Goal: Task Accomplishment & Management: Manage account settings

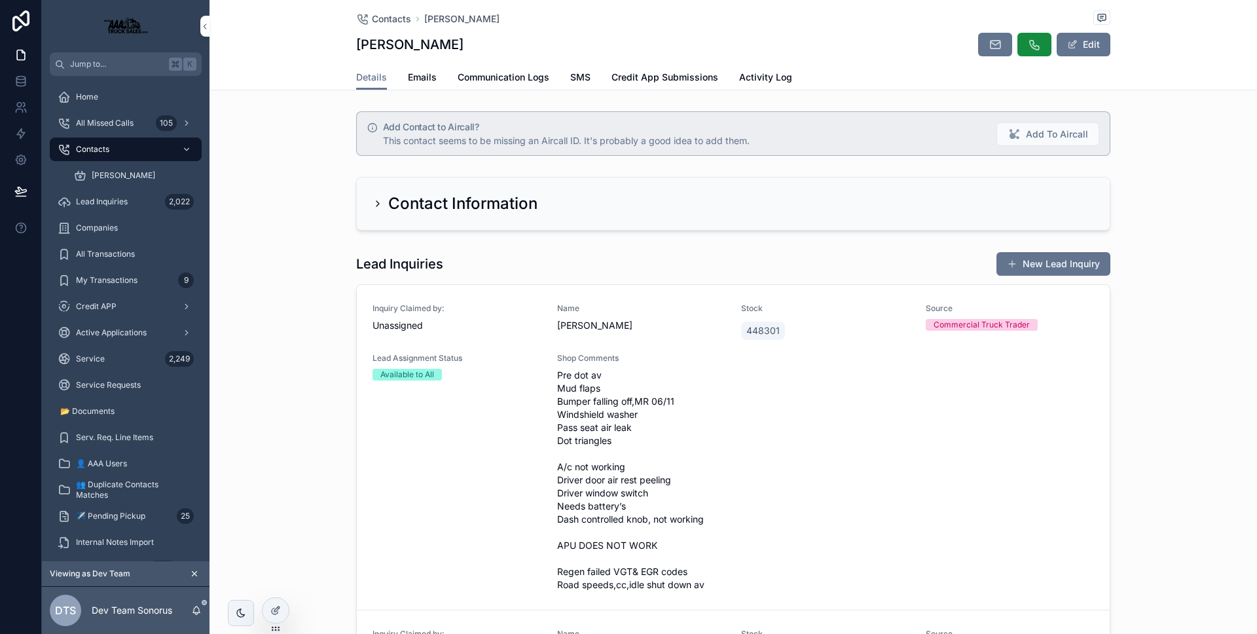
click at [377, 205] on icon "scrollable content" at bounding box center [378, 203] width 3 height 5
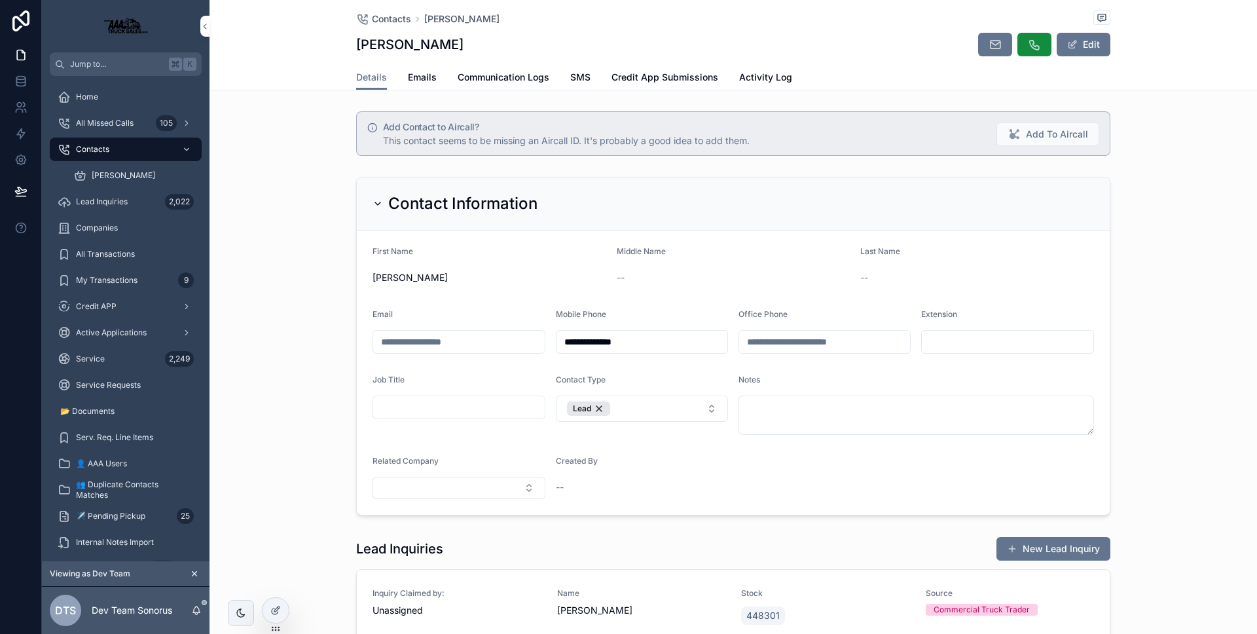
click at [375, 204] on icon "scrollable content" at bounding box center [377, 203] width 5 height 3
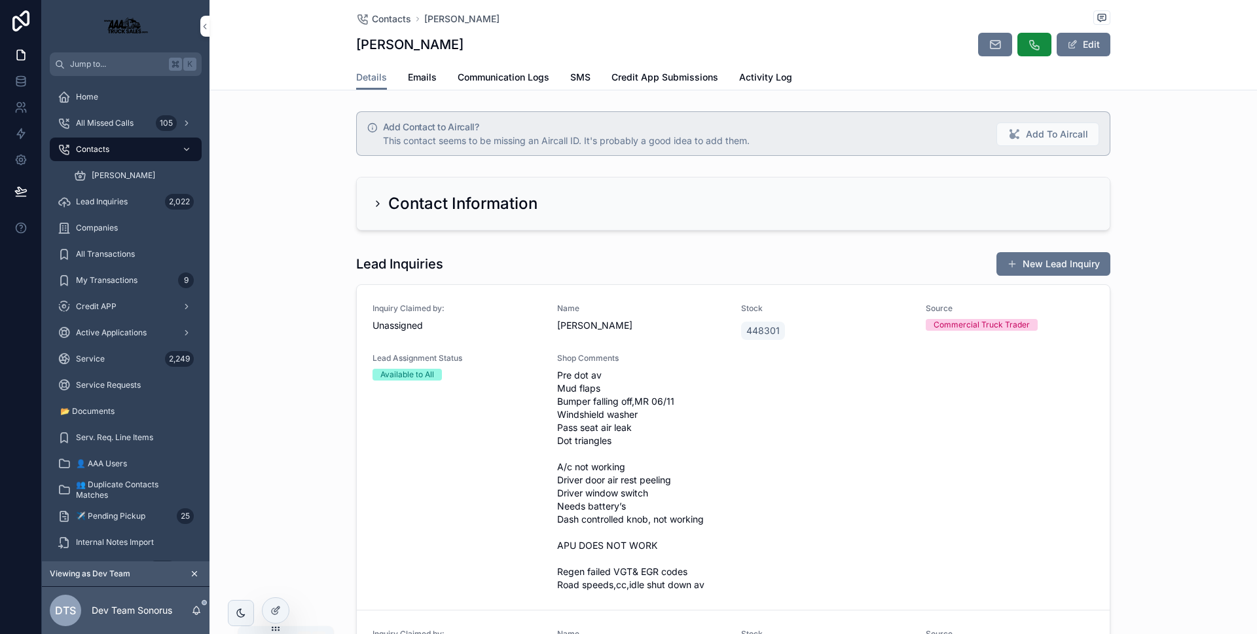
click at [196, 609] on icon "scrollable content" at bounding box center [196, 610] width 10 height 10
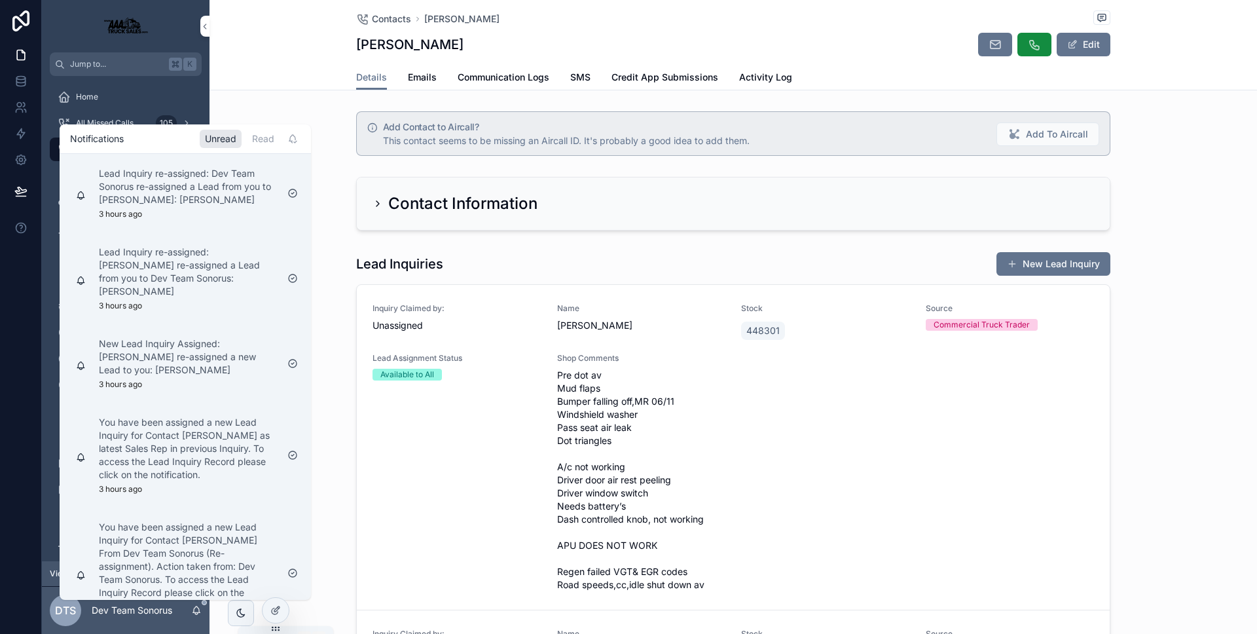
click at [196, 608] on icon "scrollable content" at bounding box center [196, 610] width 10 height 10
click at [287, 115] on div "Add Contact to Aircall? This contact seems to be missing an Aircall ID. It's pr…" at bounding box center [734, 133] width 1048 height 55
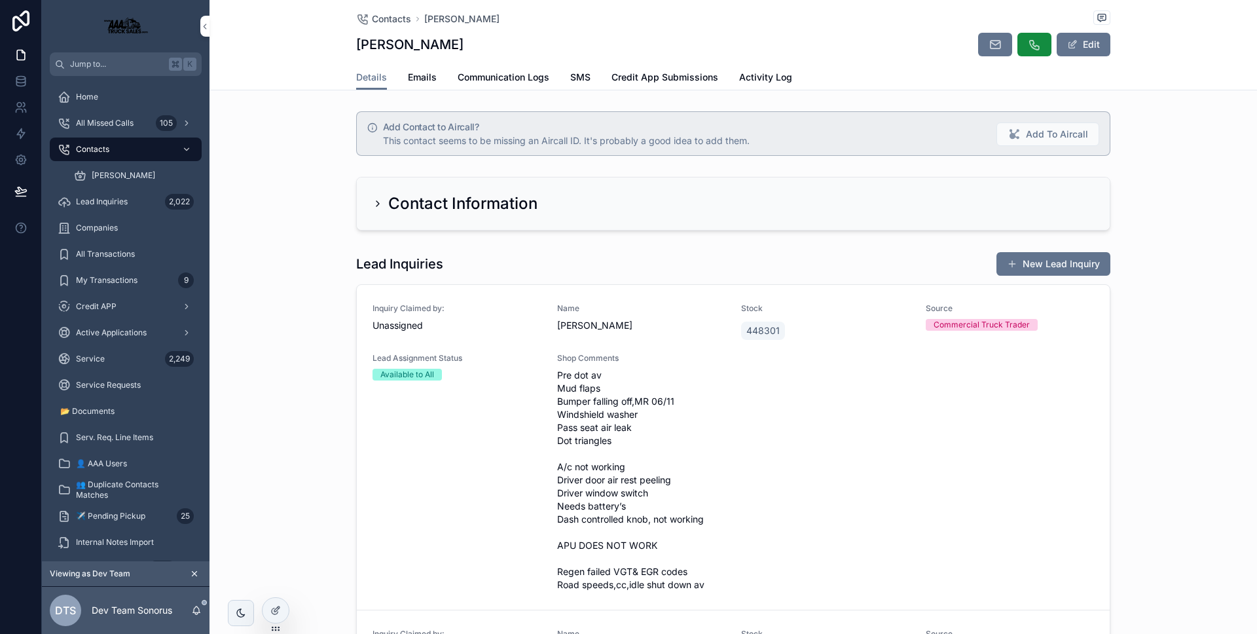
click at [373, 203] on icon "scrollable content" at bounding box center [378, 203] width 10 height 10
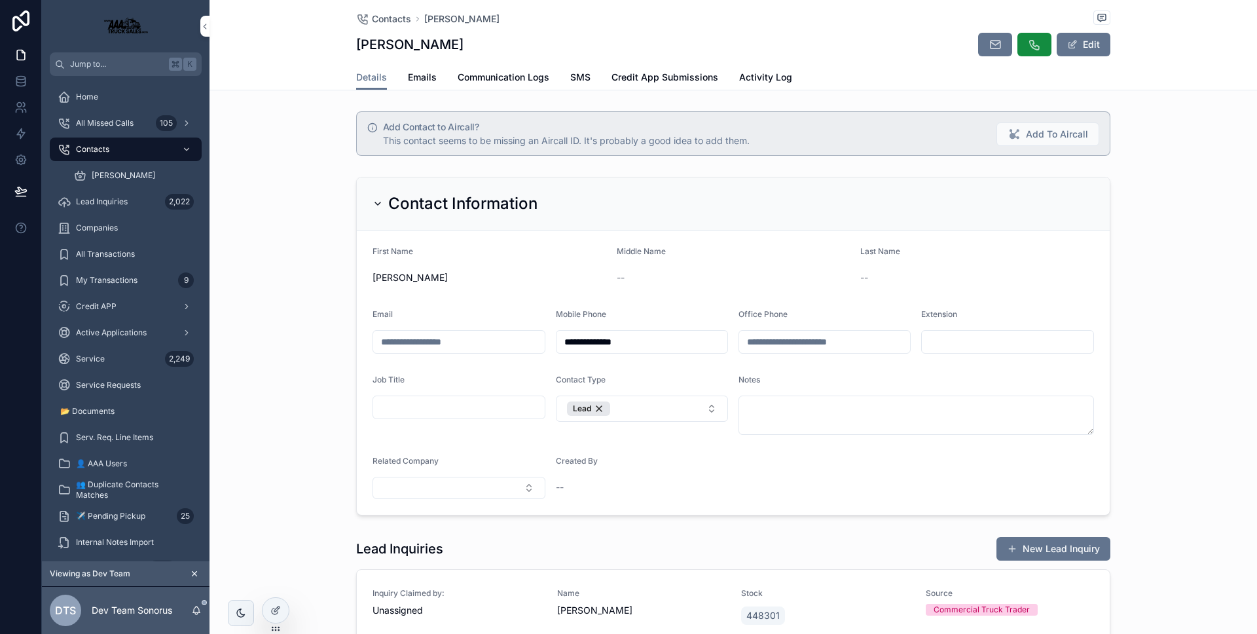
click at [357, 220] on div "Contact Information" at bounding box center [733, 203] width 753 height 53
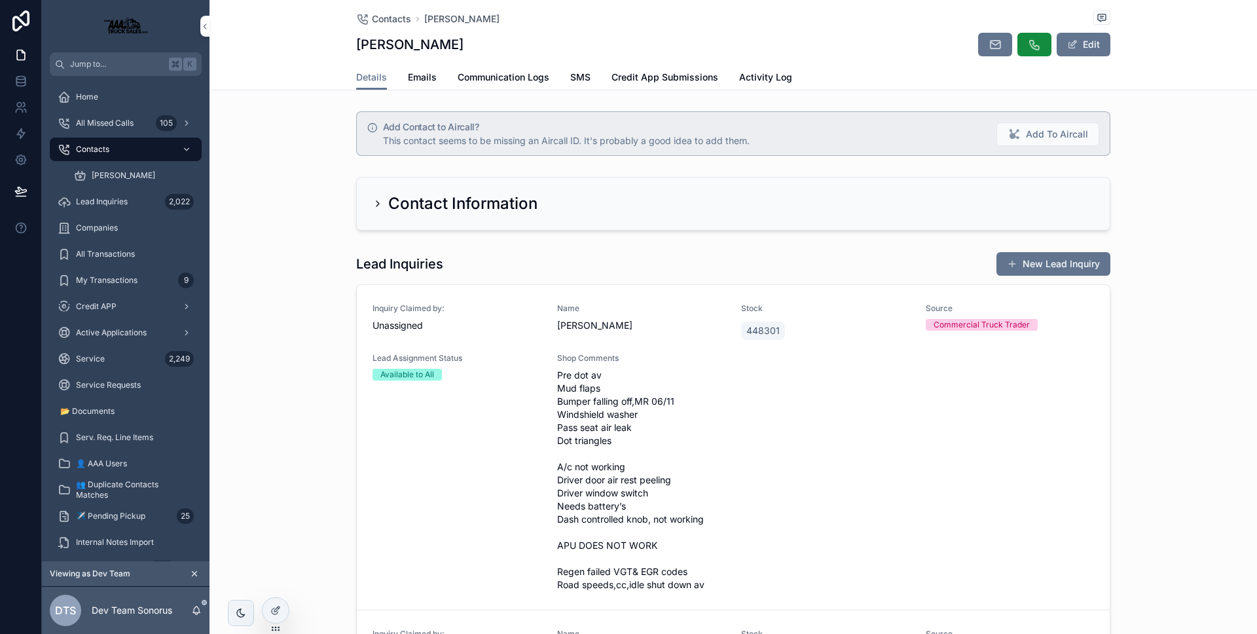
click at [373, 209] on div "Contact Information" at bounding box center [455, 203] width 165 height 21
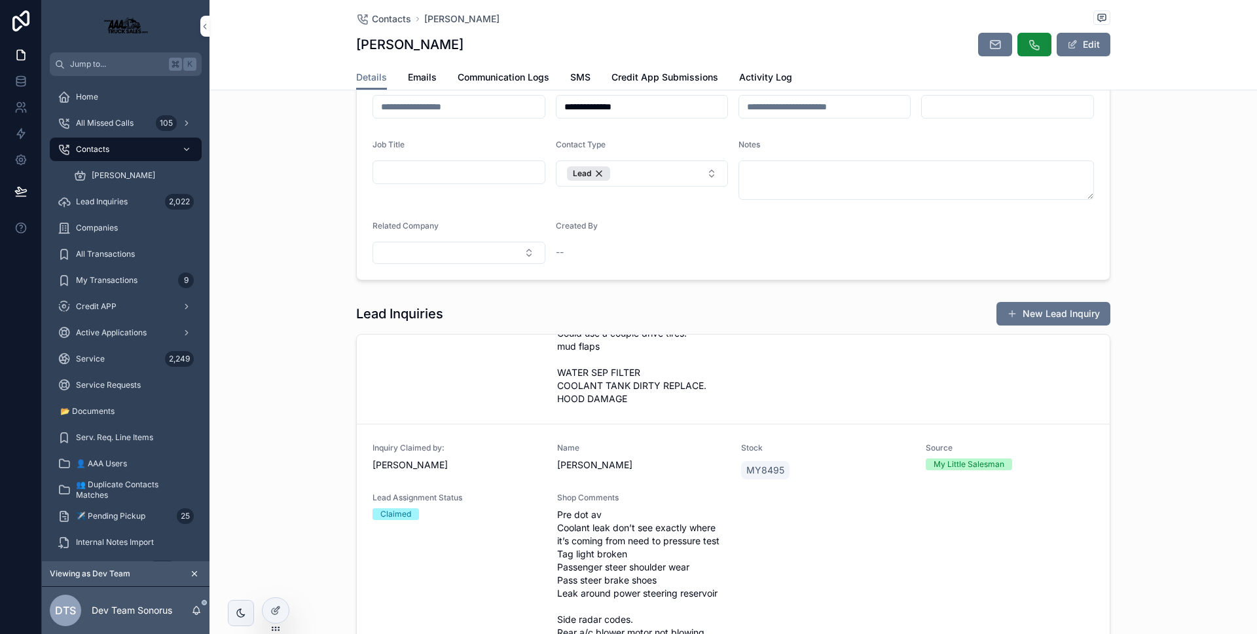
scroll to position [24, 0]
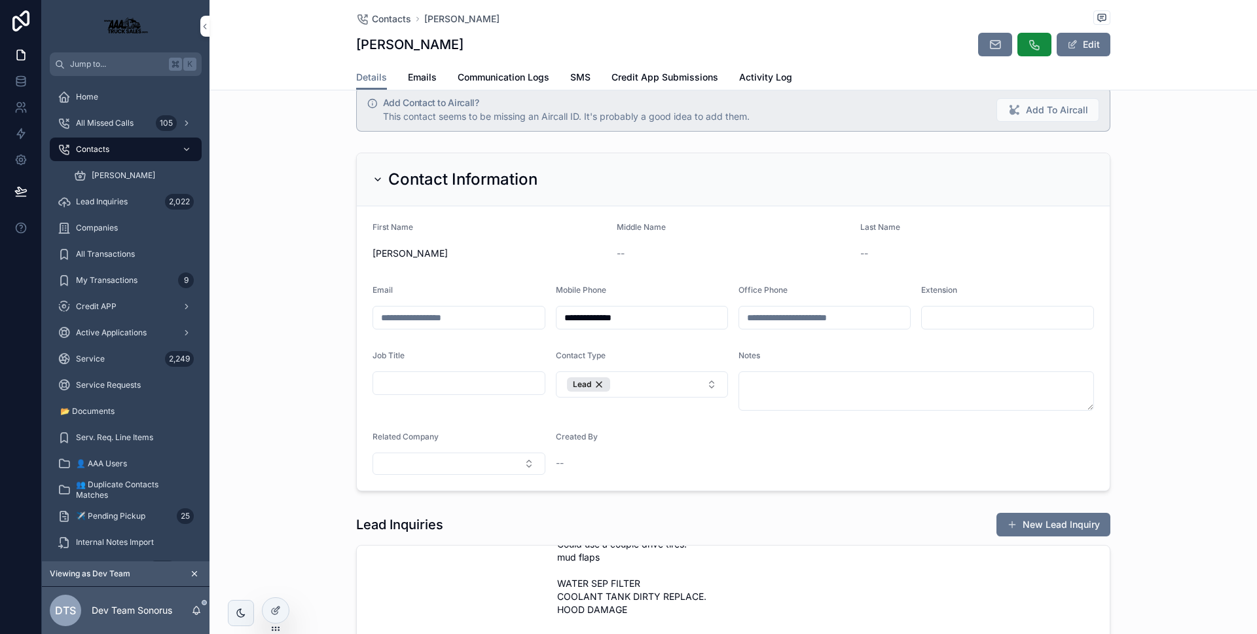
click at [275, 602] on div at bounding box center [276, 610] width 26 height 25
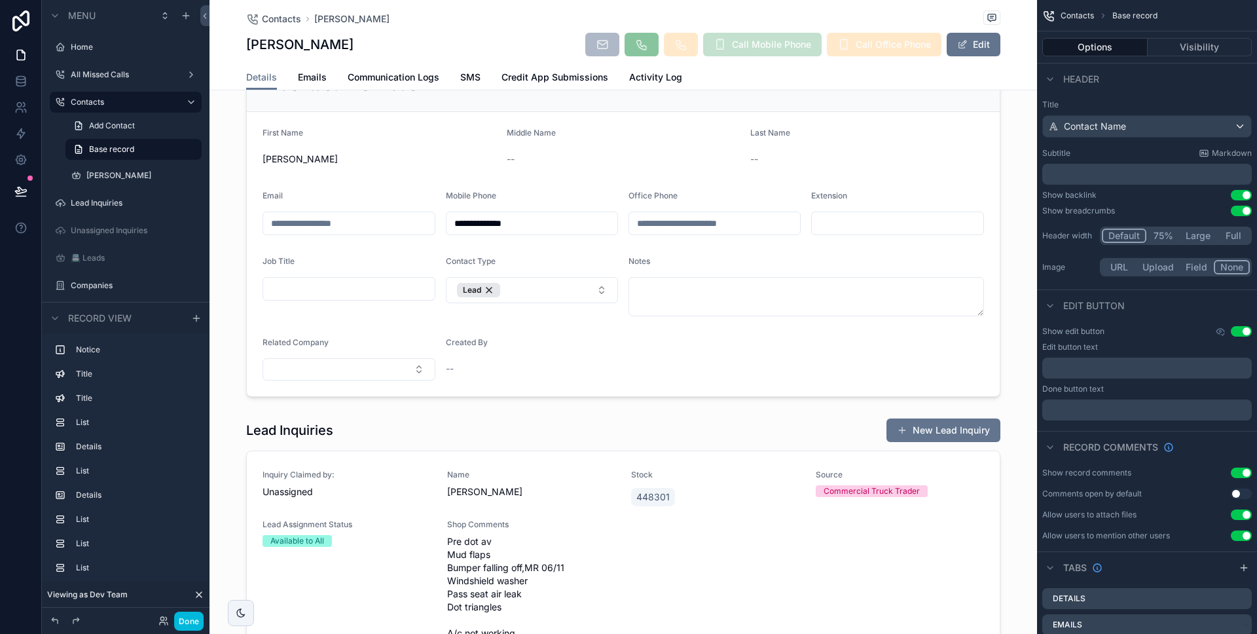
scroll to position [199, 0]
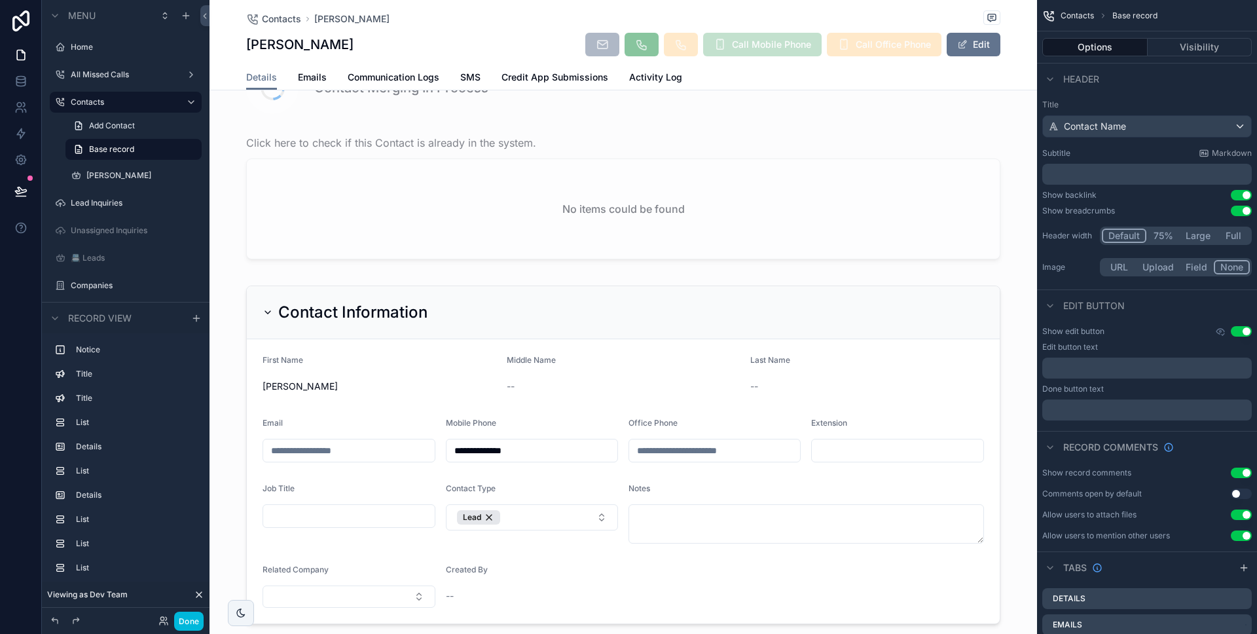
click at [193, 619] on button "Done" at bounding box center [188, 621] width 29 height 19
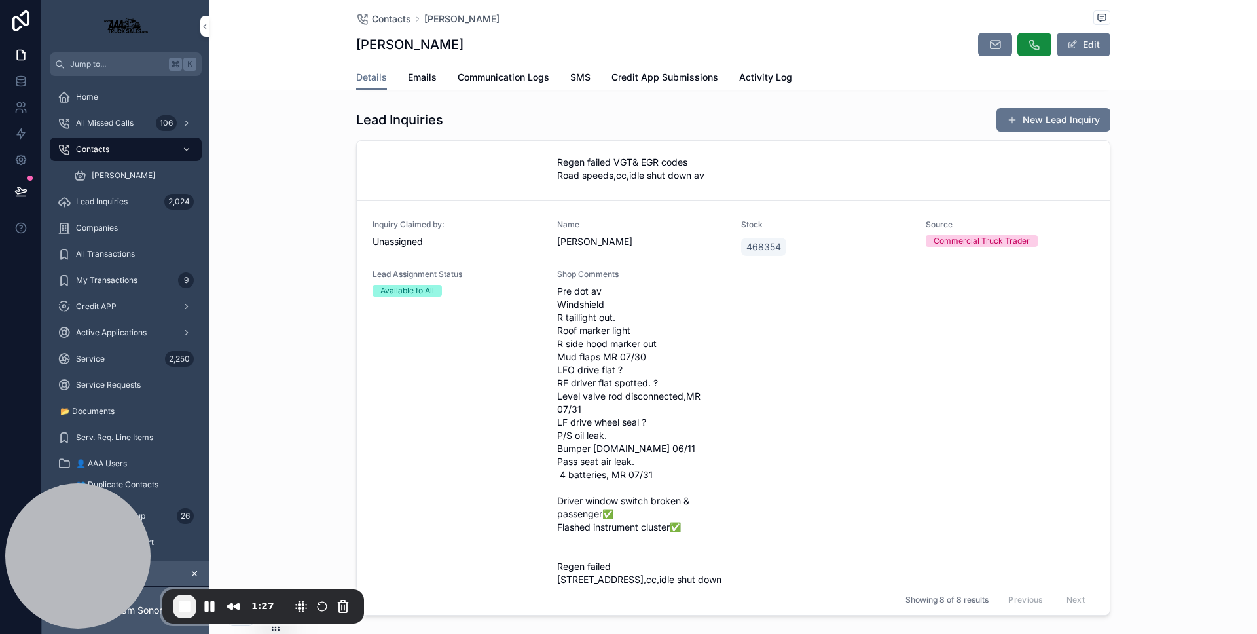
scroll to position [1086, 0]
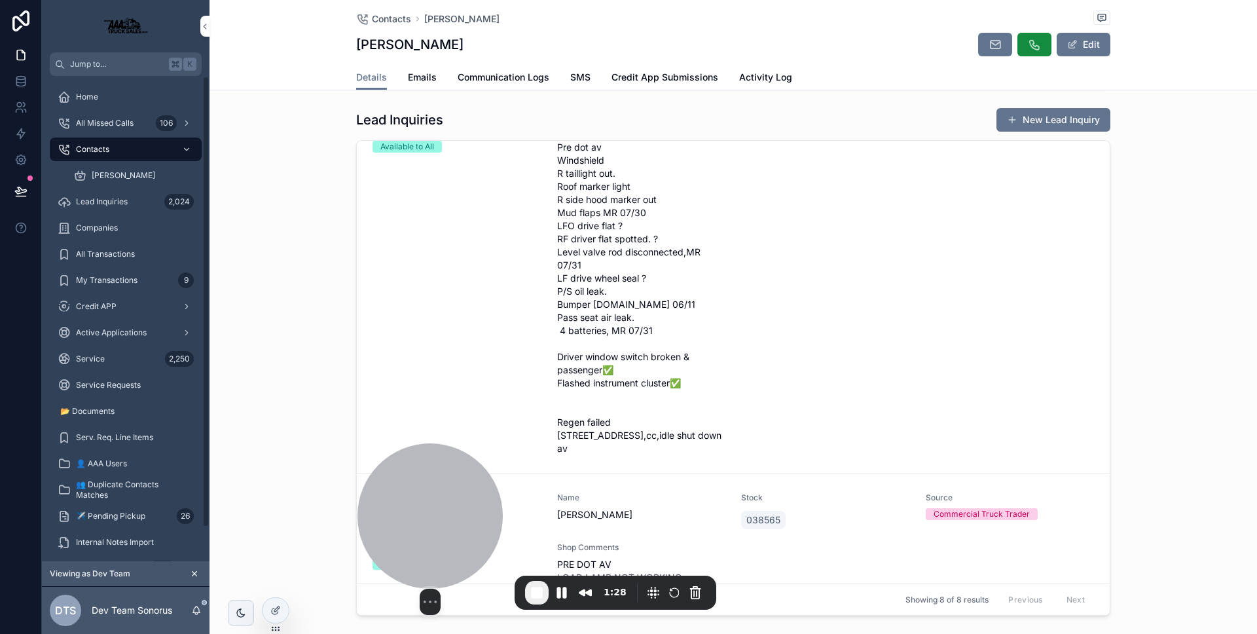
drag, startPoint x: 123, startPoint y: 532, endPoint x: 447, endPoint y: 516, distance: 323.9
click at [451, 517] on div at bounding box center [430, 515] width 145 height 145
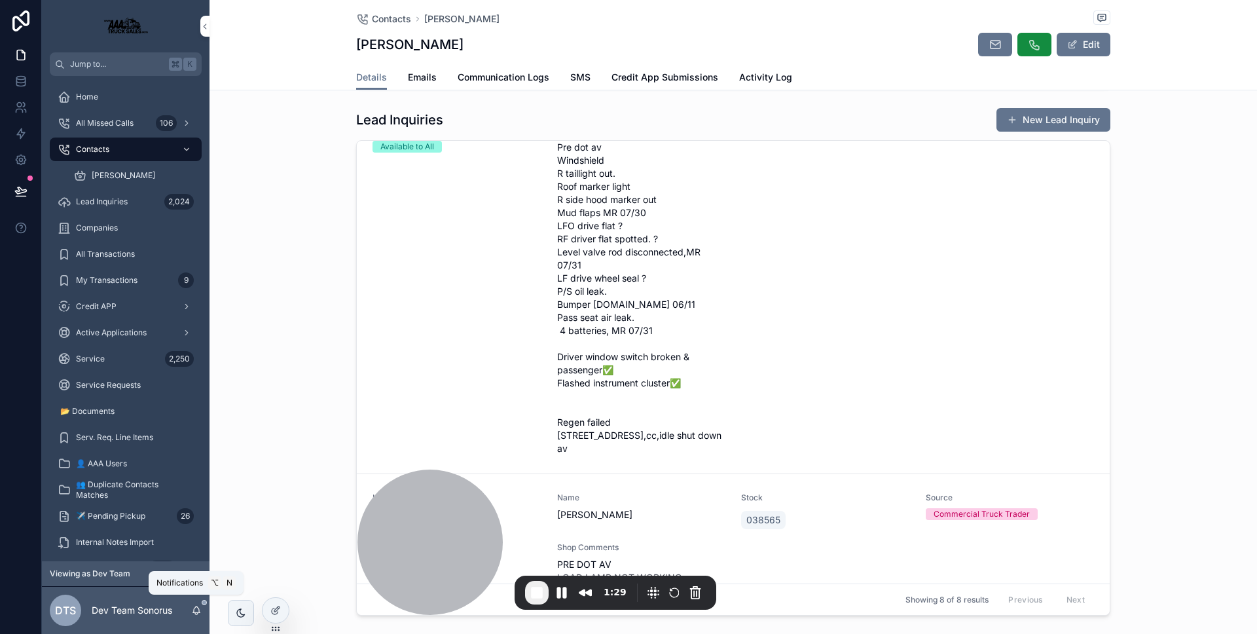
click at [194, 610] on icon "scrollable content" at bounding box center [196, 609] width 7 height 6
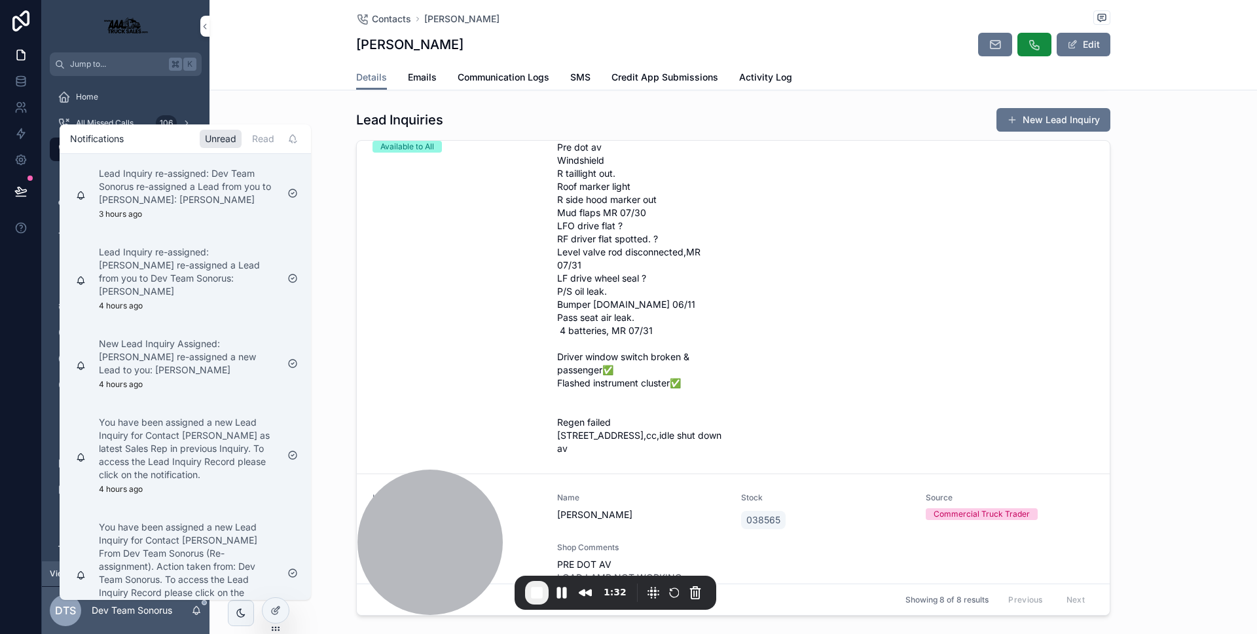
click at [194, 610] on icon "scrollable content" at bounding box center [196, 609] width 7 height 6
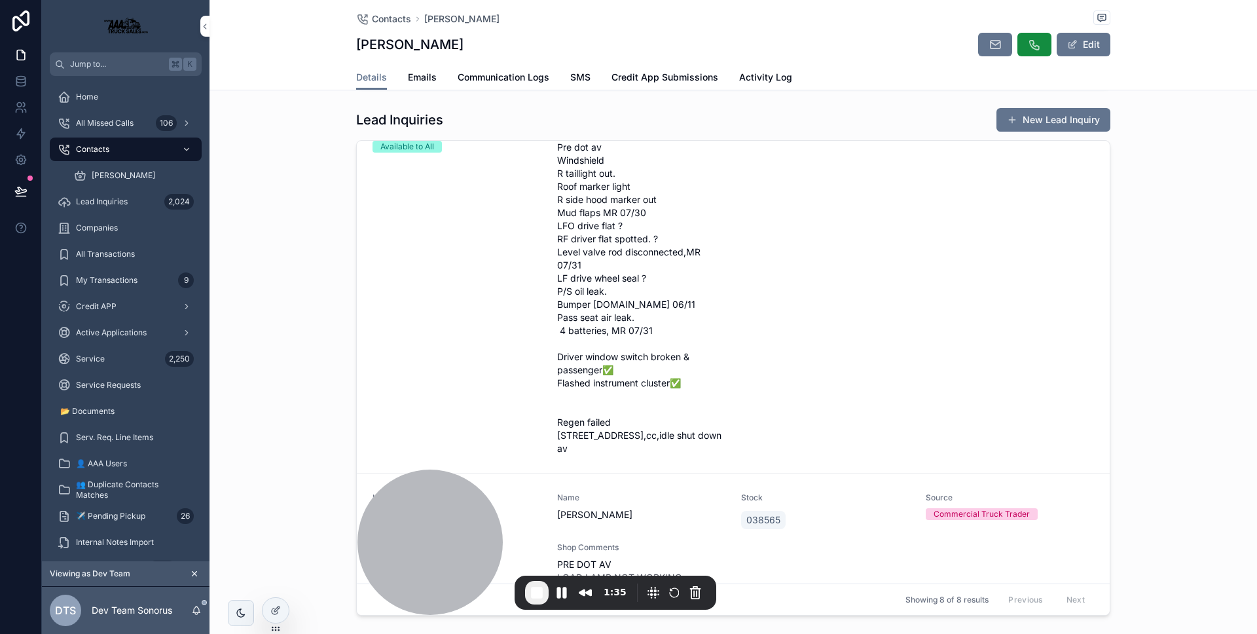
click at [94, 201] on span "Lead Inquiries" at bounding box center [102, 201] width 52 height 10
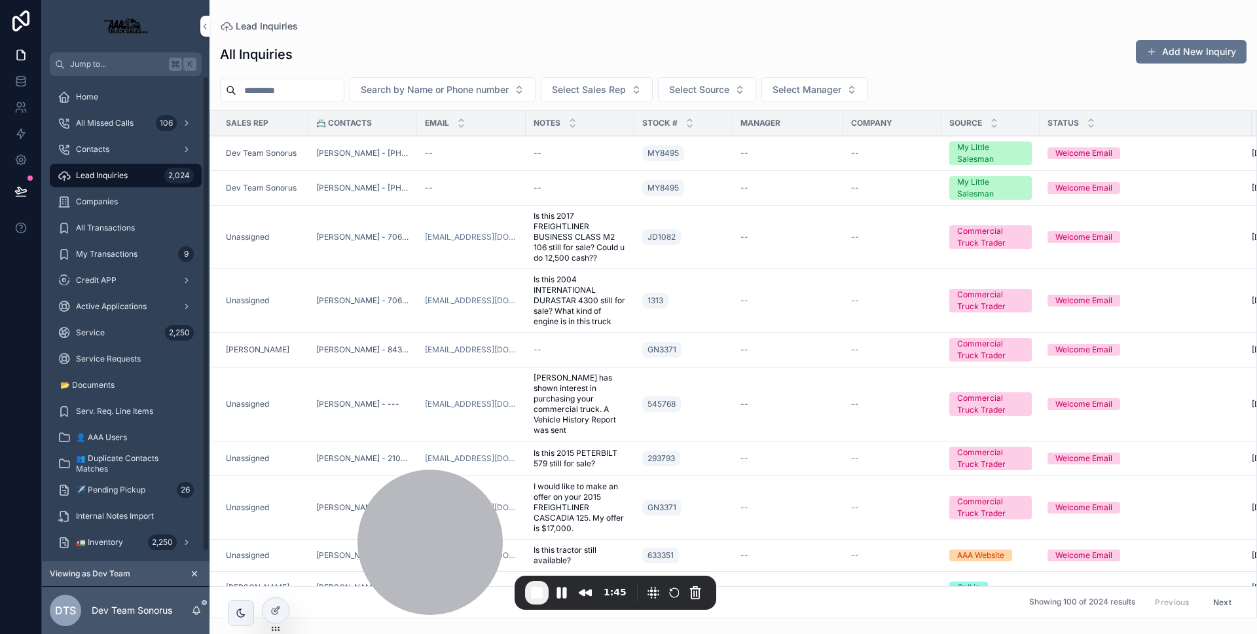
click at [202, 606] on div "DTS Dev Team Sonorus" at bounding box center [126, 610] width 168 height 47
click at [197, 610] on icon "scrollable content" at bounding box center [196, 610] width 10 height 10
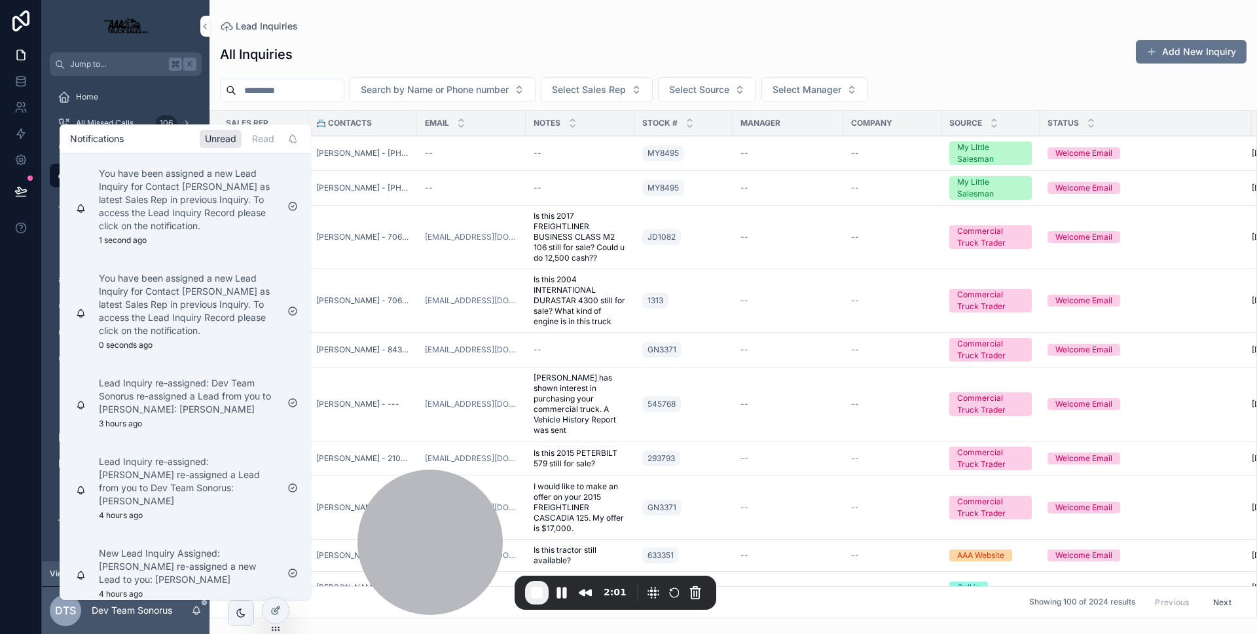
click at [194, 213] on p "You have been assigned a new Lead Inquiry for Contact Courtney as latest Sales …" at bounding box center [188, 199] width 178 height 65
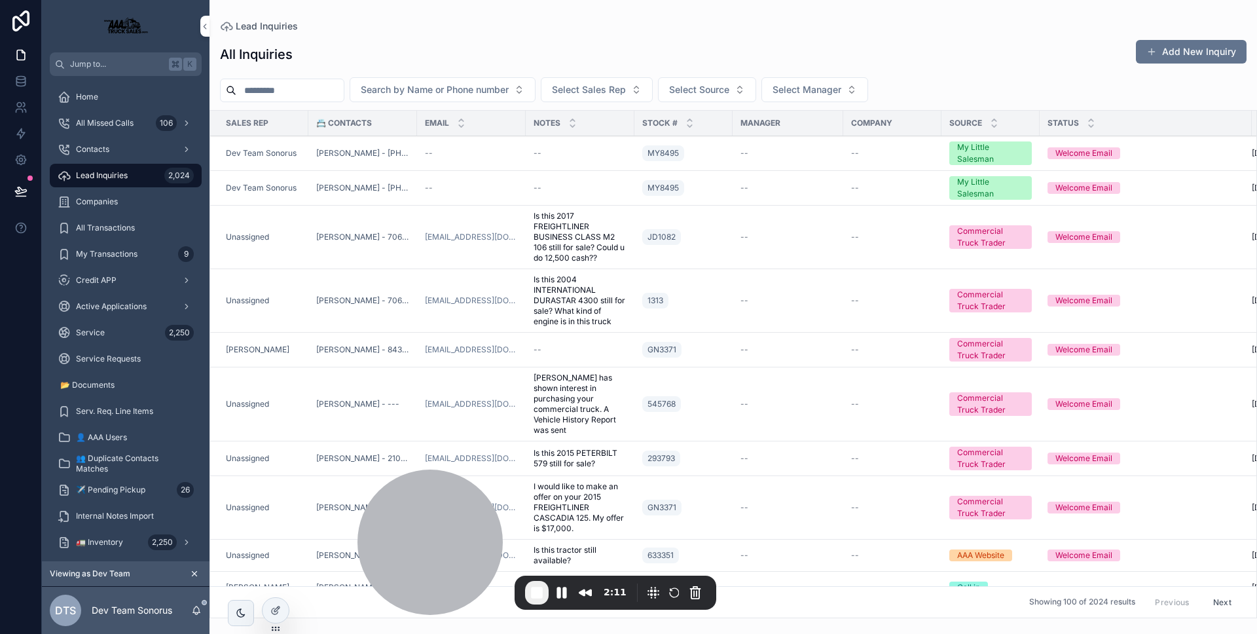
click at [718, 153] on div "MY8495" at bounding box center [683, 153] width 83 height 21
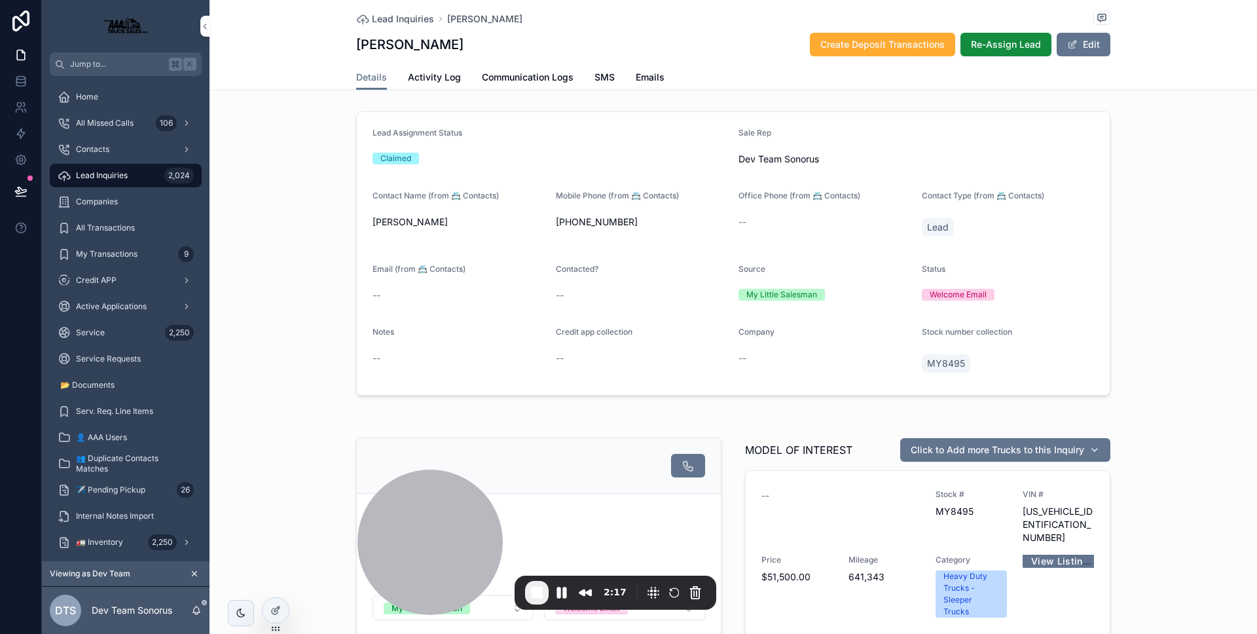
click at [1014, 54] on button "Re-Assign Lead" at bounding box center [1006, 45] width 91 height 24
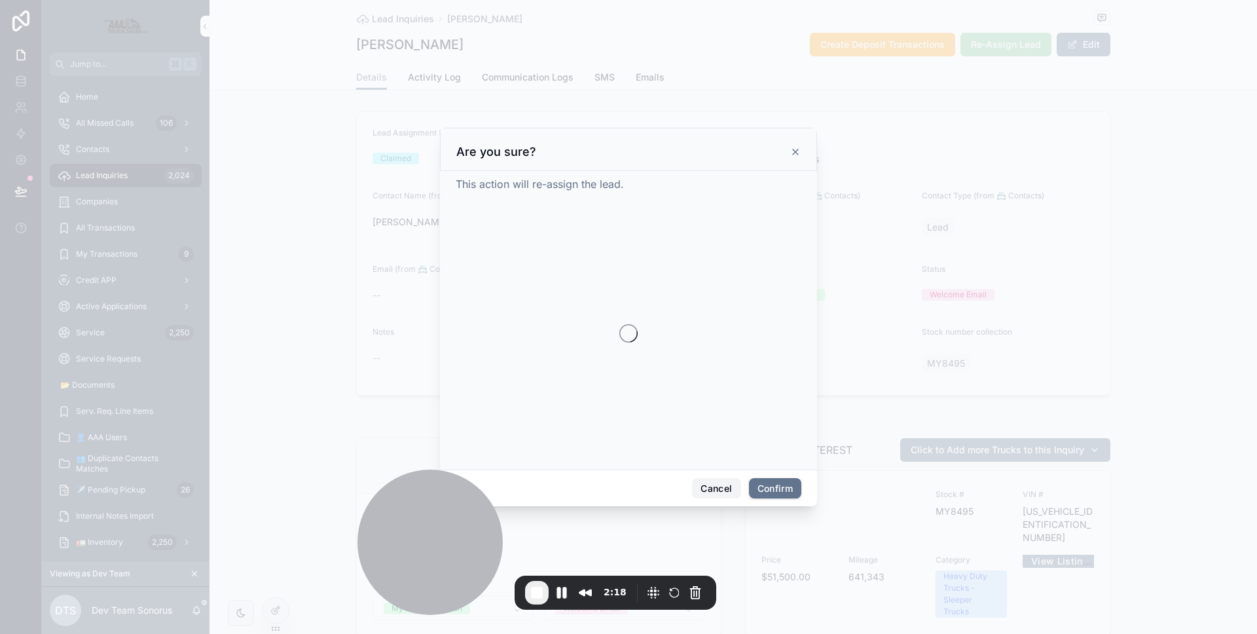
click at [713, 481] on button "Cancel" at bounding box center [716, 488] width 48 height 21
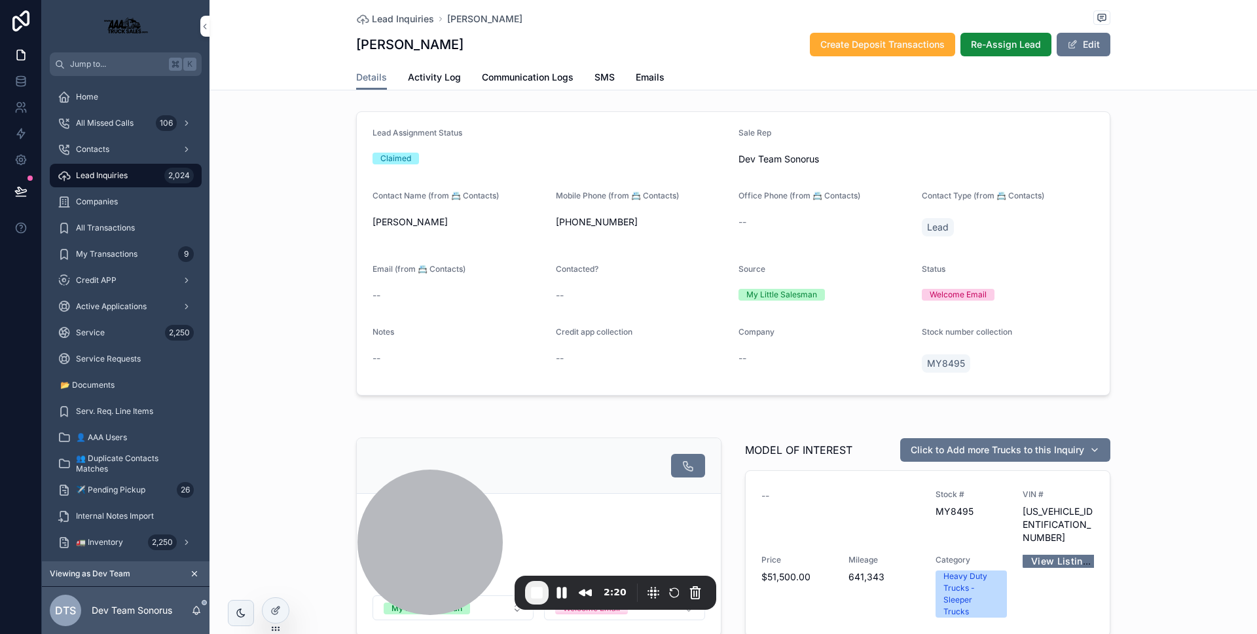
click at [0, 0] on icon at bounding box center [0, 0] width 0 height 0
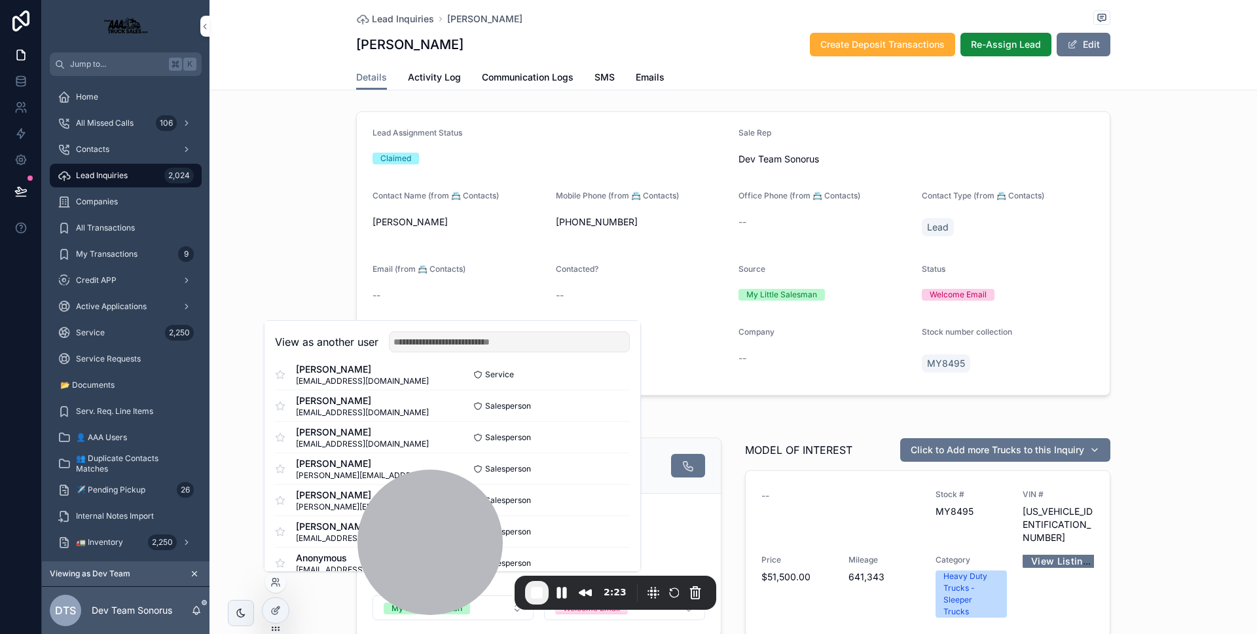
scroll to position [285, 0]
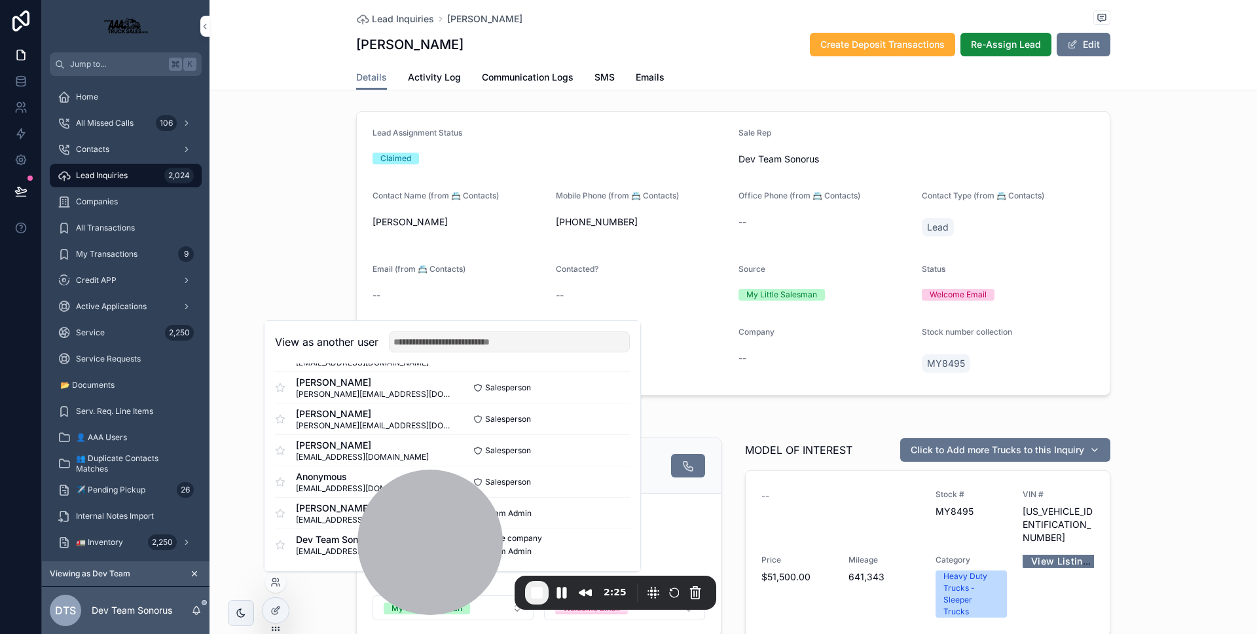
click at [0, 0] on button "Select" at bounding box center [0, 0] width 0 height 0
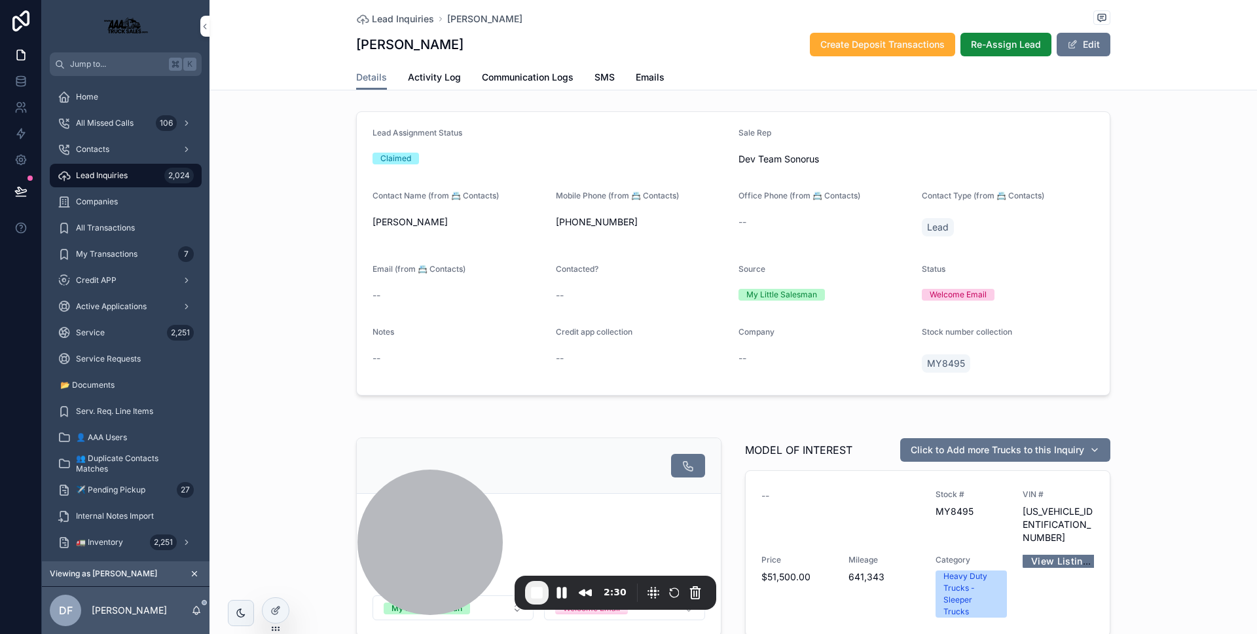
click at [978, 50] on span "Re-Assign Lead" at bounding box center [1006, 44] width 70 height 13
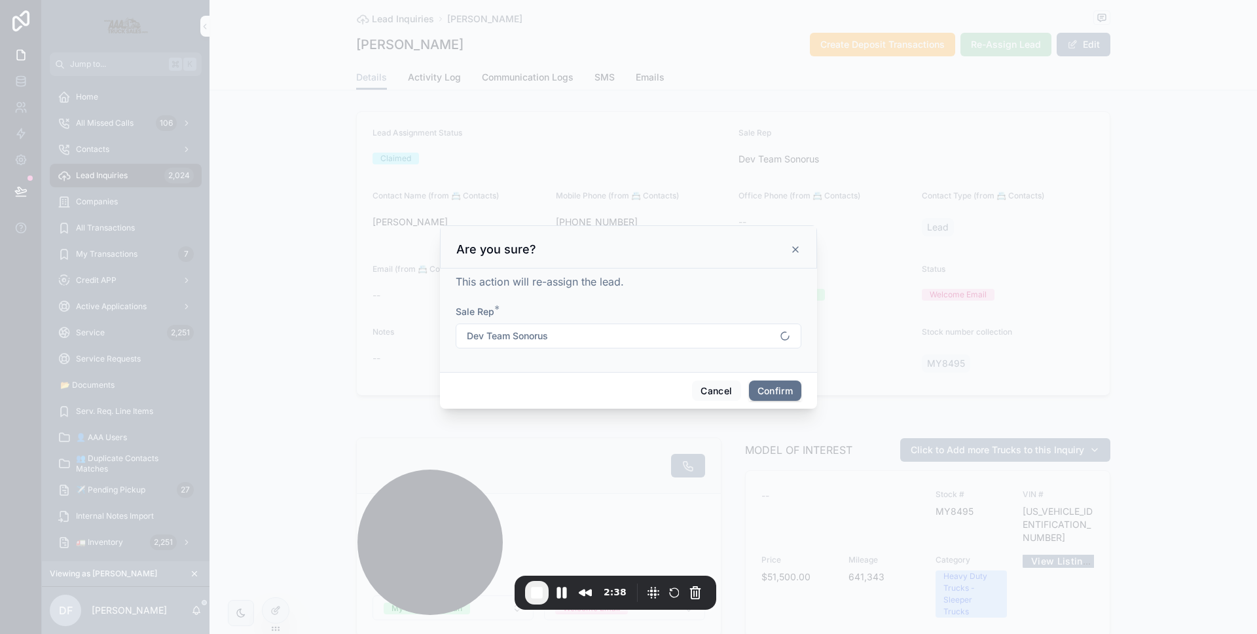
click at [616, 333] on button "Dev Team Sonorus" at bounding box center [629, 335] width 346 height 25
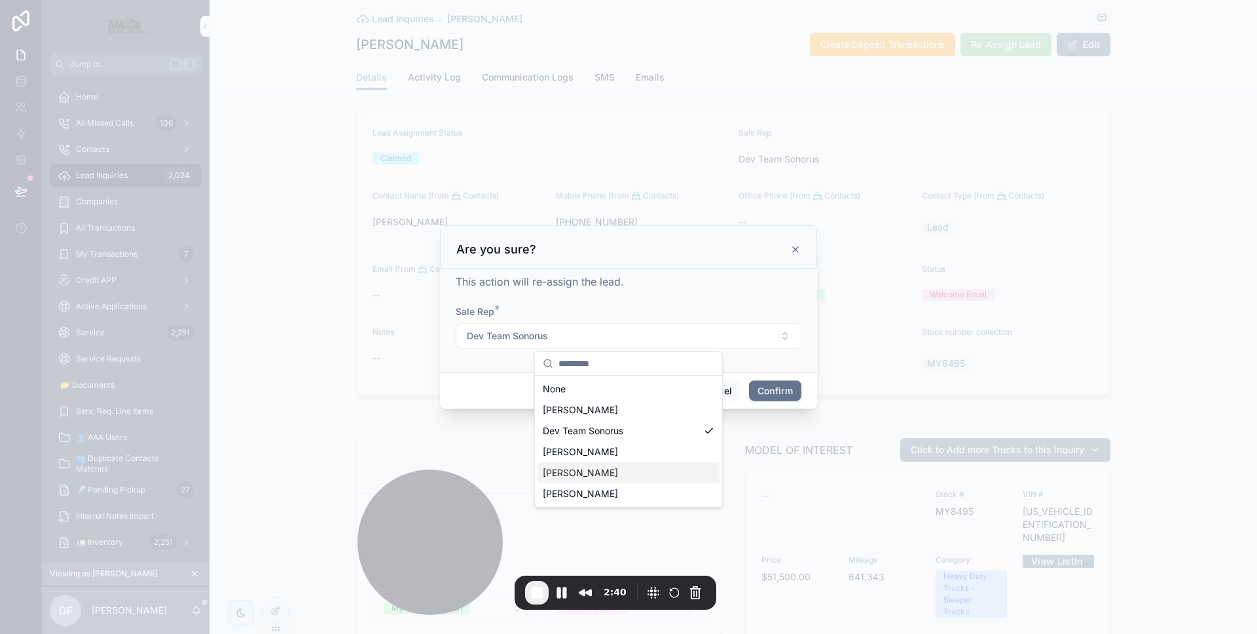
click at [603, 473] on div "[PERSON_NAME]" at bounding box center [629, 472] width 182 height 21
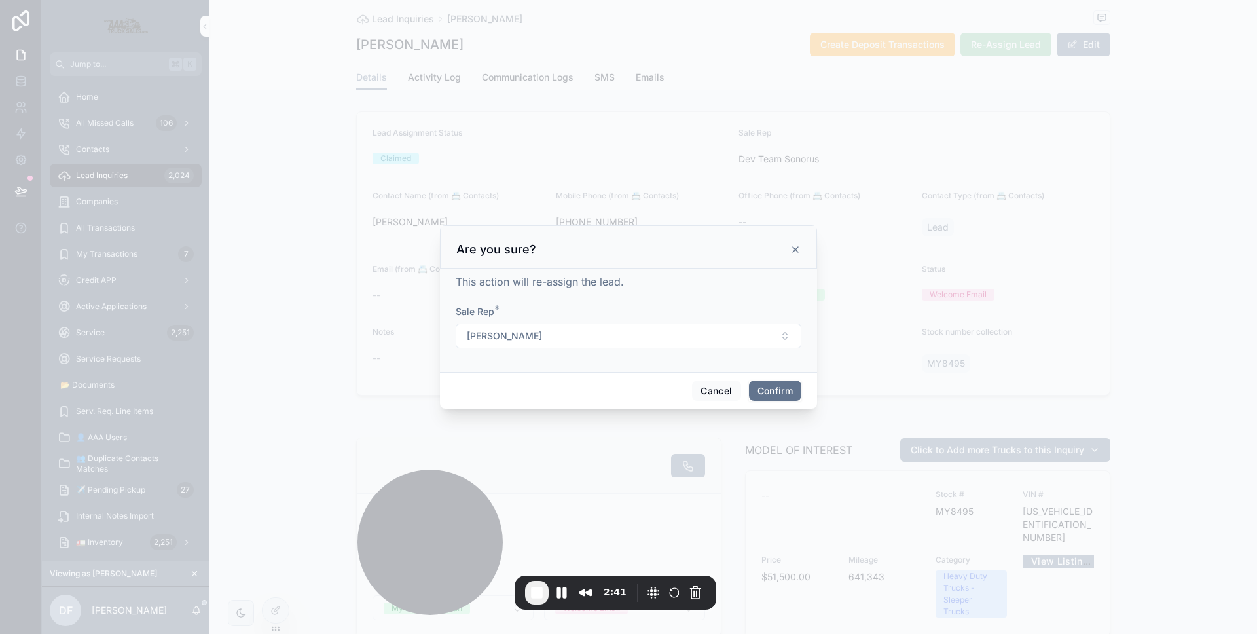
click at [758, 394] on button "Confirm" at bounding box center [775, 390] width 52 height 21
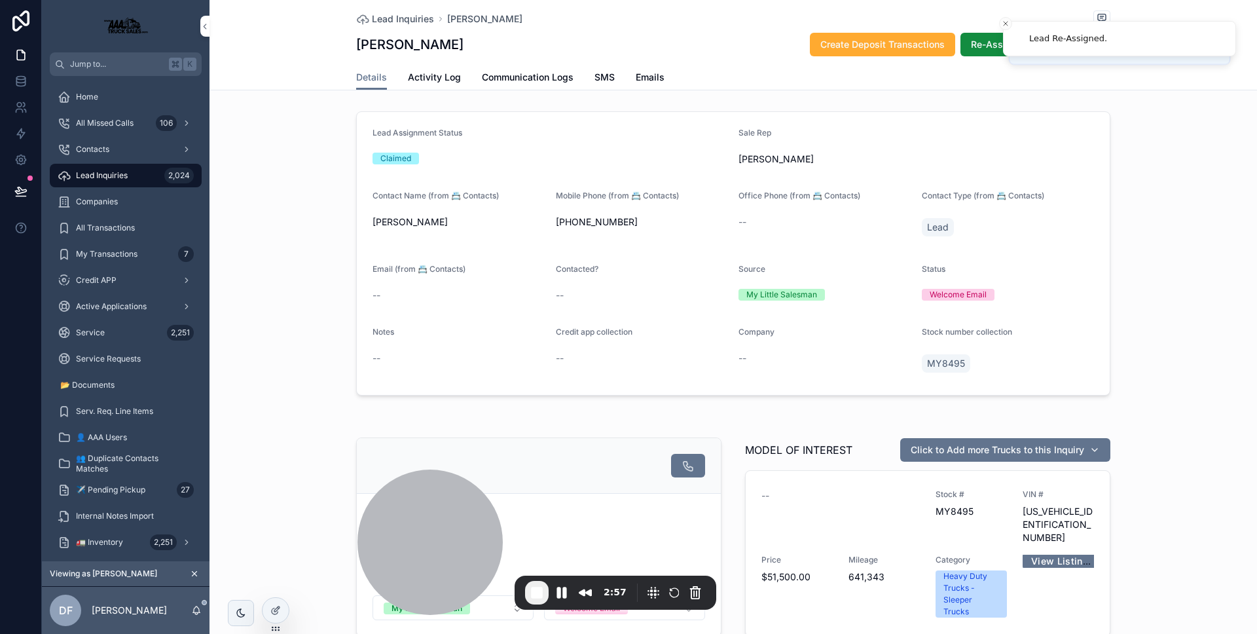
click at [0, 0] on icon at bounding box center [0, 0] width 0 height 0
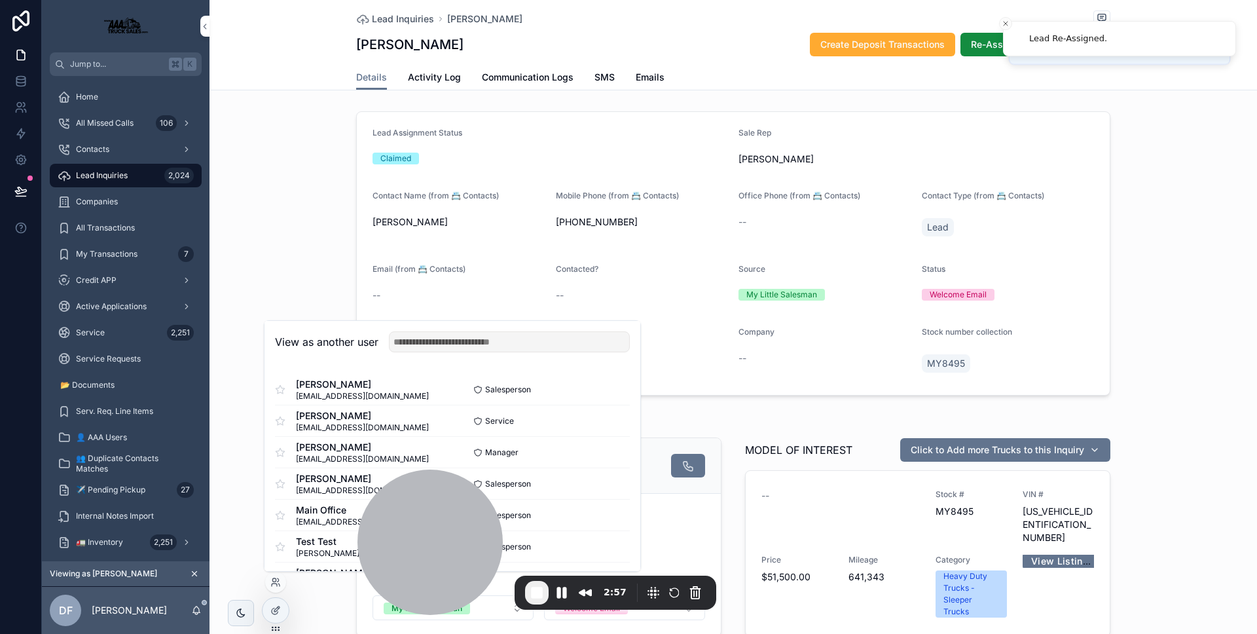
scroll to position [285, 0]
click at [0, 0] on button "Select" at bounding box center [0, 0] width 0 height 0
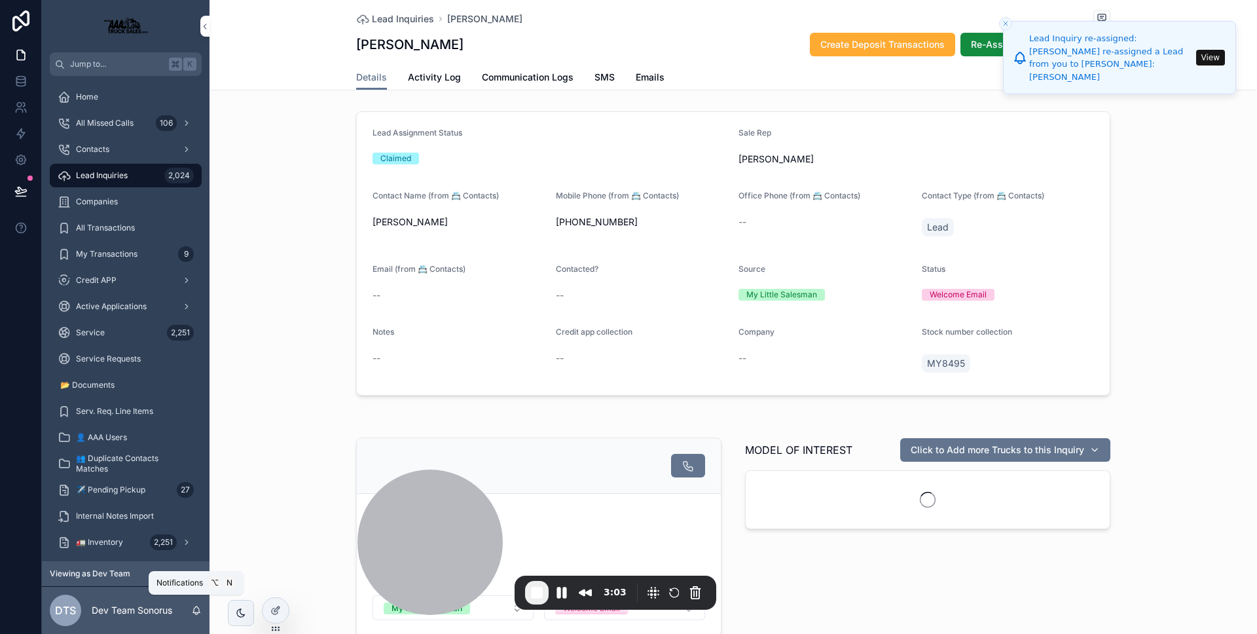
click at [196, 609] on icon "scrollable content" at bounding box center [196, 610] width 10 height 10
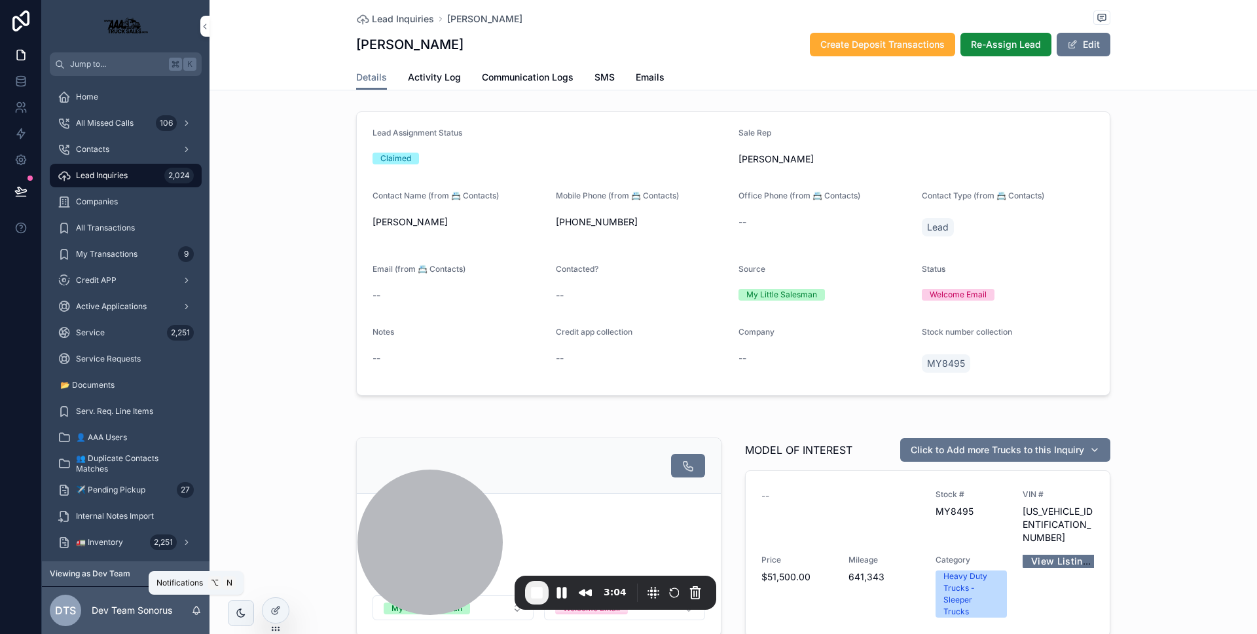
click at [196, 609] on icon "scrollable content" at bounding box center [196, 610] width 10 height 10
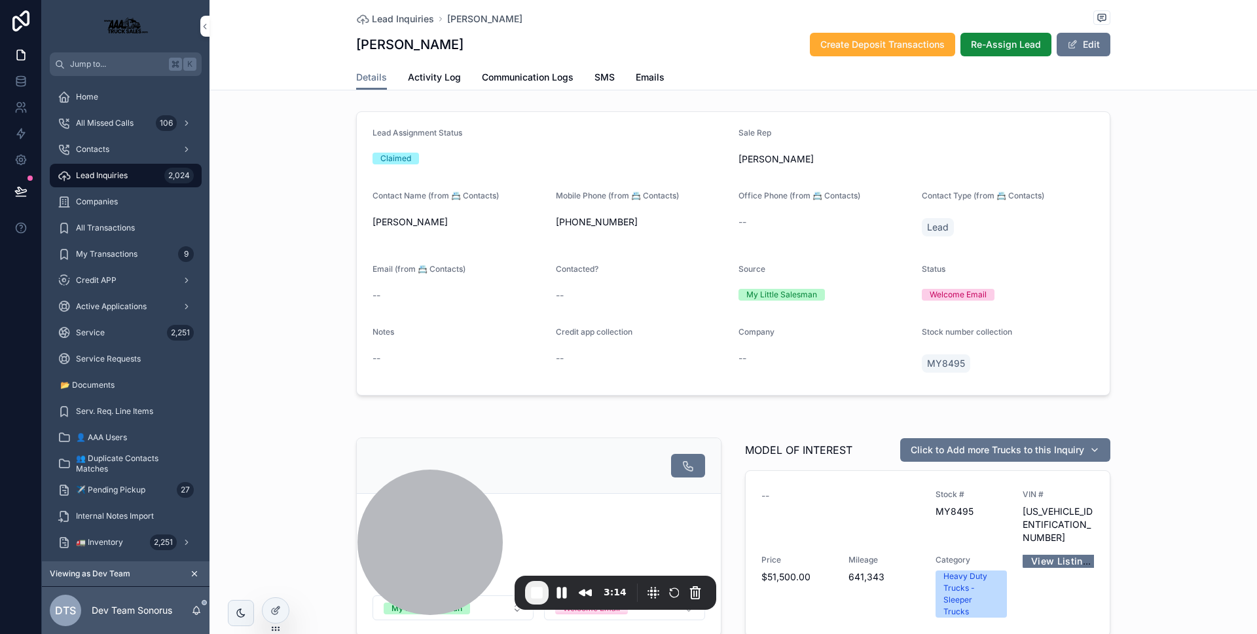
click at [0, 0] on div at bounding box center [0, 0] width 0 height 0
click at [0, 0] on icon at bounding box center [0, 0] width 0 height 0
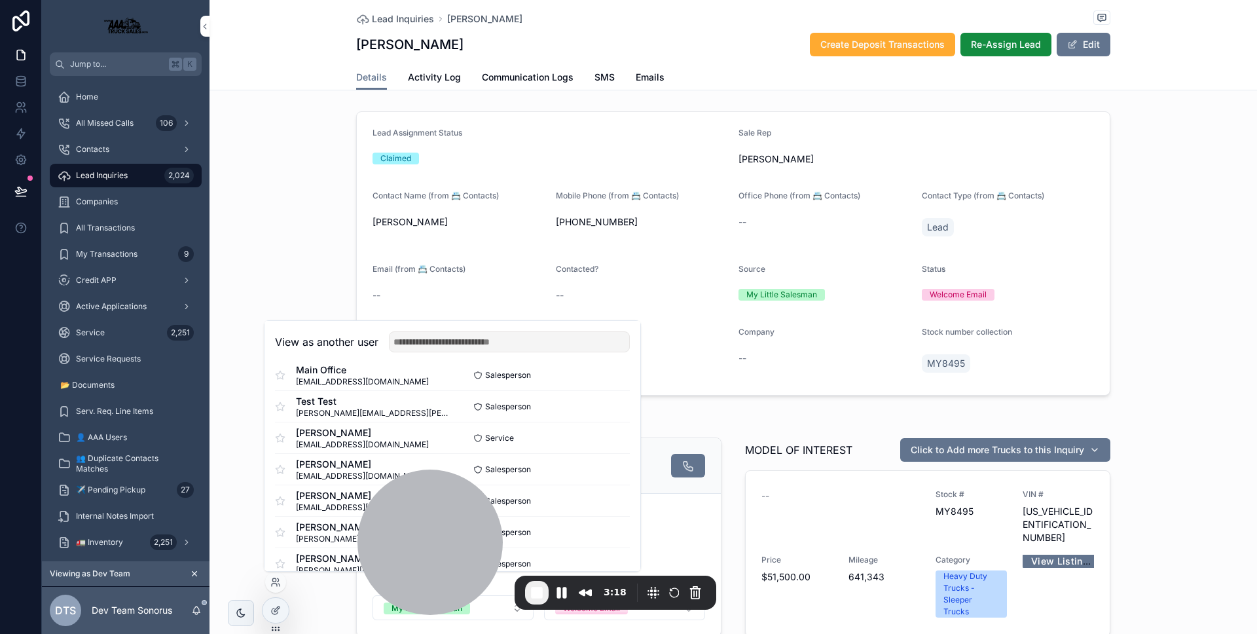
scroll to position [259, 0]
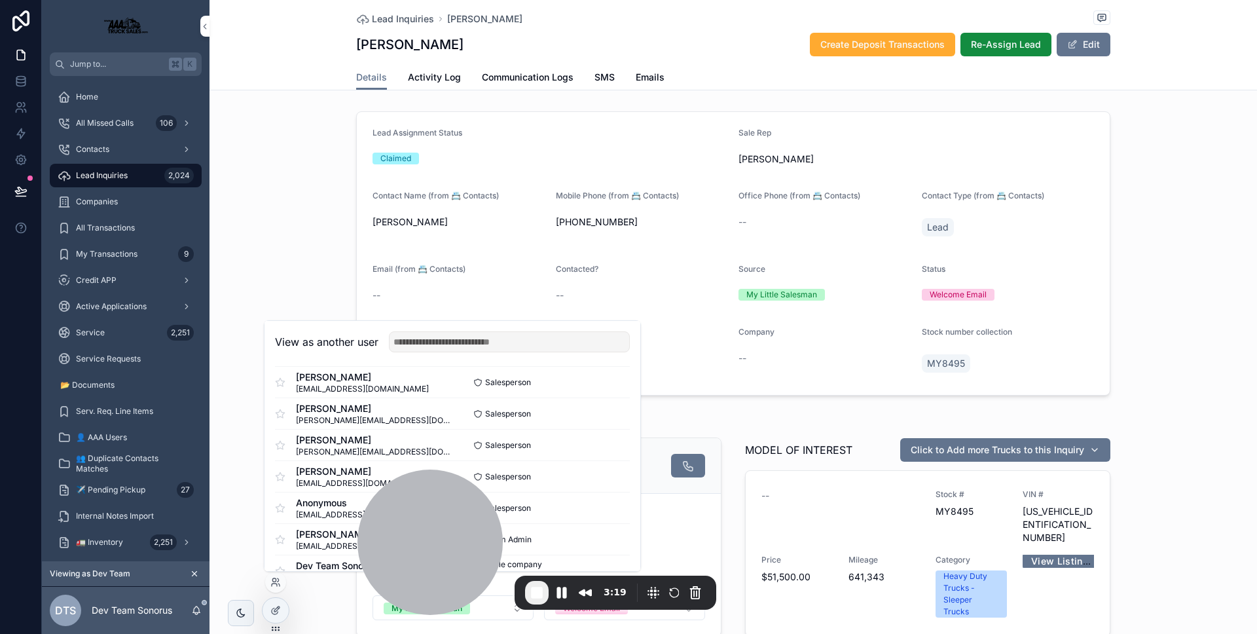
click at [0, 0] on button "Select" at bounding box center [0, 0] width 0 height 0
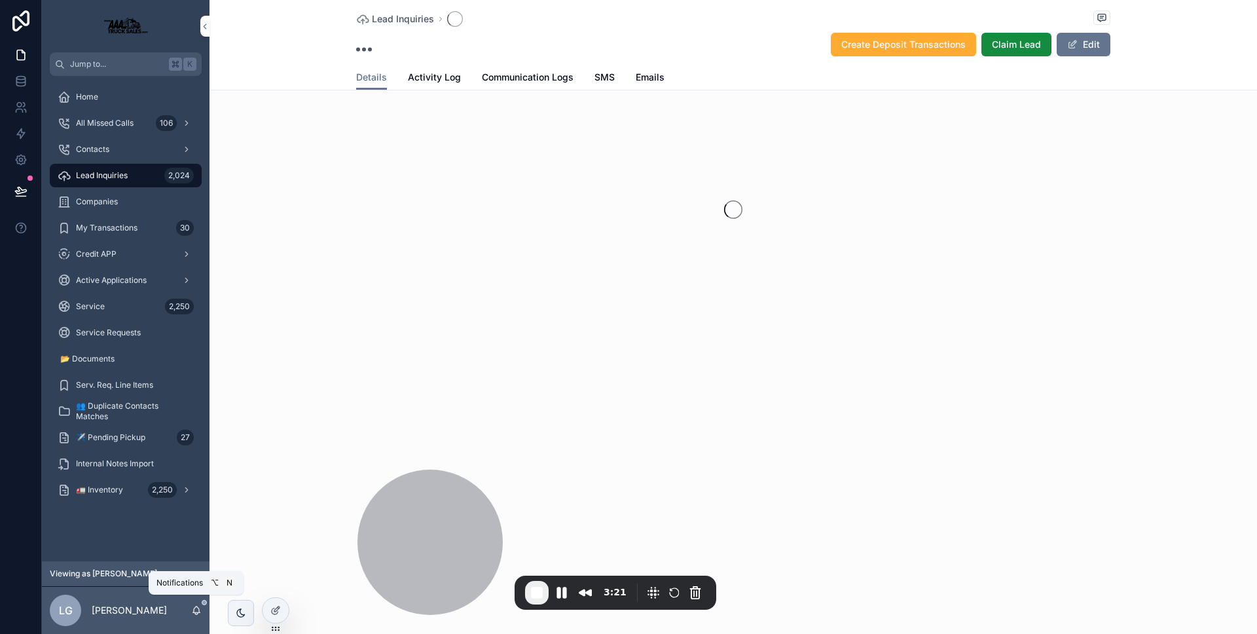
click at [198, 612] on icon "scrollable content" at bounding box center [196, 610] width 10 height 10
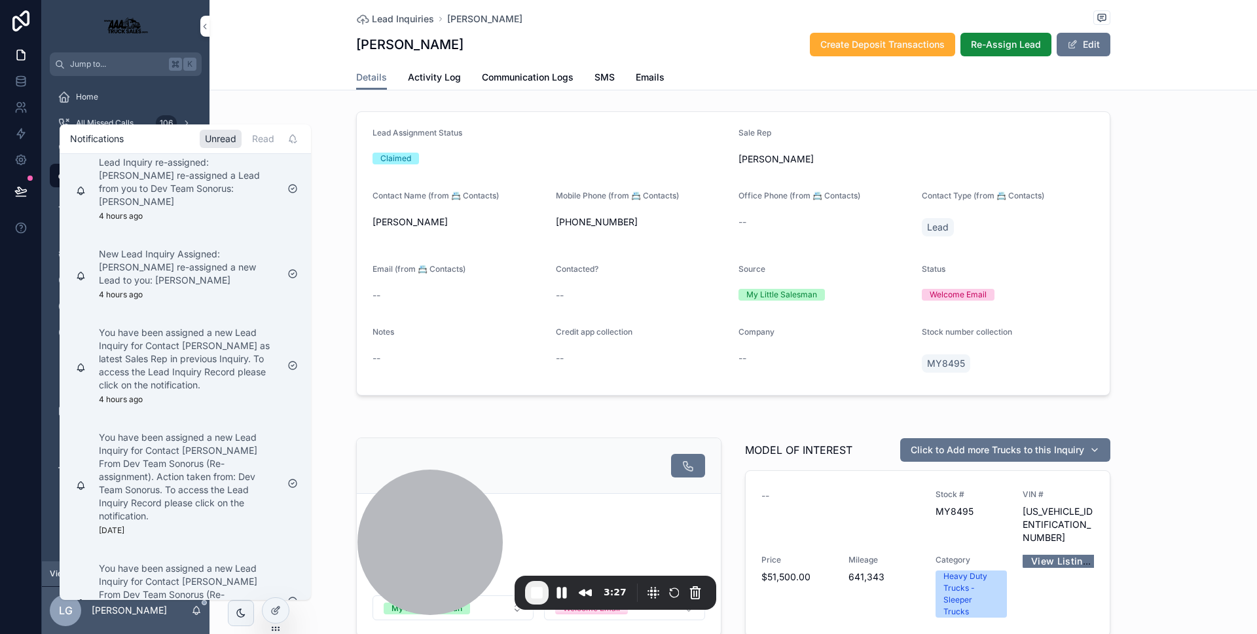
scroll to position [507, 0]
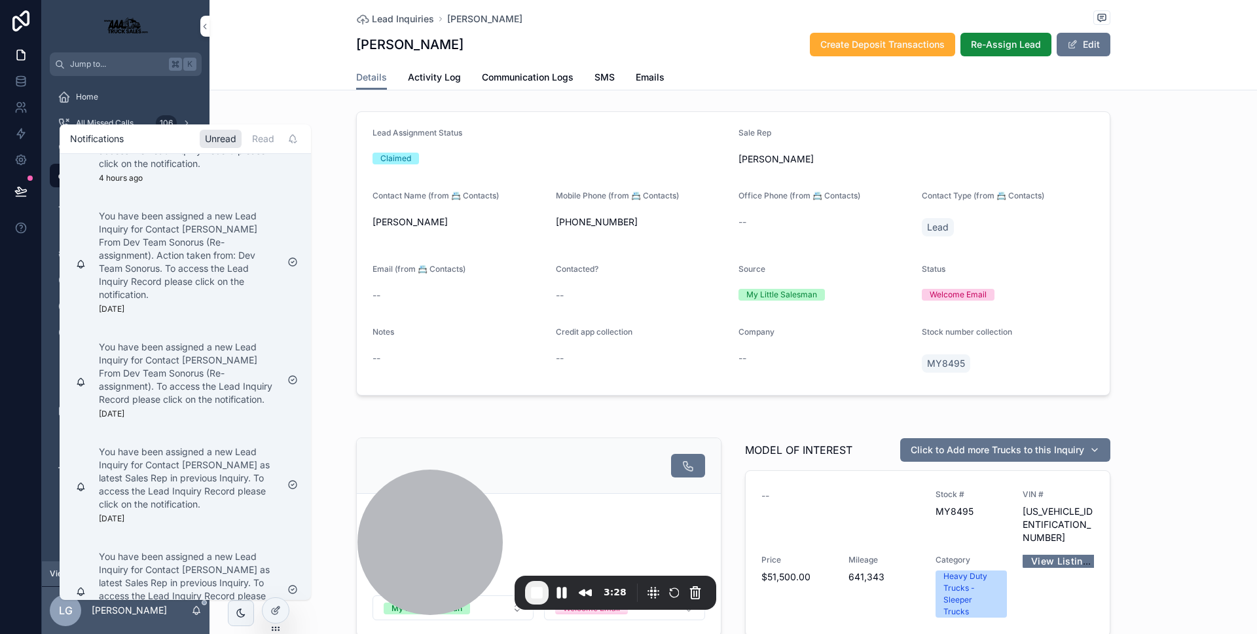
click at [198, 612] on icon "scrollable content" at bounding box center [196, 609] width 7 height 6
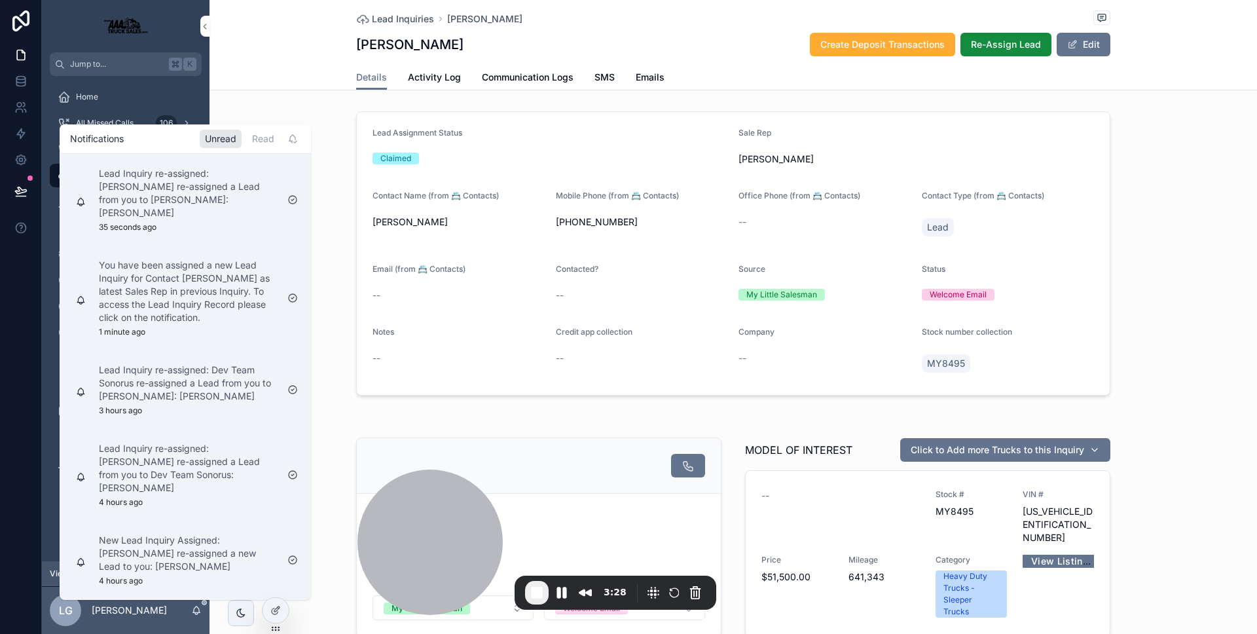
click at [198, 612] on icon "scrollable content" at bounding box center [196, 609] width 7 height 6
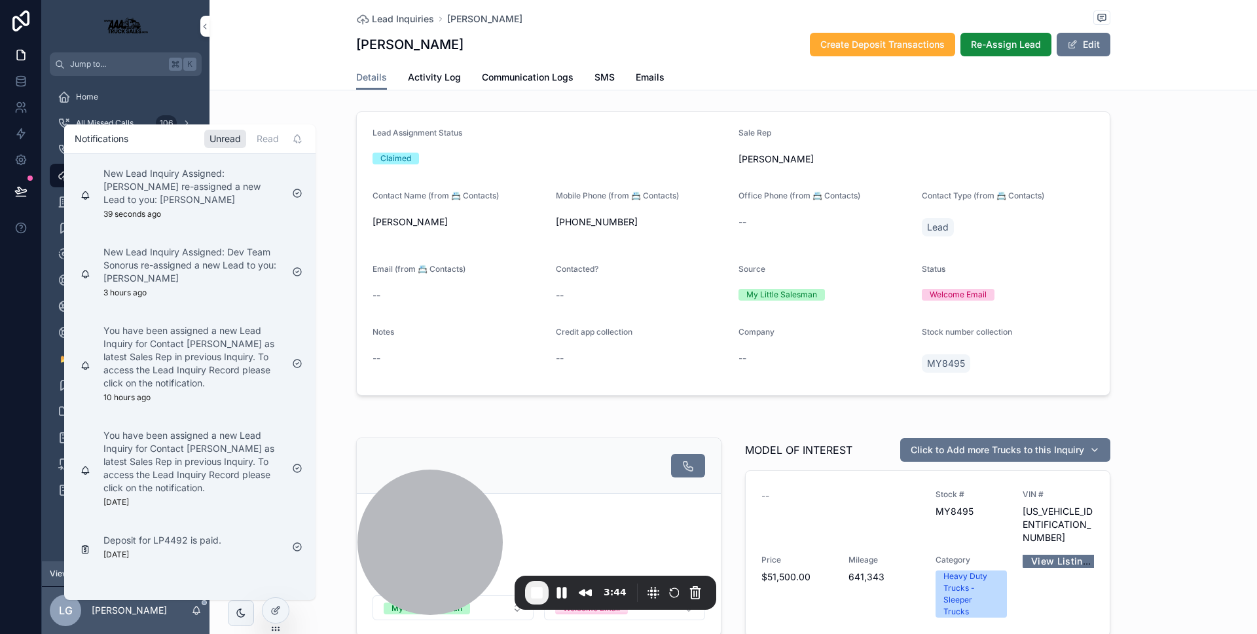
click at [197, 208] on div "New Lead Inquiry Assigned: David Francis re-assigned a new Lead to you: Courtne…" at bounding box center [192, 193] width 178 height 52
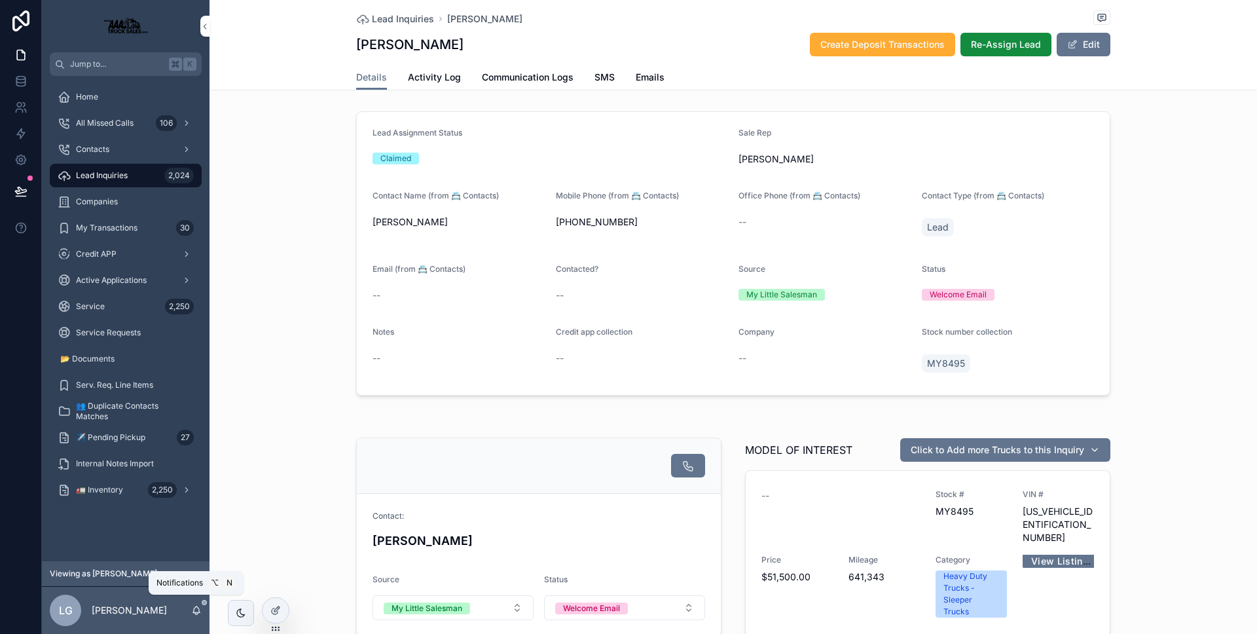
click at [201, 613] on icon "scrollable content" at bounding box center [196, 610] width 10 height 10
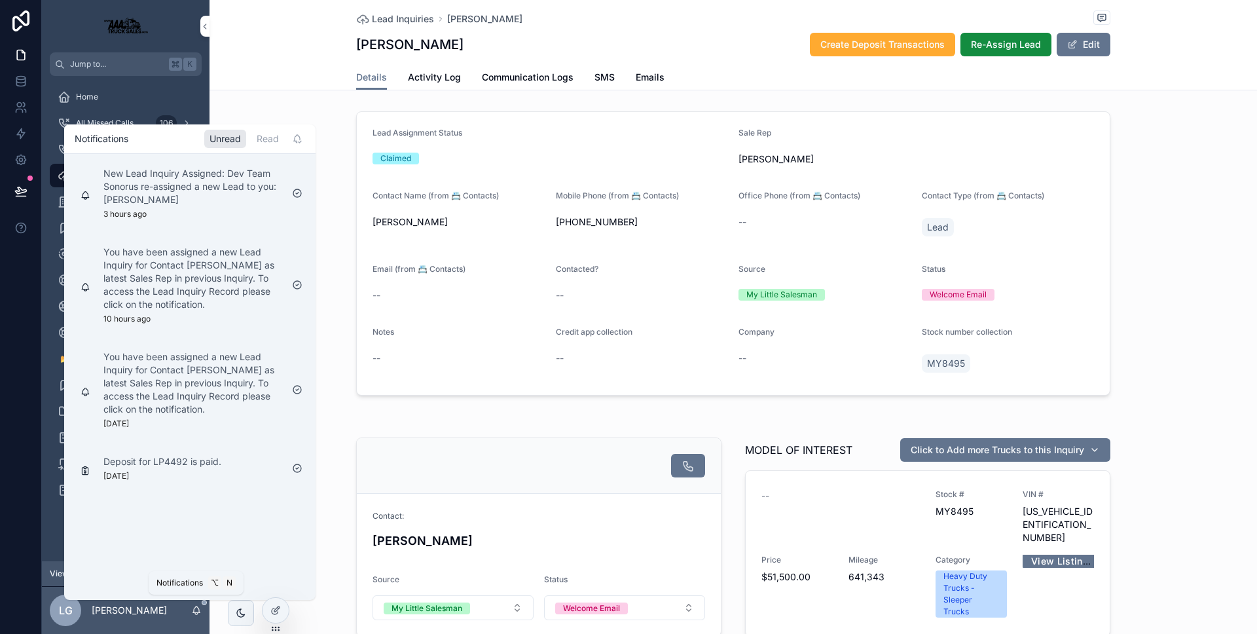
click at [198, 607] on icon "scrollable content" at bounding box center [196, 610] width 10 height 10
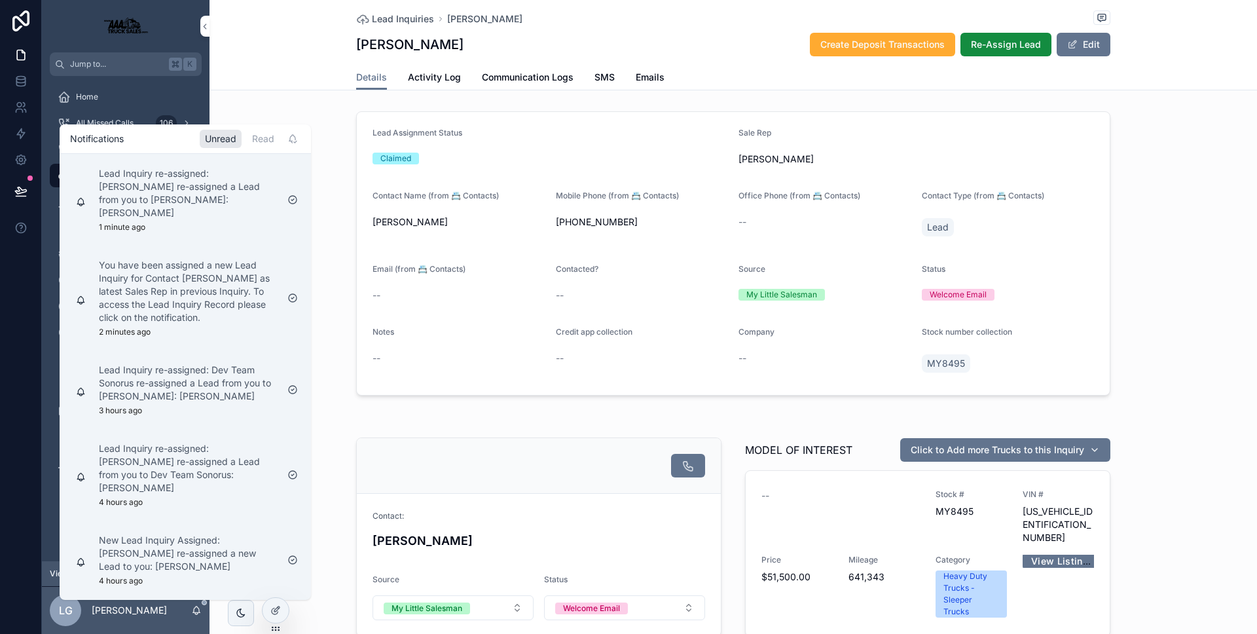
click at [201, 608] on icon "scrollable content" at bounding box center [196, 610] width 10 height 10
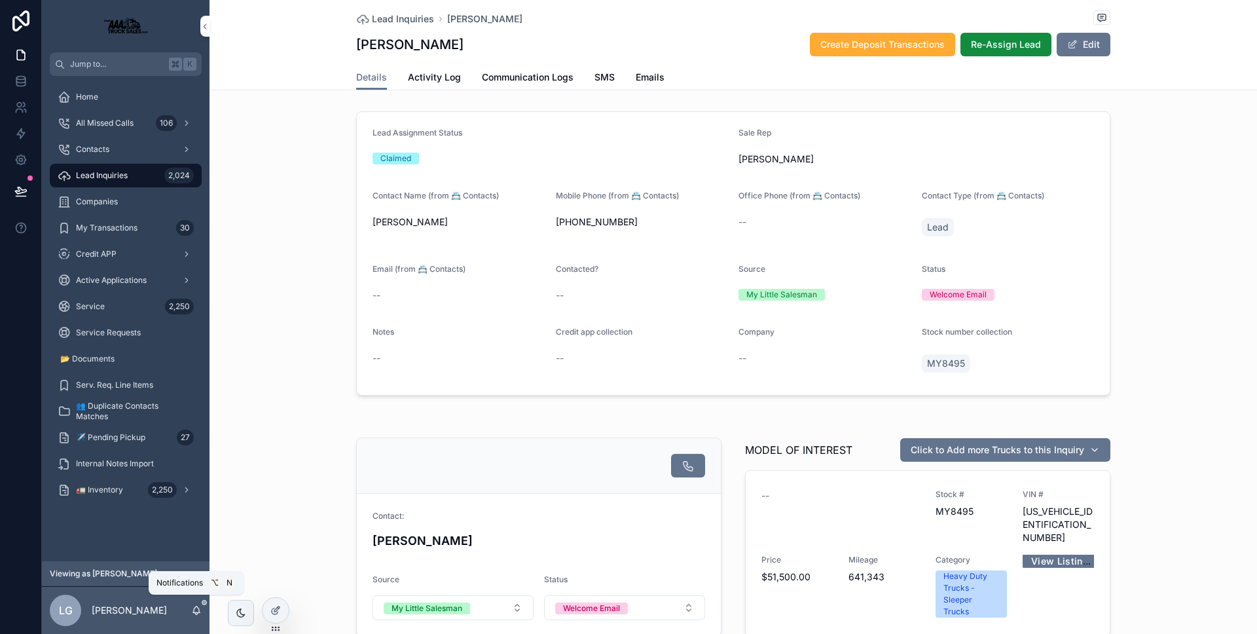
click at [201, 608] on icon "scrollable content" at bounding box center [196, 610] width 10 height 10
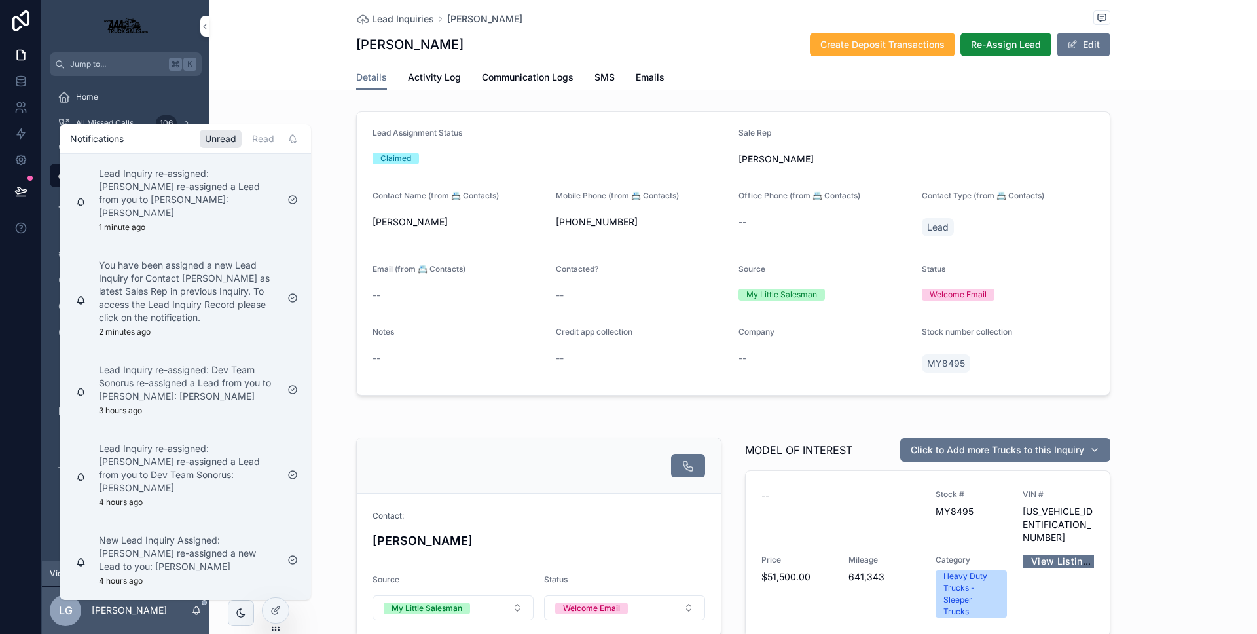
click at [201, 608] on icon "scrollable content" at bounding box center [196, 610] width 10 height 10
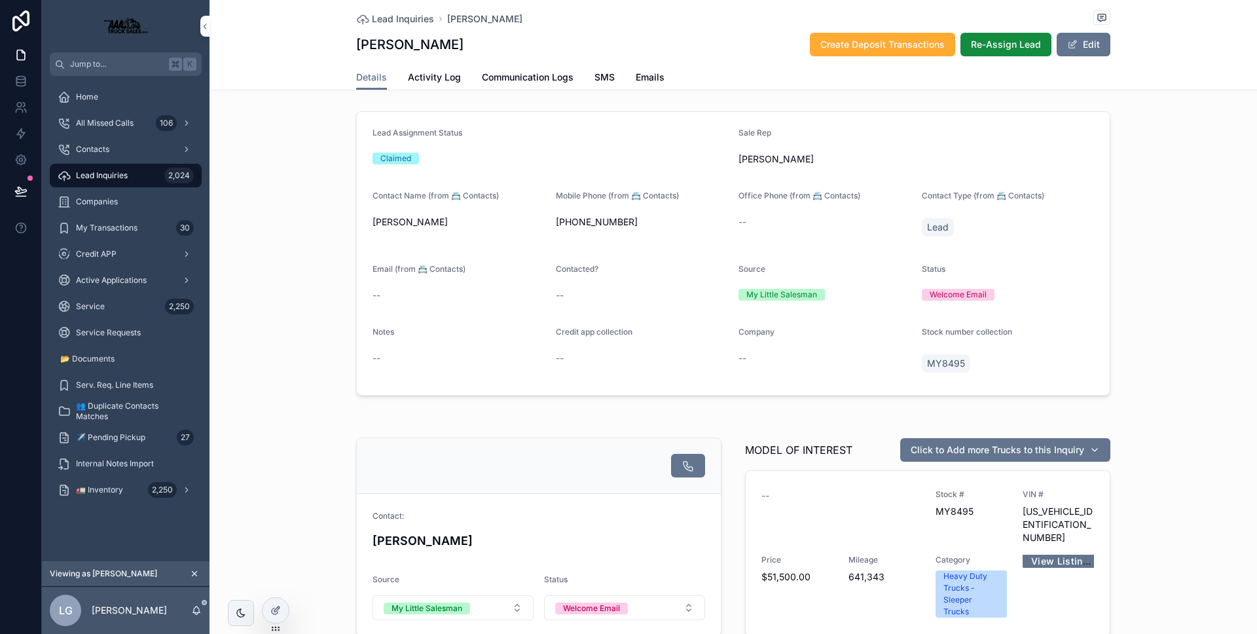
click at [323, 115] on div "Lead Assignment Status Claimed Sale Rep Luis Guerra Contact Name (from 📇 Contac…" at bounding box center [734, 253] width 1048 height 295
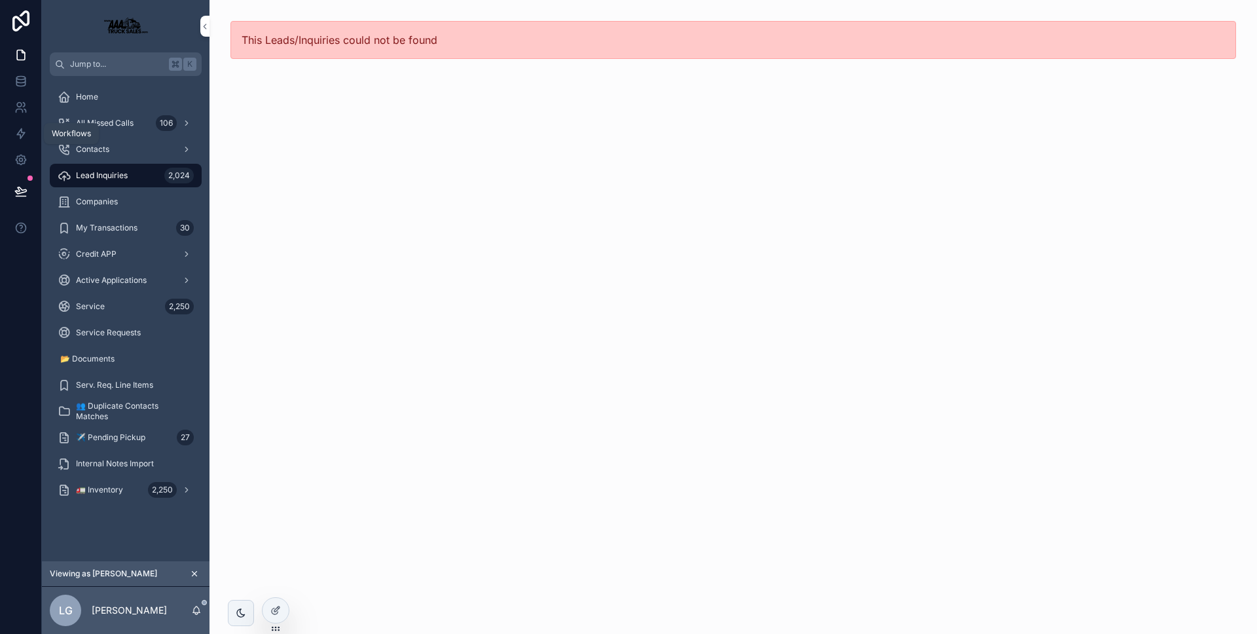
click at [22, 133] on icon at bounding box center [20, 133] width 13 height 13
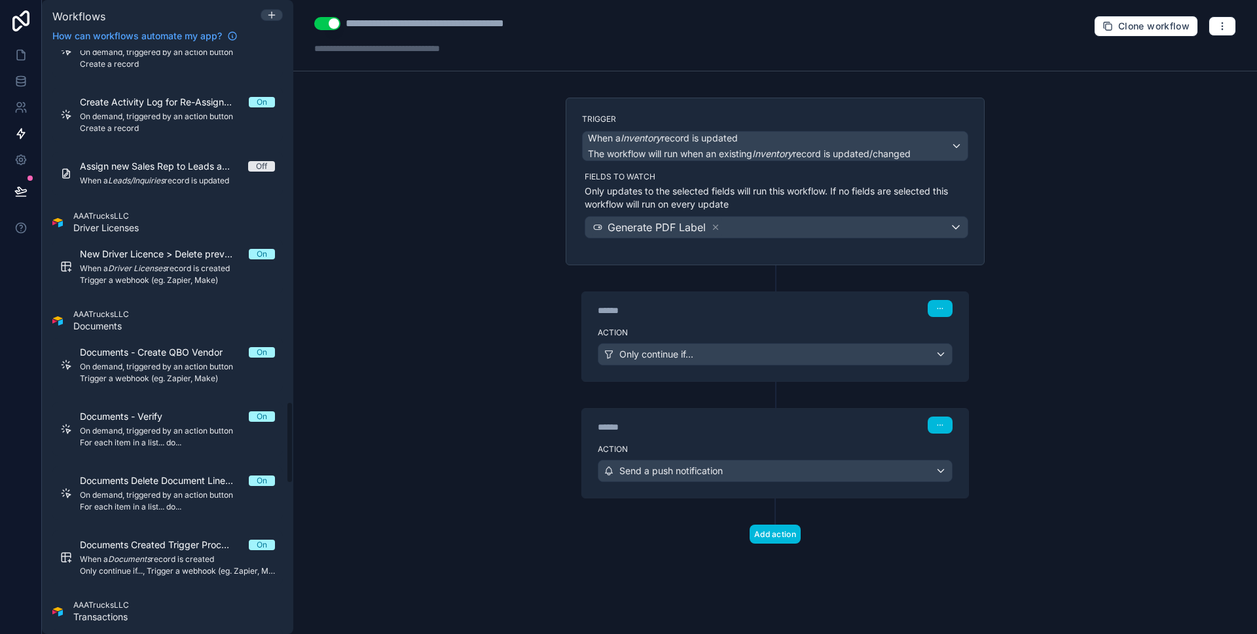
scroll to position [2143, 0]
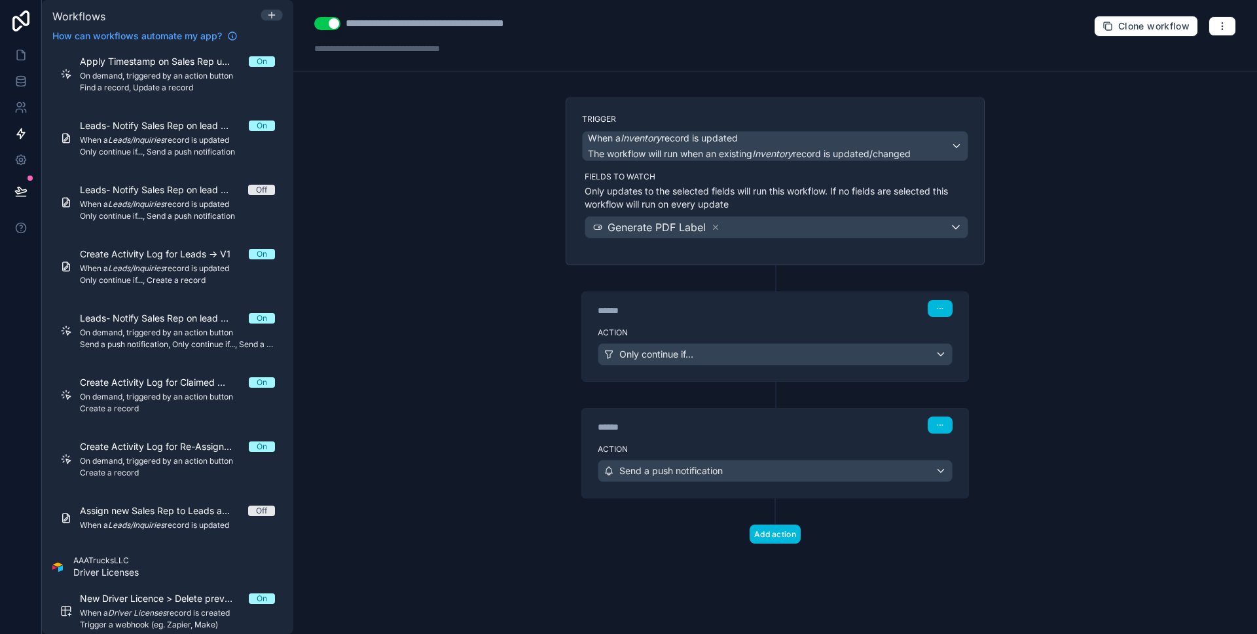
click at [167, 322] on span "Leads- Notify Sales Rep on lead Re-assignment -> V1" at bounding box center [164, 318] width 169 height 13
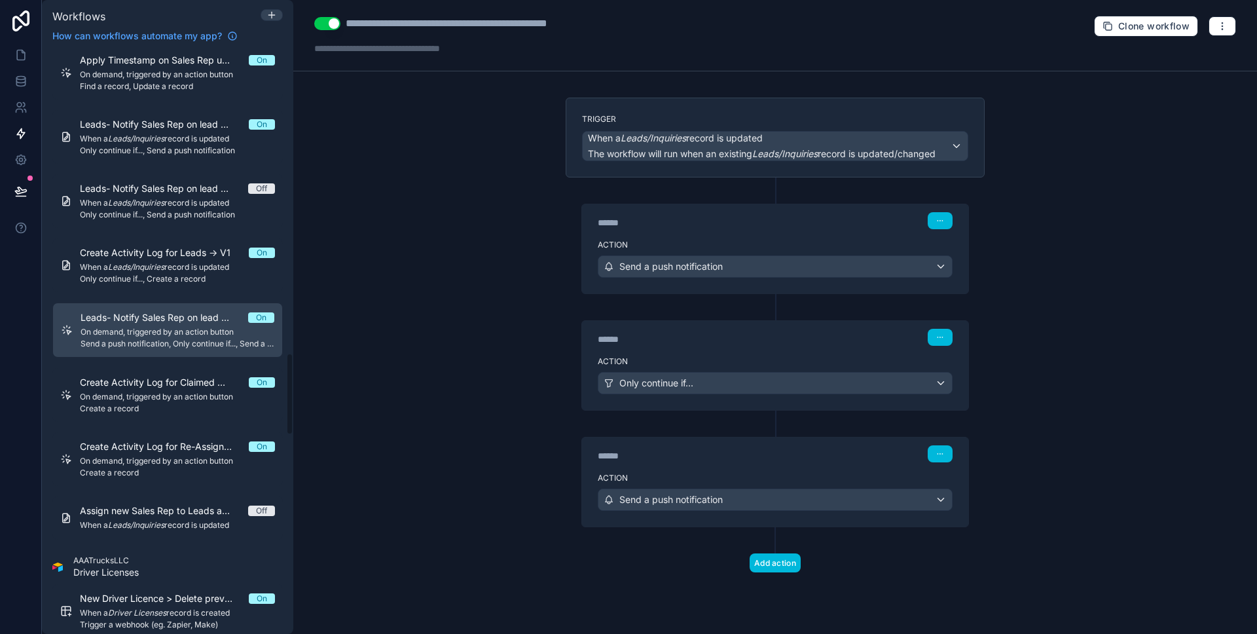
scroll to position [2142, 0]
click at [707, 333] on div "******" at bounding box center [696, 339] width 196 height 13
click at [707, 342] on div "******" at bounding box center [696, 339] width 196 height 13
click at [718, 350] on div "****** Step 2" at bounding box center [775, 336] width 386 height 30
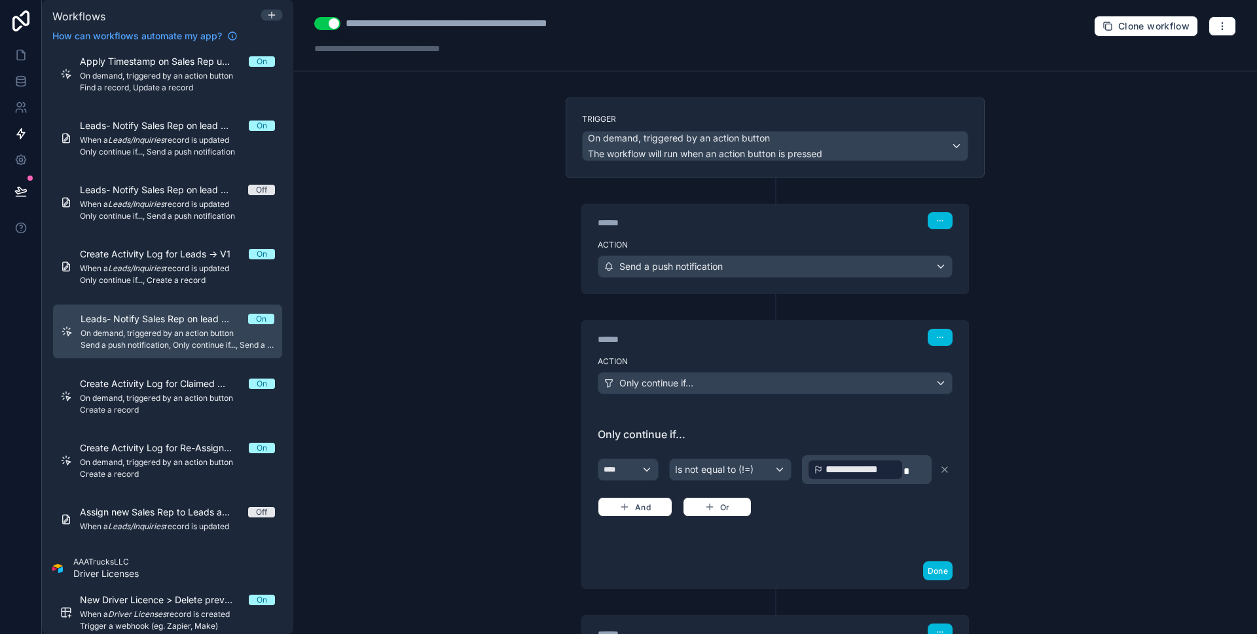
scroll to position [158, 0]
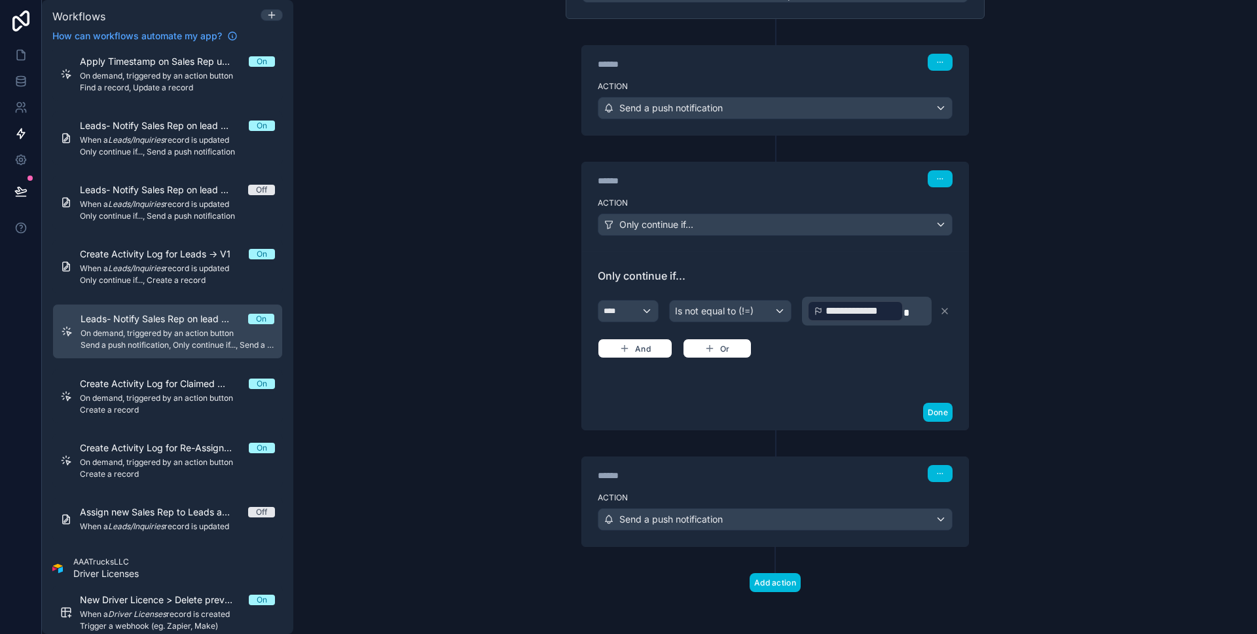
click at [767, 470] on div "******" at bounding box center [696, 475] width 196 height 13
click at [773, 476] on div "******" at bounding box center [696, 475] width 196 height 13
click at [826, 484] on div "****** Step 3" at bounding box center [775, 472] width 386 height 30
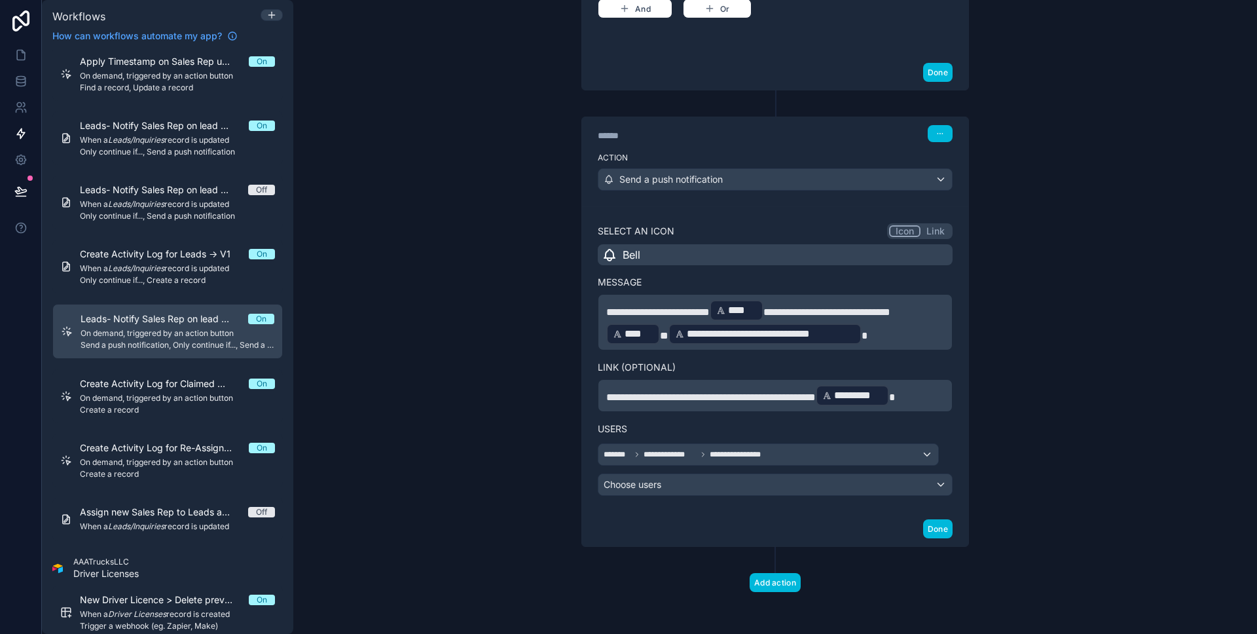
scroll to position [490, 0]
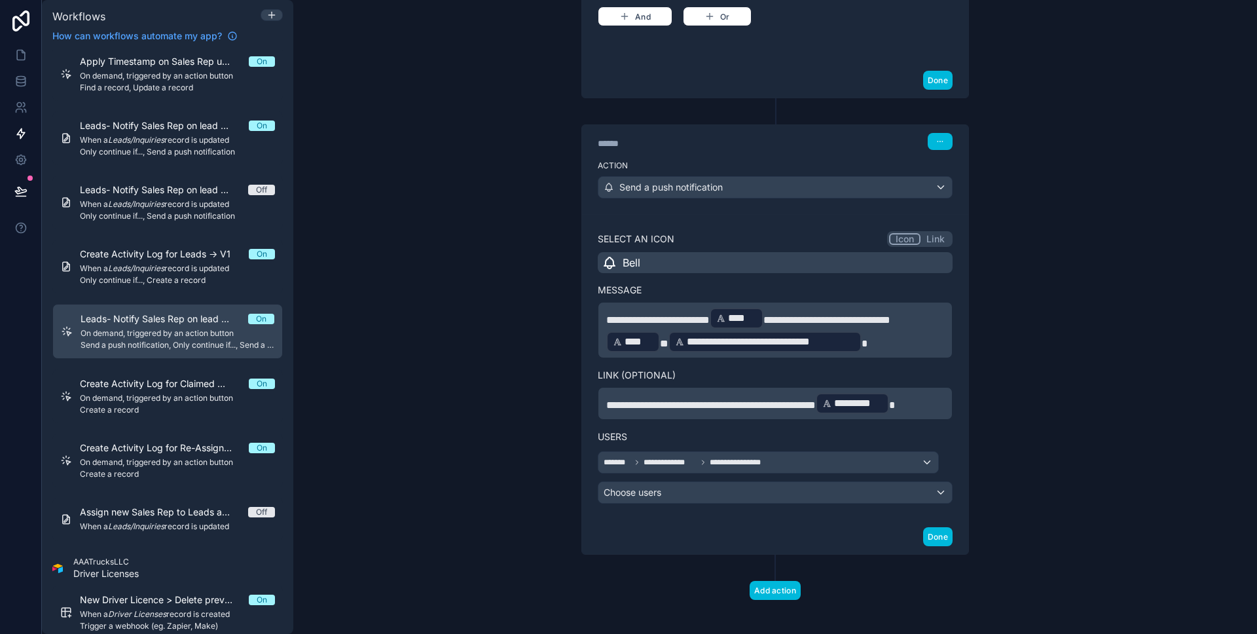
click at [939, 538] on button "Done" at bounding box center [937, 536] width 29 height 19
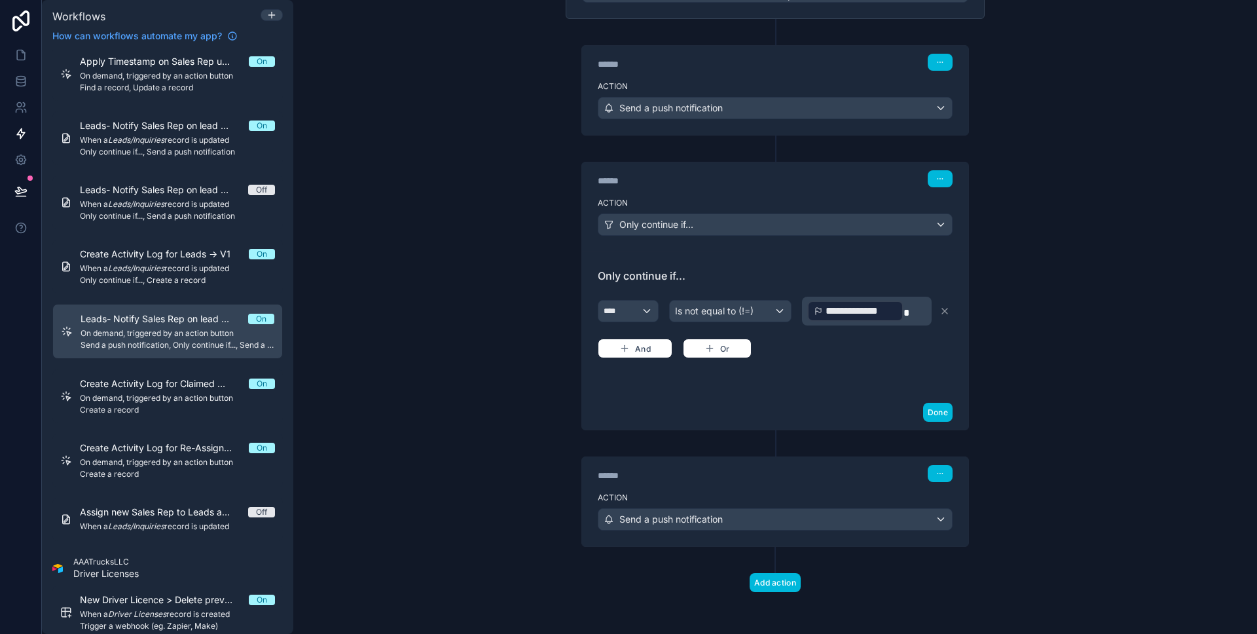
scroll to position [0, 0]
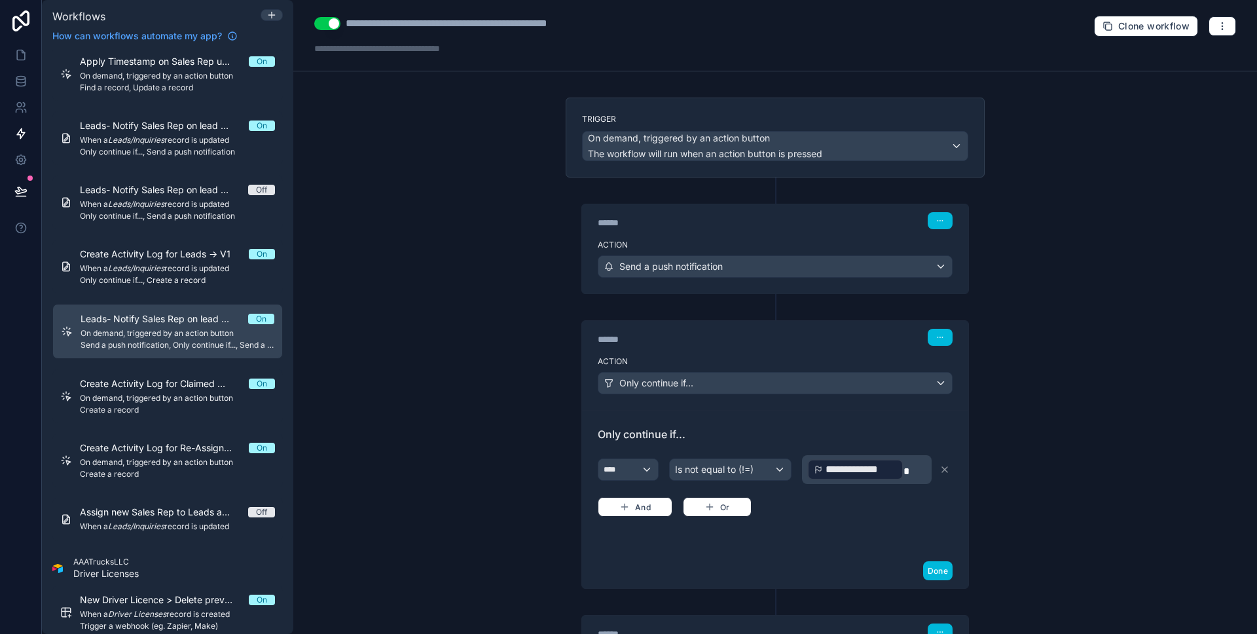
click at [777, 252] on div "Action Send a push notification" at bounding box center [775, 263] width 386 height 59
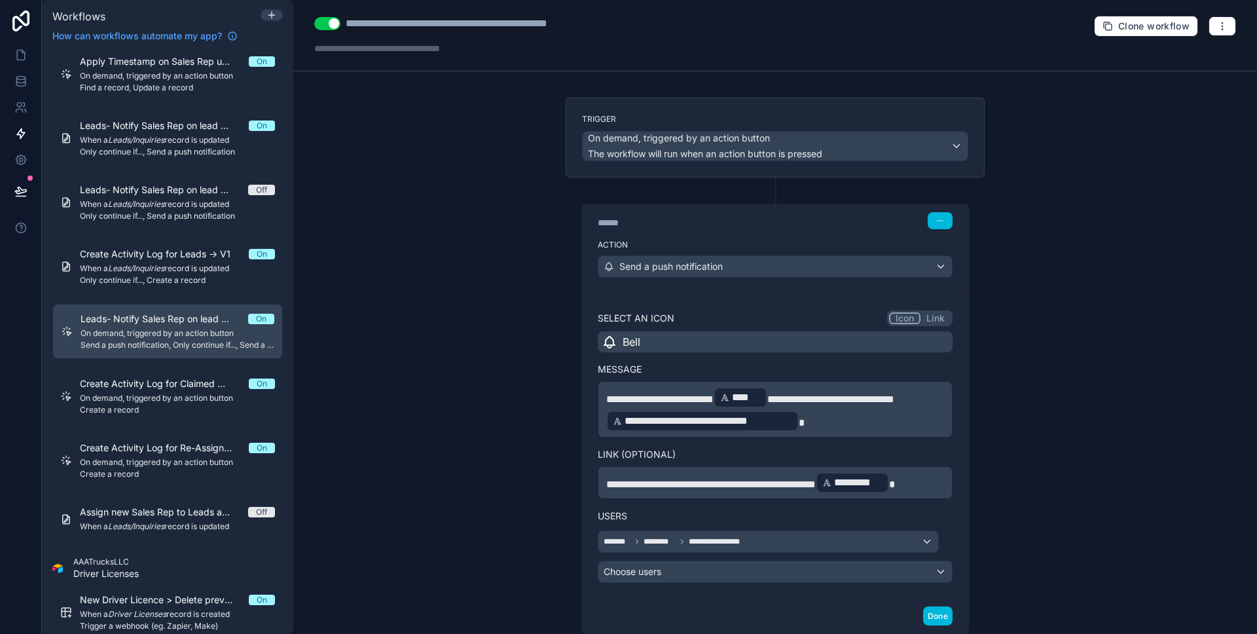
click at [895, 399] on span "**********" at bounding box center [830, 399] width 127 height 10
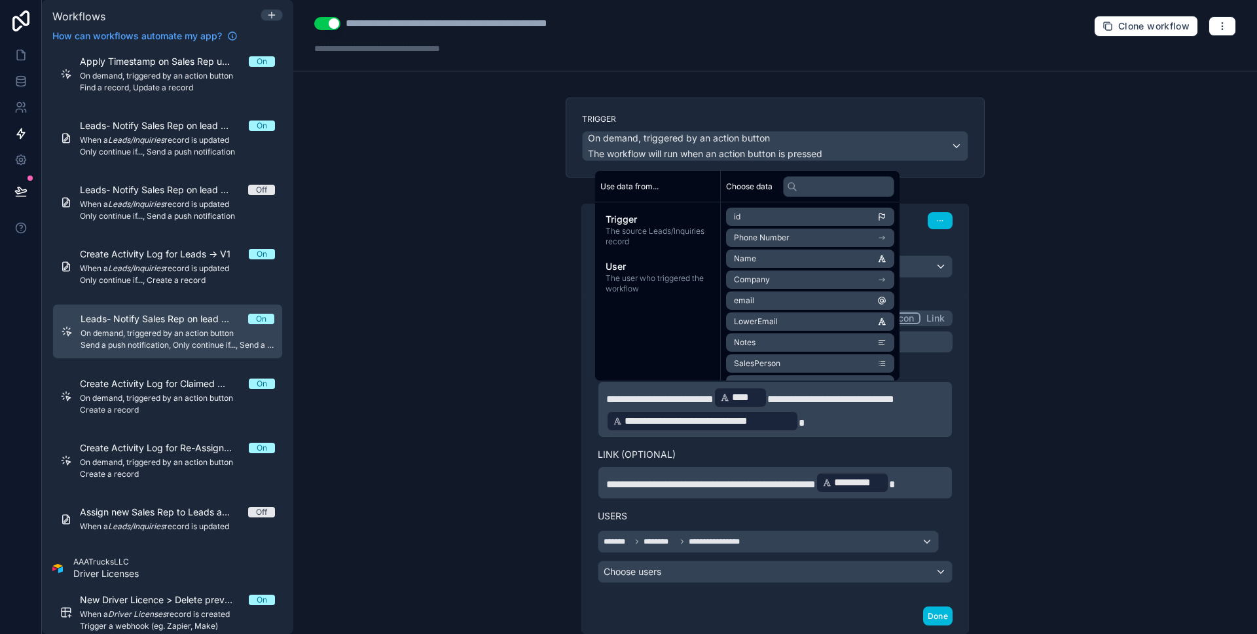
click at [1085, 372] on div "**********" at bounding box center [775, 317] width 964 height 634
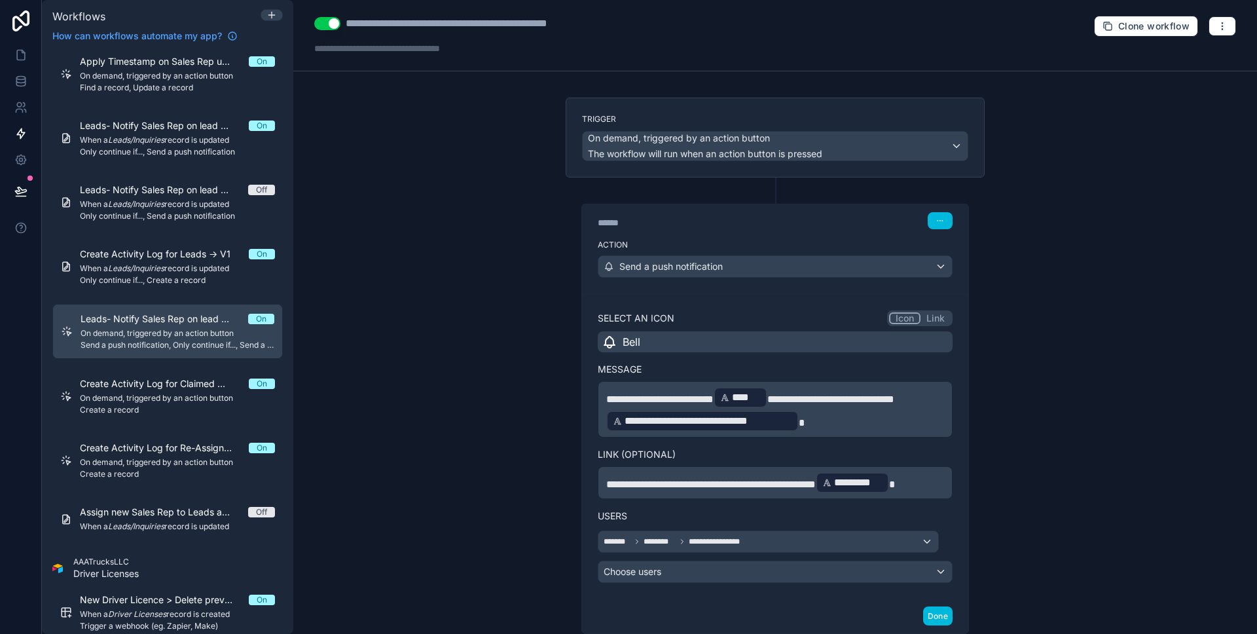
click at [932, 621] on button "Done" at bounding box center [937, 615] width 29 height 19
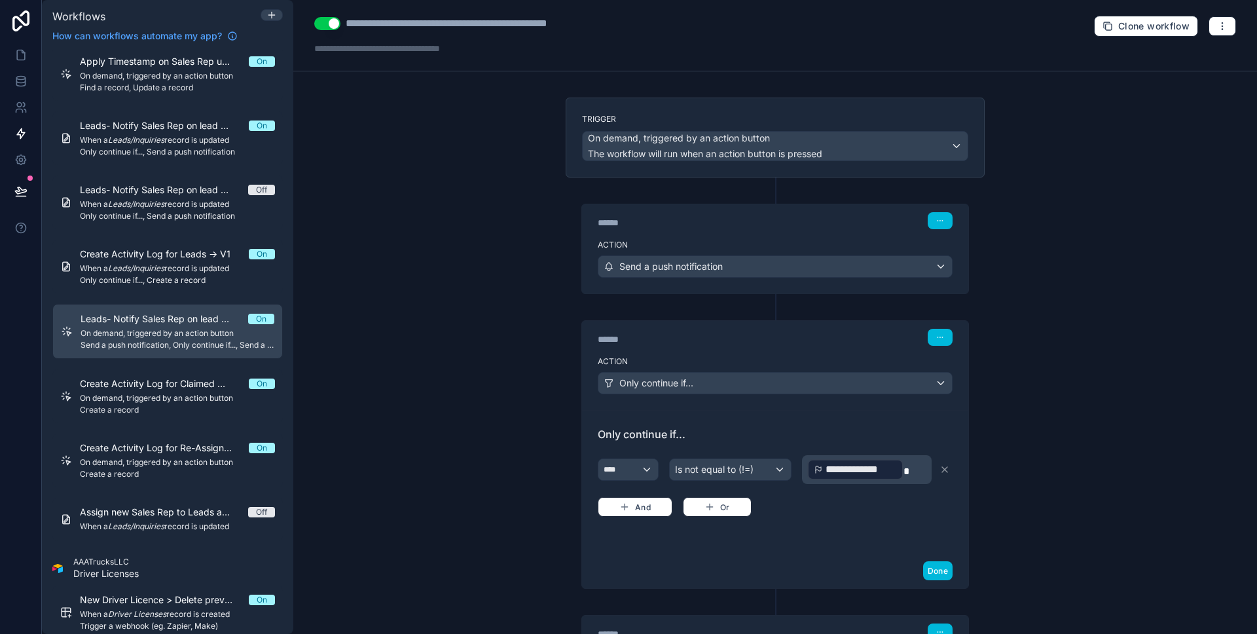
click at [936, 564] on button "Done" at bounding box center [937, 570] width 29 height 19
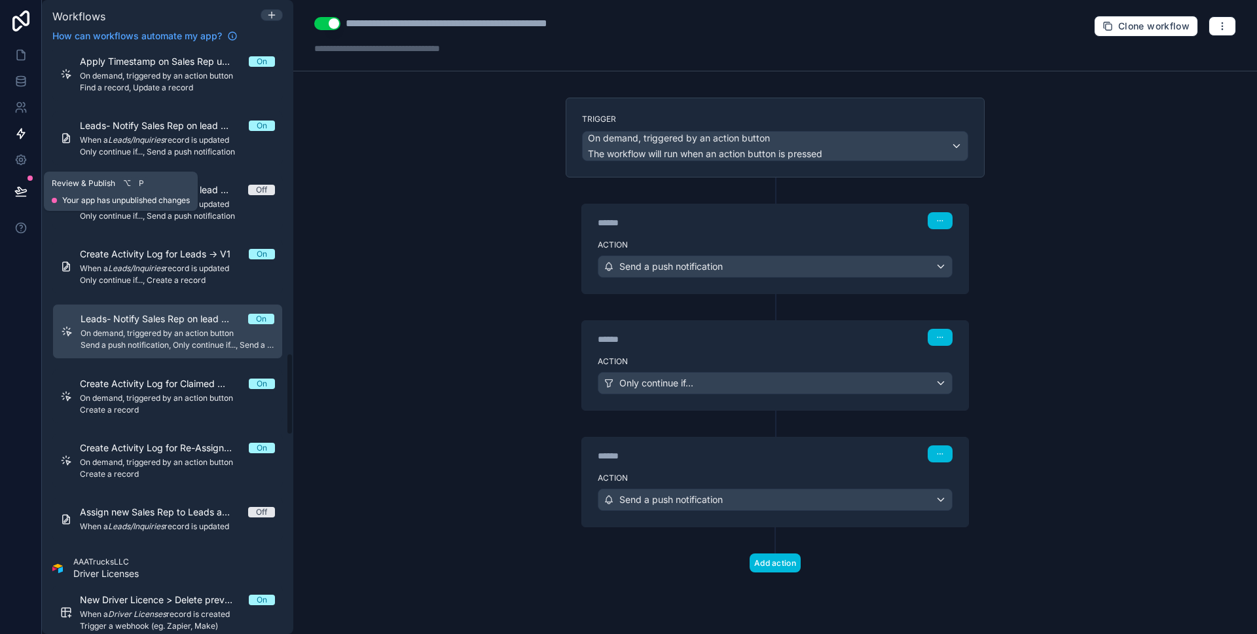
click at [16, 193] on icon at bounding box center [20, 191] width 13 height 13
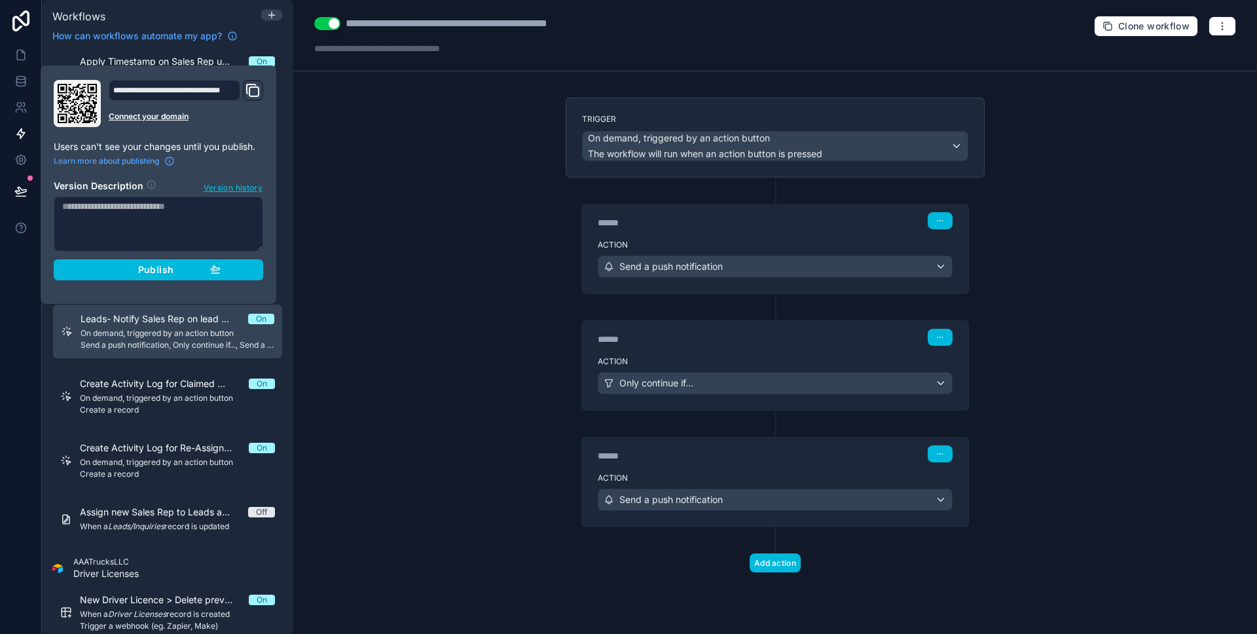
drag, startPoint x: 107, startPoint y: 261, endPoint x: 206, endPoint y: 256, distance: 99.0
click at [107, 261] on button "Publish" at bounding box center [159, 269] width 210 height 21
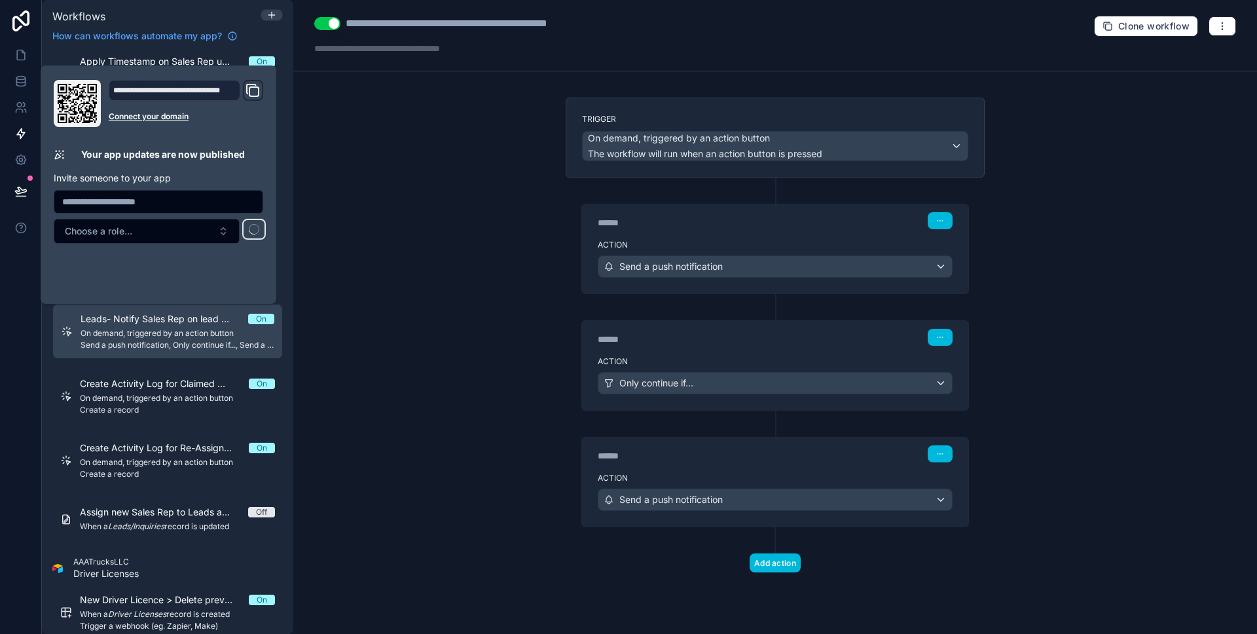
click at [359, 242] on div "**********" at bounding box center [775, 317] width 964 height 634
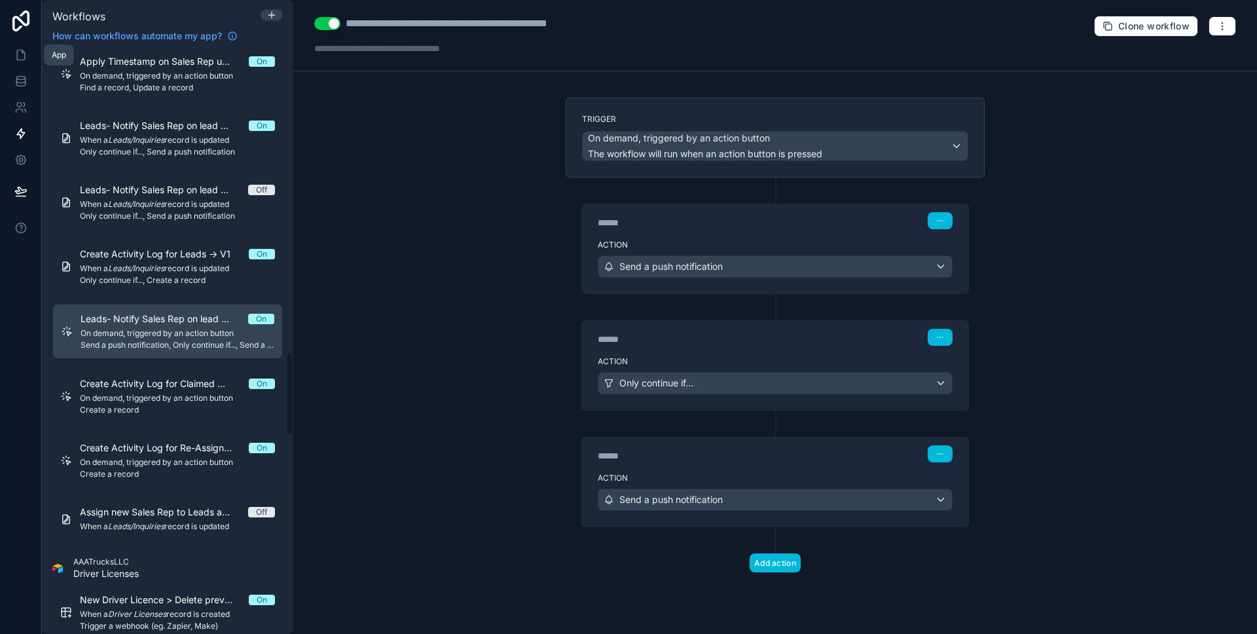
click at [29, 46] on link at bounding box center [20, 55] width 41 height 26
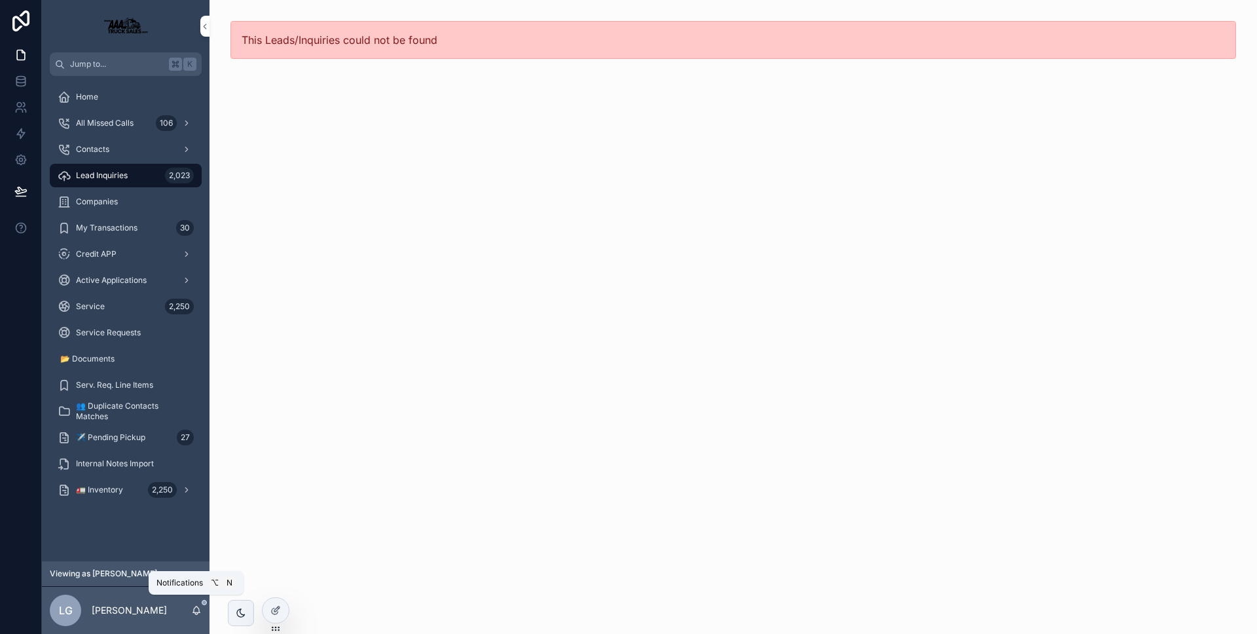
click at [195, 606] on icon "scrollable content" at bounding box center [196, 610] width 10 height 10
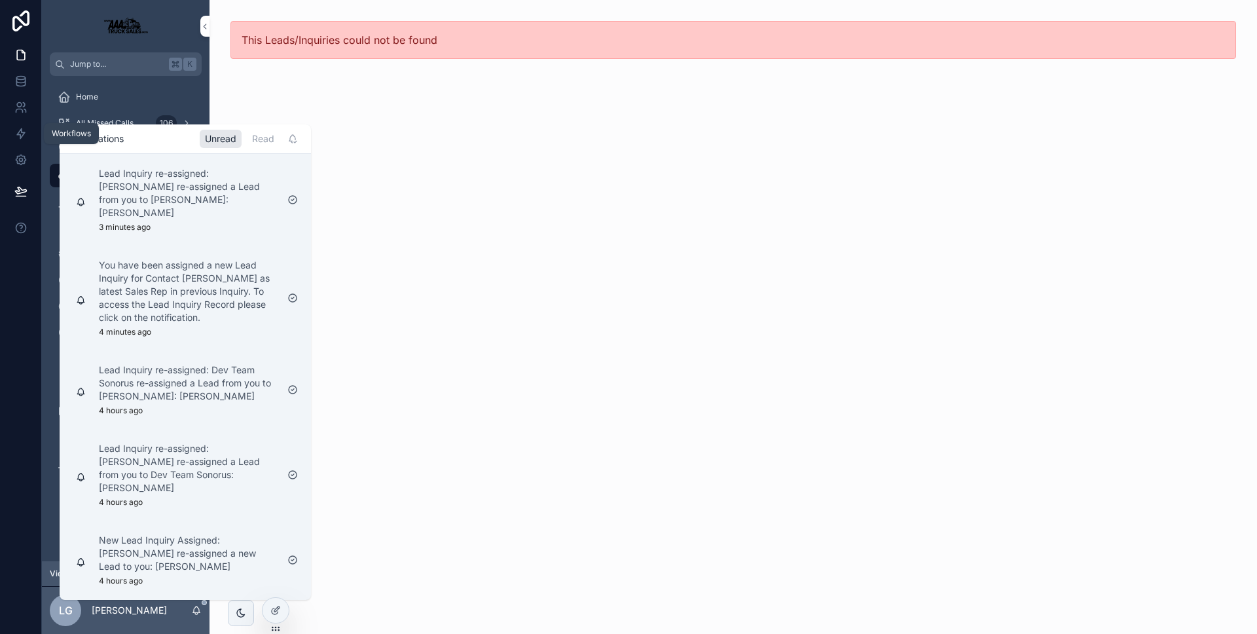
click at [21, 140] on link at bounding box center [20, 133] width 41 height 26
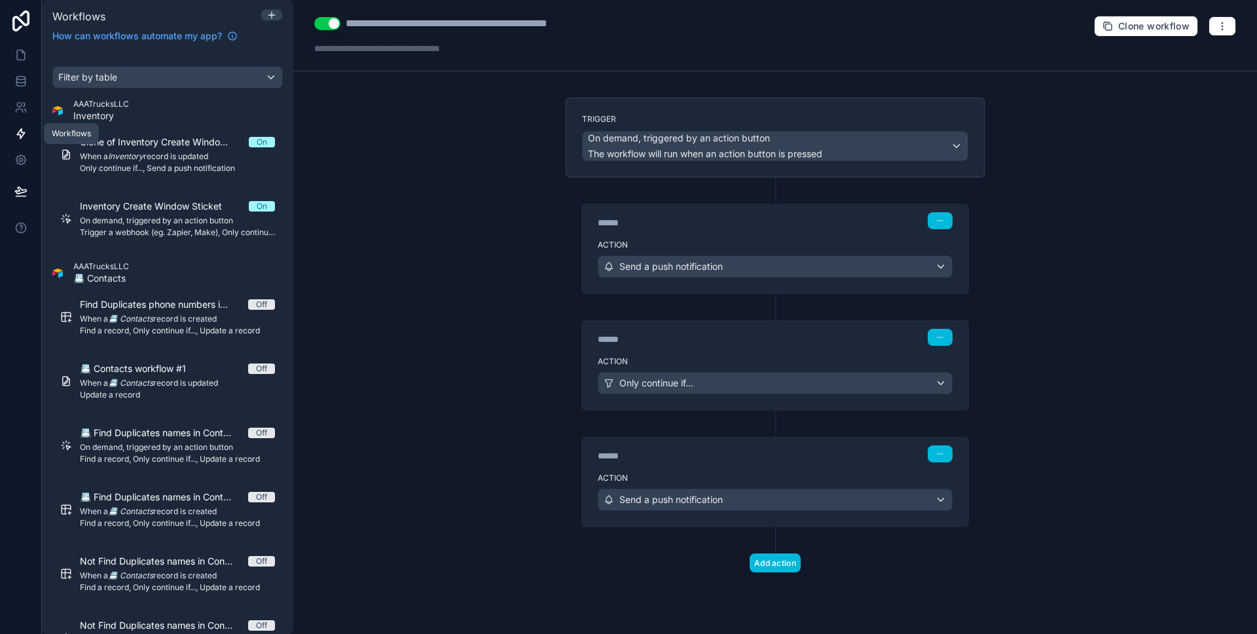
click at [18, 132] on icon at bounding box center [20, 133] width 13 height 13
click at [27, 64] on link at bounding box center [20, 55] width 41 height 26
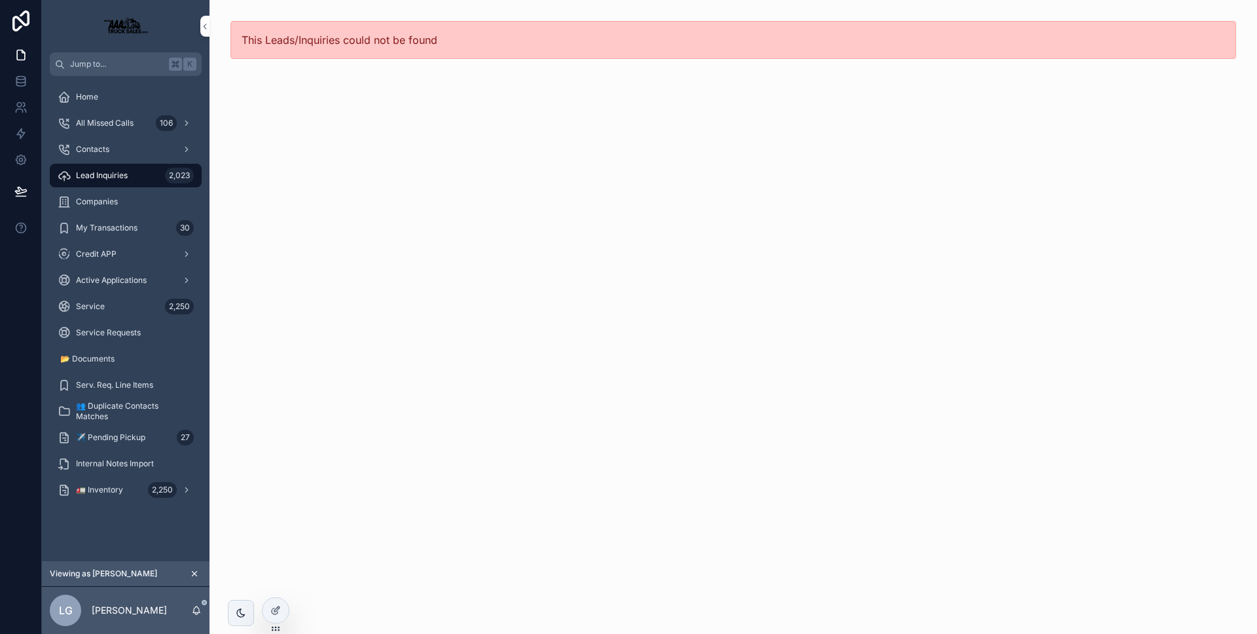
click at [201, 606] on icon "scrollable content" at bounding box center [196, 610] width 10 height 10
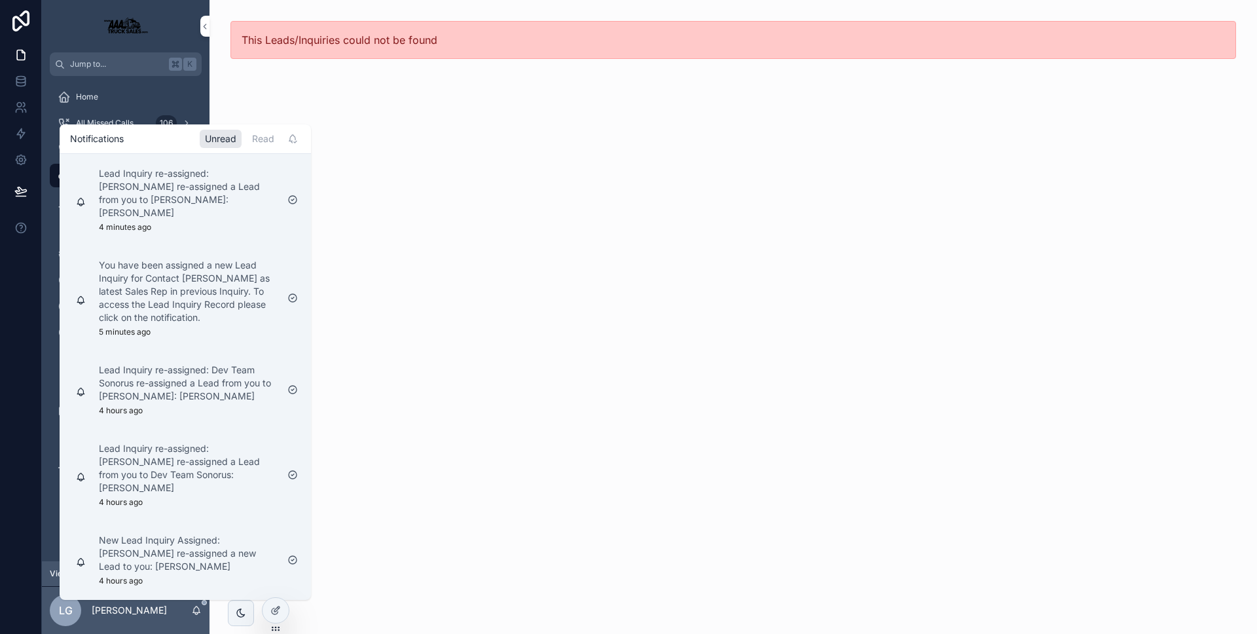
click at [201, 606] on icon "scrollable content" at bounding box center [196, 610] width 10 height 10
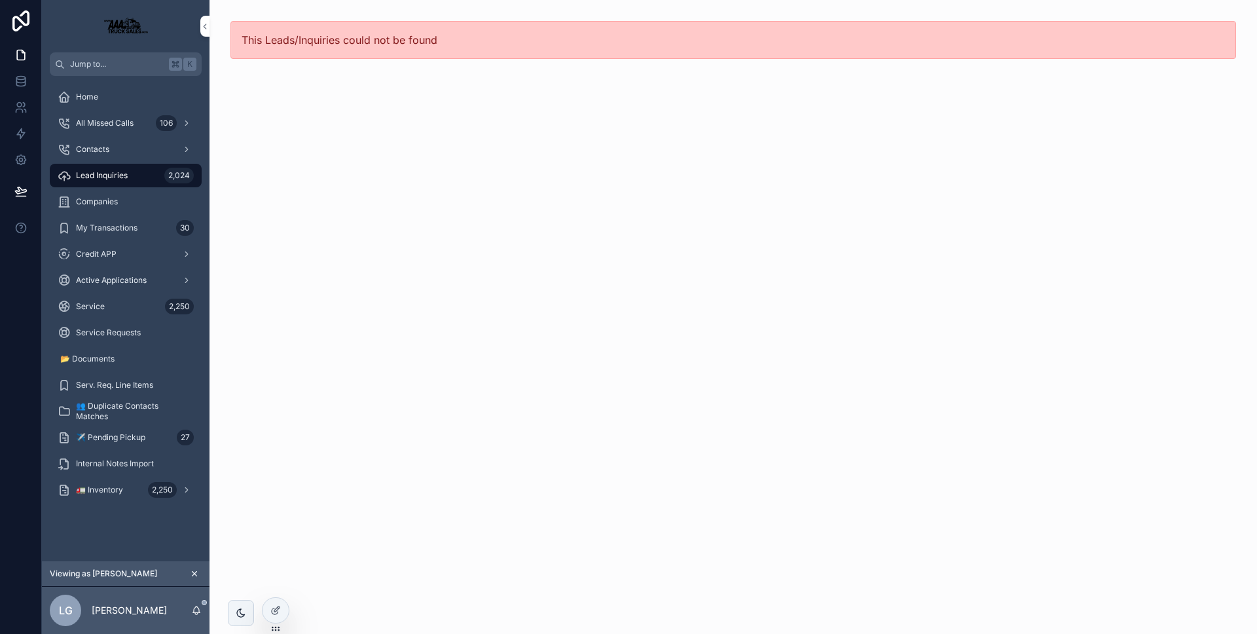
click at [414, 413] on div "This Leads/Inquiries could not be found" at bounding box center [734, 317] width 1048 height 634
click at [26, 137] on icon at bounding box center [20, 133] width 13 height 13
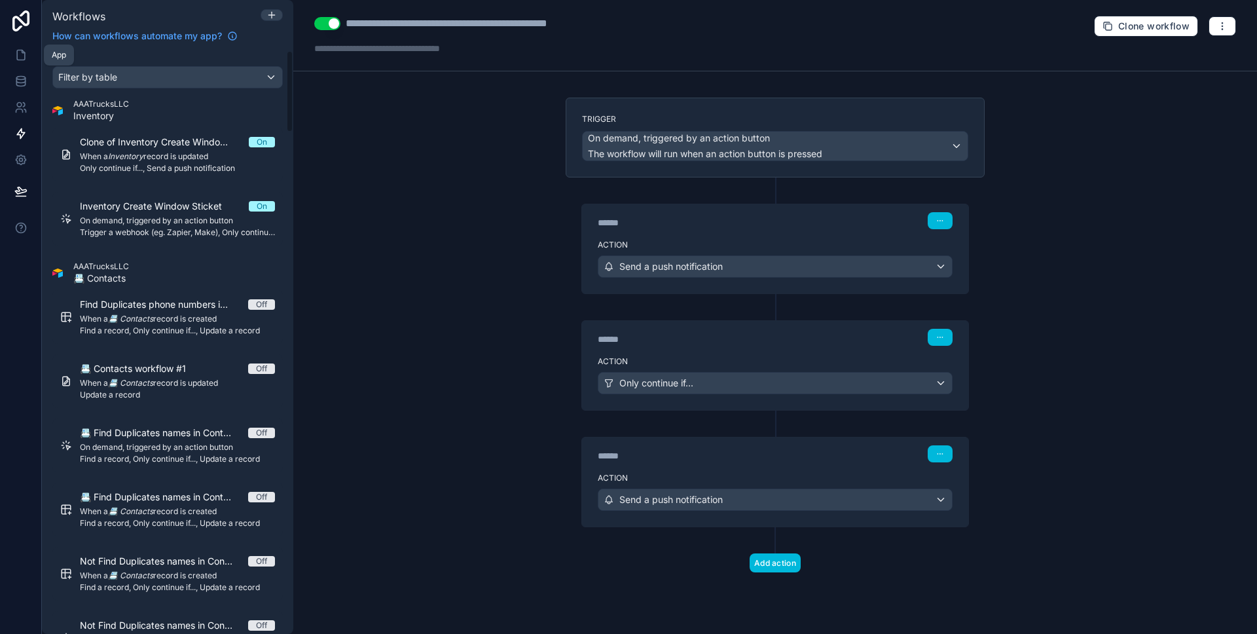
click at [26, 42] on link at bounding box center [20, 55] width 41 height 26
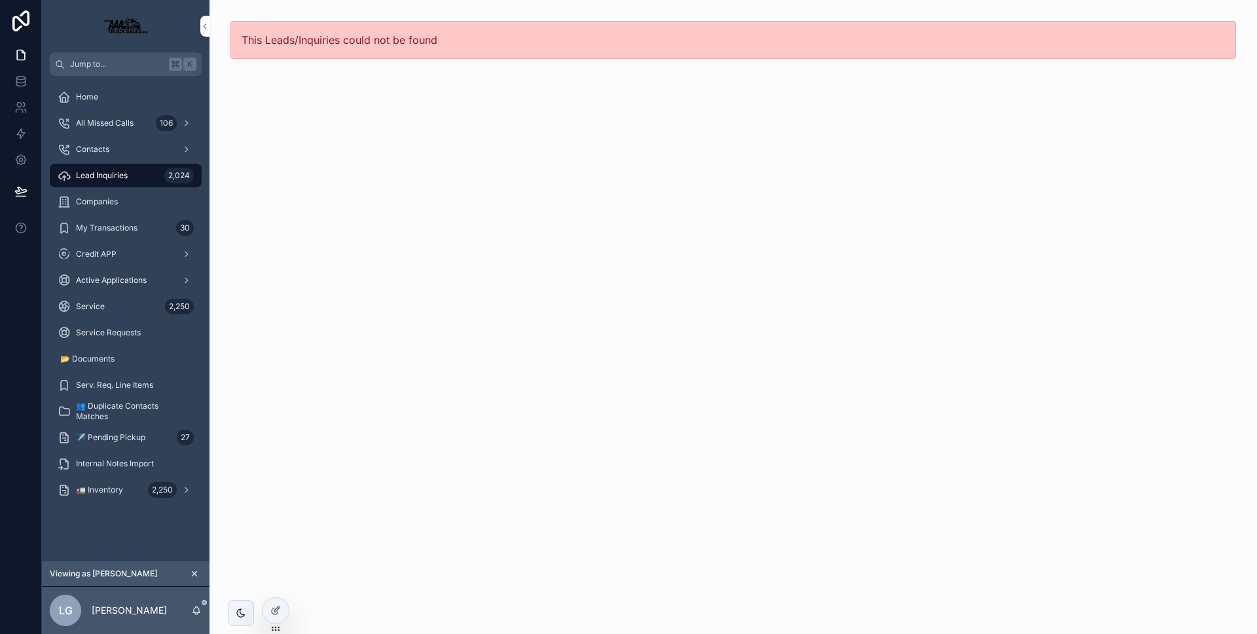
click at [161, 179] on div "Lead Inquiries 2,024" at bounding box center [126, 175] width 136 height 21
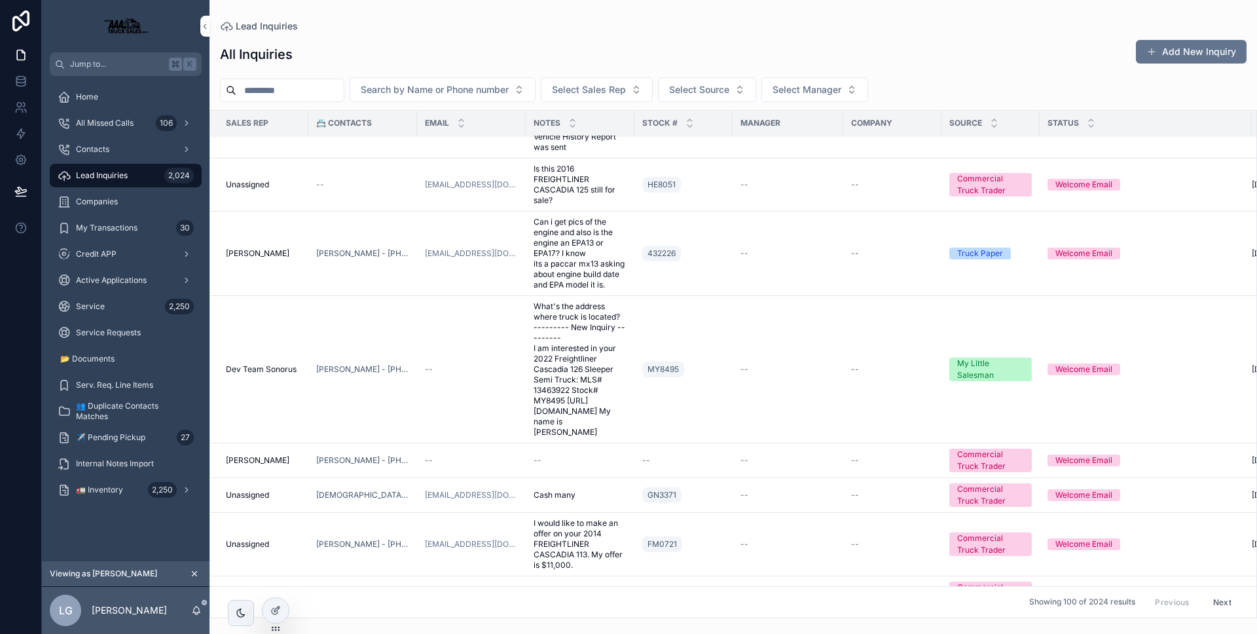
scroll to position [2788, 0]
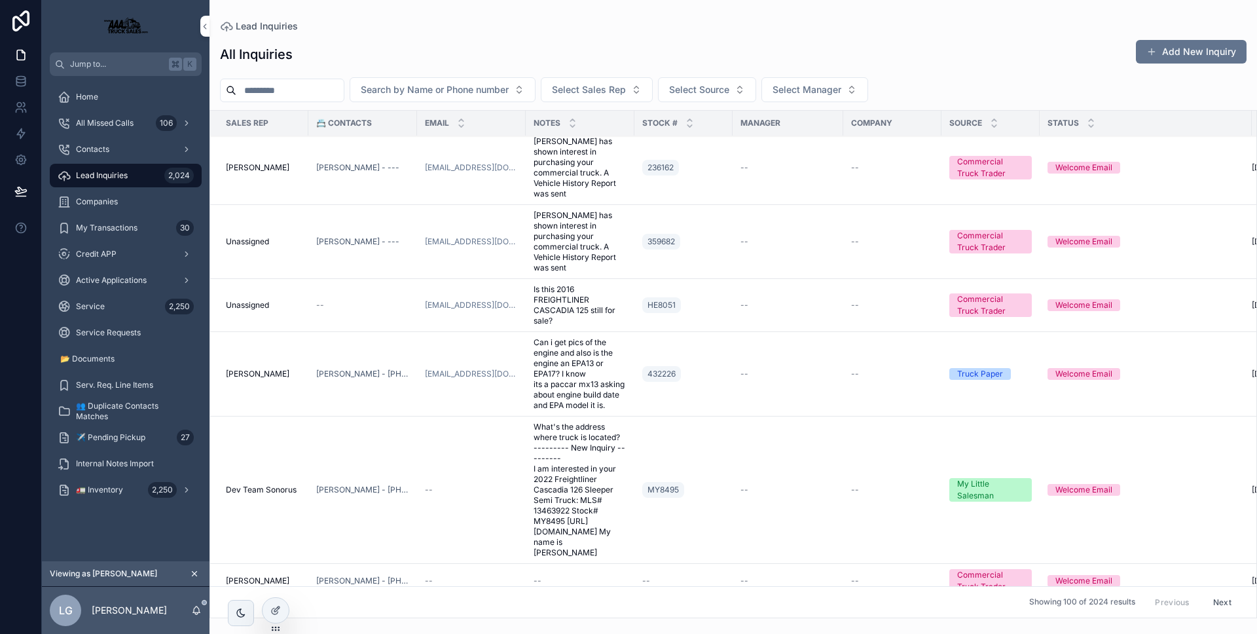
click at [851, 485] on span "--" at bounding box center [855, 490] width 8 height 10
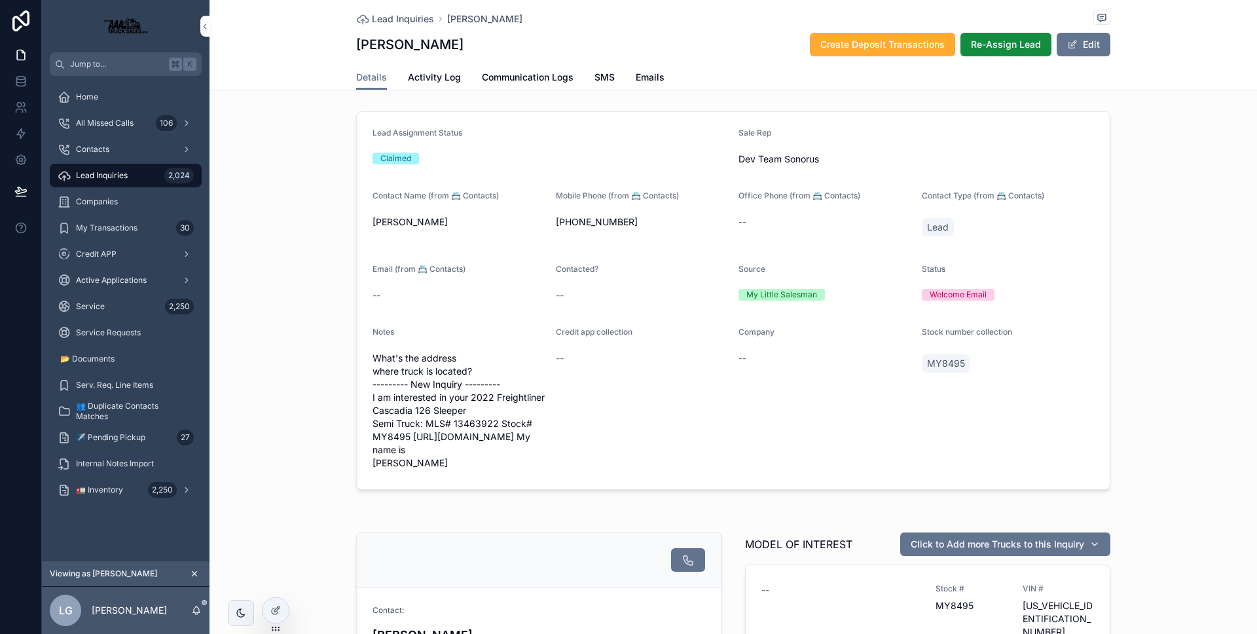
click at [268, 599] on div at bounding box center [276, 610] width 26 height 25
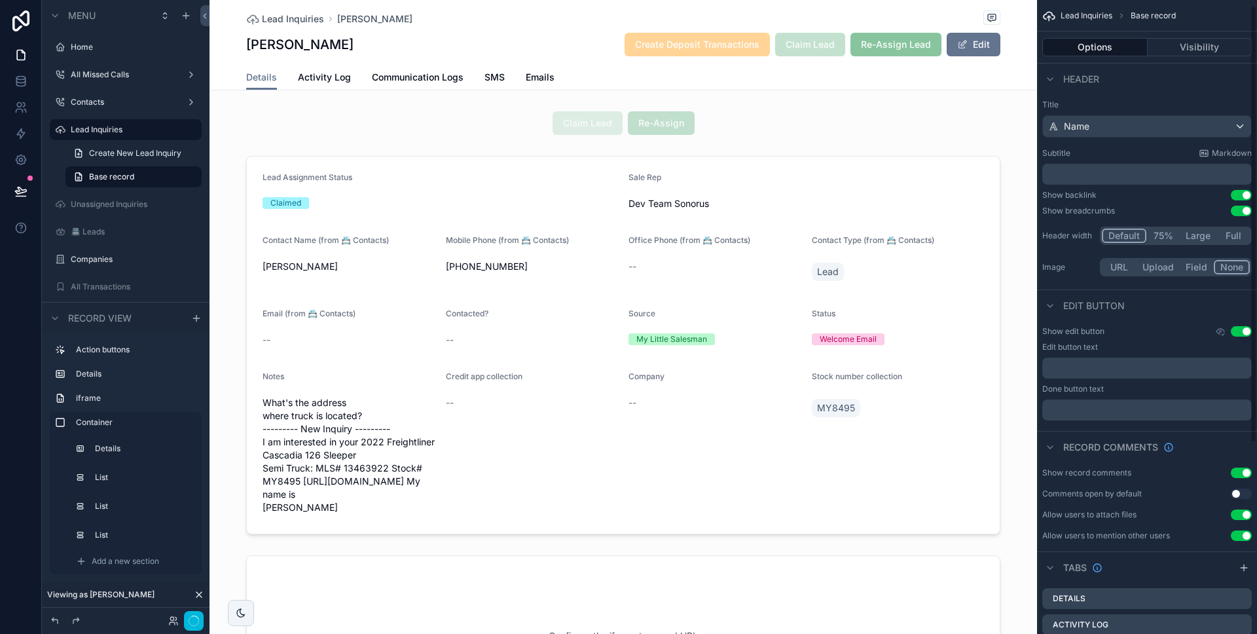
scroll to position [284, 0]
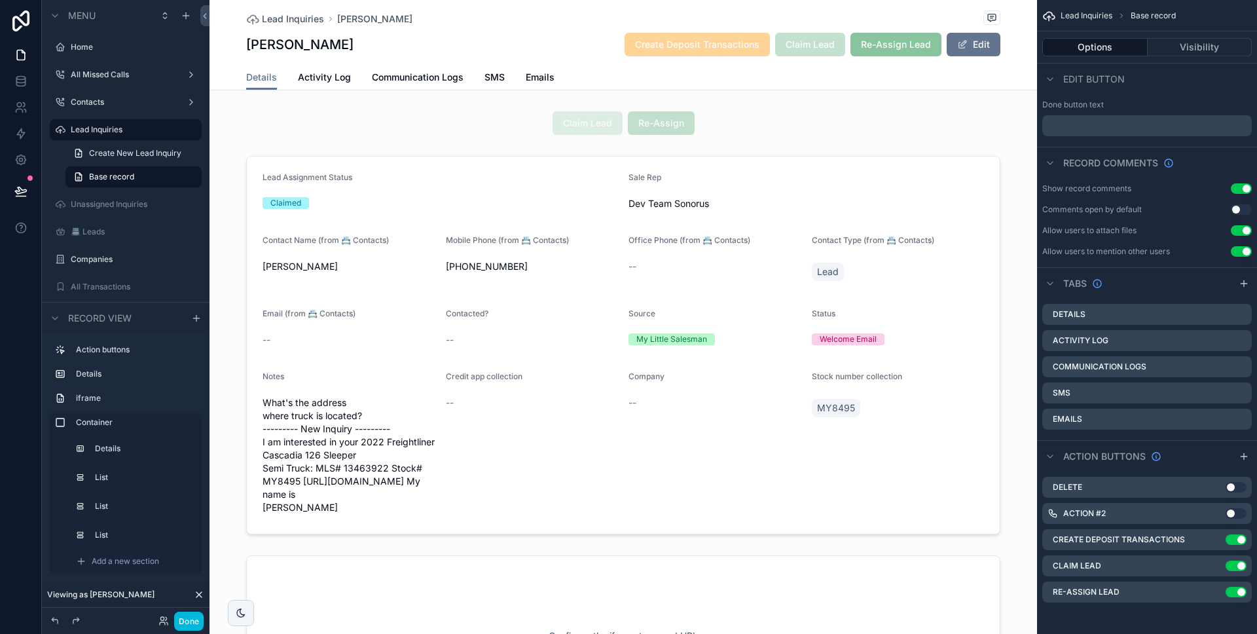
click at [0, 0] on icon "scrollable content" at bounding box center [0, 0] width 0 height 0
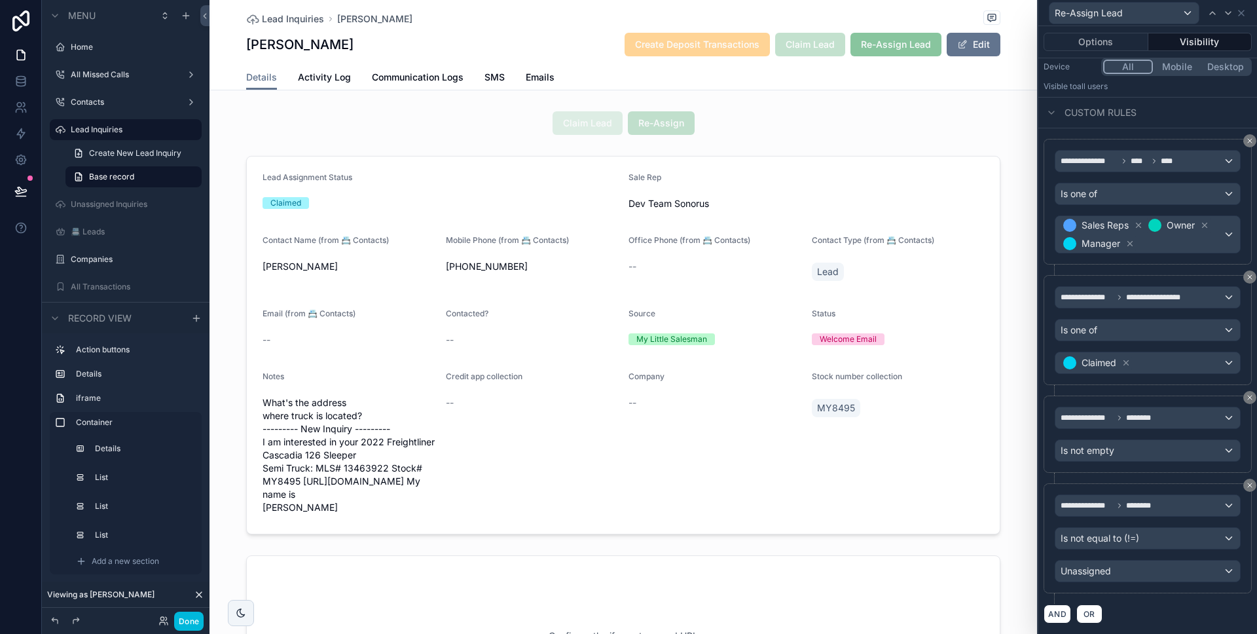
scroll to position [0, 0]
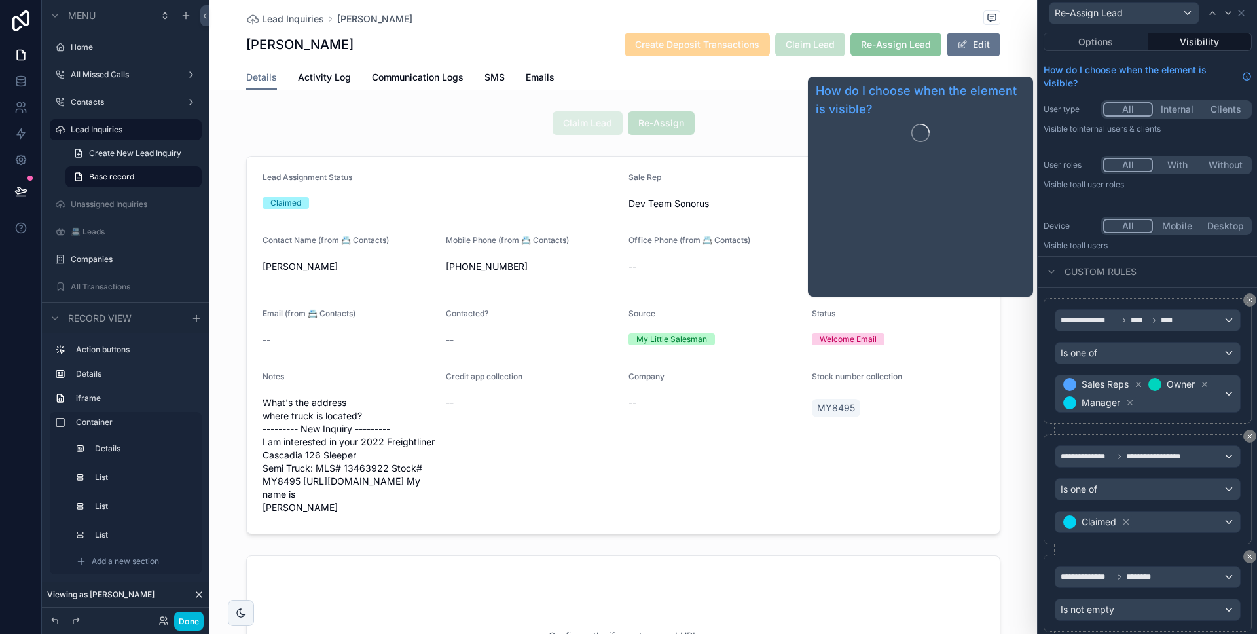
click at [1117, 37] on button "Options" at bounding box center [1096, 42] width 105 height 18
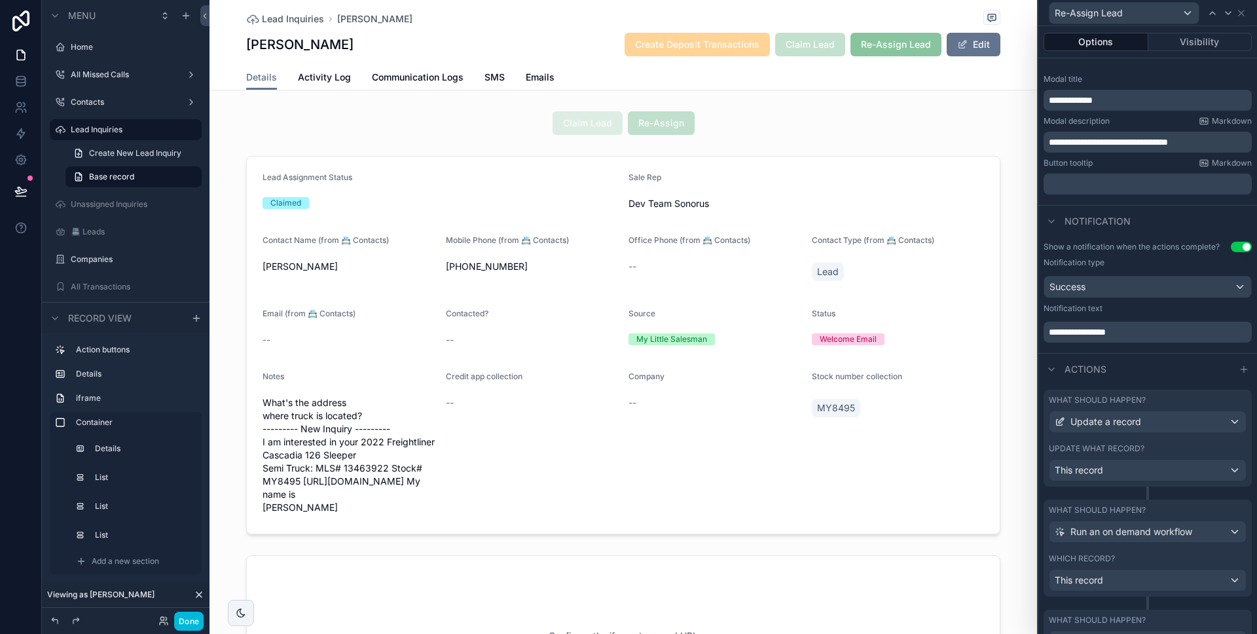
scroll to position [289, 0]
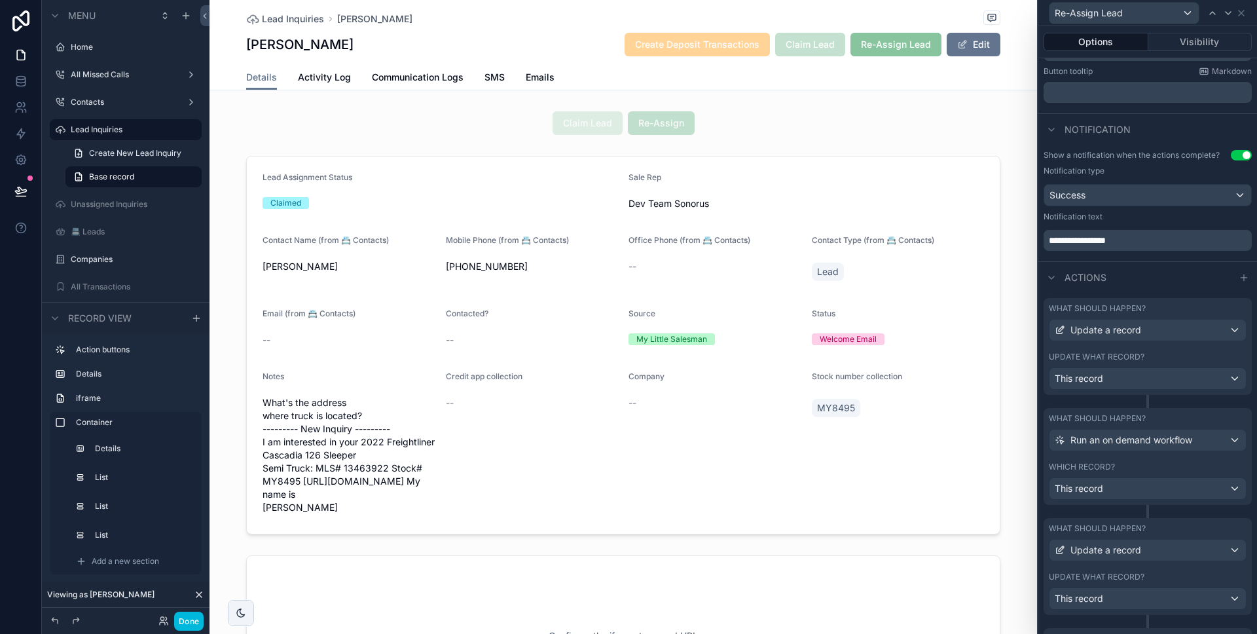
click at [1115, 309] on label "What should happen?" at bounding box center [1097, 308] width 97 height 10
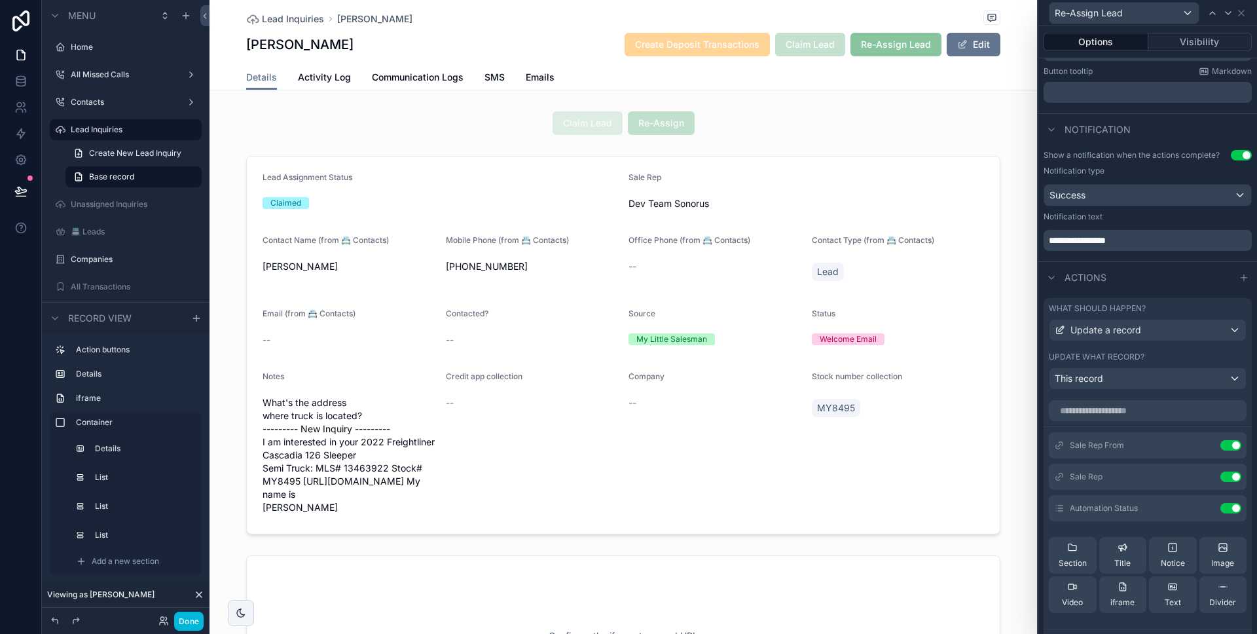
scroll to position [441, 0]
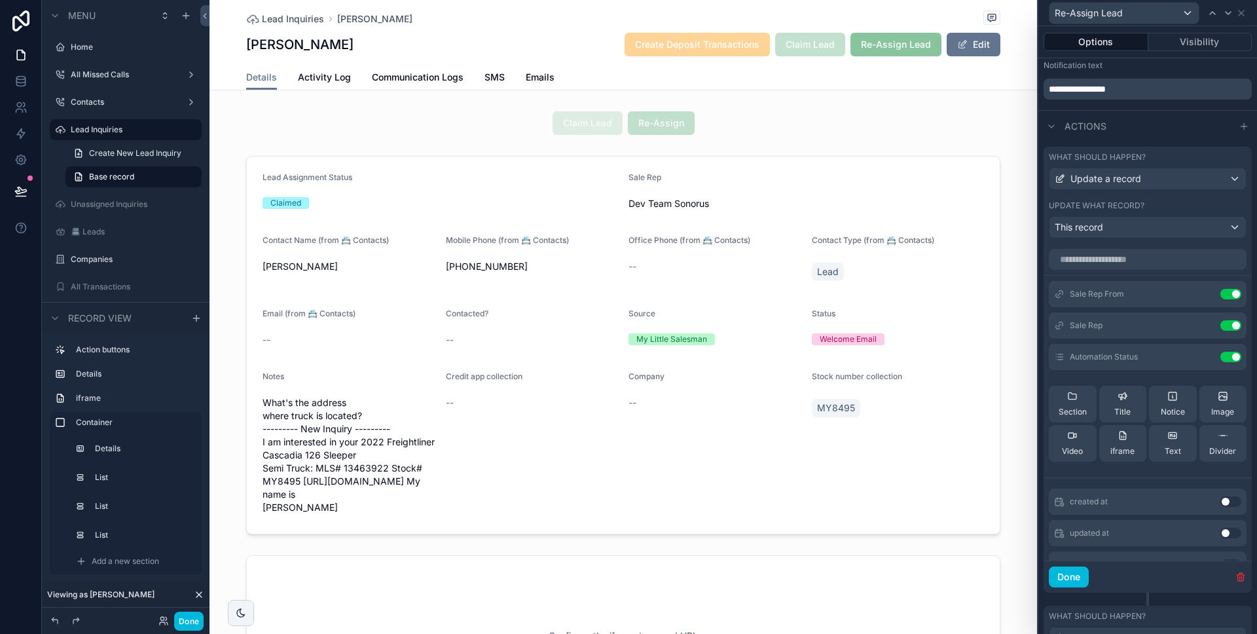
click at [0, 0] on icon at bounding box center [0, 0] width 0 height 0
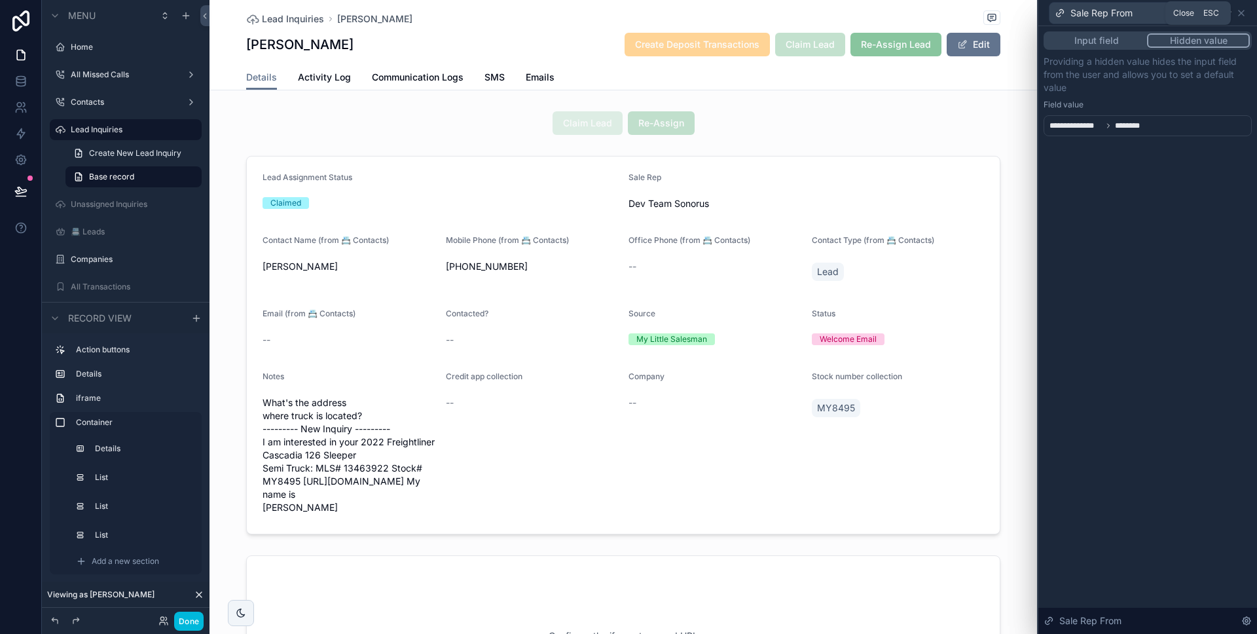
click at [1240, 14] on icon at bounding box center [1241, 13] width 10 height 10
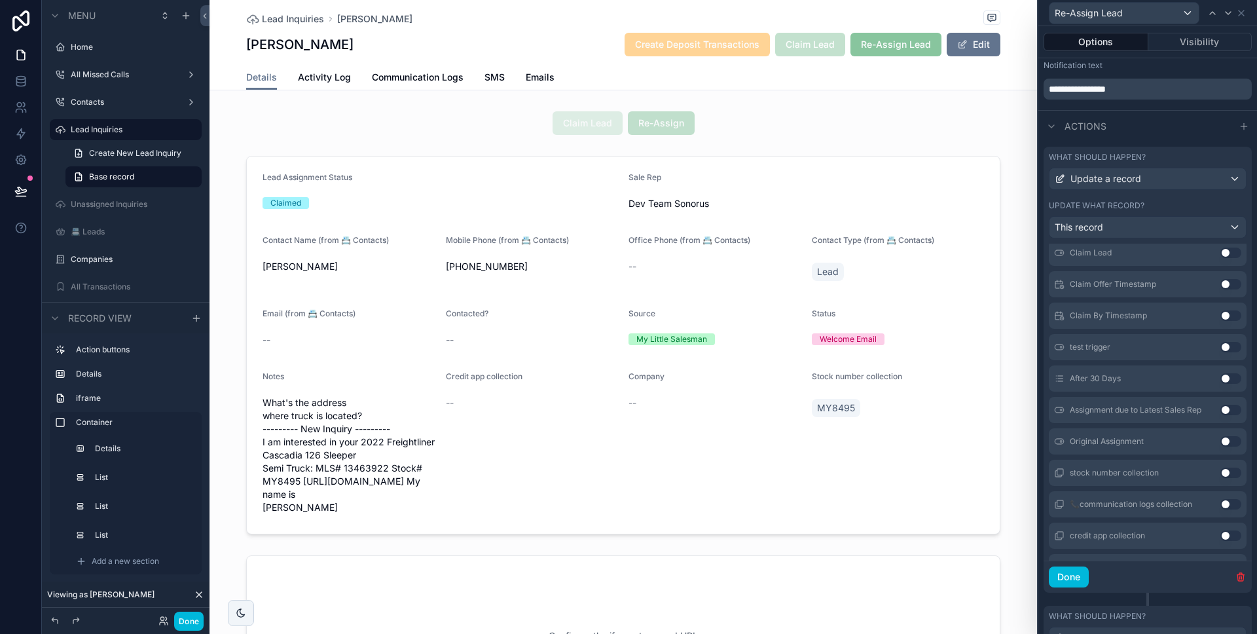
scroll to position [1007, 0]
click at [1071, 573] on button "Done" at bounding box center [1069, 576] width 40 height 21
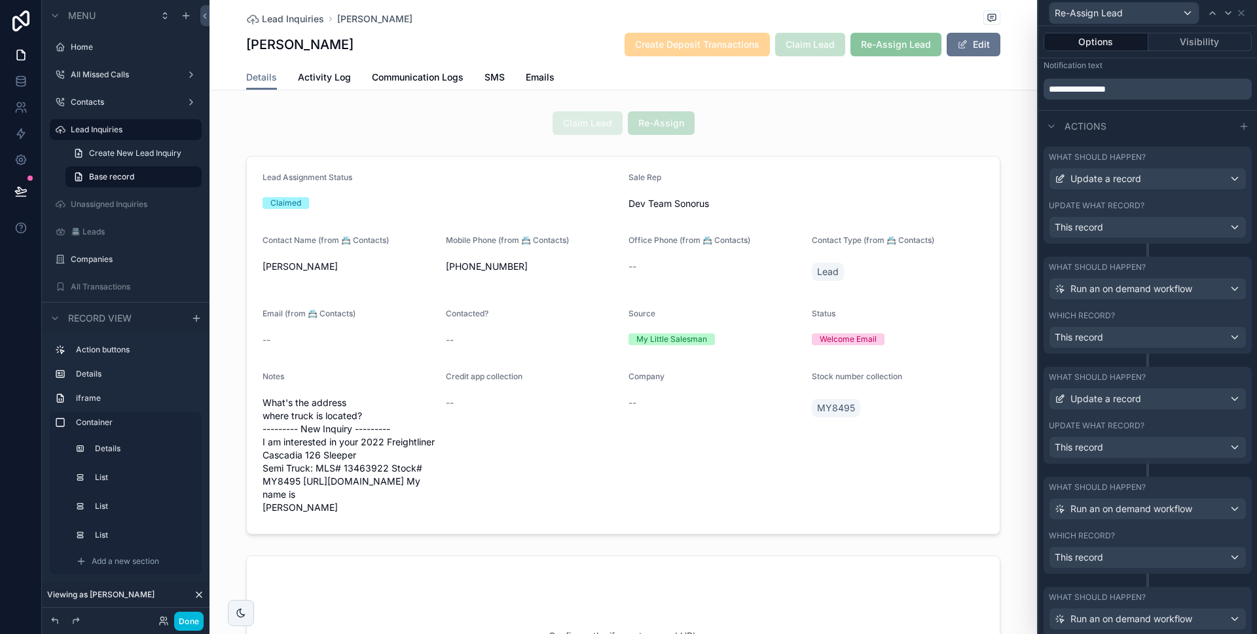
click at [1138, 314] on div "Which record?" at bounding box center [1148, 315] width 198 height 10
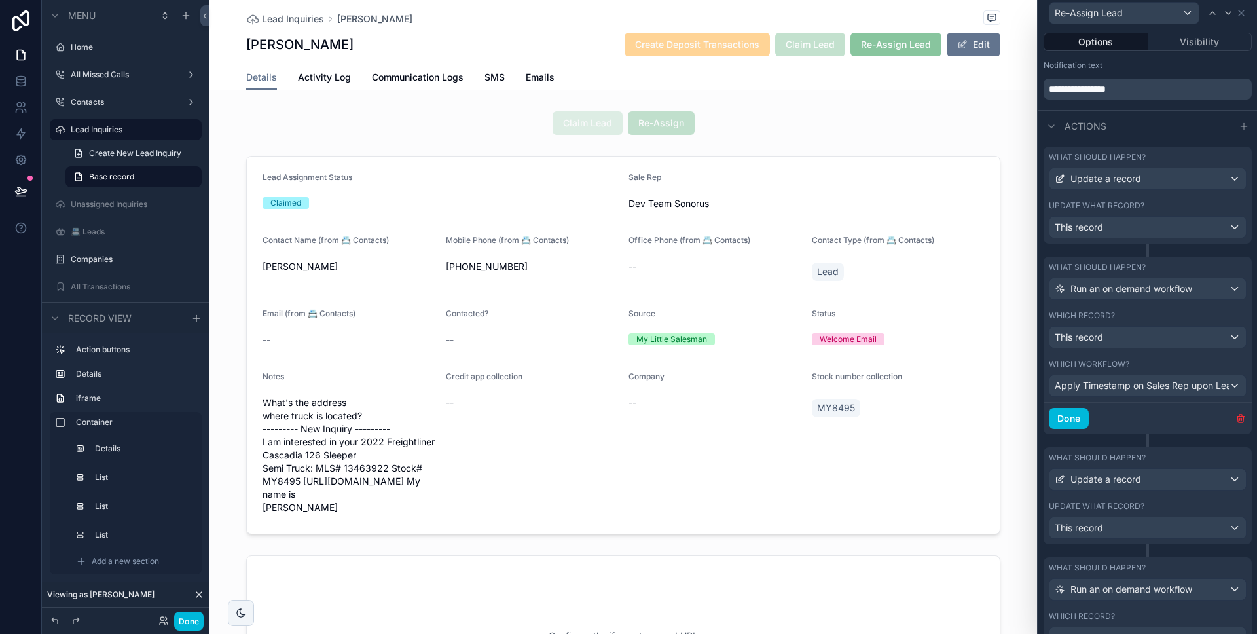
click at [1081, 409] on button "Done" at bounding box center [1069, 418] width 40 height 21
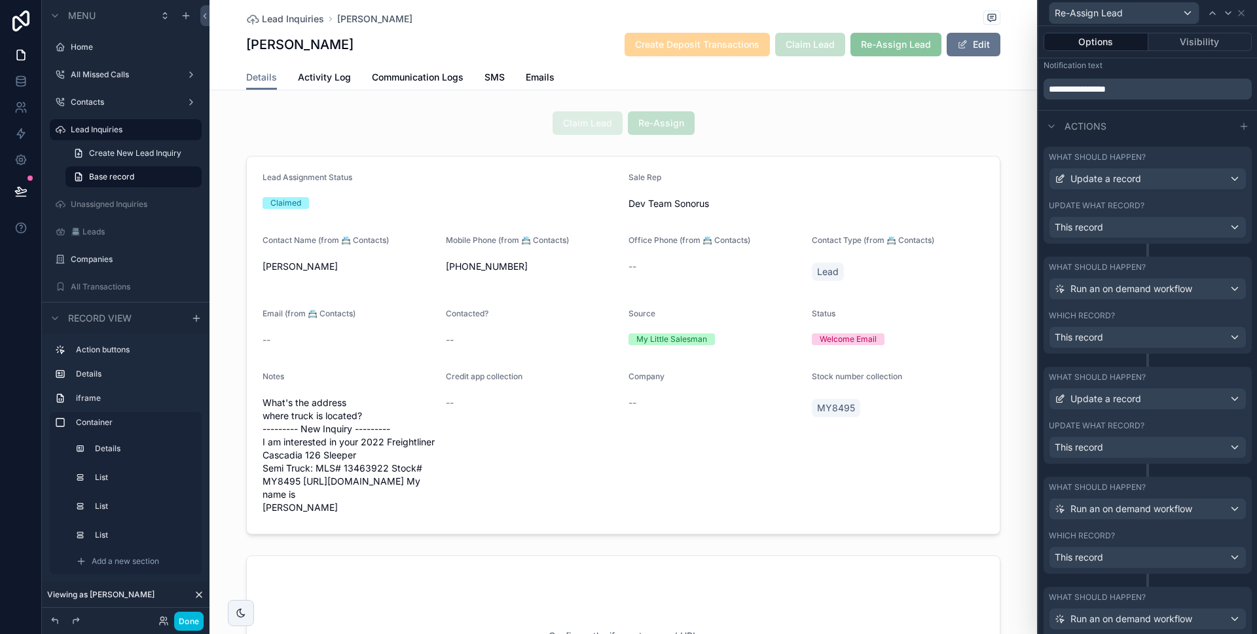
scroll to position [488, 0]
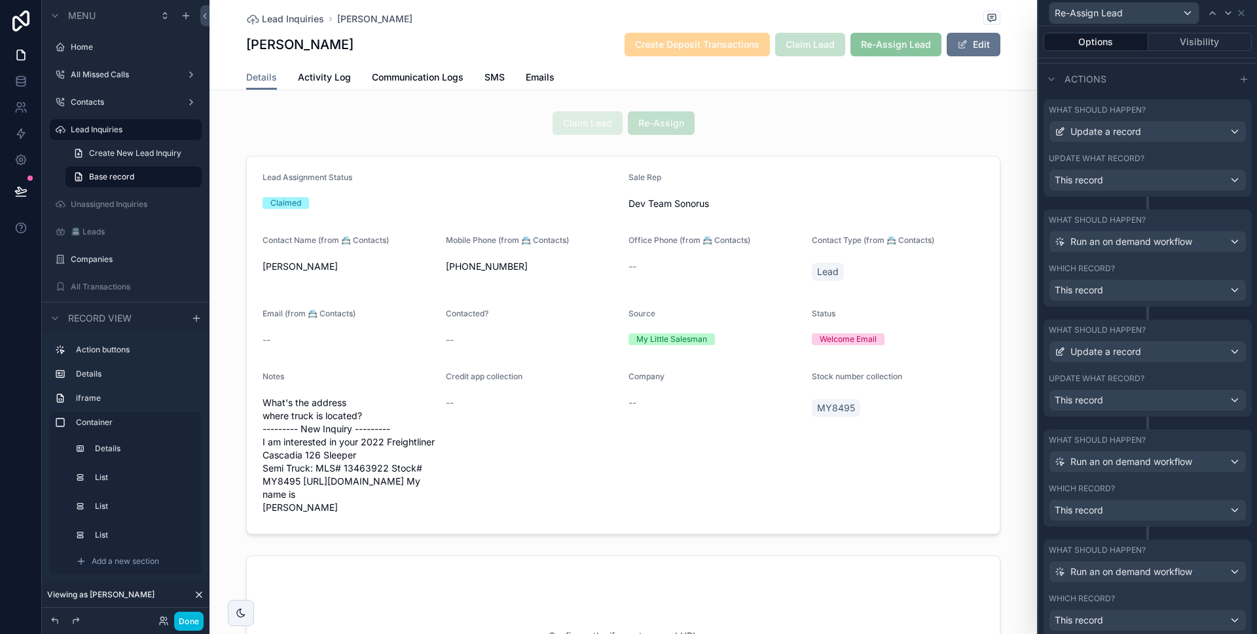
click at [1136, 375] on label "Update what record?" at bounding box center [1097, 378] width 96 height 10
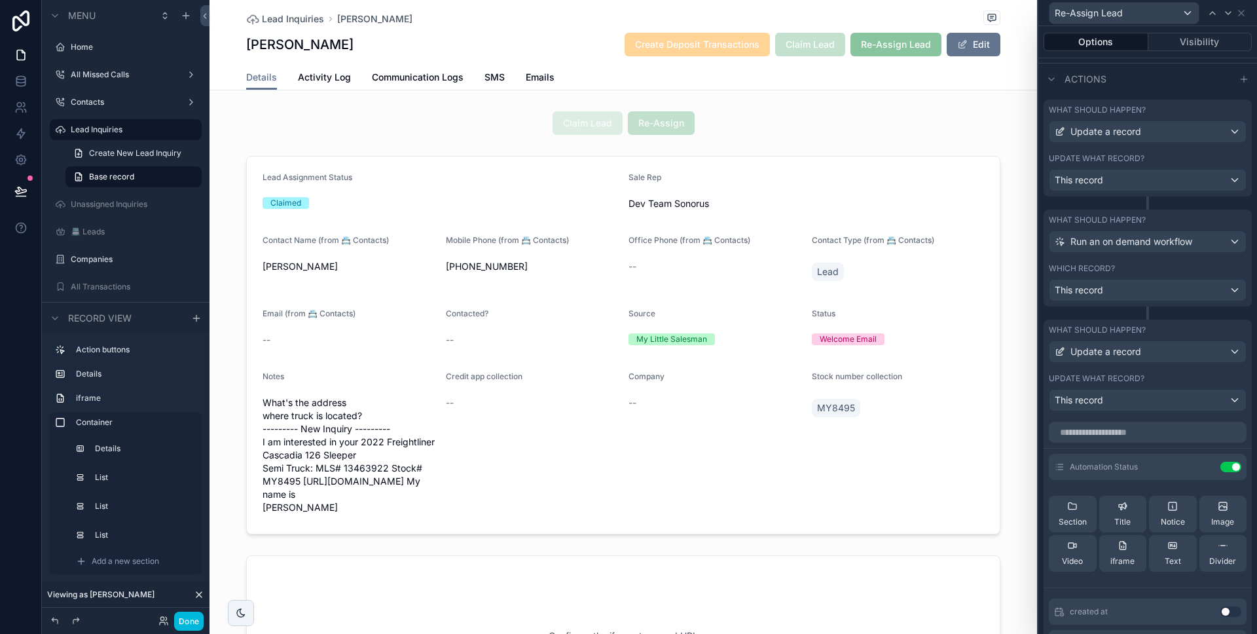
scroll to position [639, 0]
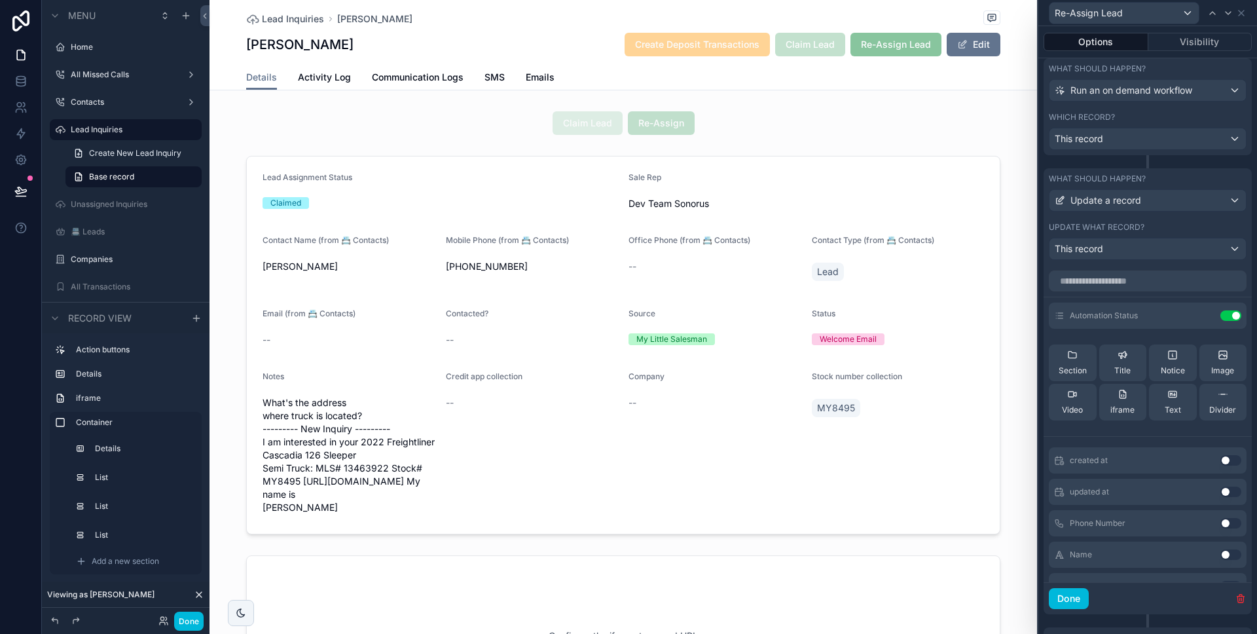
click at [1084, 595] on button "Done" at bounding box center [1069, 598] width 40 height 21
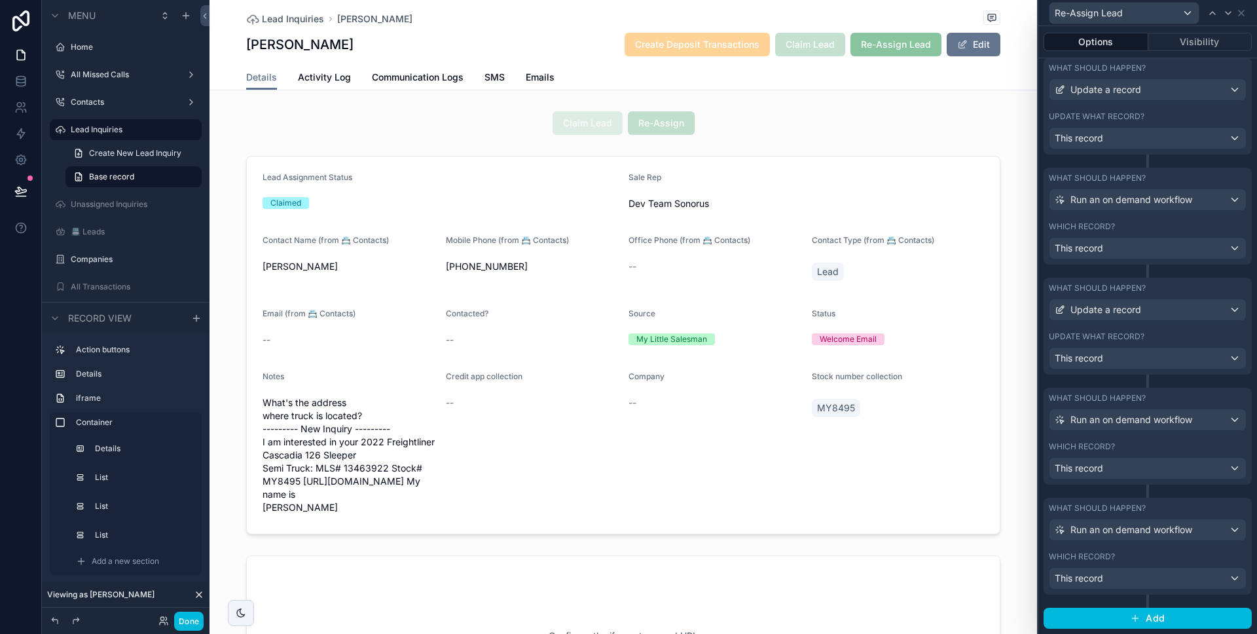
scroll to position [530, 0]
click at [1160, 617] on button "Add" at bounding box center [1148, 618] width 208 height 21
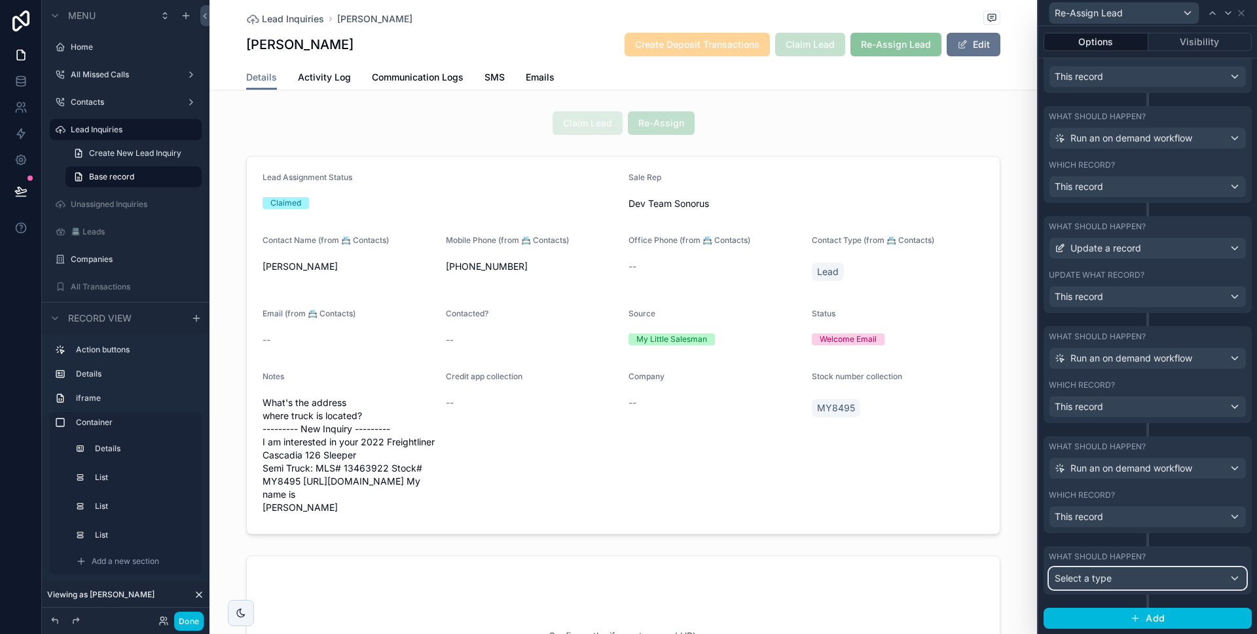
click at [1141, 572] on div "Select a type" at bounding box center [1148, 578] width 196 height 21
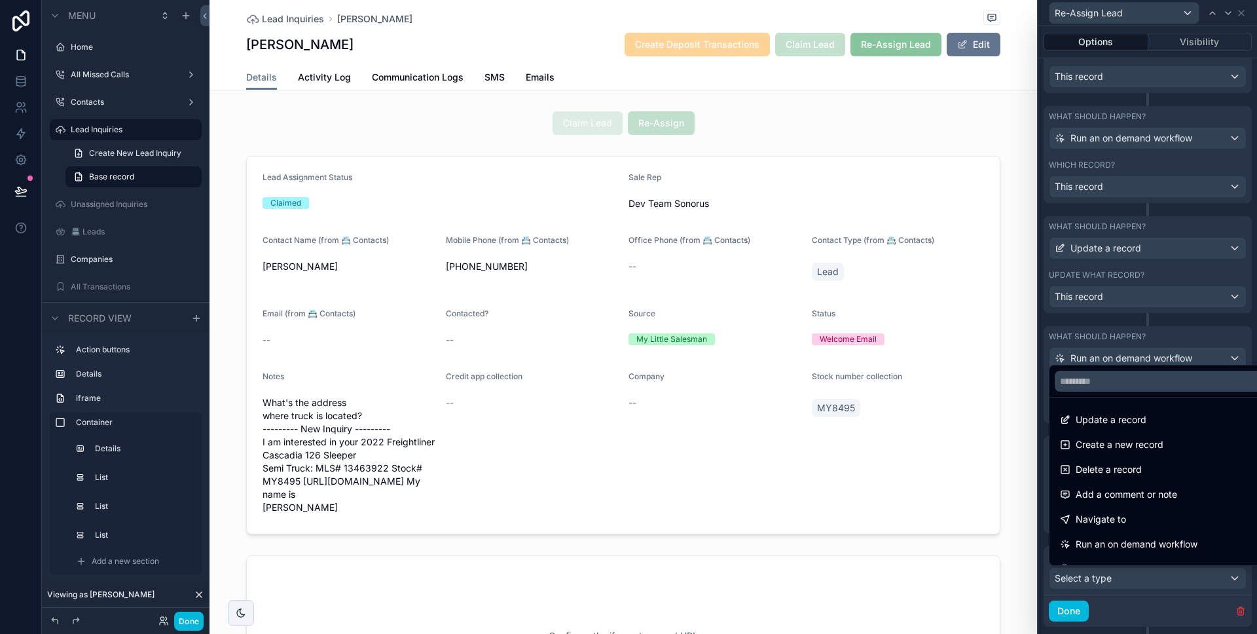
drag, startPoint x: 1141, startPoint y: 421, endPoint x: 1137, endPoint y: 468, distance: 47.4
click at [1141, 421] on span "Update a record" at bounding box center [1111, 420] width 71 height 16
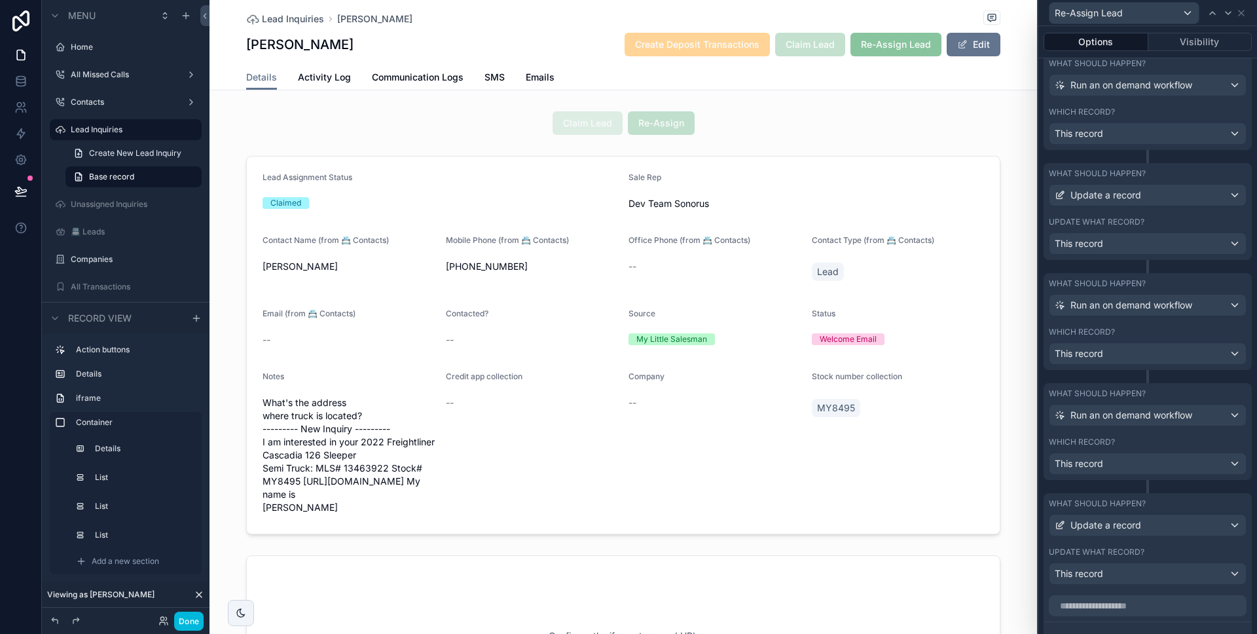
scroll to position [710, 0]
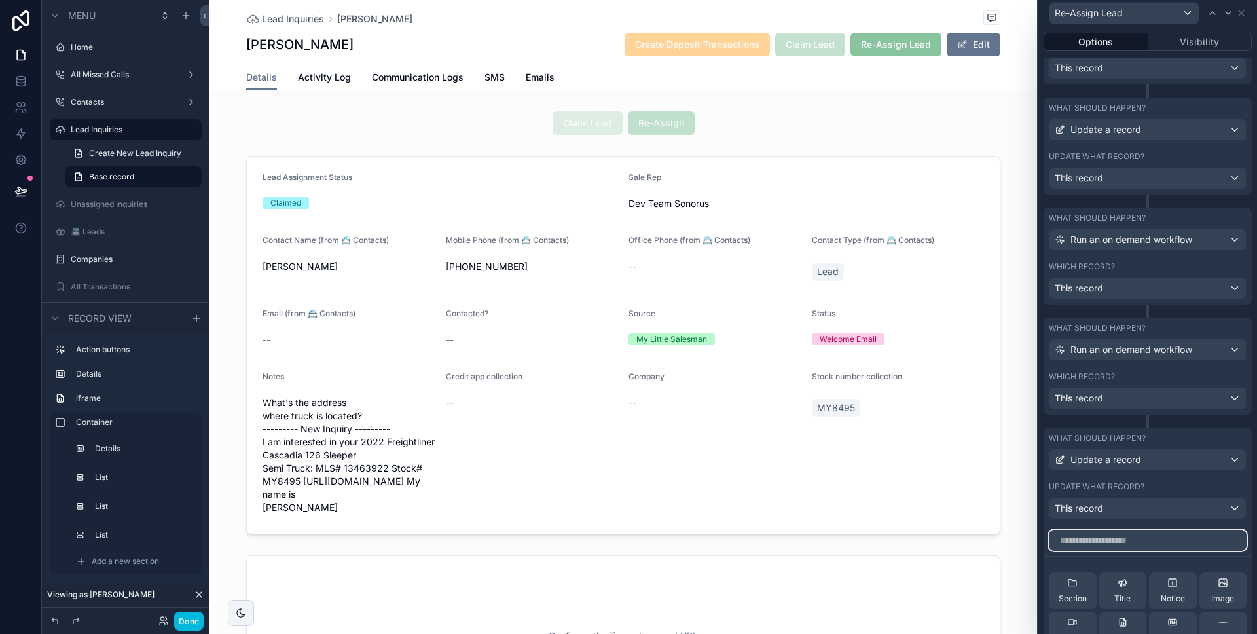
click at [1131, 530] on input "text" at bounding box center [1148, 540] width 198 height 21
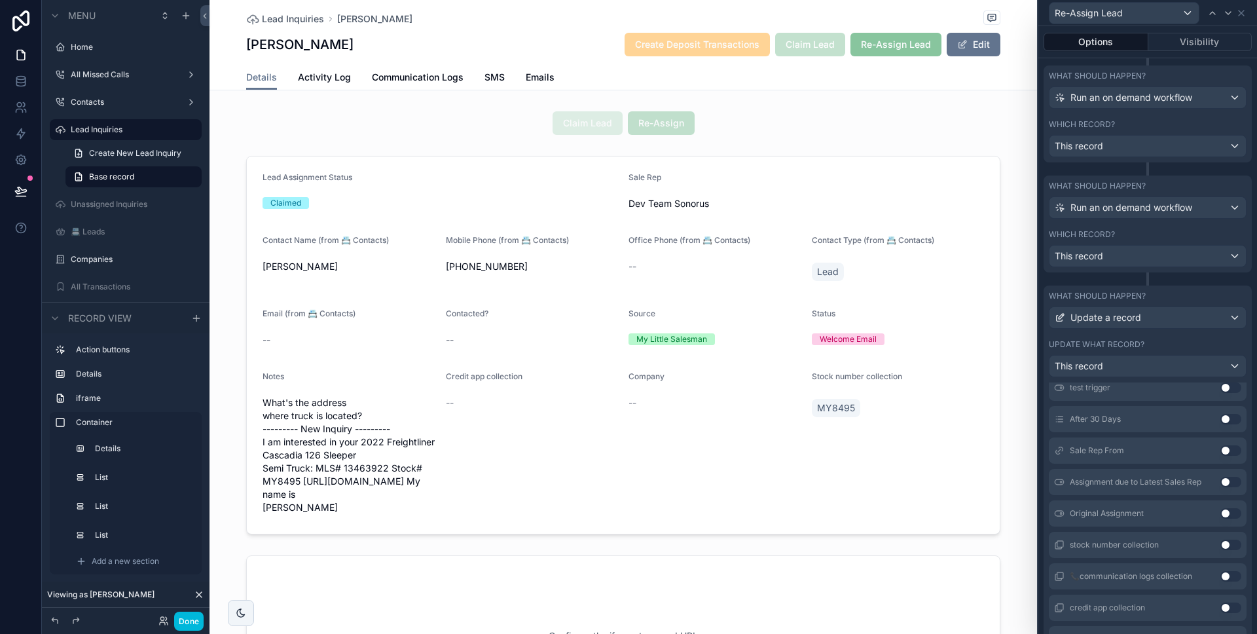
scroll to position [988, 0]
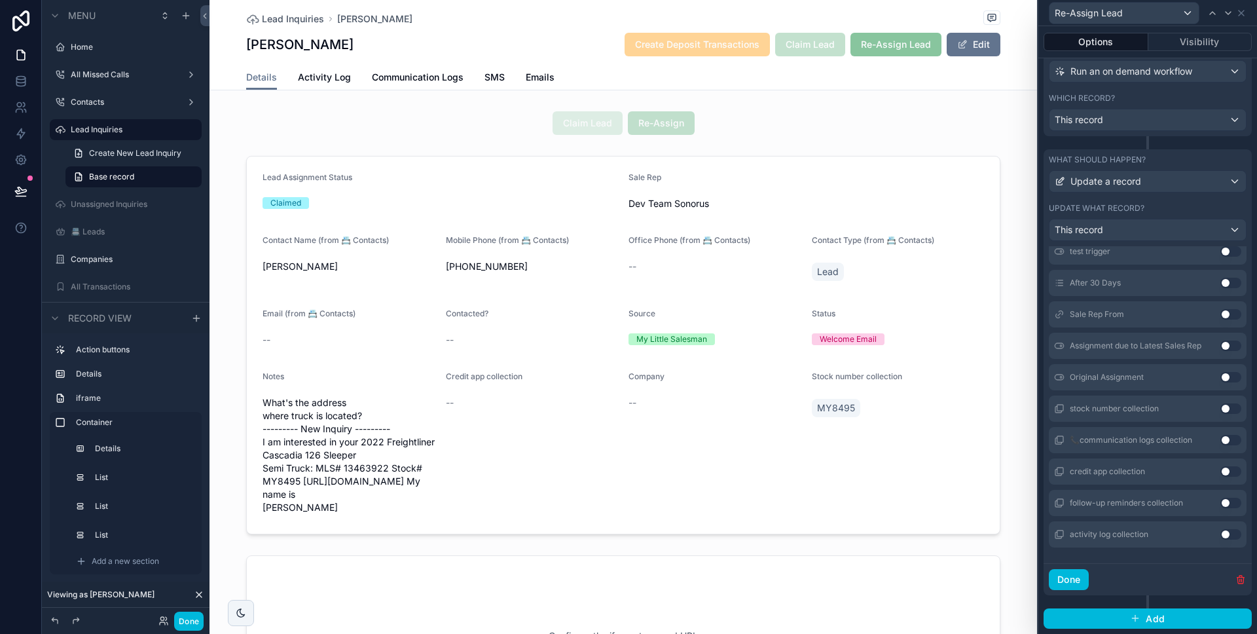
click at [1238, 580] on icon "button" at bounding box center [1241, 580] width 6 height 6
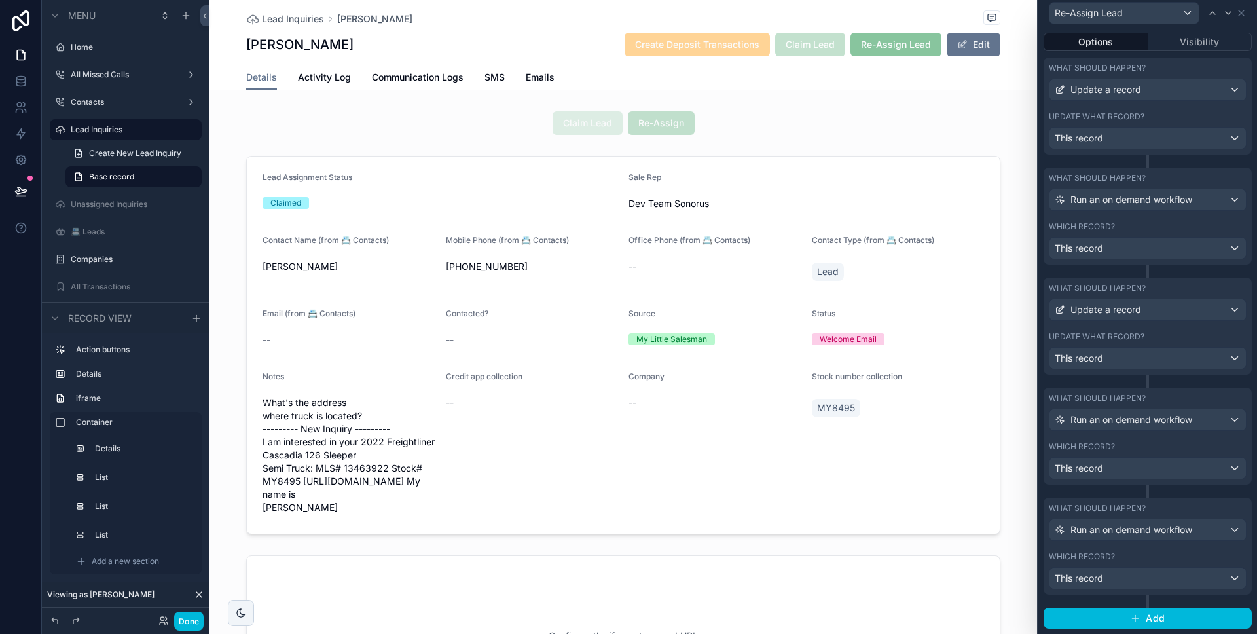
scroll to position [530, 0]
click at [183, 619] on button "Done" at bounding box center [188, 621] width 29 height 19
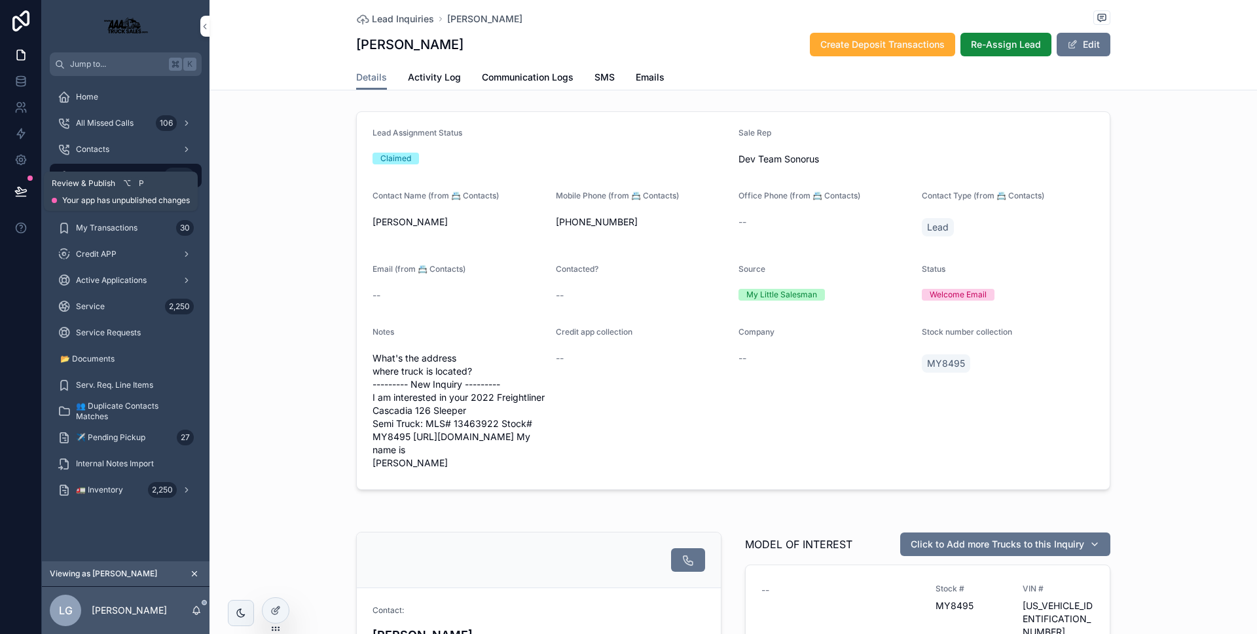
click at [10, 183] on button at bounding box center [21, 191] width 29 height 37
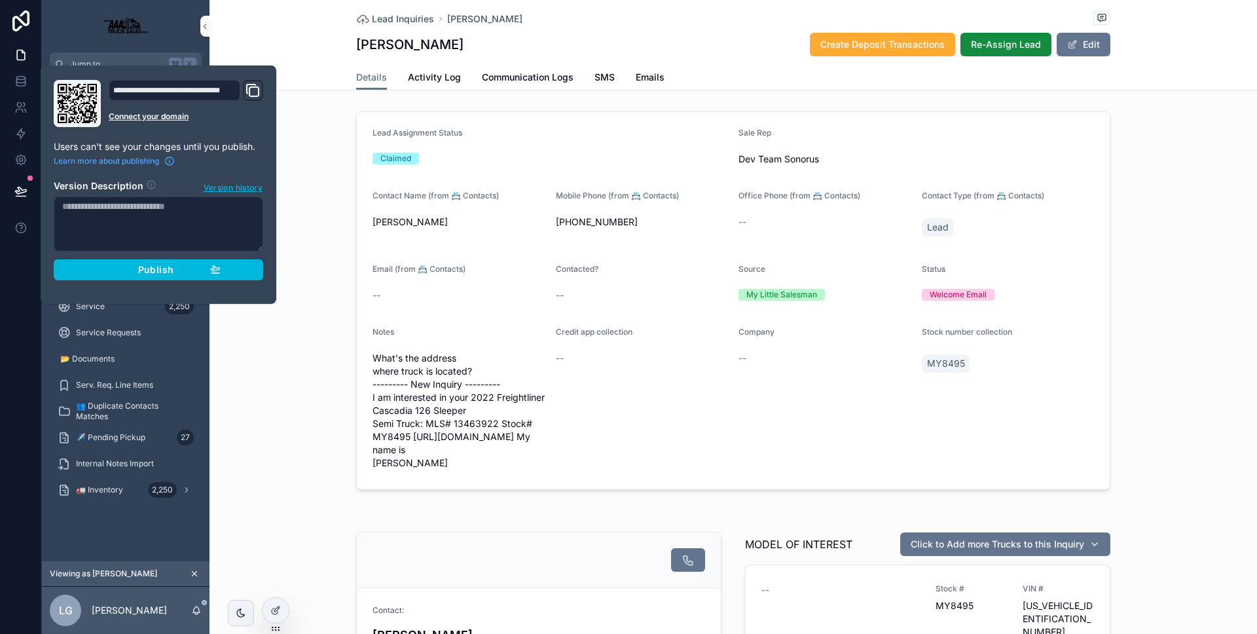
click at [88, 261] on button "Publish" at bounding box center [159, 269] width 210 height 21
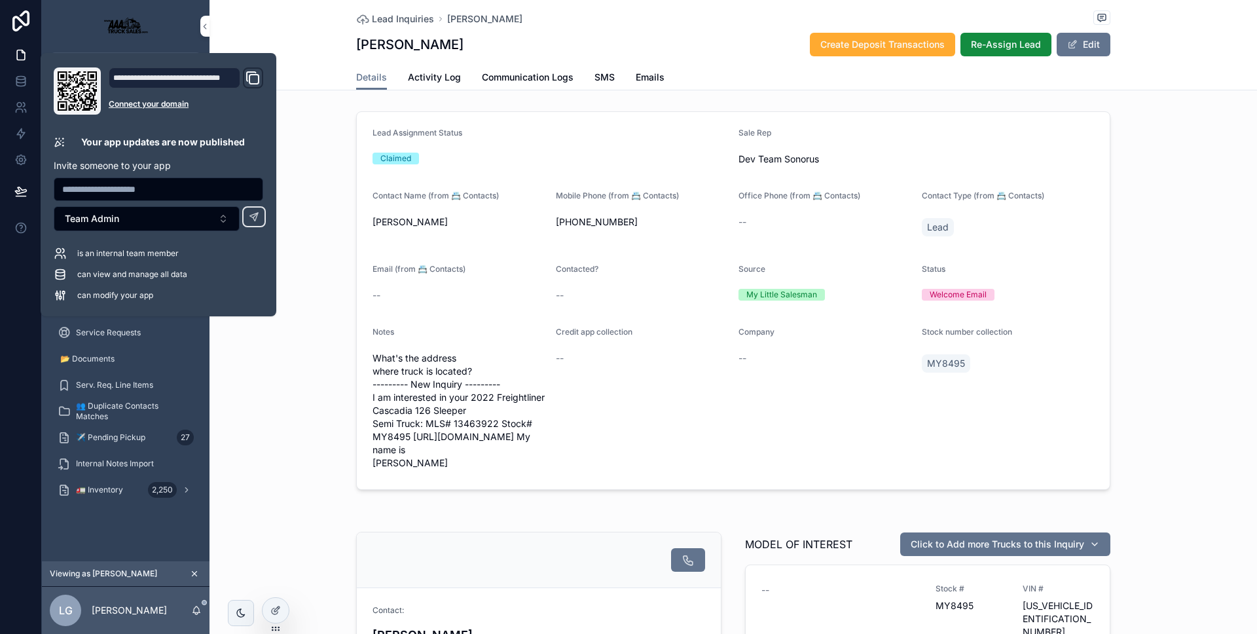
click at [227, 345] on div "Lead Assignment Status Claimed Sale Rep Dev Team Sonorus Contact Name (from 📇 C…" at bounding box center [734, 300] width 1048 height 389
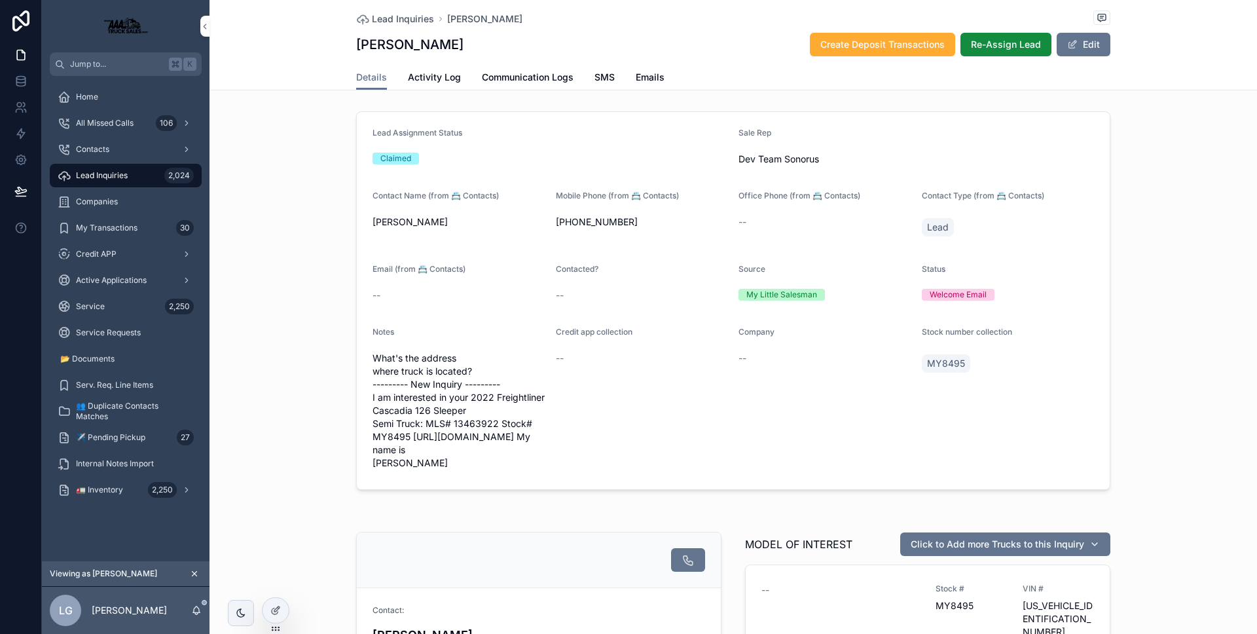
click at [1025, 42] on span "Re-Assign Lead" at bounding box center [1006, 44] width 70 height 13
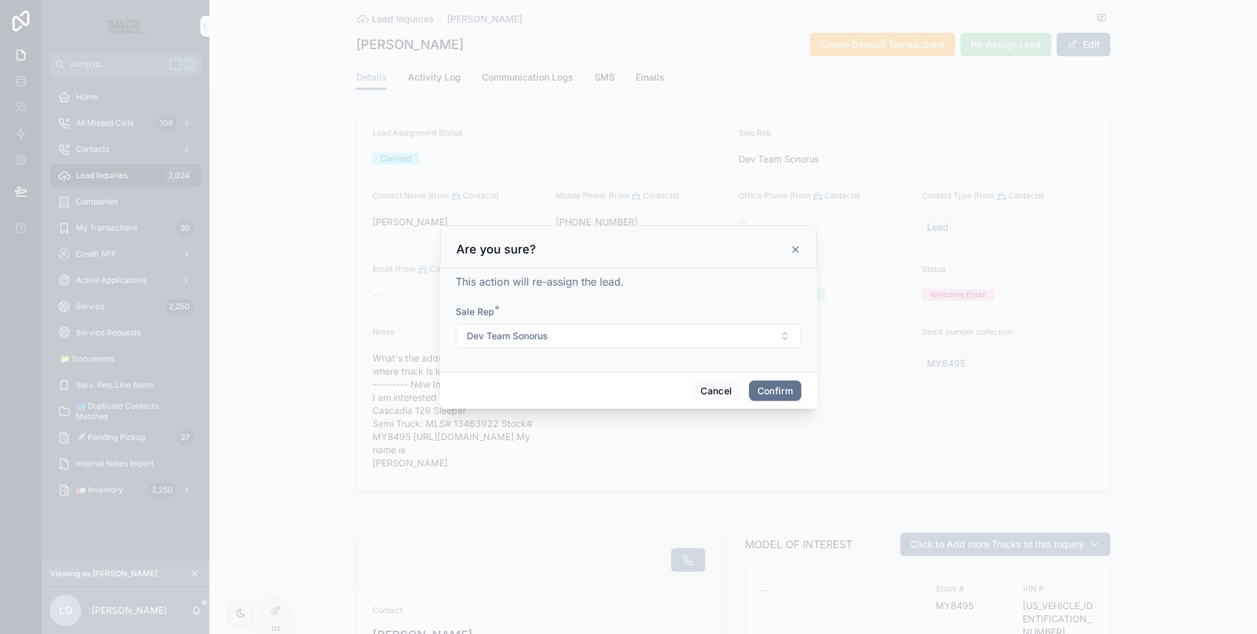
click at [775, 380] on button "Confirm" at bounding box center [775, 390] width 52 height 21
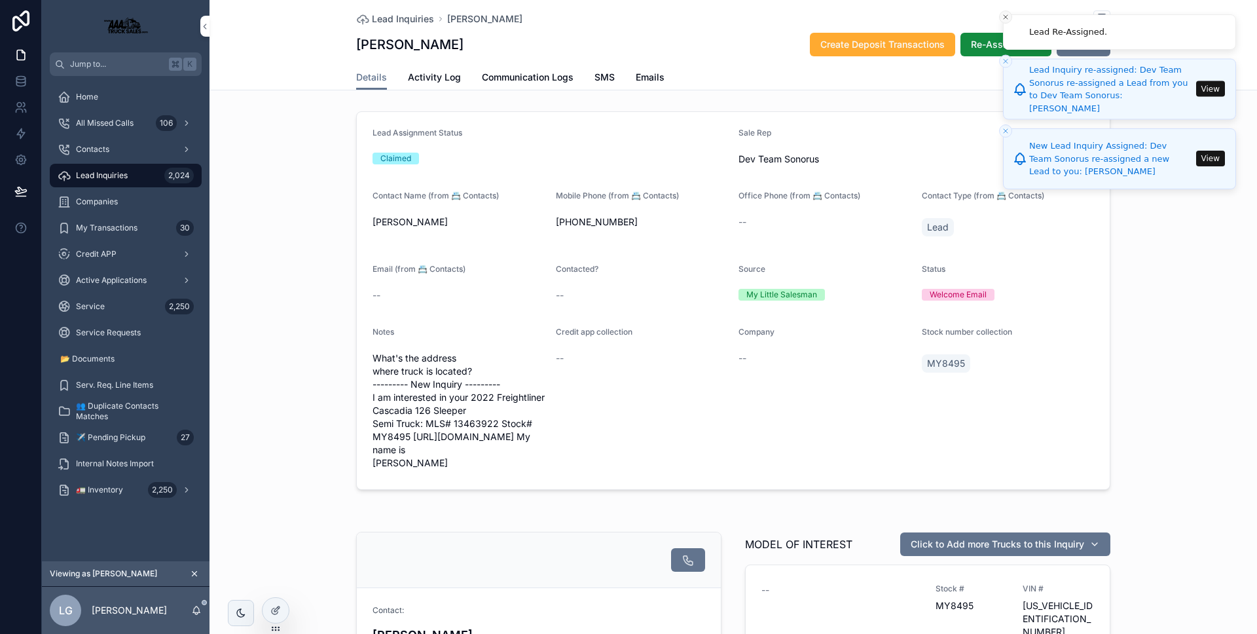
click at [1005, 23] on button "Close toast" at bounding box center [1005, 16] width 13 height 13
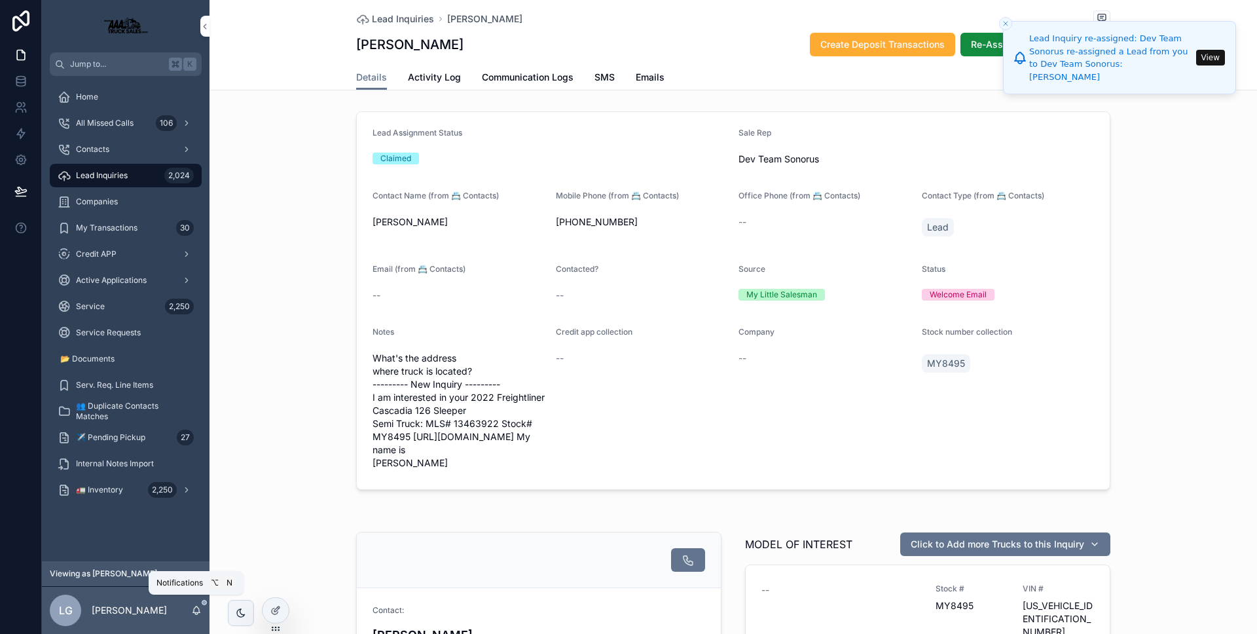
click at [194, 608] on icon "scrollable content" at bounding box center [196, 609] width 7 height 6
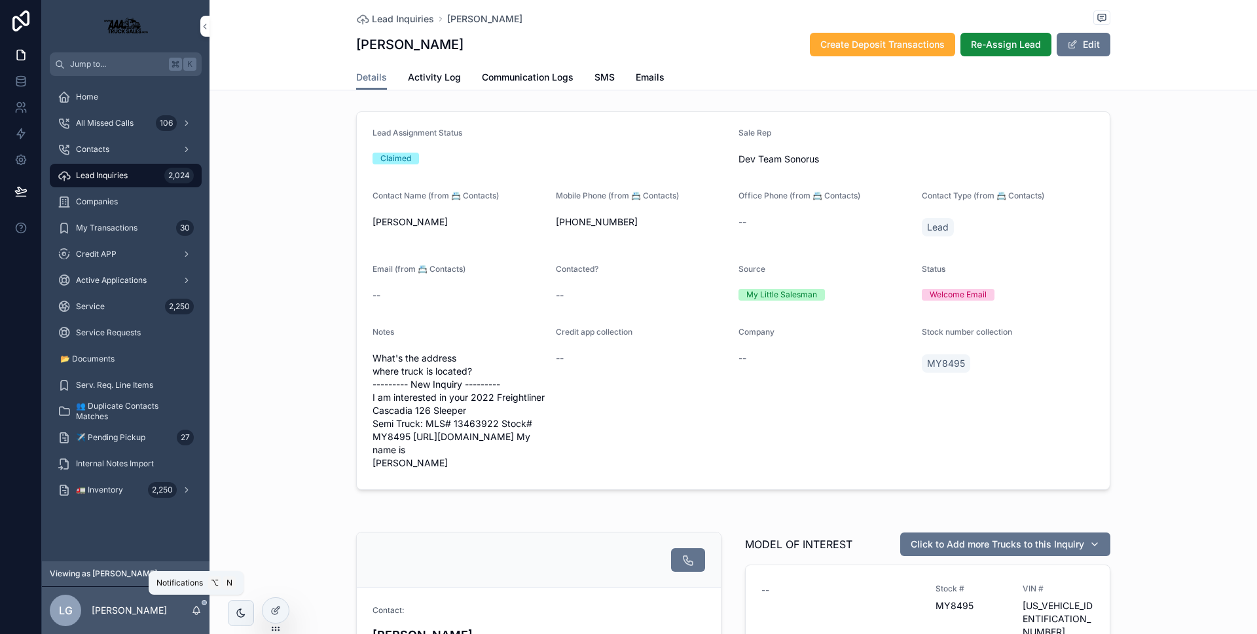
click at [193, 608] on icon "scrollable content" at bounding box center [196, 610] width 10 height 10
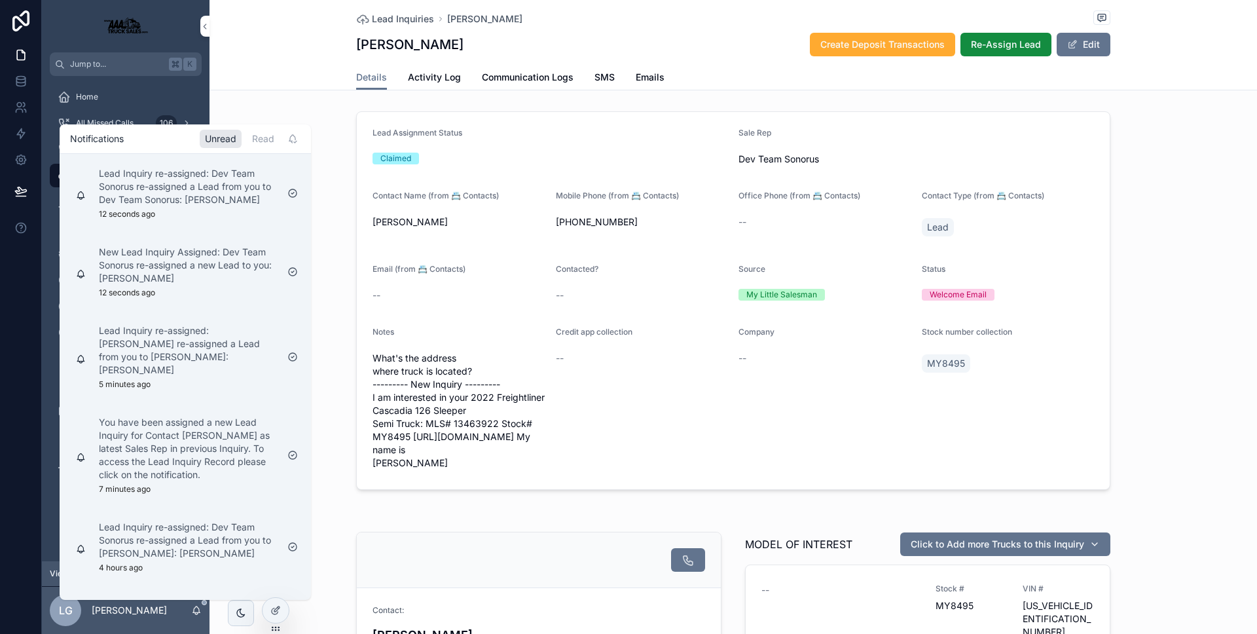
click at [193, 608] on icon "scrollable content" at bounding box center [196, 610] width 10 height 10
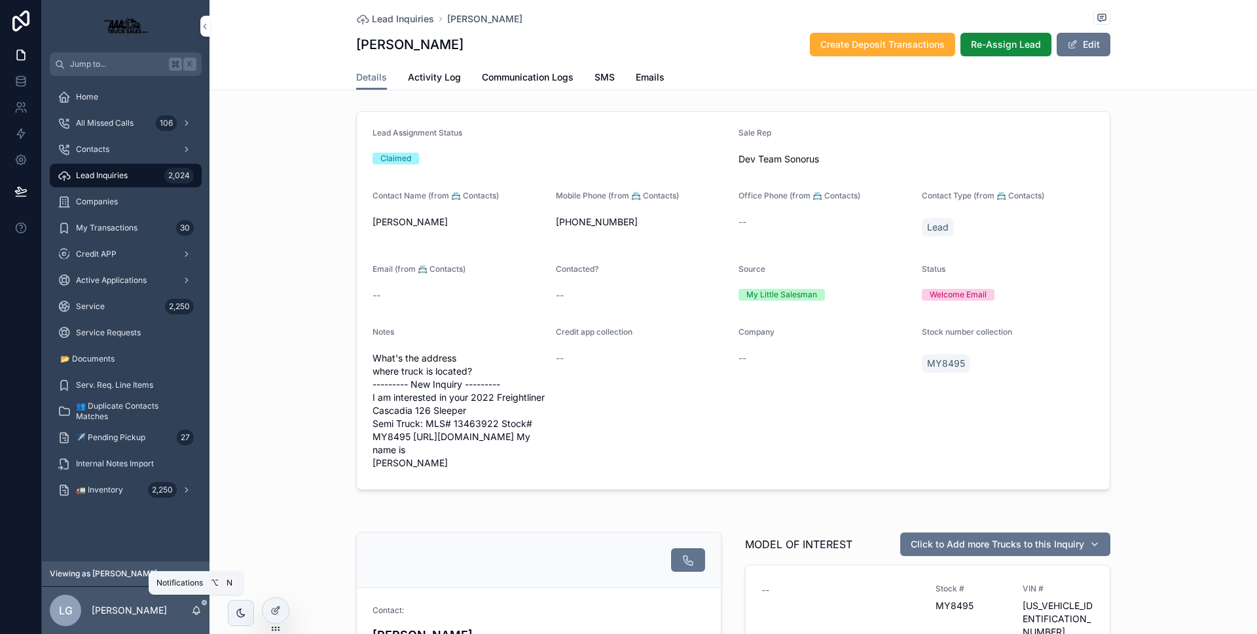
click at [193, 608] on icon "scrollable content" at bounding box center [196, 610] width 10 height 10
click at [328, 421] on div "Lead Assignment Status Claimed Sale Rep Dev Team Sonorus Contact Name (from 📇 C…" at bounding box center [734, 300] width 1048 height 389
click at [201, 606] on icon "scrollable content" at bounding box center [196, 610] width 10 height 10
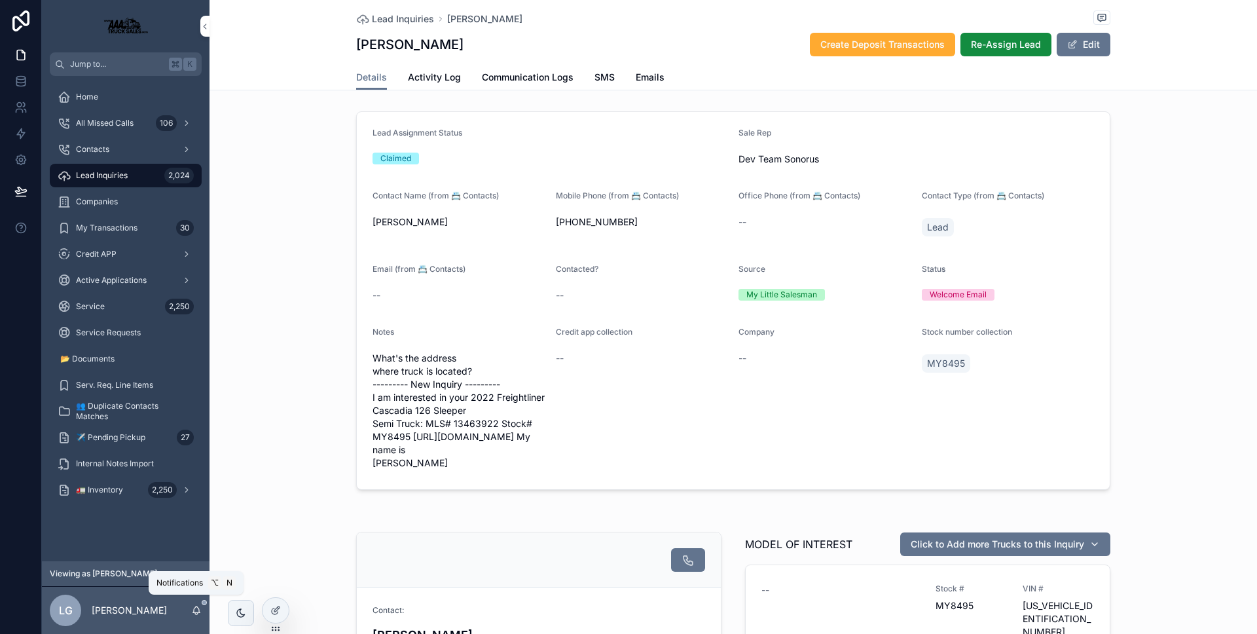
click at [201, 606] on icon "scrollable content" at bounding box center [196, 610] width 10 height 10
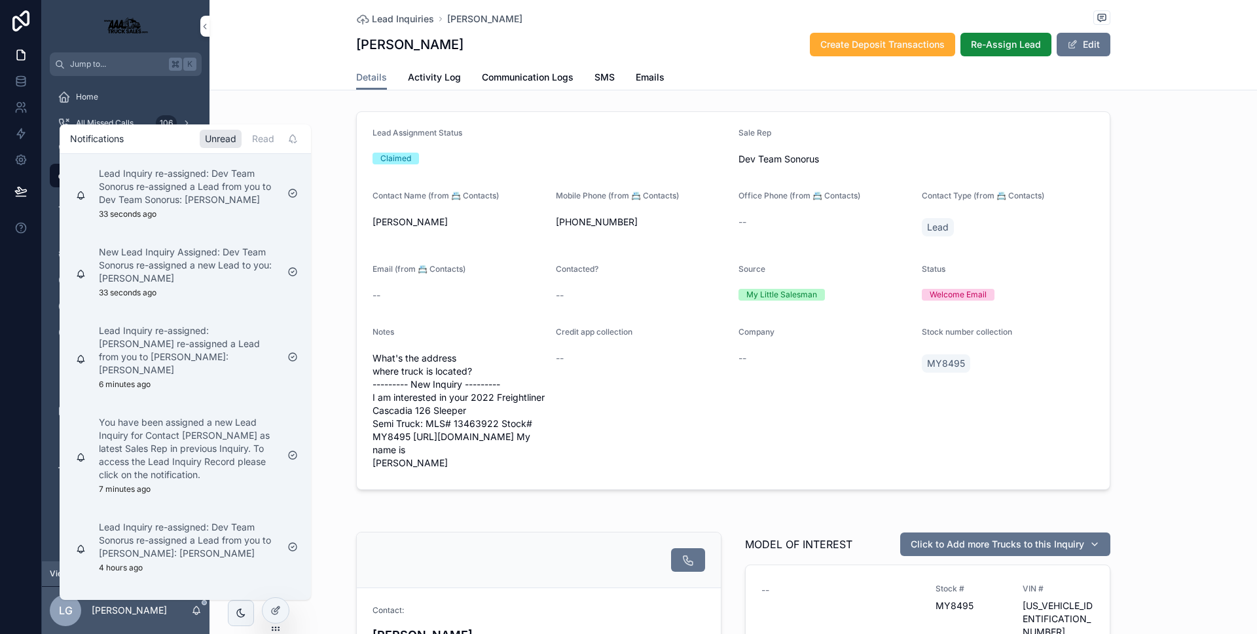
click at [194, 614] on icon "scrollable content" at bounding box center [196, 610] width 10 height 10
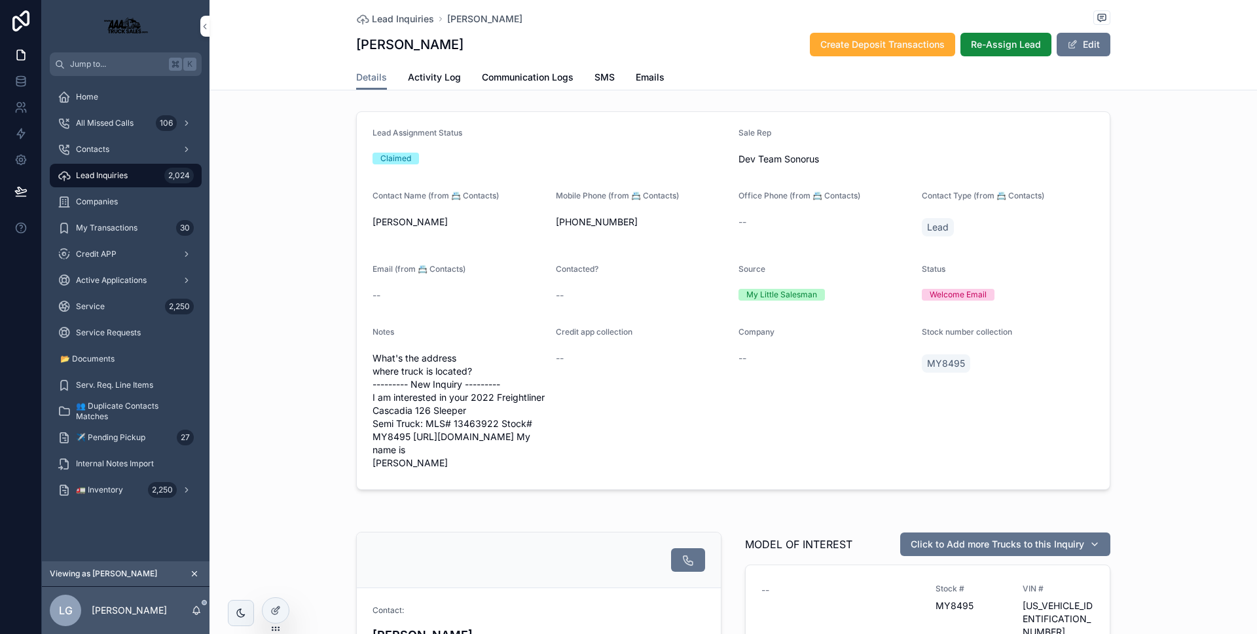
click at [0, 0] on icon at bounding box center [0, 0] width 0 height 0
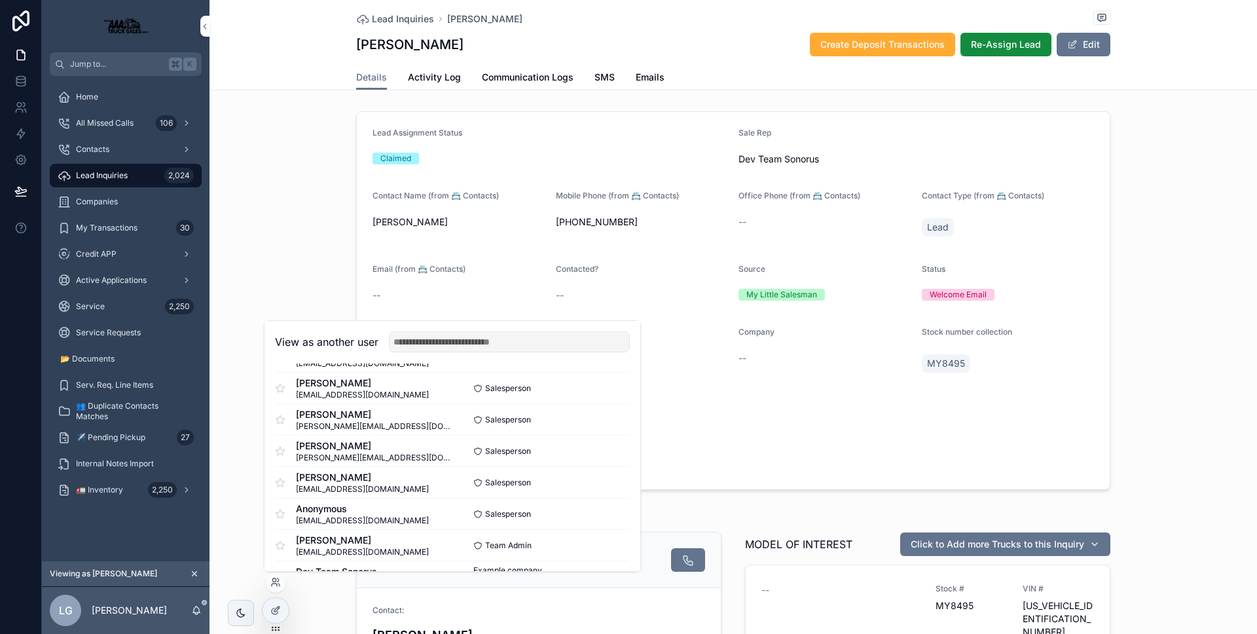
scroll to position [285, 0]
click at [0, 0] on button "Select" at bounding box center [0, 0] width 0 height 0
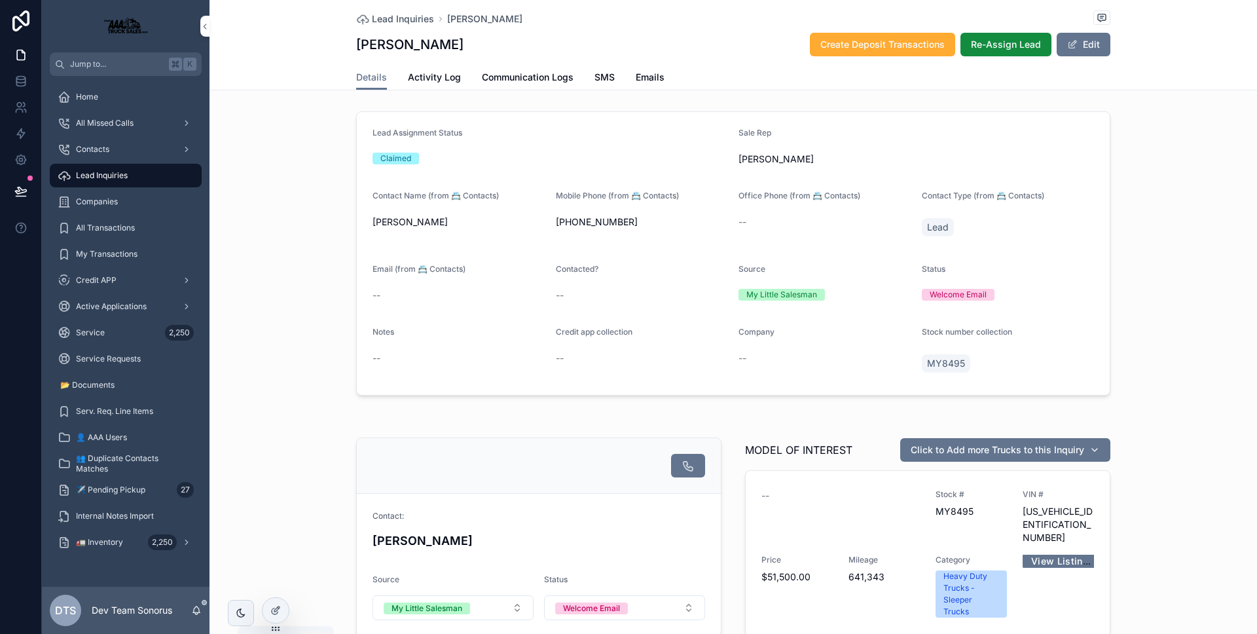
click at [200, 610] on icon "scrollable content" at bounding box center [196, 610] width 10 height 10
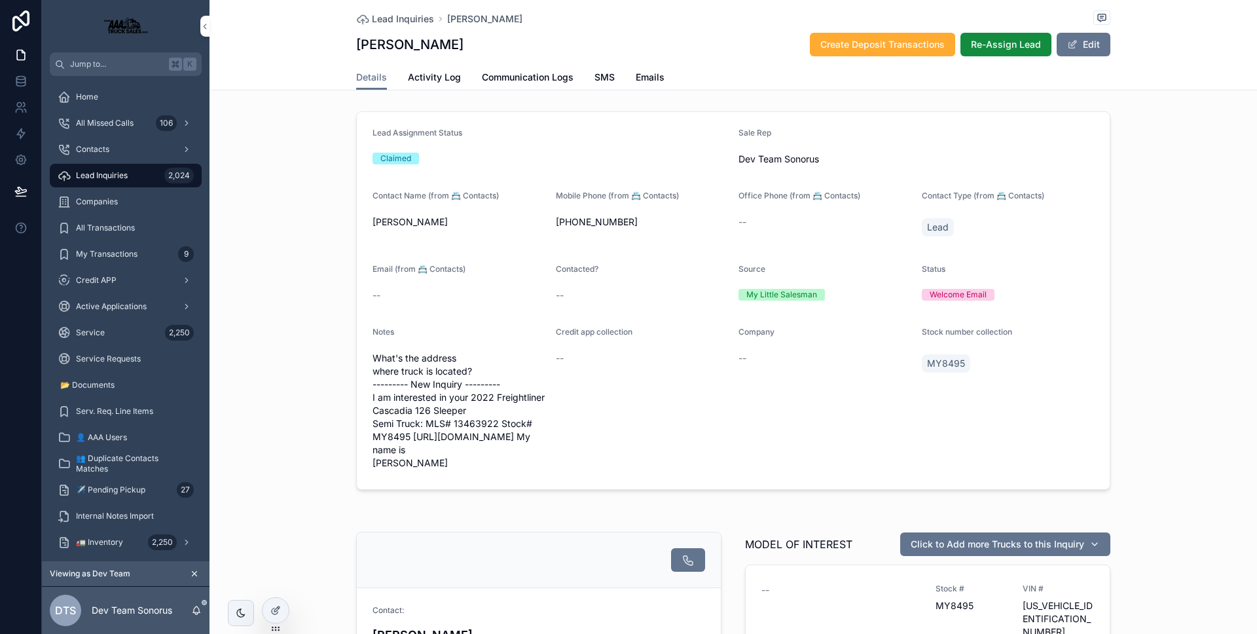
click at [201, 604] on div "DTS Dev Team Sonorus" at bounding box center [126, 610] width 168 height 47
click at [198, 608] on icon "scrollable content" at bounding box center [196, 610] width 10 height 10
click at [20, 136] on icon at bounding box center [21, 134] width 8 height 10
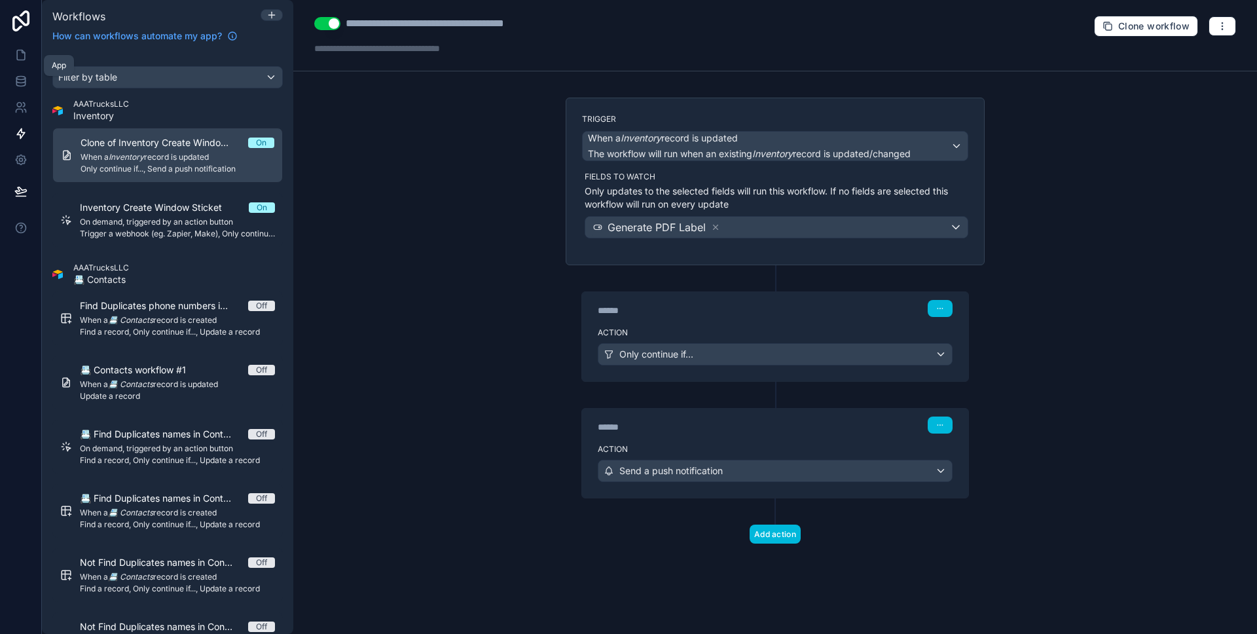
click at [17, 46] on link at bounding box center [20, 55] width 41 height 26
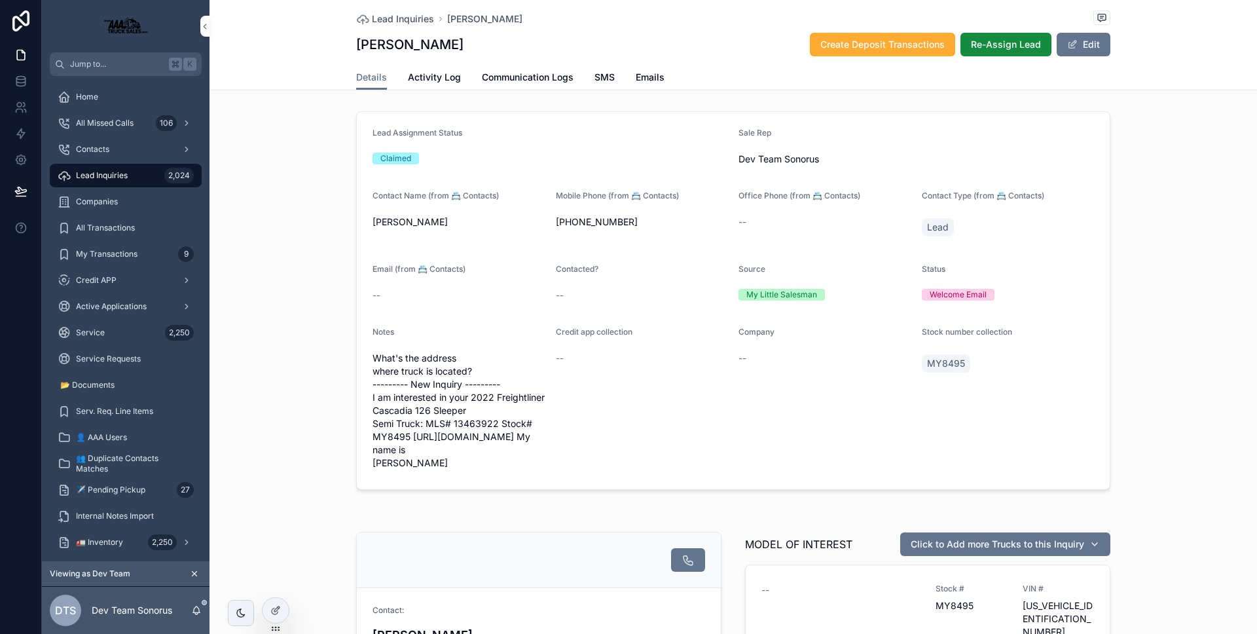
click at [200, 602] on div "DTS Dev Team Sonorus" at bounding box center [126, 610] width 168 height 47
click at [200, 609] on icon "scrollable content" at bounding box center [196, 610] width 10 height 10
click at [54, 398] on div "Serv. Req. Line Items" at bounding box center [126, 411] width 168 height 26
click at [138, 186] on link "Lead Inquiries 2,024" at bounding box center [126, 176] width 152 height 24
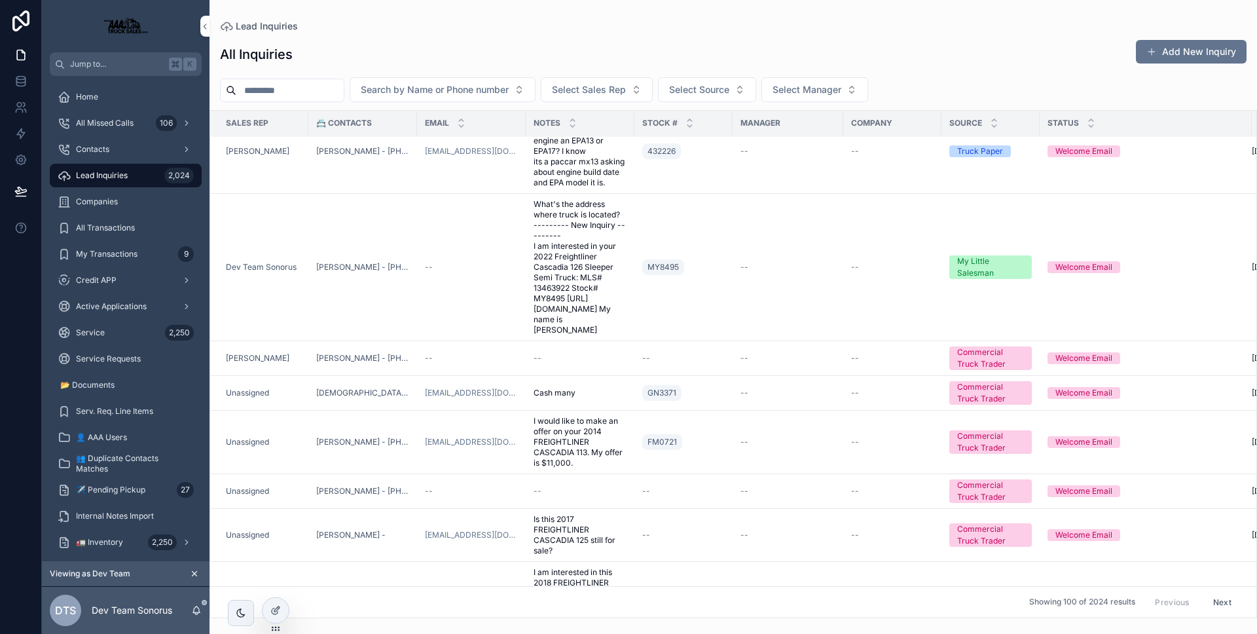
scroll to position [2973, 0]
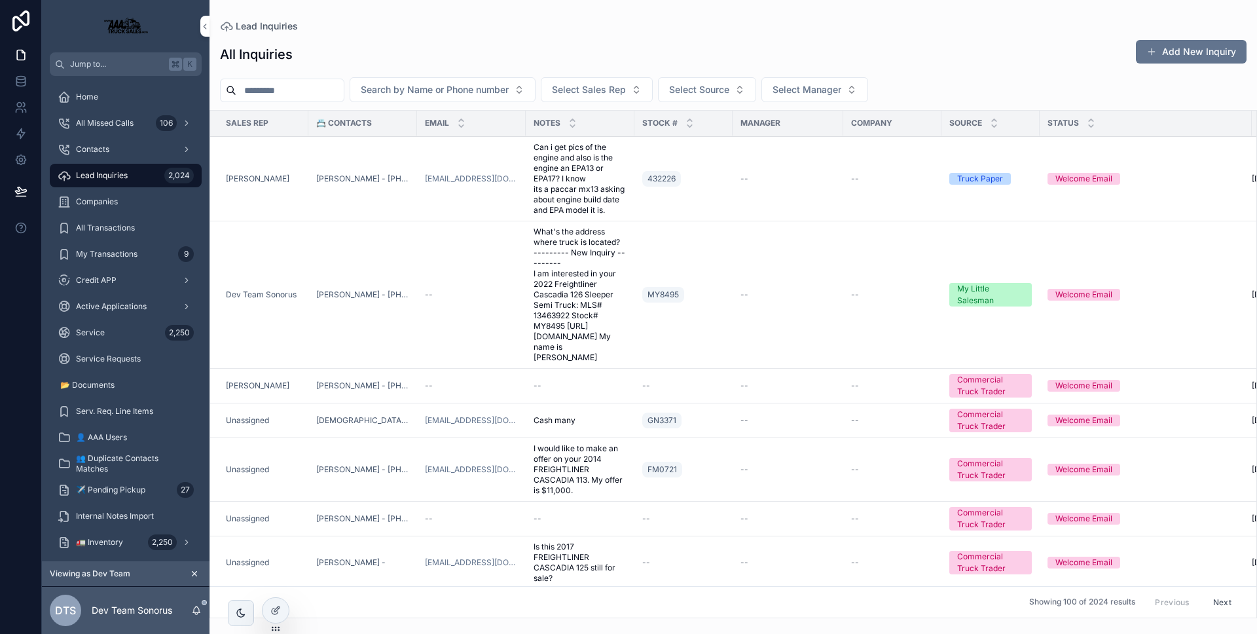
click at [853, 276] on td "--" at bounding box center [892, 294] width 98 height 147
click at [841, 267] on td "--" at bounding box center [788, 294] width 111 height 147
click at [776, 268] on td "--" at bounding box center [788, 294] width 111 height 147
click at [765, 289] on div "--" at bounding box center [788, 294] width 95 height 10
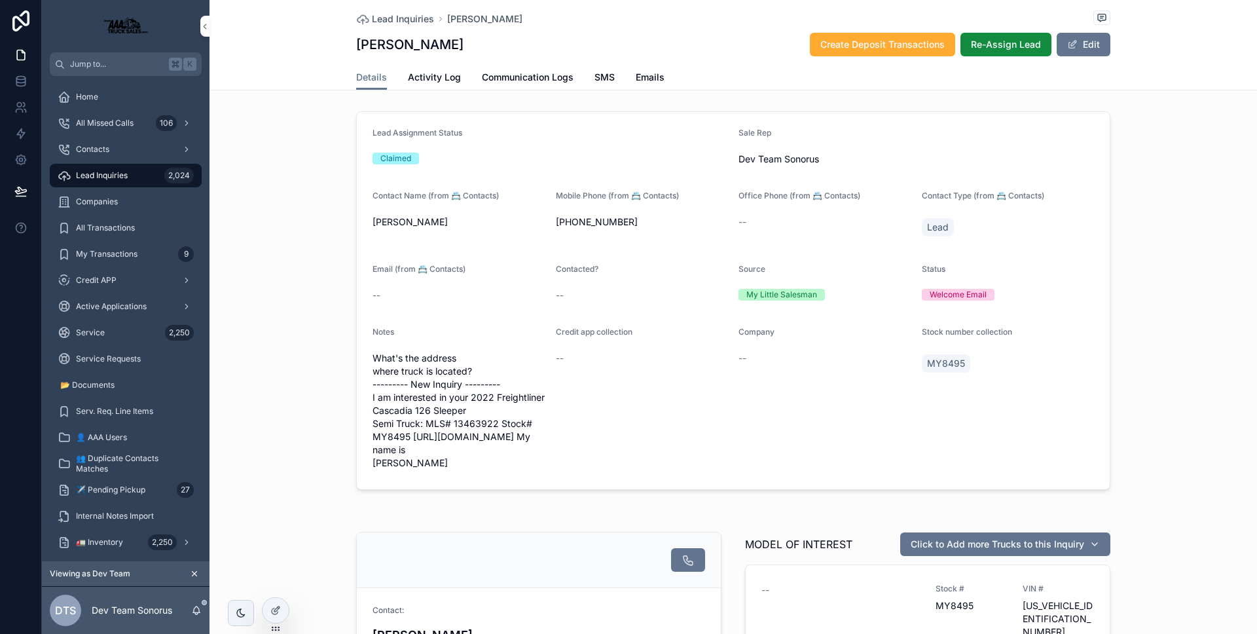
click at [0, 0] on icon at bounding box center [0, 0] width 0 height 0
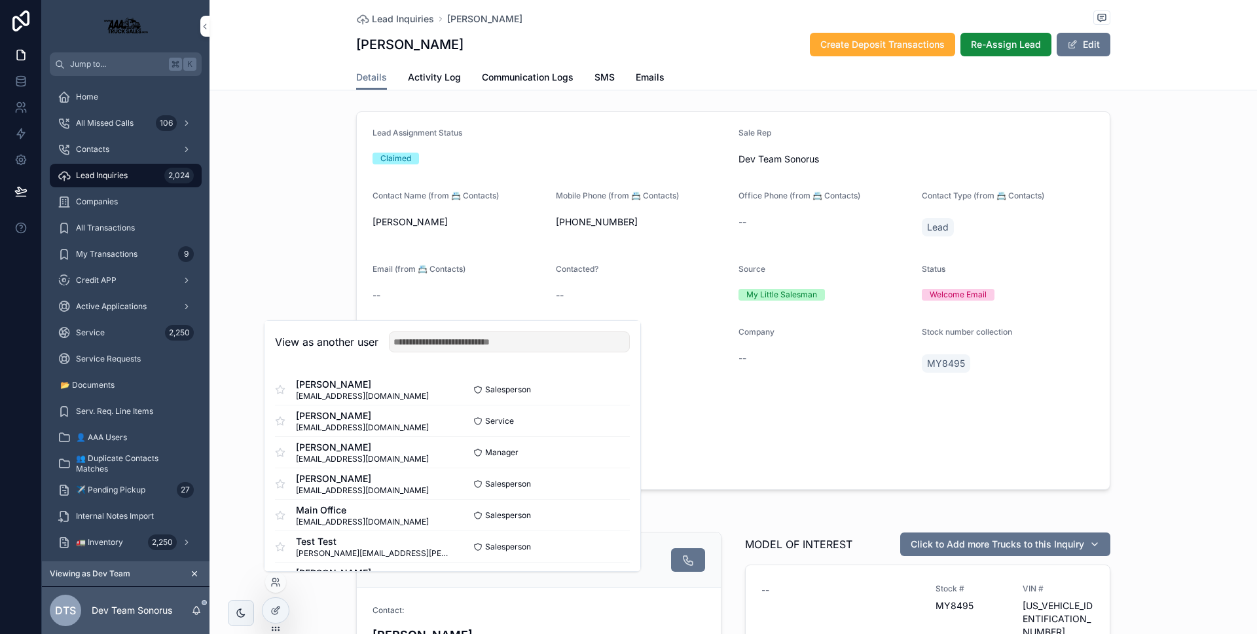
click at [0, 0] on button "Select" at bounding box center [0, 0] width 0 height 0
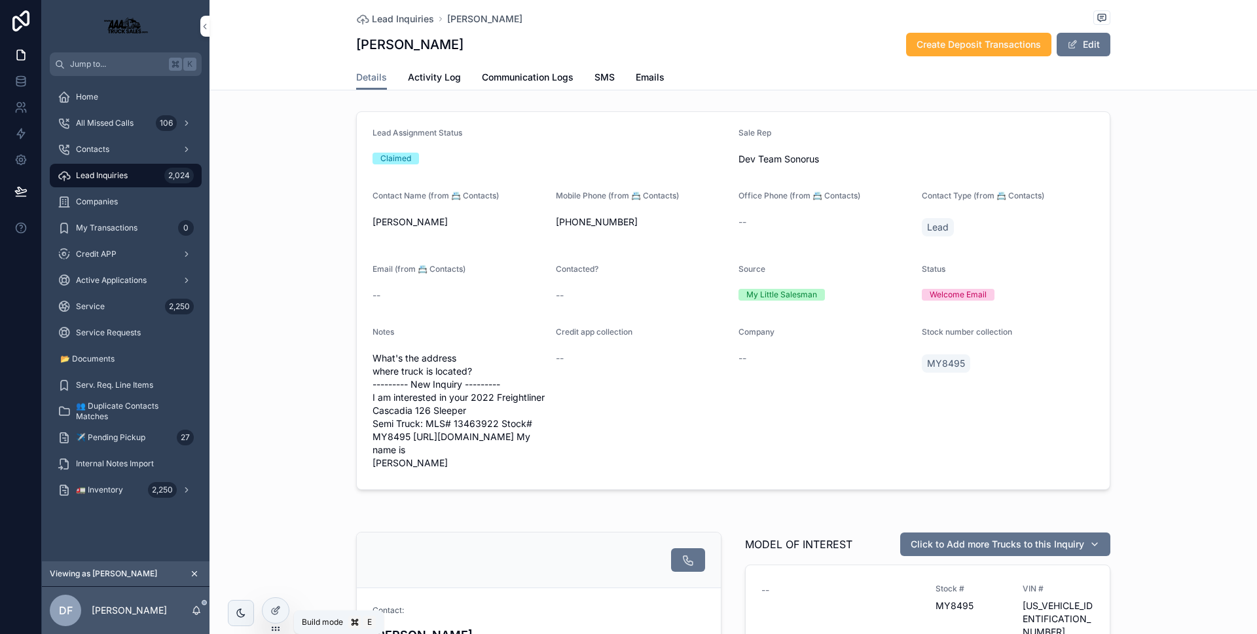
click at [268, 613] on div at bounding box center [276, 610] width 26 height 25
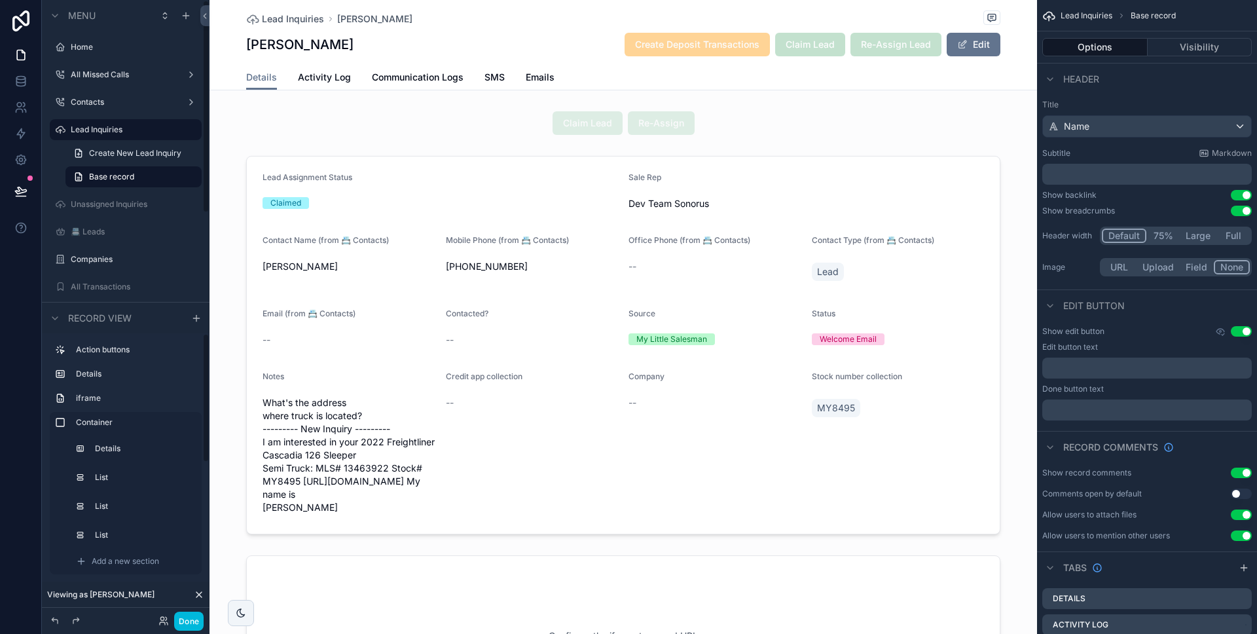
click at [196, 619] on button "Done" at bounding box center [188, 621] width 29 height 19
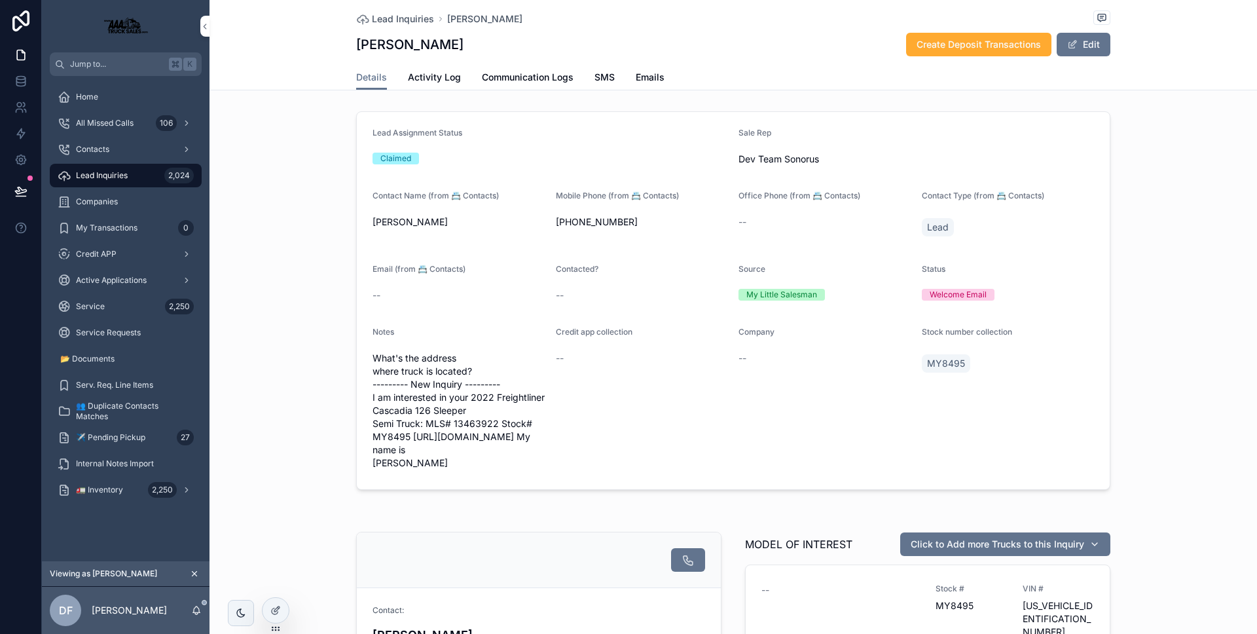
click at [0, 0] on div at bounding box center [0, 0] width 0 height 0
click at [0, 0] on icon at bounding box center [0, 0] width 0 height 0
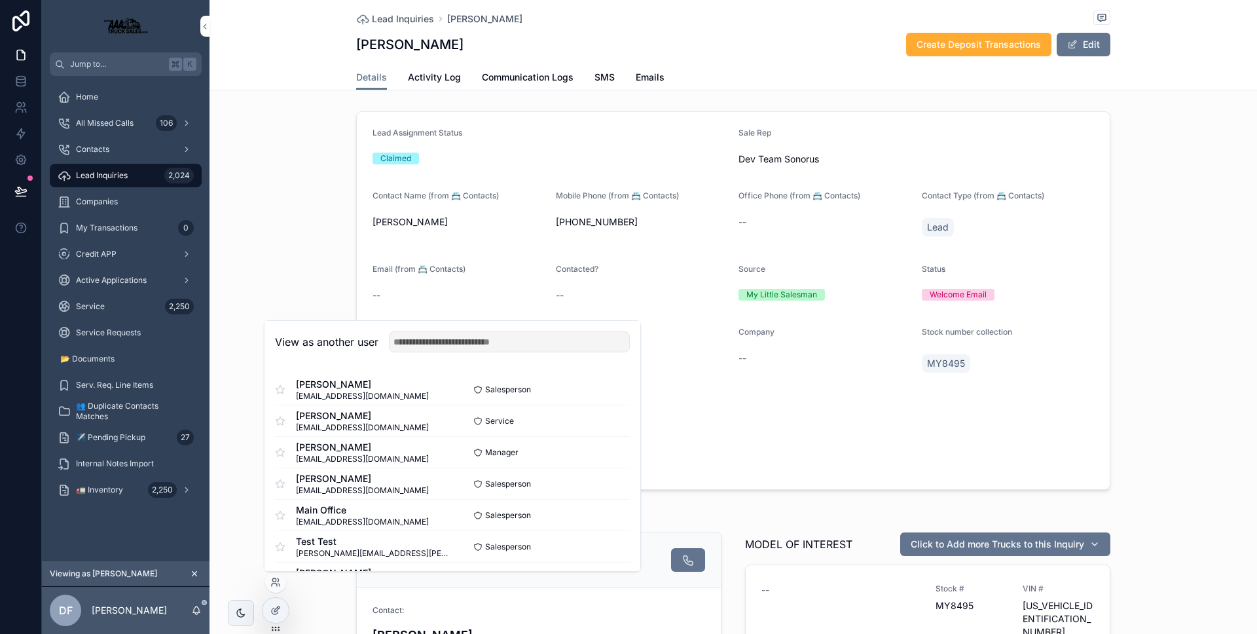
scroll to position [285, 0]
click at [0, 0] on button "Select" at bounding box center [0, 0] width 0 height 0
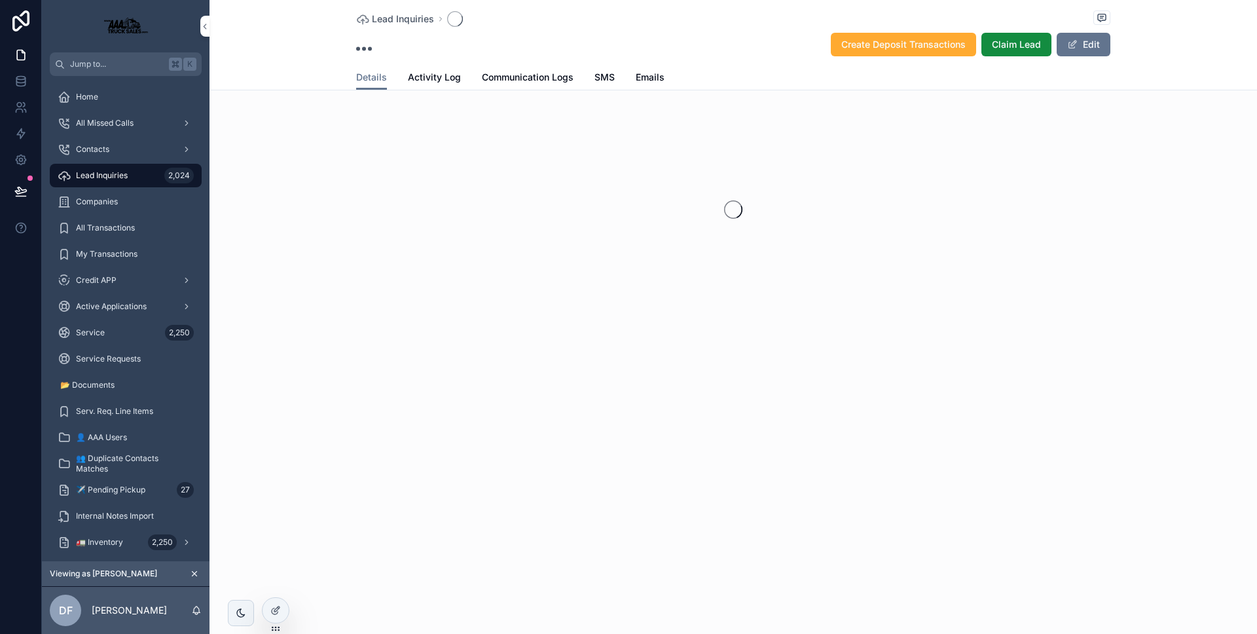
click at [1010, 50] on span "Claim Lead" at bounding box center [1016, 44] width 49 height 13
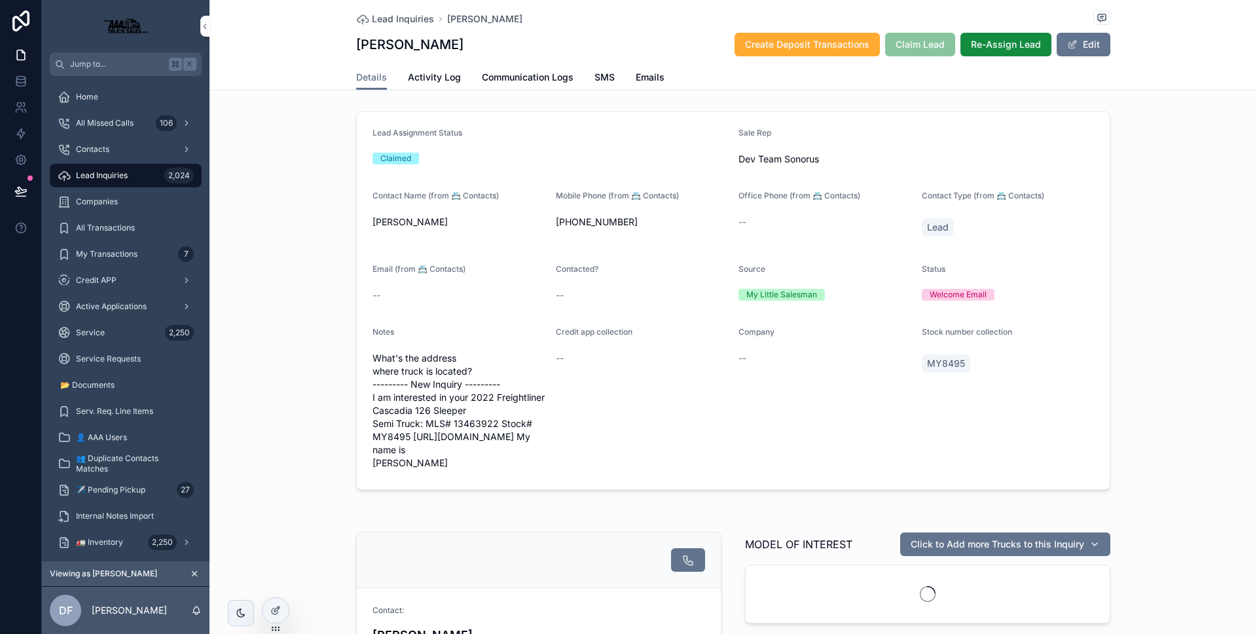
click at [994, 52] on button "Re-Assign Lead" at bounding box center [1006, 45] width 91 height 24
click at [982, 41] on span "Re-Assign Lead" at bounding box center [1006, 44] width 70 height 13
click at [980, 49] on span "Re-Assign Lead" at bounding box center [1006, 44] width 70 height 13
click at [552, 65] on link "Communication Logs" at bounding box center [528, 78] width 92 height 26
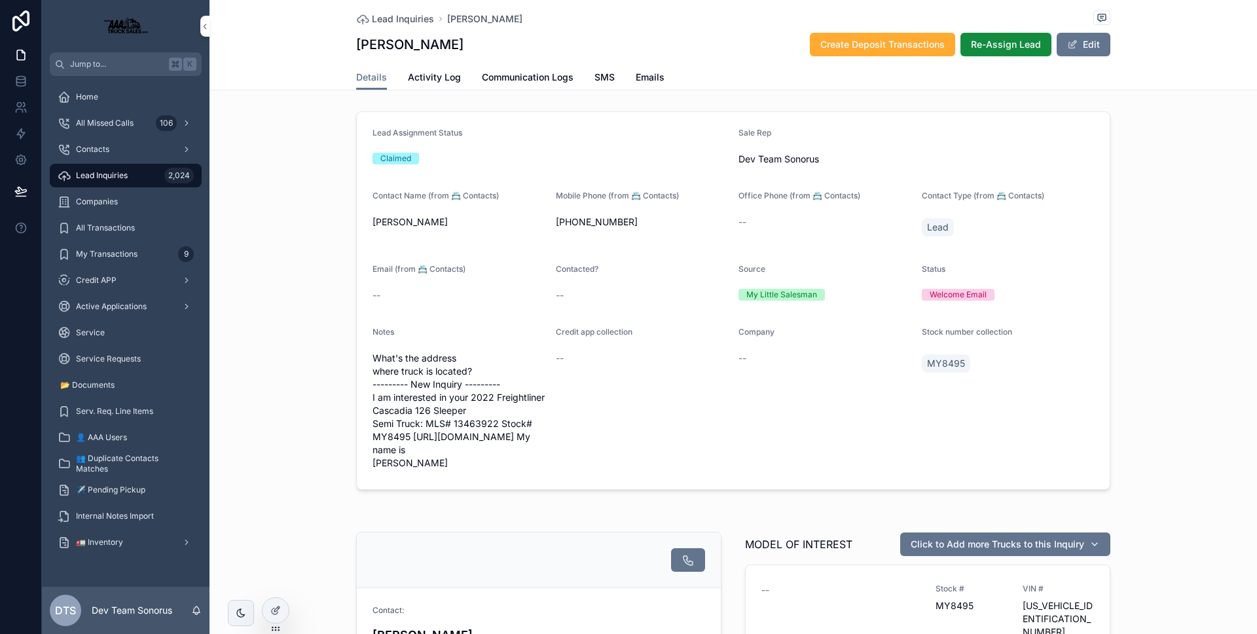
click at [0, 0] on icon at bounding box center [0, 0] width 0 height 0
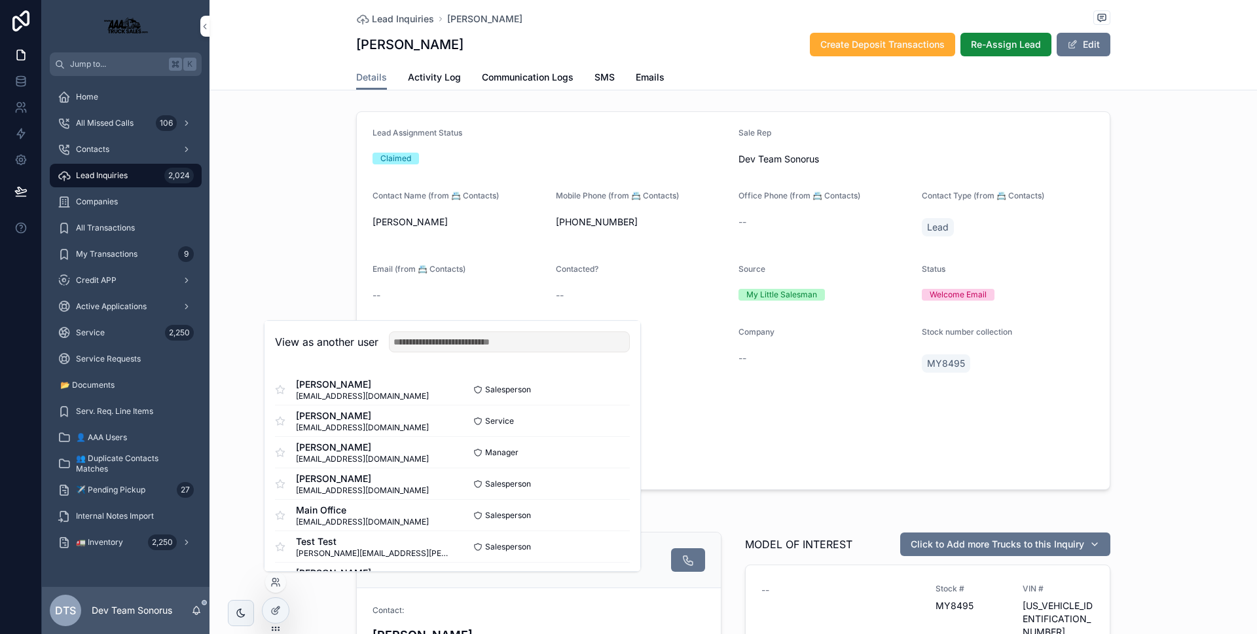
scroll to position [285, 0]
click at [0, 0] on button "Select" at bounding box center [0, 0] width 0 height 0
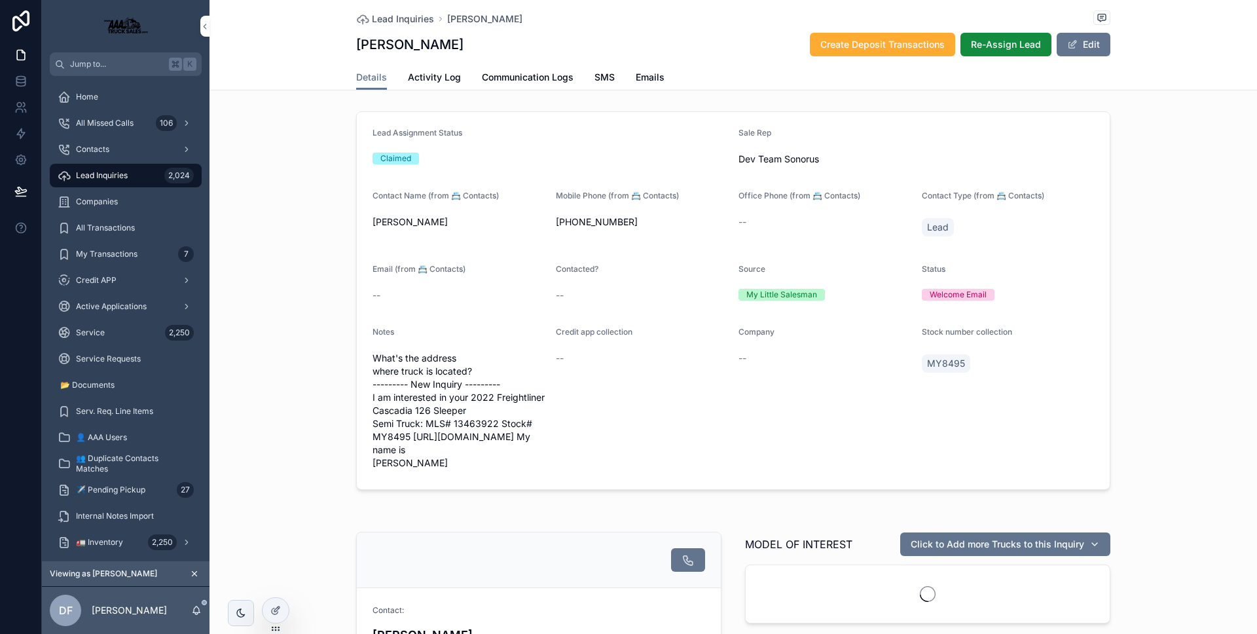
click at [1016, 58] on div "Lead Inquiries [PERSON_NAME] Create Deposit Transactions Re-Assign Lead Edit" at bounding box center [733, 32] width 754 height 65
click at [1013, 50] on span "Re-Assign Lead" at bounding box center [1006, 44] width 70 height 13
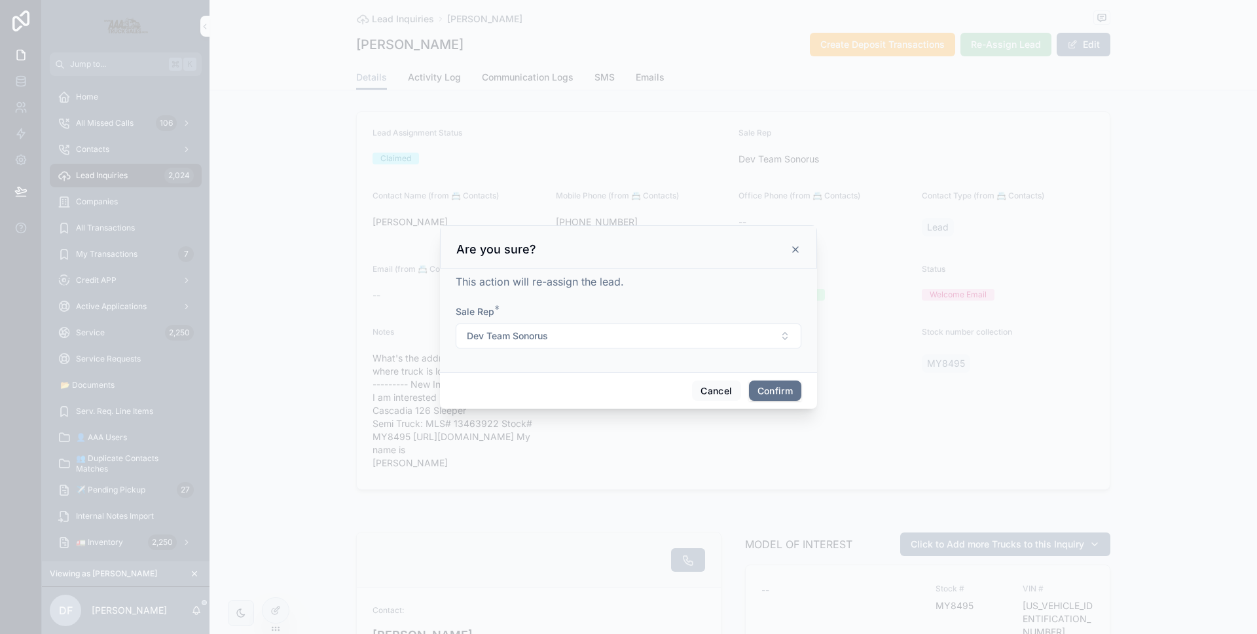
click at [690, 332] on button "Dev Team Sonorus" at bounding box center [629, 335] width 346 height 25
click at [688, 331] on button "Dev Team Sonorus" at bounding box center [629, 335] width 346 height 25
click at [733, 342] on button "Dev Team Sonorus" at bounding box center [629, 335] width 346 height 25
click at [614, 465] on div "[PERSON_NAME]" at bounding box center [629, 472] width 182 height 21
click at [784, 389] on button "Confirm" at bounding box center [775, 390] width 52 height 21
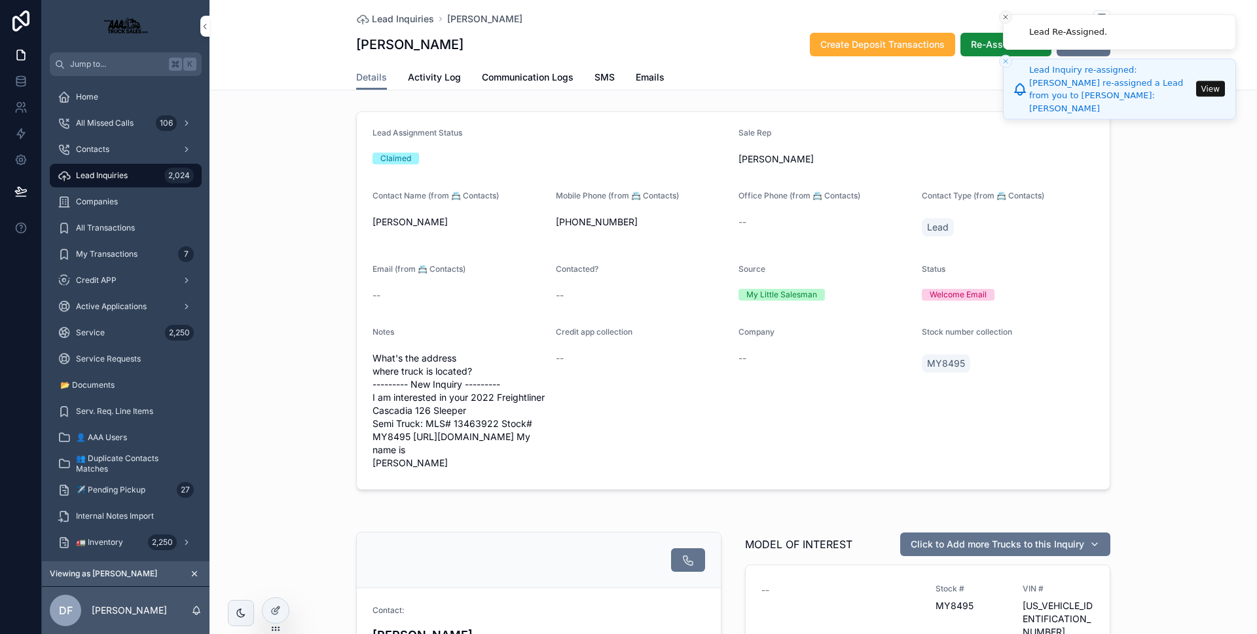
click at [1010, 20] on button "Close toast" at bounding box center [1005, 16] width 13 height 13
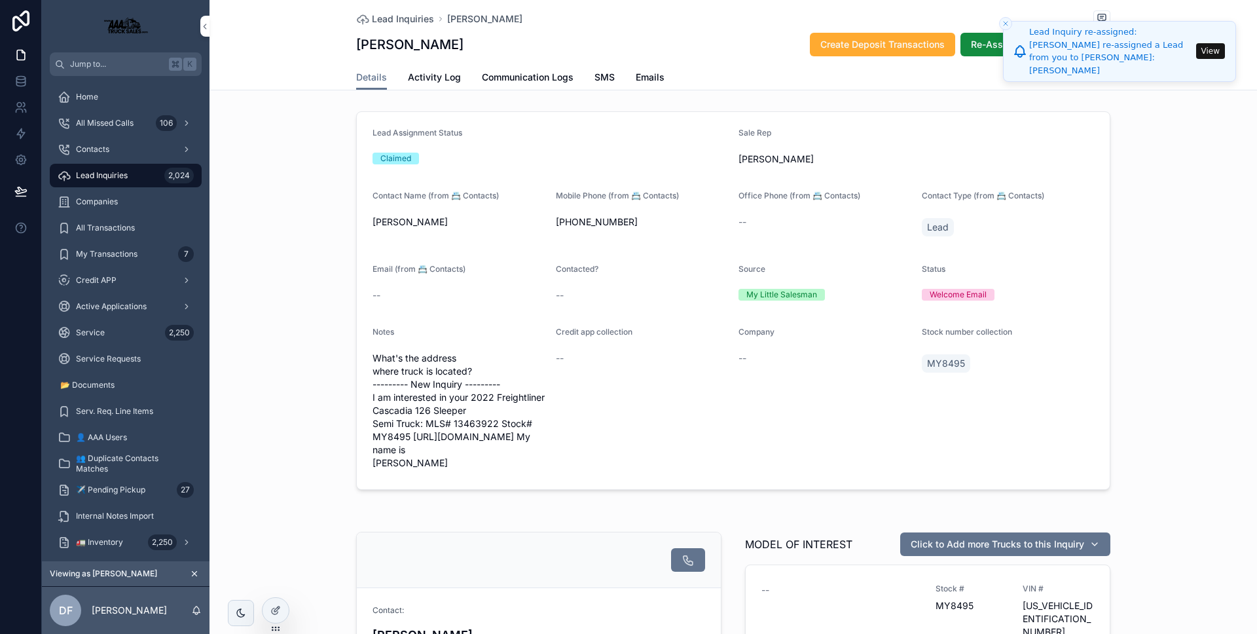
click at [1010, 20] on button "Close toast" at bounding box center [1005, 23] width 13 height 13
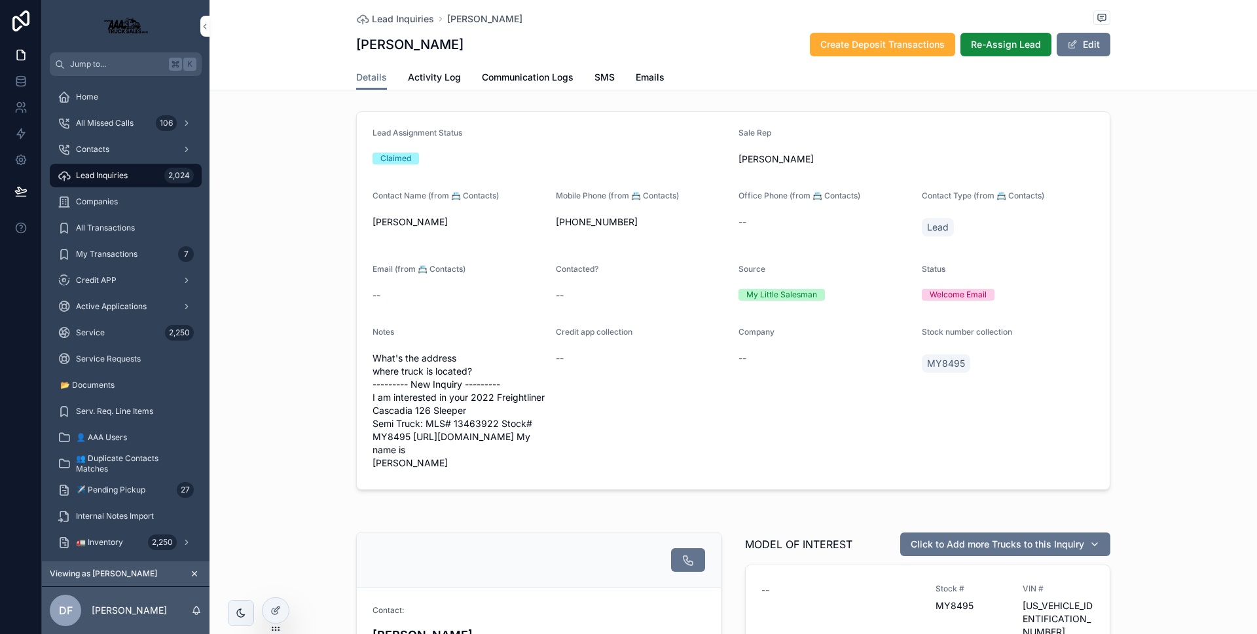
click at [0, 0] on icon at bounding box center [0, 0] width 0 height 0
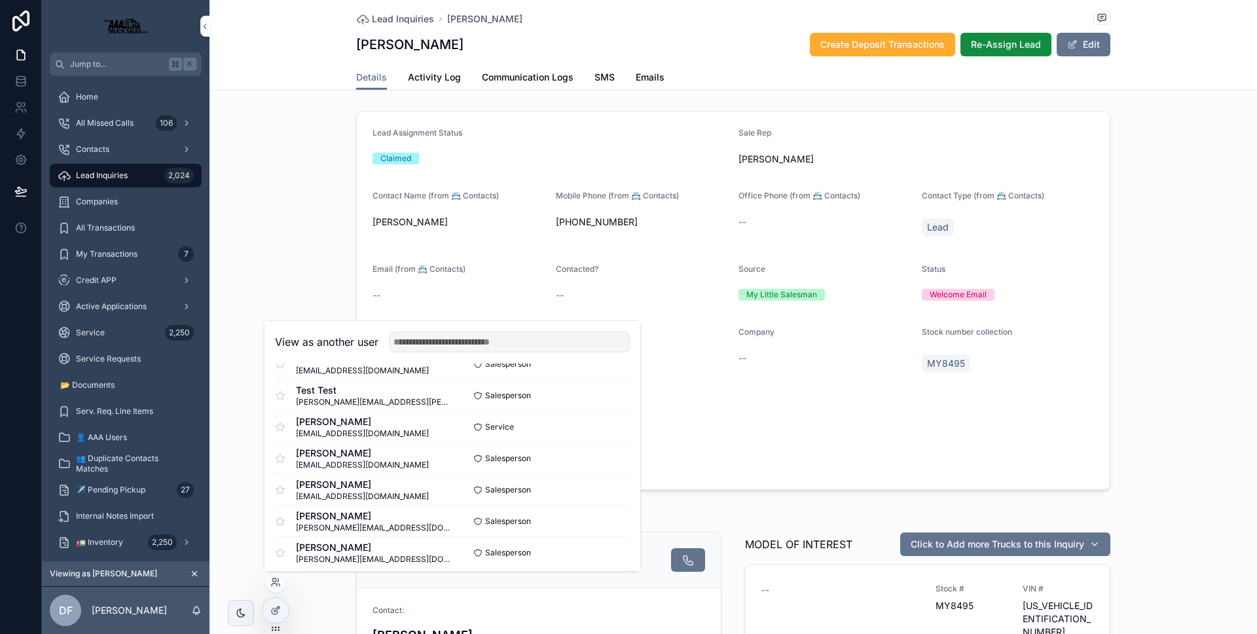
scroll to position [285, 0]
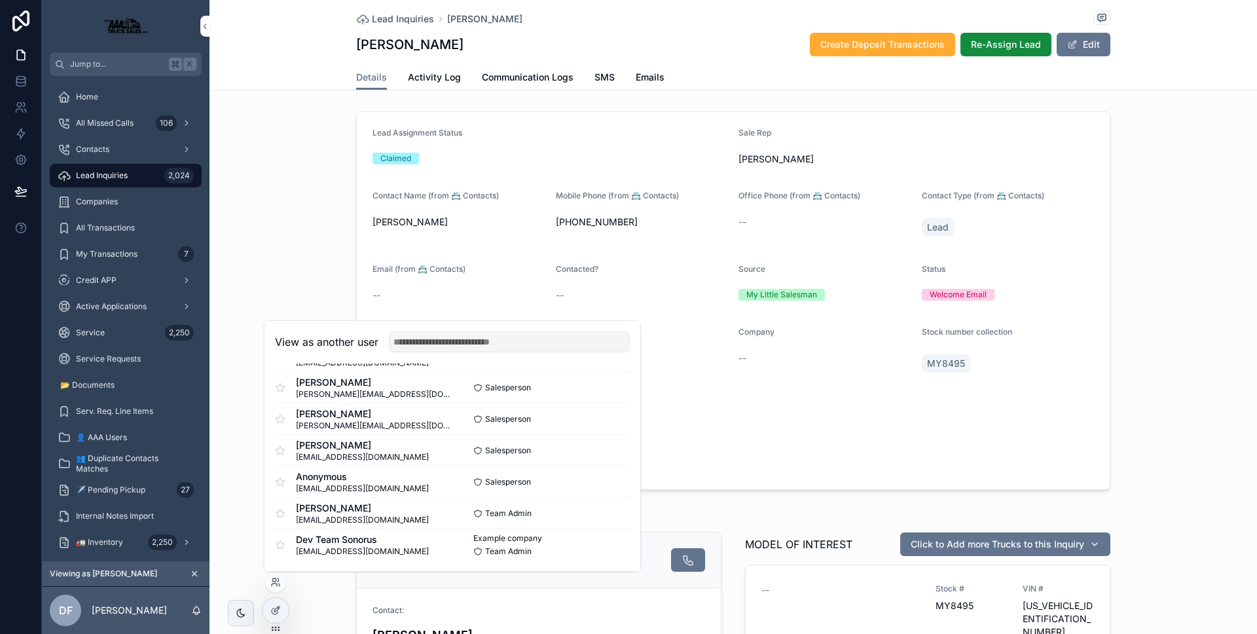
click at [0, 0] on button "Select" at bounding box center [0, 0] width 0 height 0
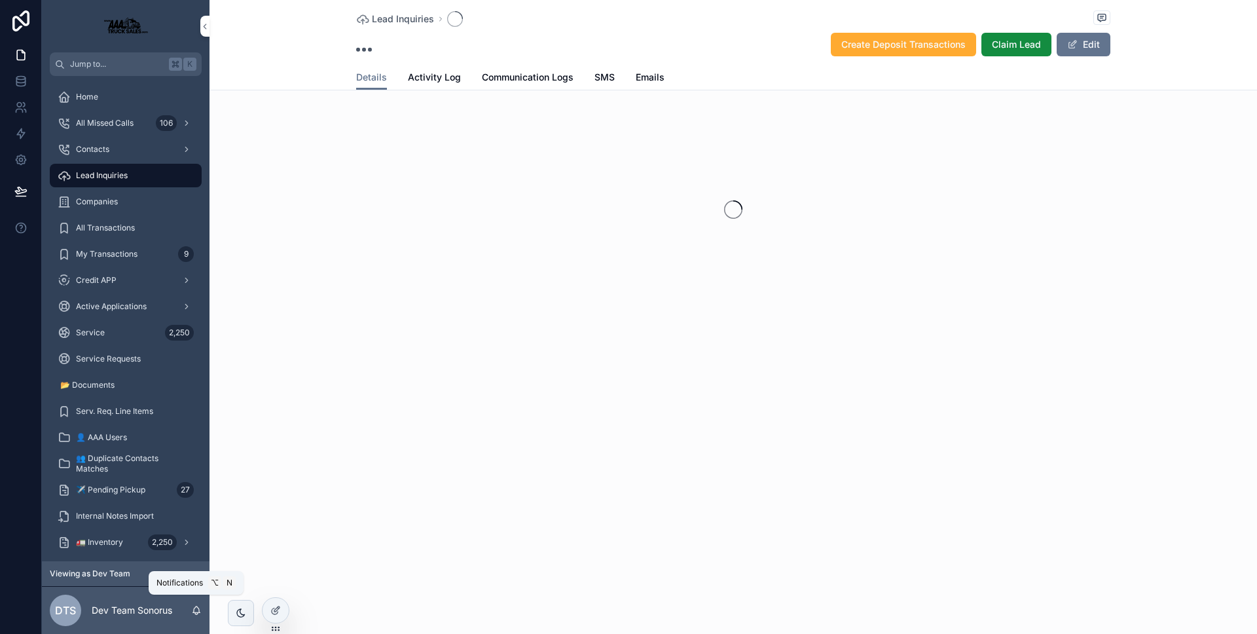
click at [196, 615] on icon "scrollable content" at bounding box center [196, 610] width 10 height 10
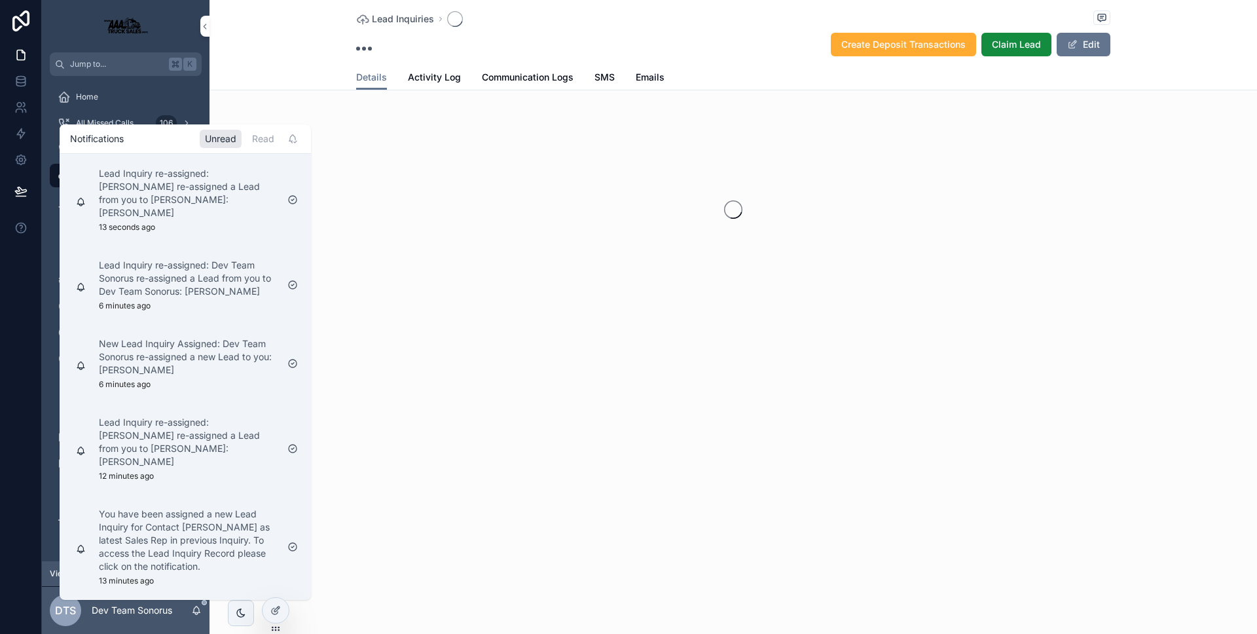
click at [196, 615] on icon "scrollable content" at bounding box center [196, 610] width 10 height 10
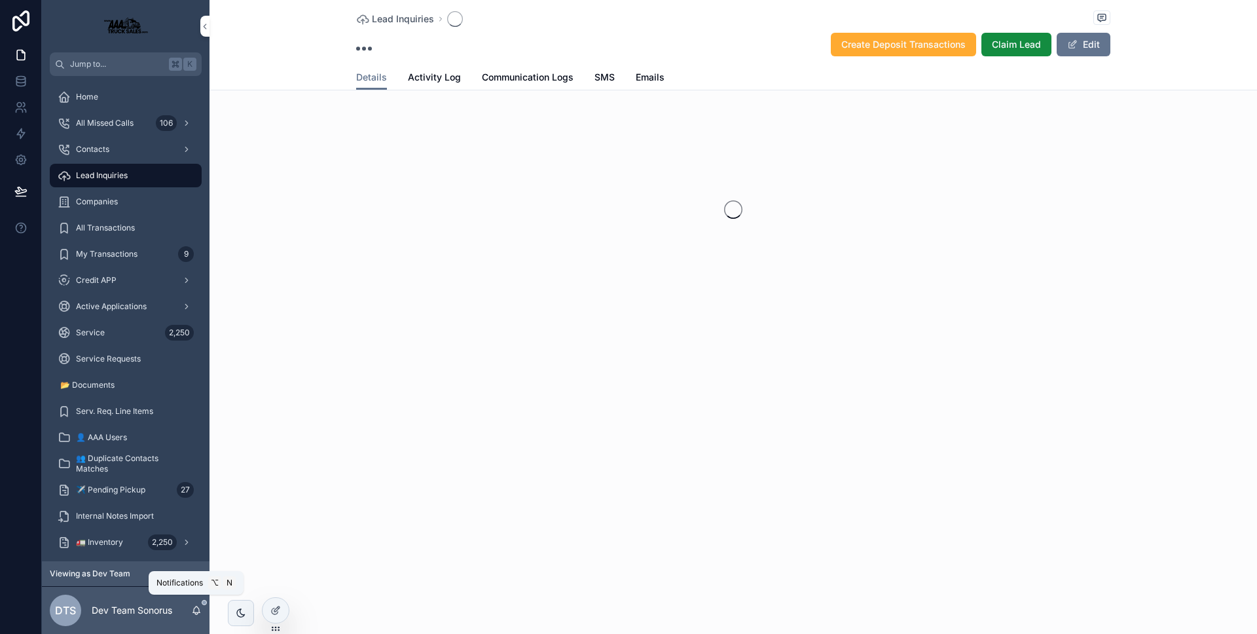
click at [196, 615] on icon "scrollable content" at bounding box center [196, 610] width 10 height 10
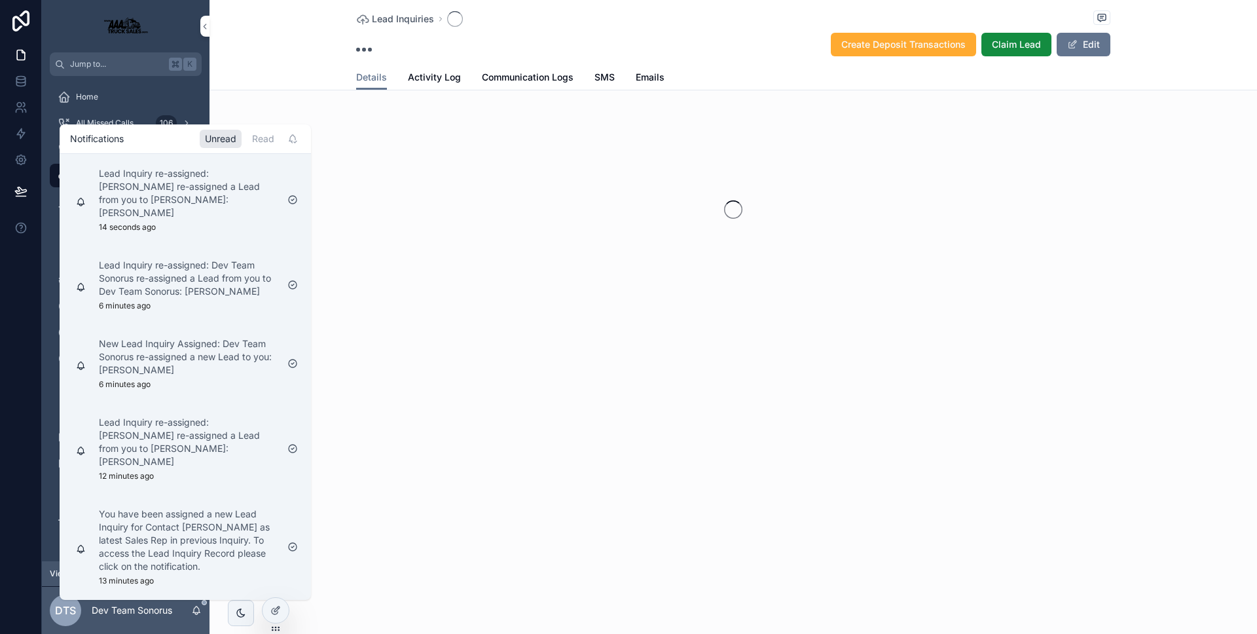
drag, startPoint x: 21, startPoint y: 485, endPoint x: 29, endPoint y: 490, distance: 9.1
click at [22, 485] on div at bounding box center [21, 317] width 42 height 634
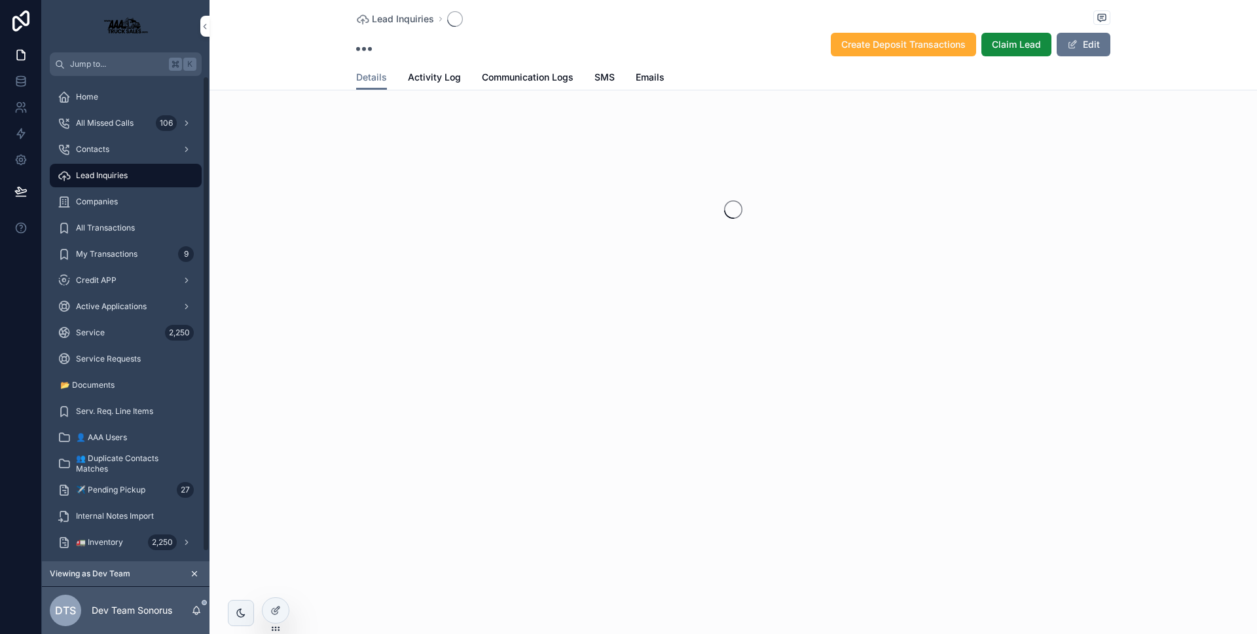
click at [0, 0] on icon at bounding box center [0, 0] width 0 height 0
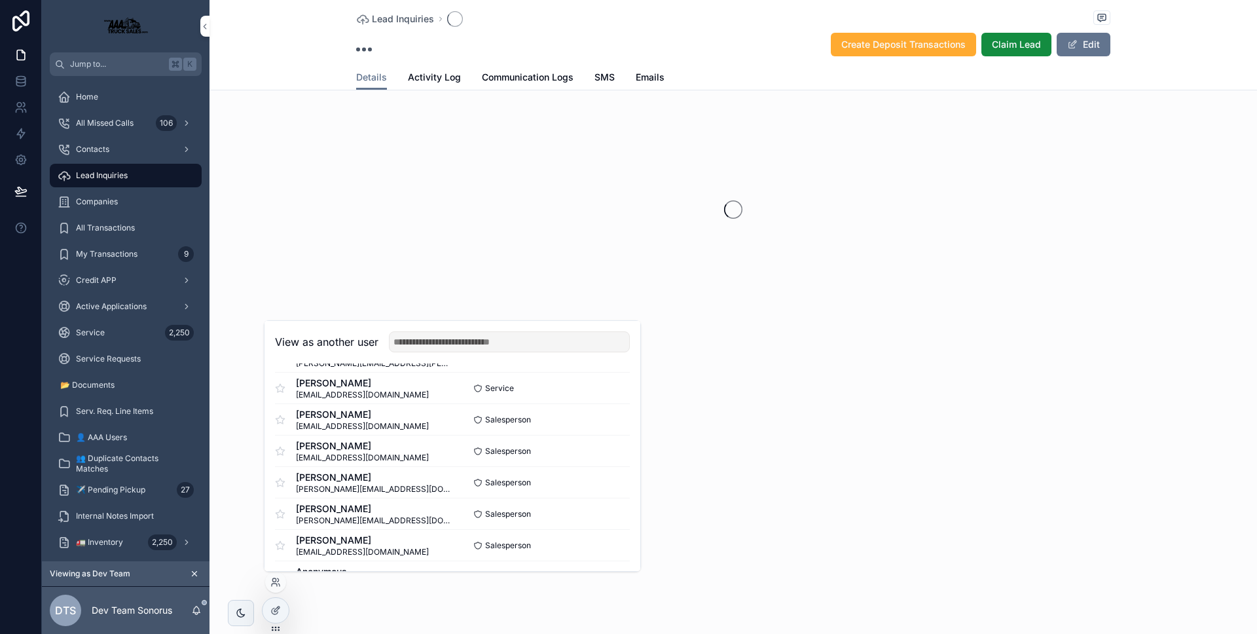
scroll to position [285, 0]
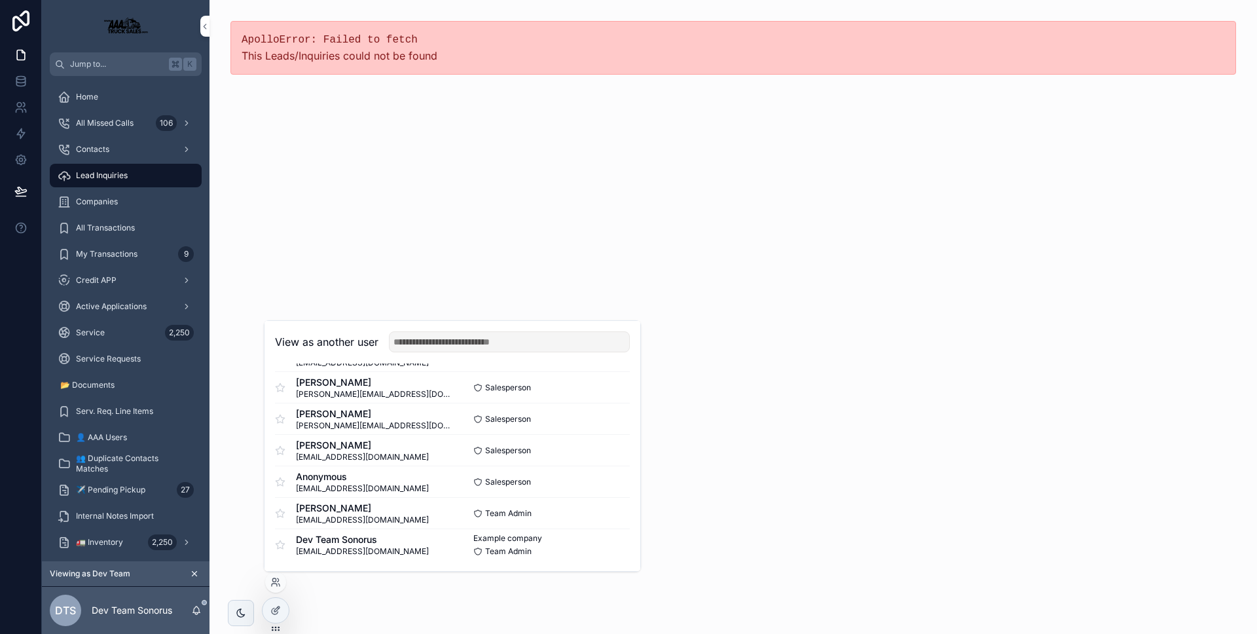
click at [0, 0] on button "Select" at bounding box center [0, 0] width 0 height 0
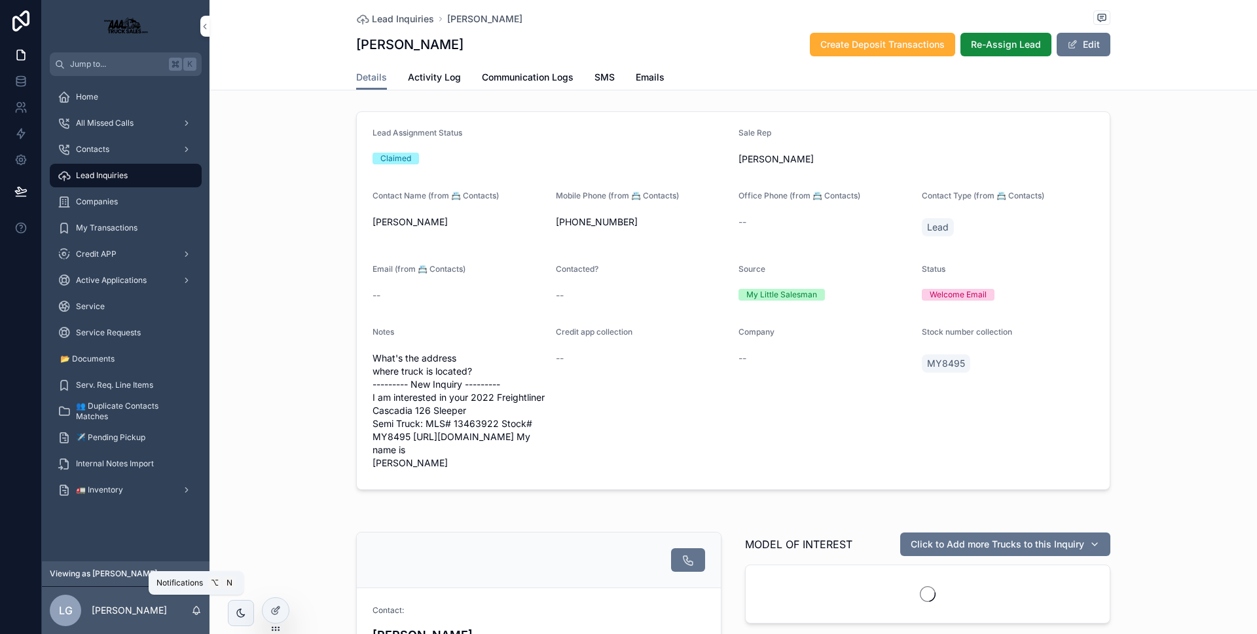
click at [196, 605] on icon "scrollable content" at bounding box center [196, 610] width 10 height 10
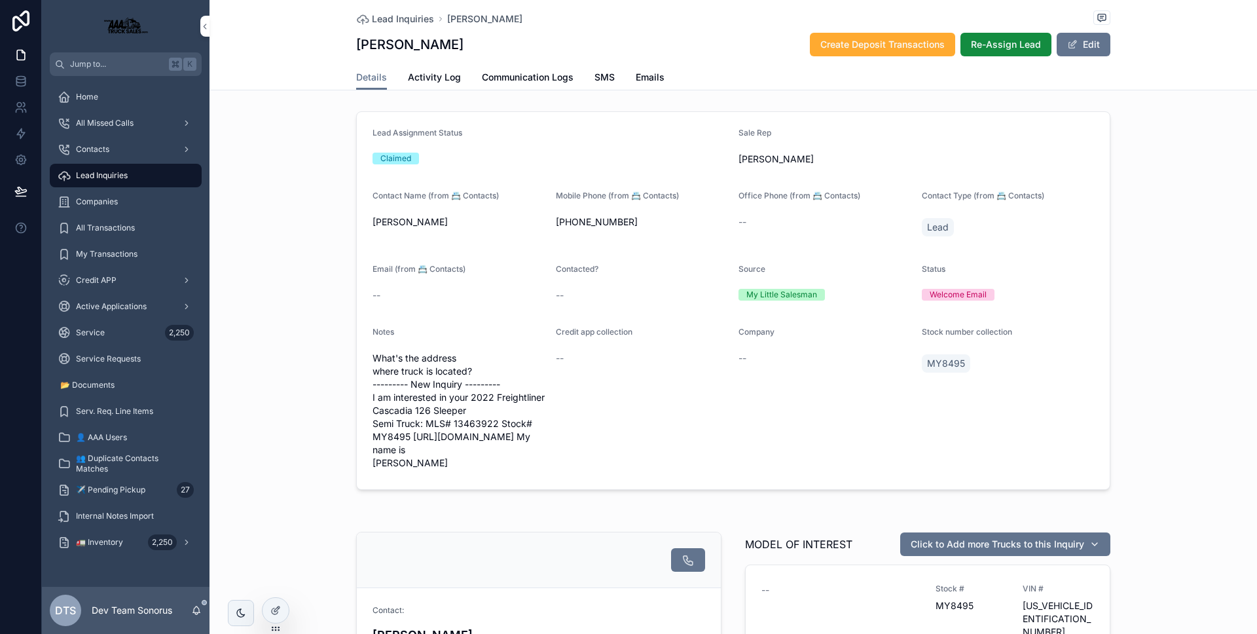
click at [0, 0] on icon at bounding box center [0, 0] width 0 height 0
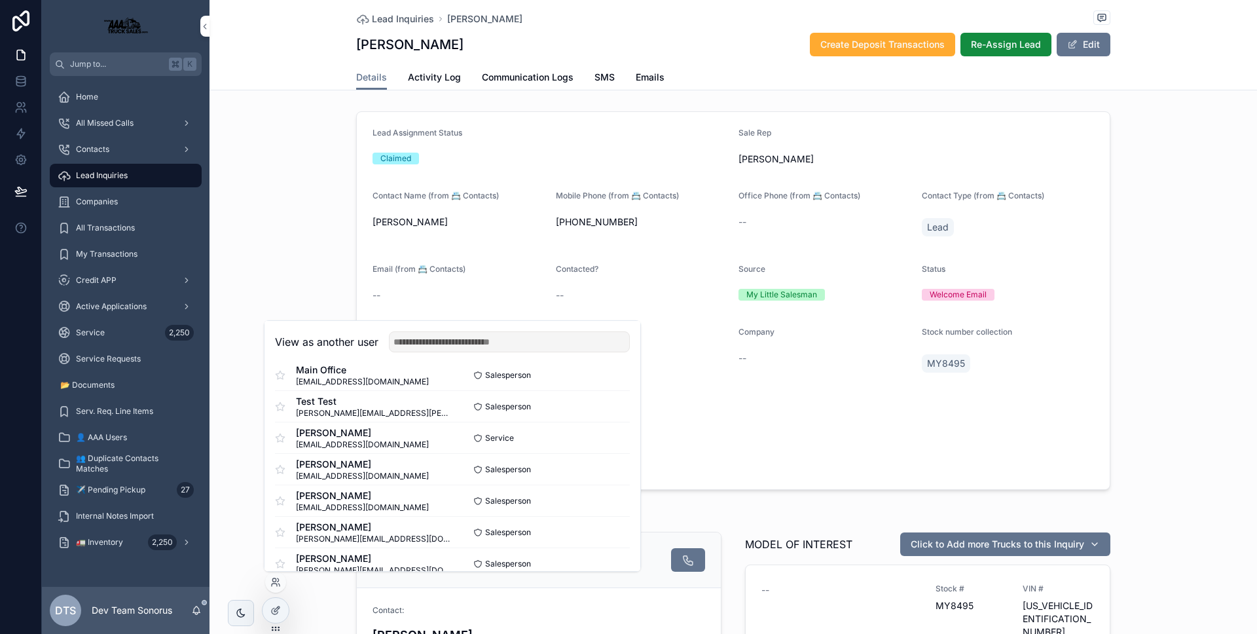
scroll to position [149, 0]
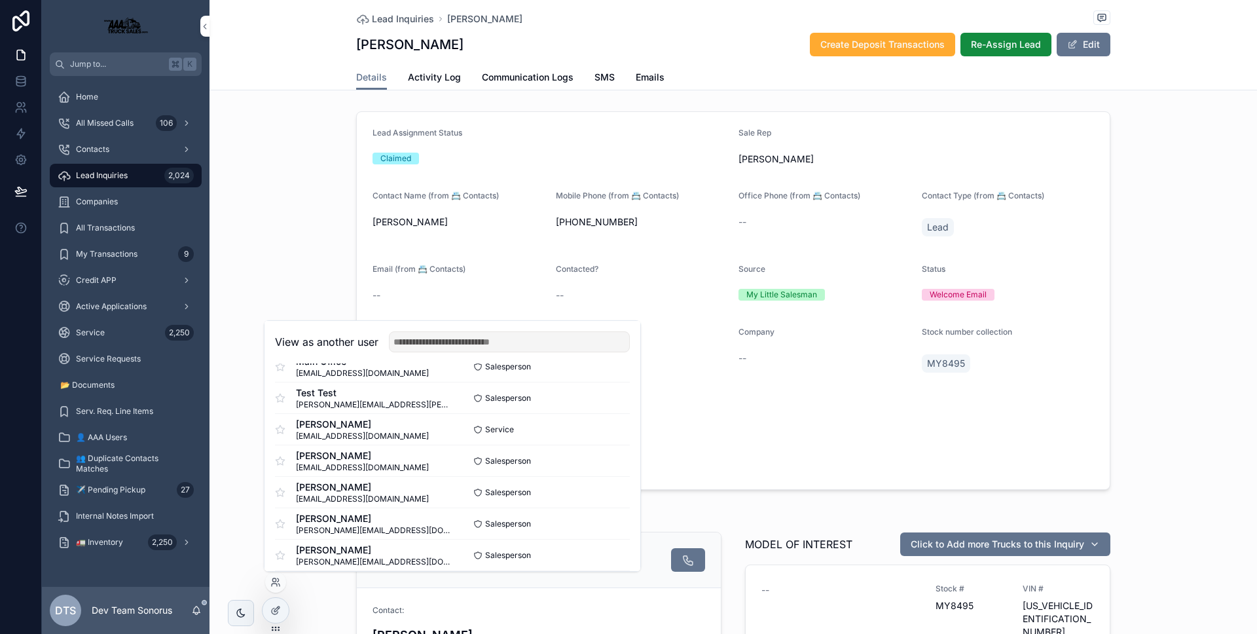
click at [0, 0] on button "Select" at bounding box center [0, 0] width 0 height 0
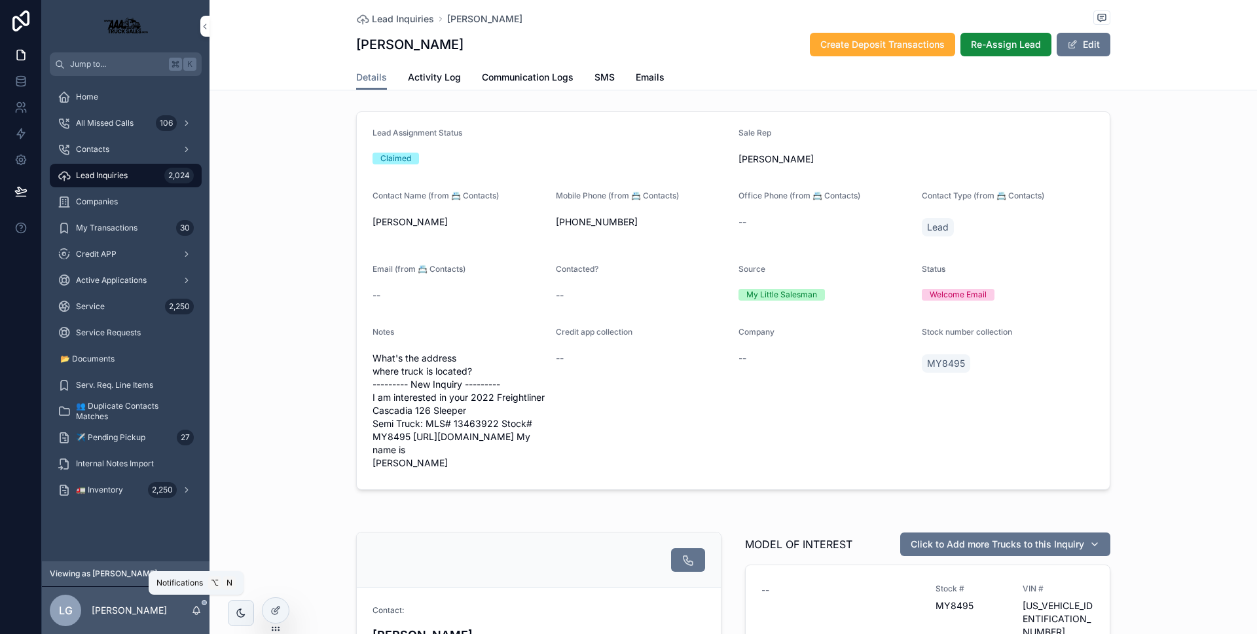
click at [201, 605] on icon "scrollable content" at bounding box center [196, 610] width 10 height 10
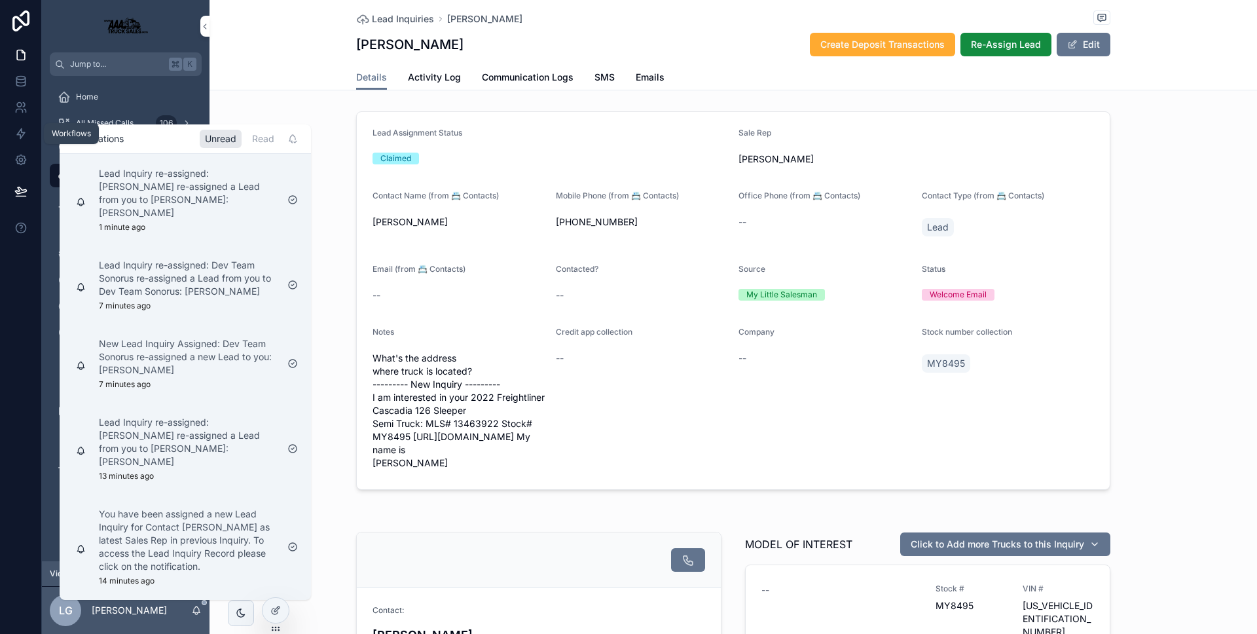
click at [22, 136] on icon at bounding box center [20, 133] width 13 height 13
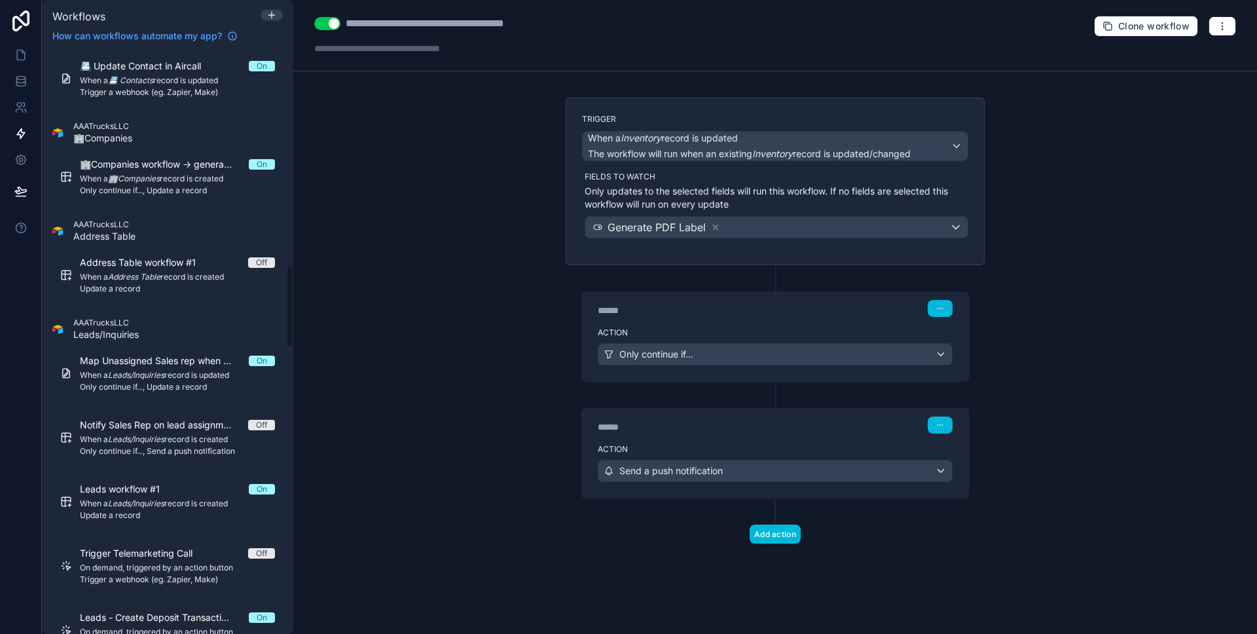
scroll to position [1750, 0]
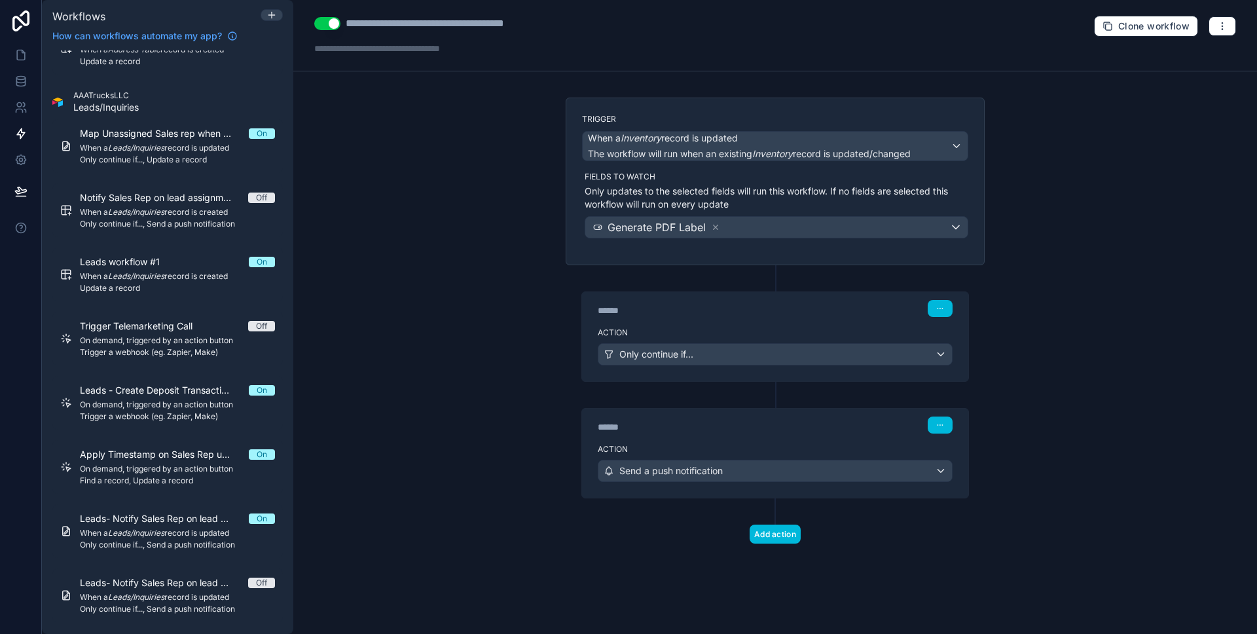
click at [195, 545] on span "Only continue if..., Send a push notification" at bounding box center [177, 545] width 195 height 10
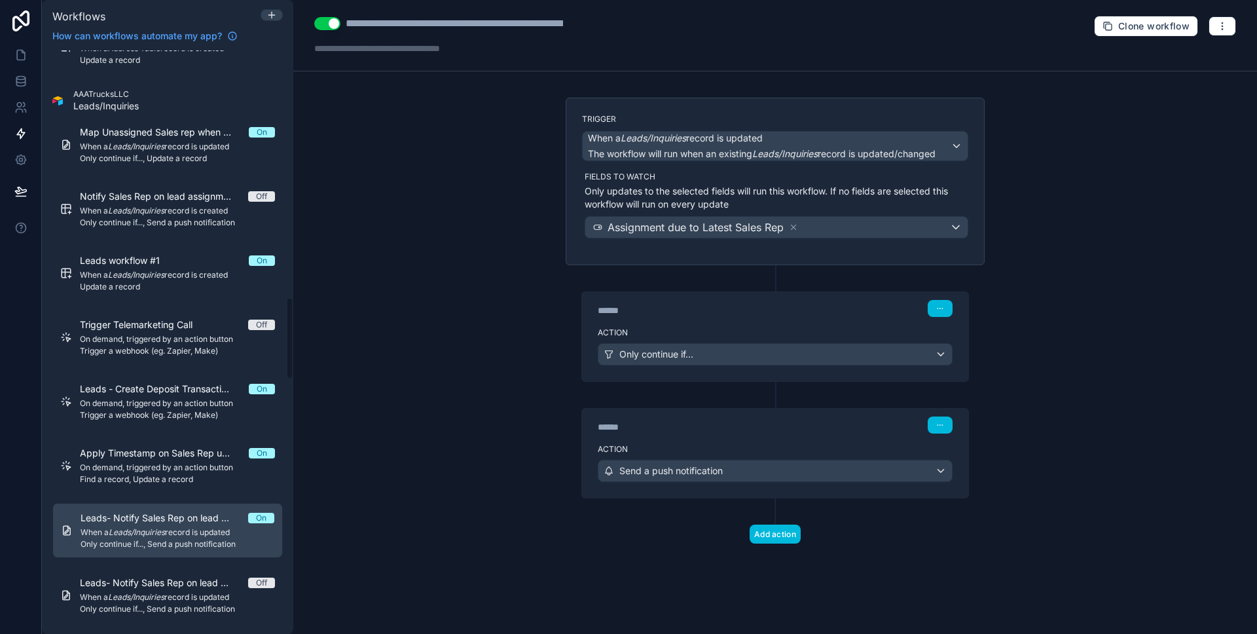
scroll to position [1749, 0]
click at [738, 323] on div "Action Only continue if..." at bounding box center [775, 351] width 386 height 59
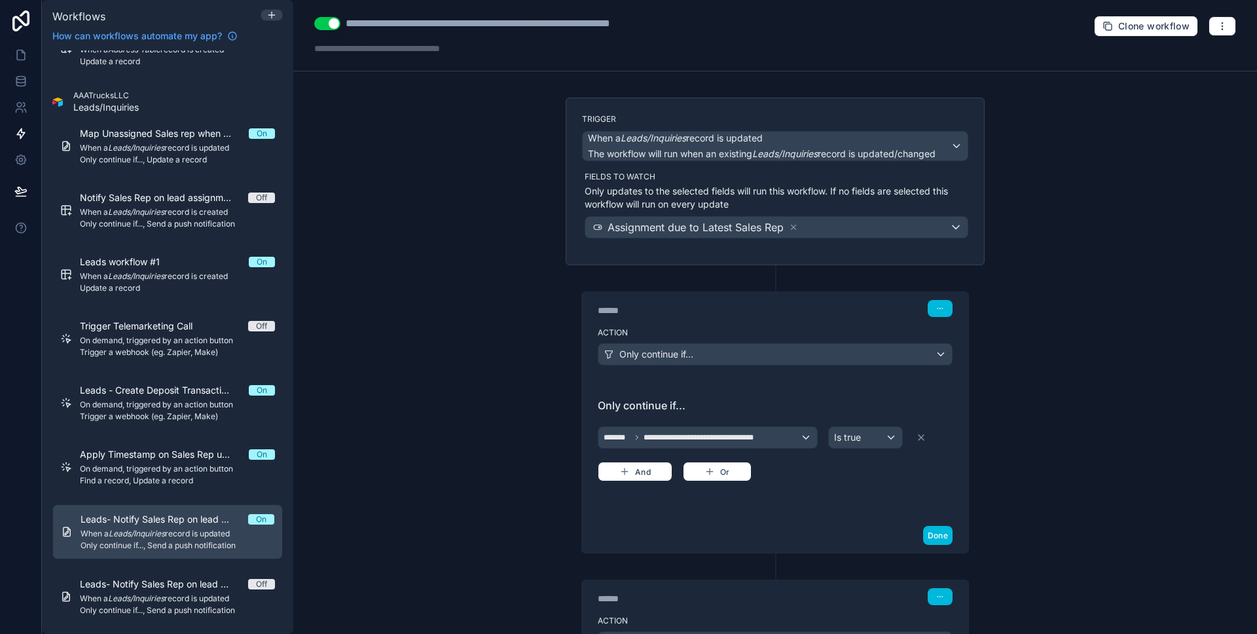
click at [738, 323] on div "Action Only continue if..." at bounding box center [775, 351] width 386 height 59
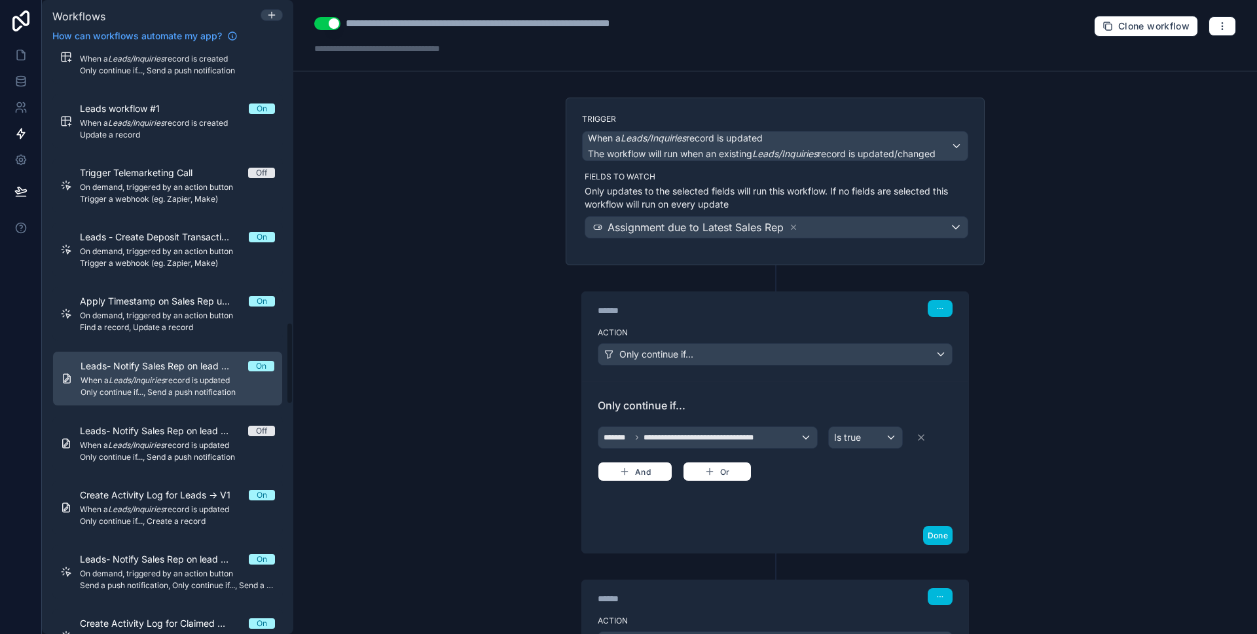
scroll to position [1928, 0]
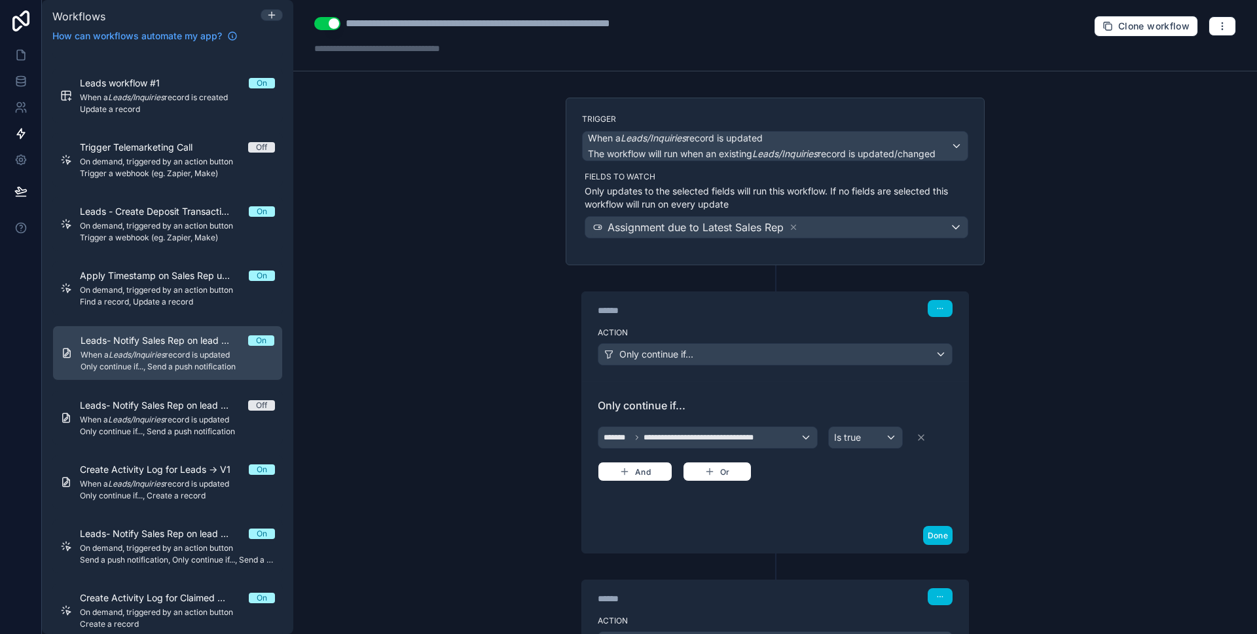
click at [170, 548] on span "On demand, triggered by an action button" at bounding box center [177, 548] width 195 height 10
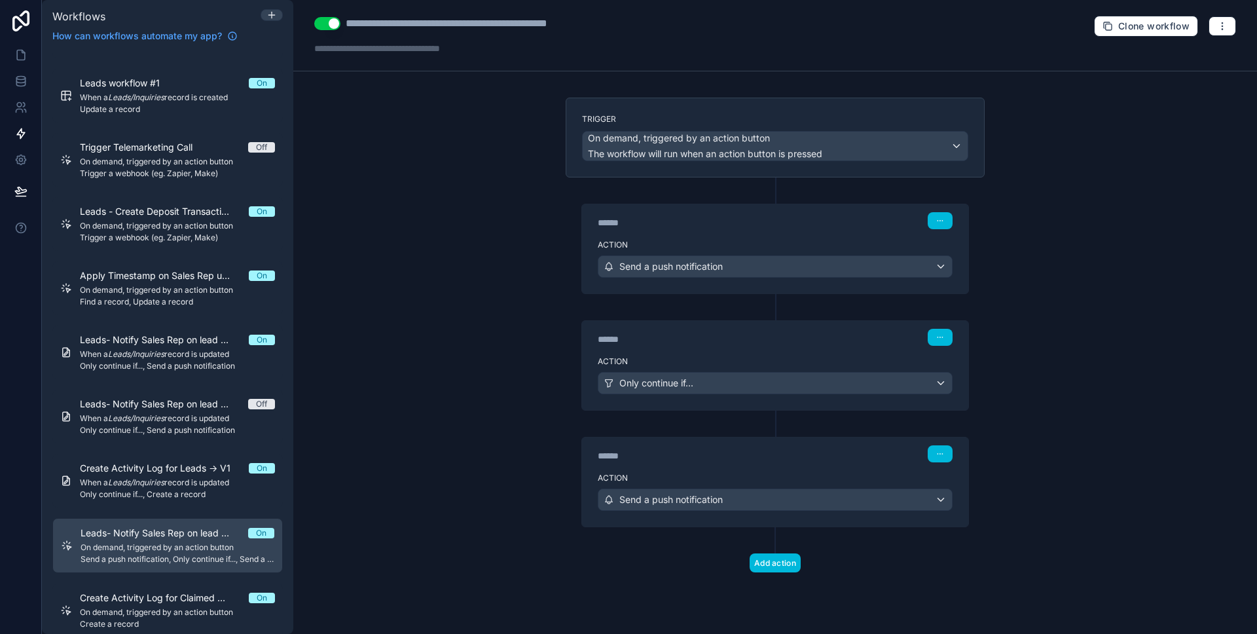
click at [764, 236] on div "Action Send a push notification" at bounding box center [775, 263] width 386 height 59
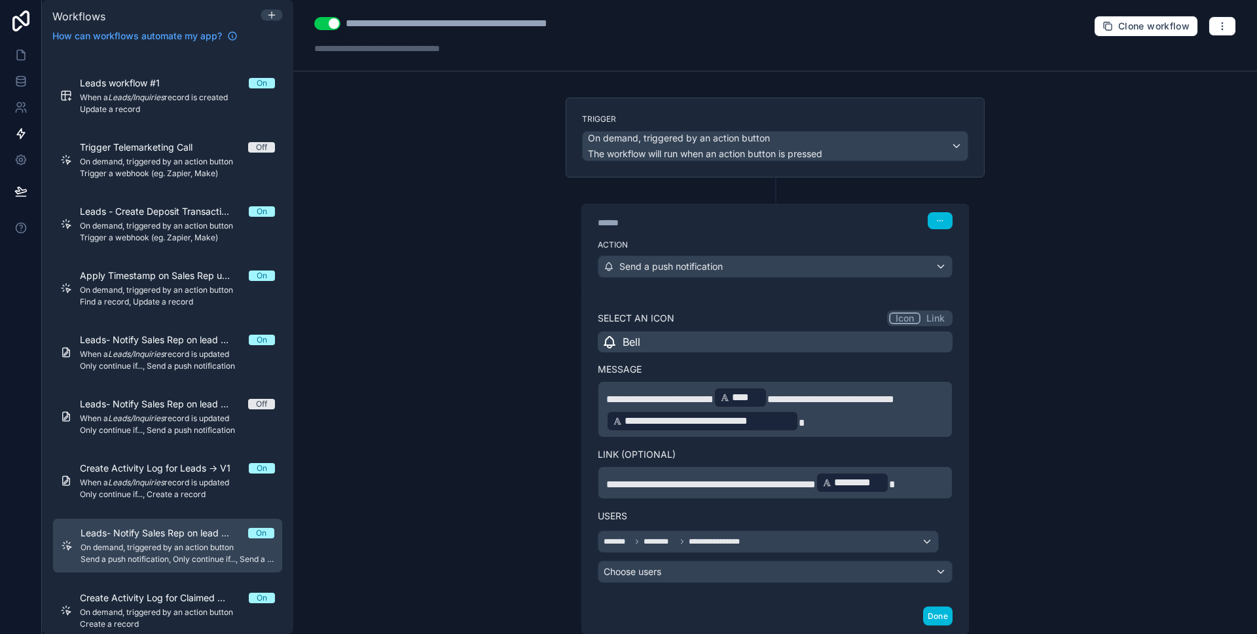
click at [774, 190] on icon at bounding box center [776, 190] width 4 height 0
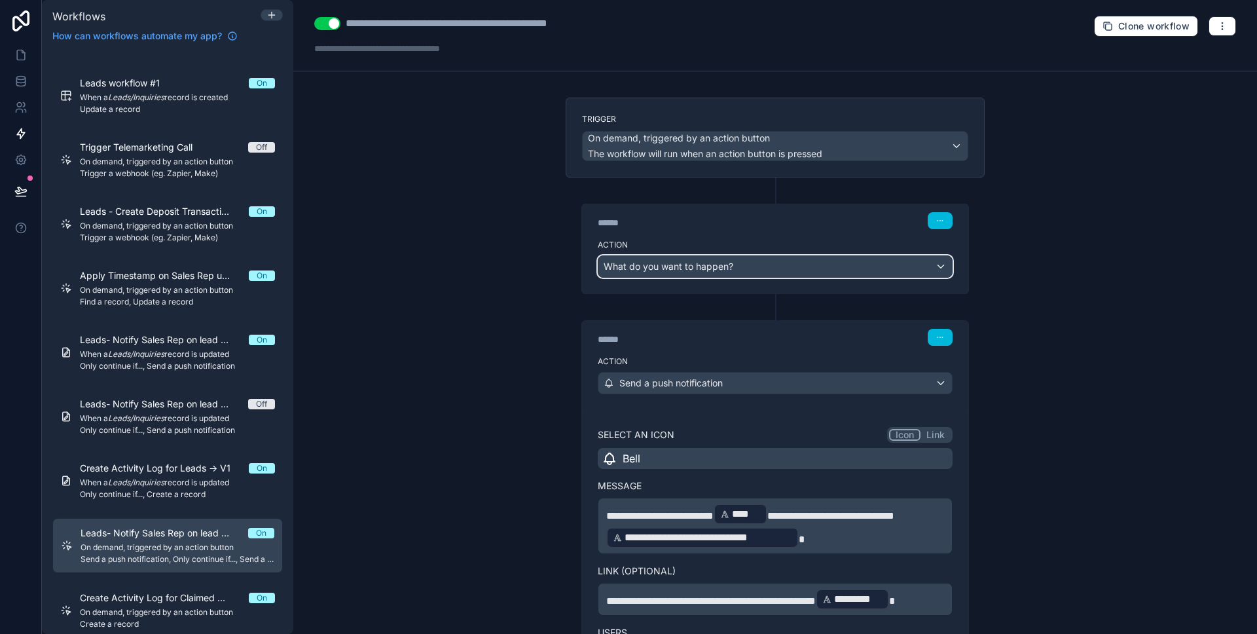
click at [805, 270] on div "What do you want to happen?" at bounding box center [776, 266] width 354 height 21
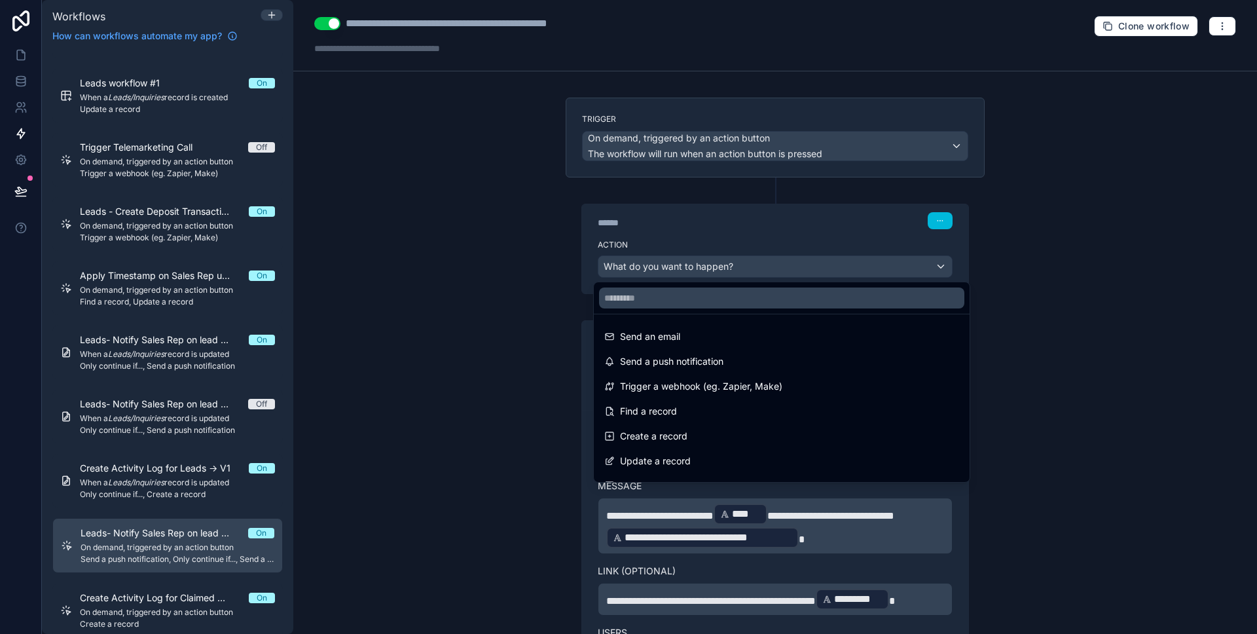
click at [1067, 304] on div at bounding box center [628, 317] width 1257 height 634
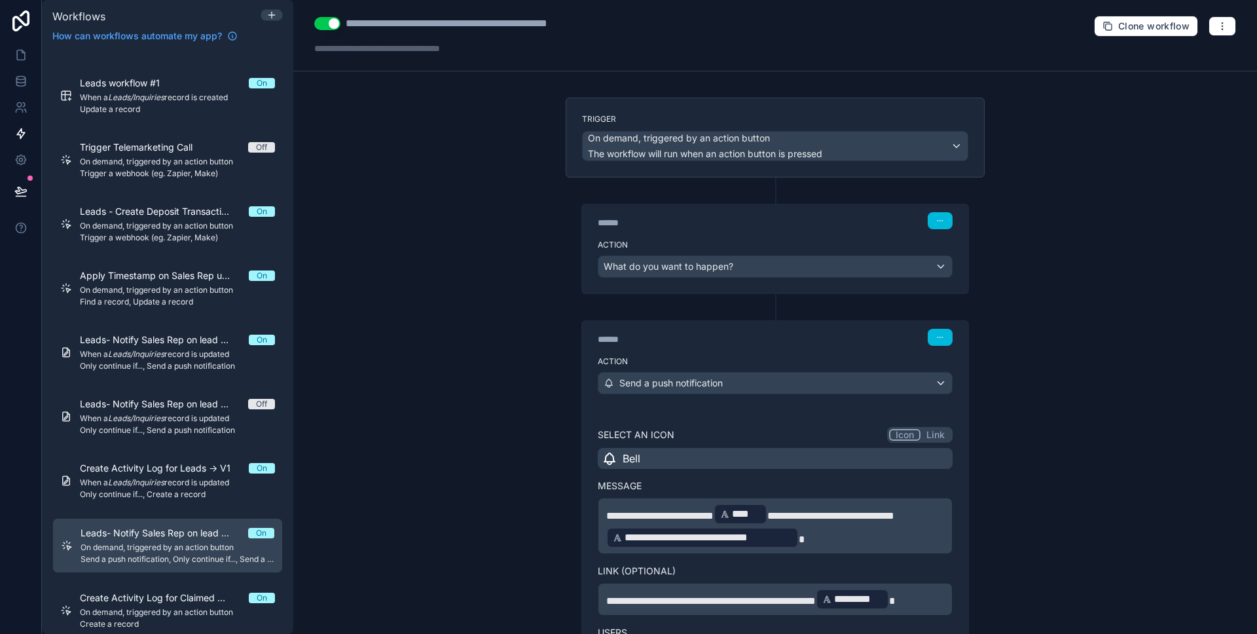
click at [936, 220] on icon "button" at bounding box center [940, 221] width 8 height 8
click at [942, 266] on button "Delete" at bounding box center [967, 271] width 90 height 21
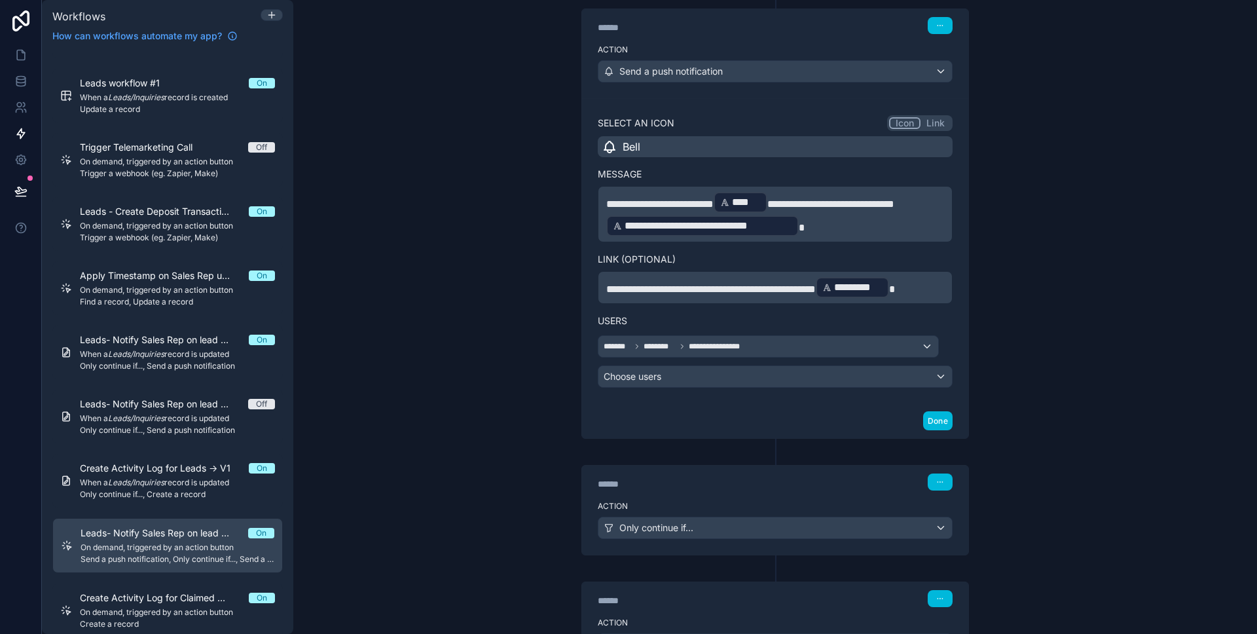
scroll to position [320, 0]
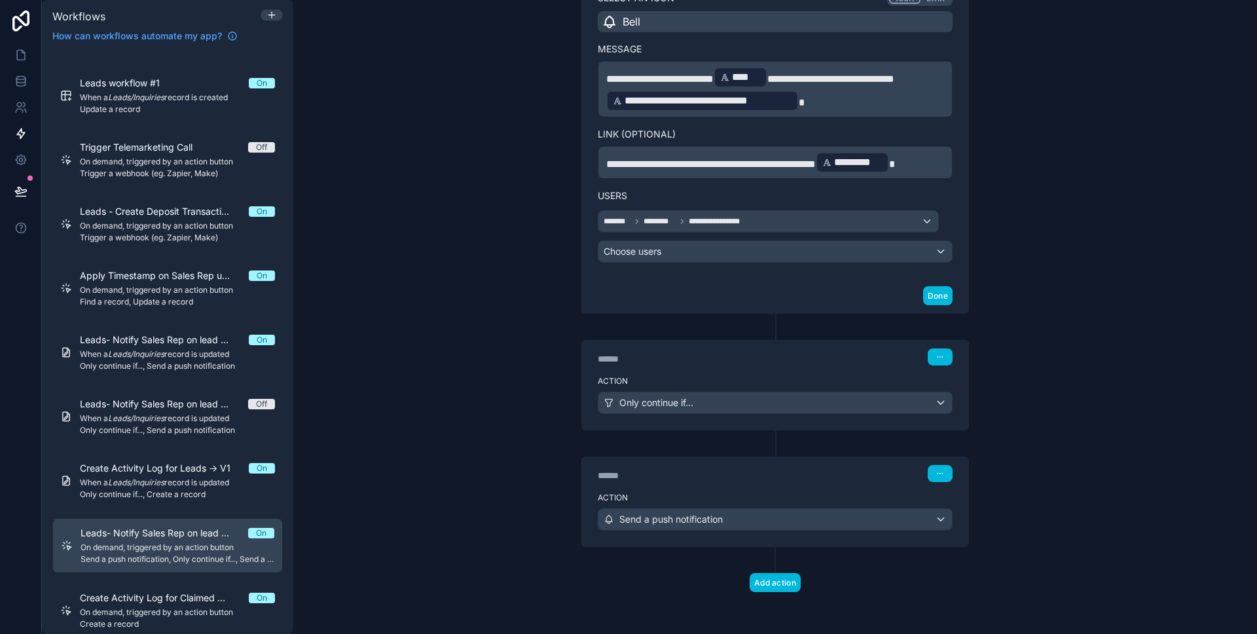
click at [811, 373] on div "Action Only continue if..." at bounding box center [775, 400] width 386 height 59
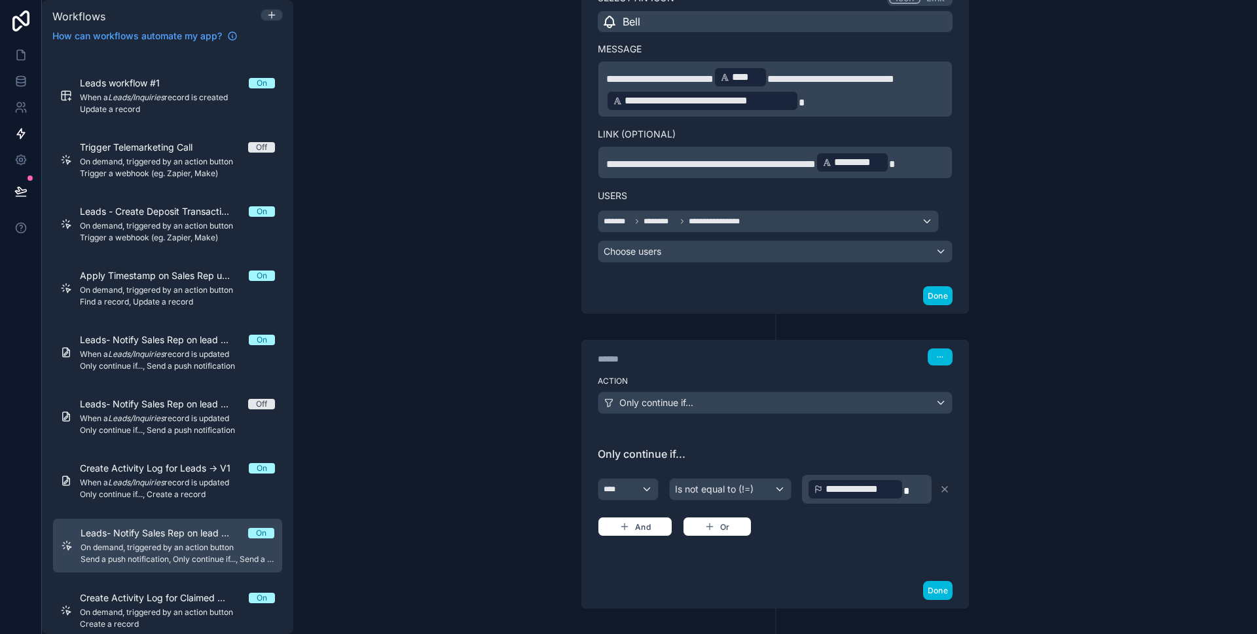
click at [938, 588] on button "Done" at bounding box center [937, 590] width 29 height 19
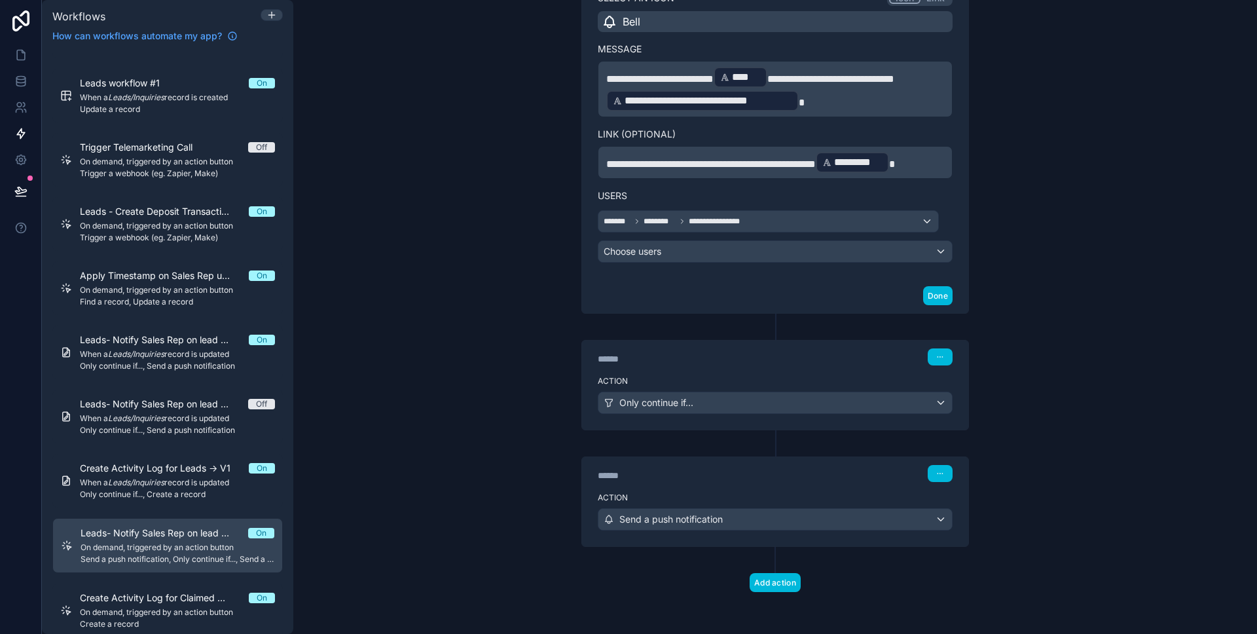
click at [779, 484] on div "****** Step 3" at bounding box center [775, 472] width 386 height 30
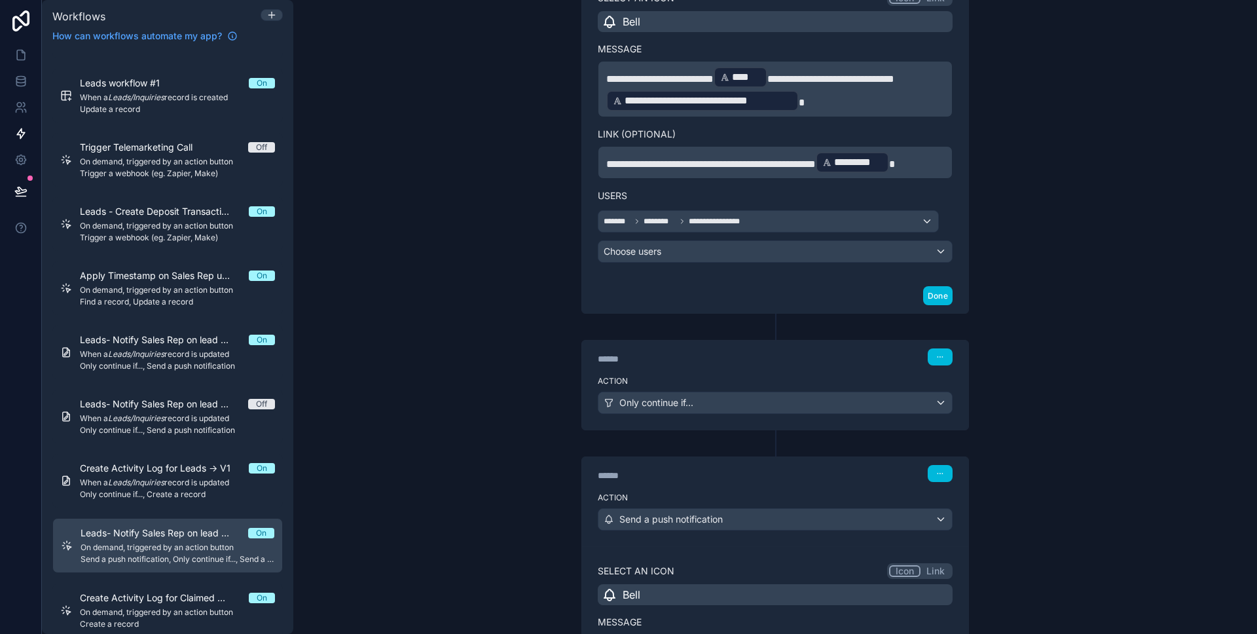
scroll to position [492, 0]
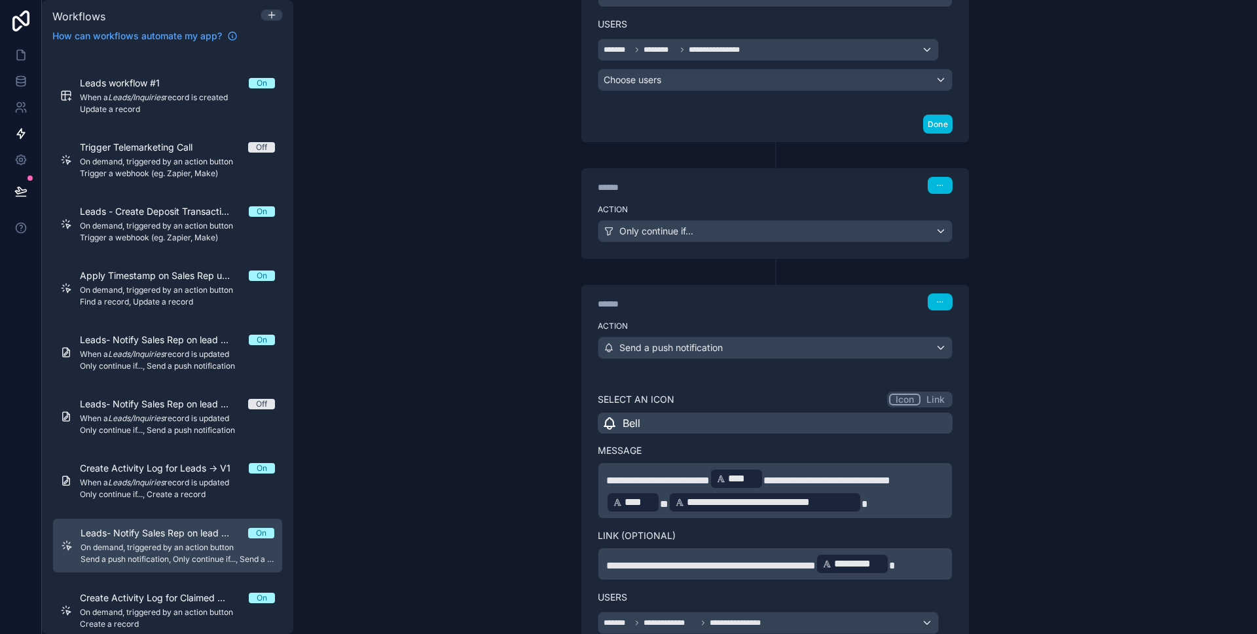
click at [724, 205] on label "Action" at bounding box center [775, 209] width 355 height 10
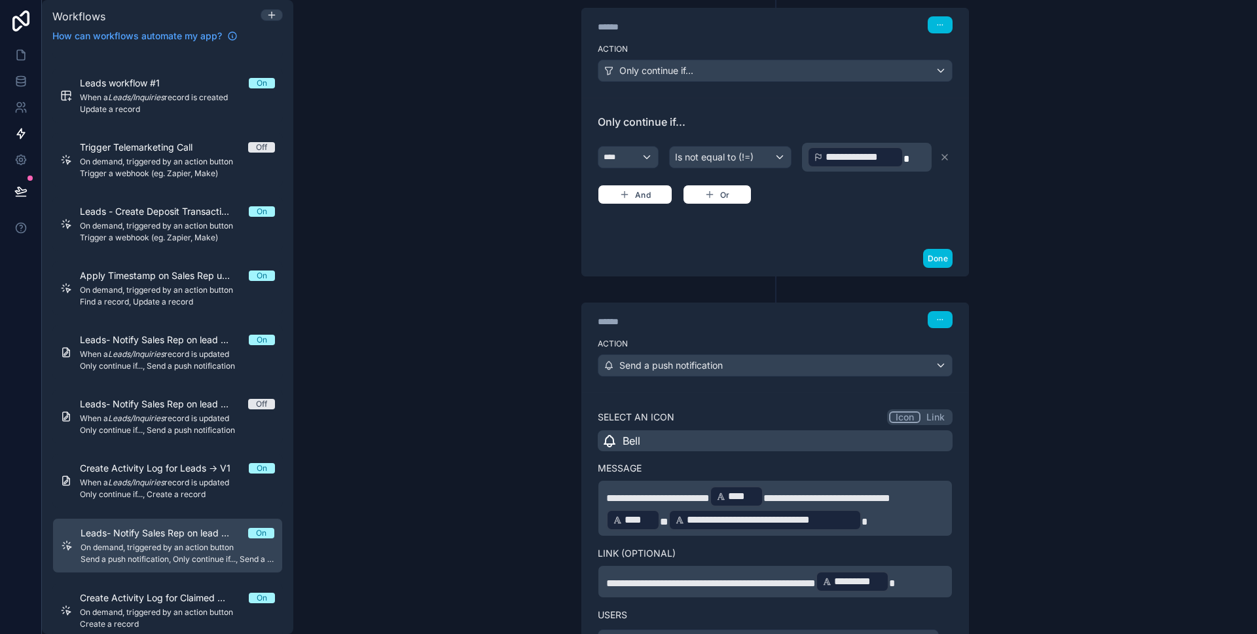
scroll to position [745, 0]
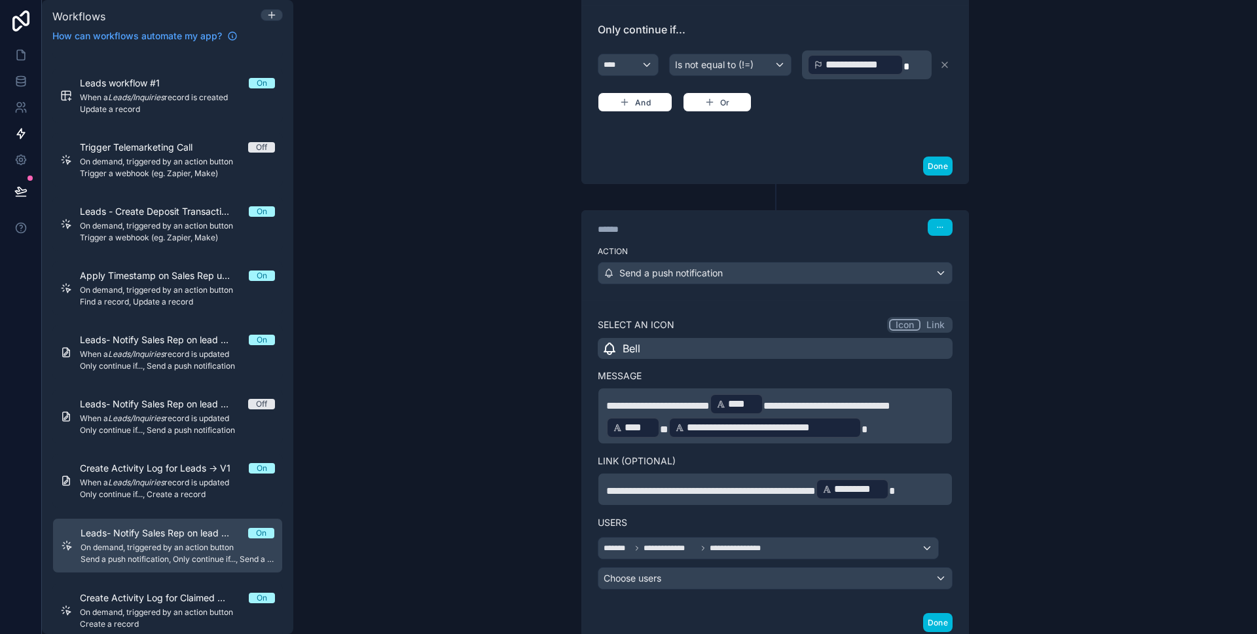
click at [942, 621] on button "Done" at bounding box center [937, 622] width 29 height 19
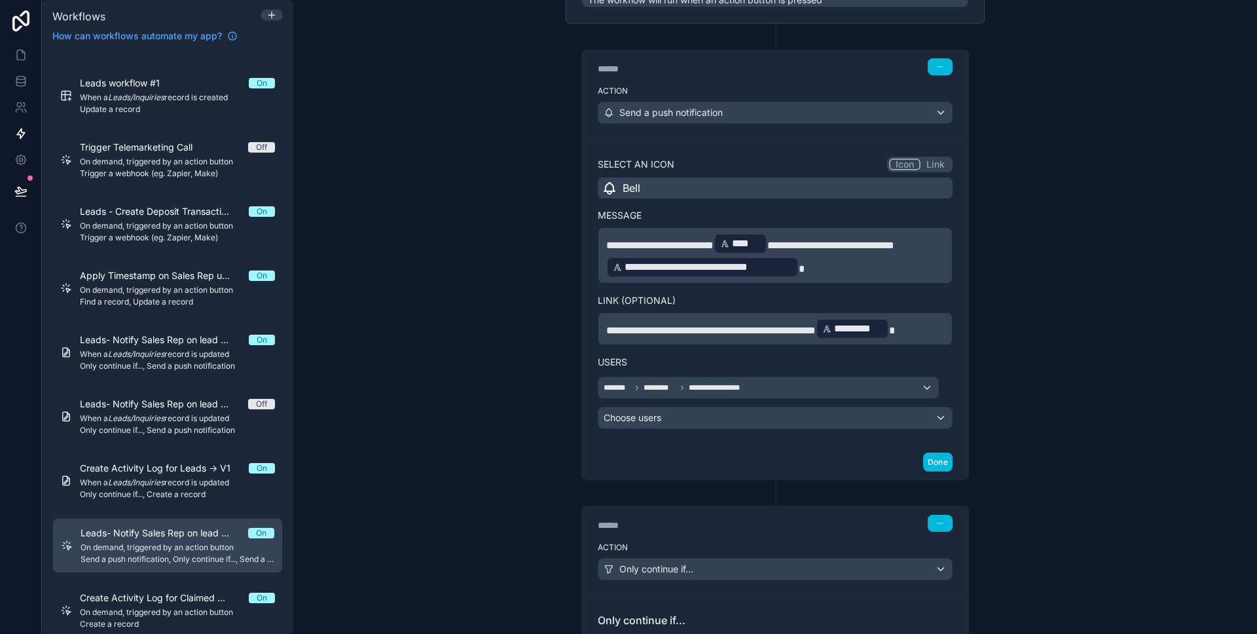
scroll to position [0, 0]
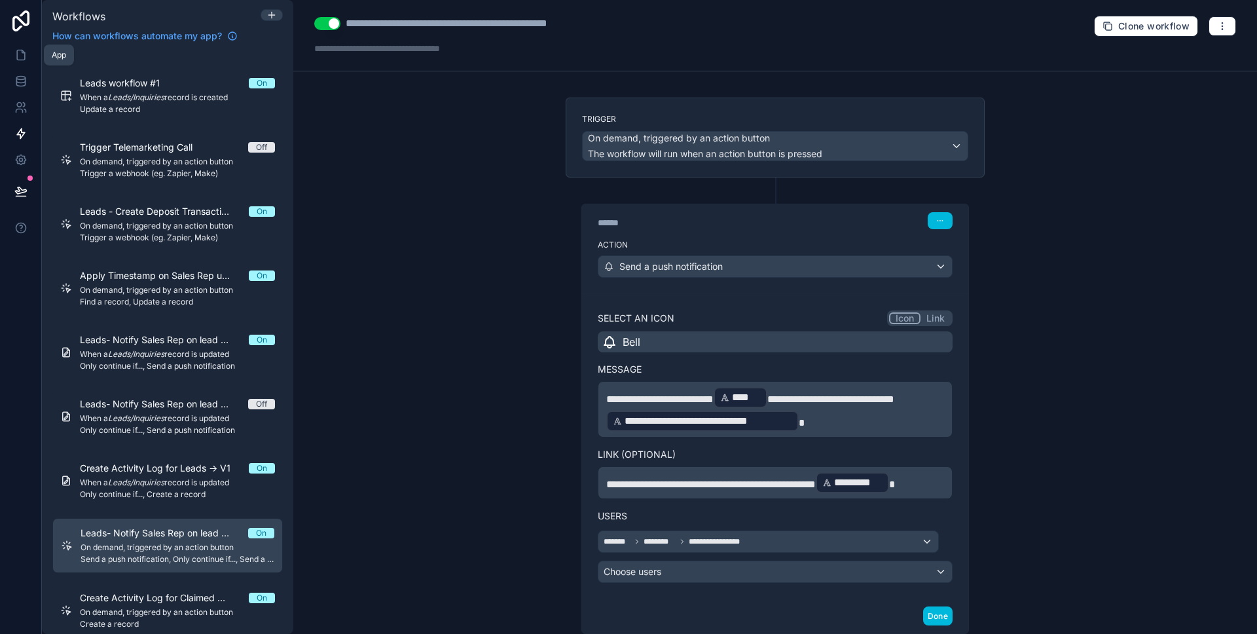
click at [30, 52] on link at bounding box center [20, 55] width 41 height 26
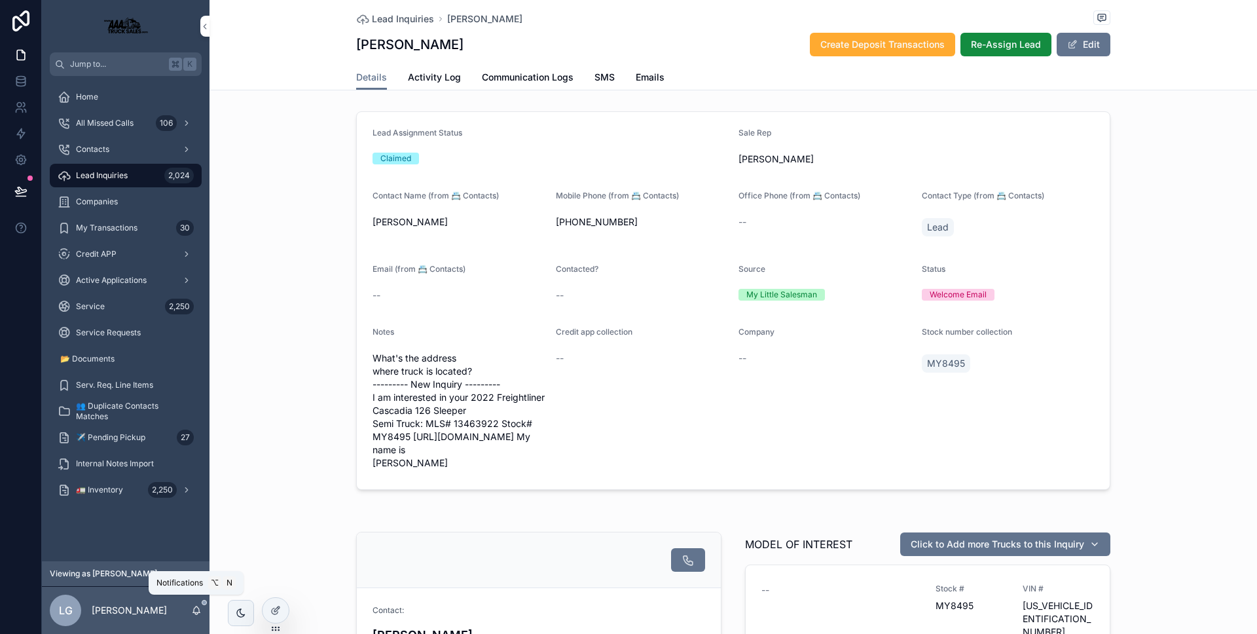
click at [199, 608] on icon "scrollable content" at bounding box center [196, 610] width 10 height 10
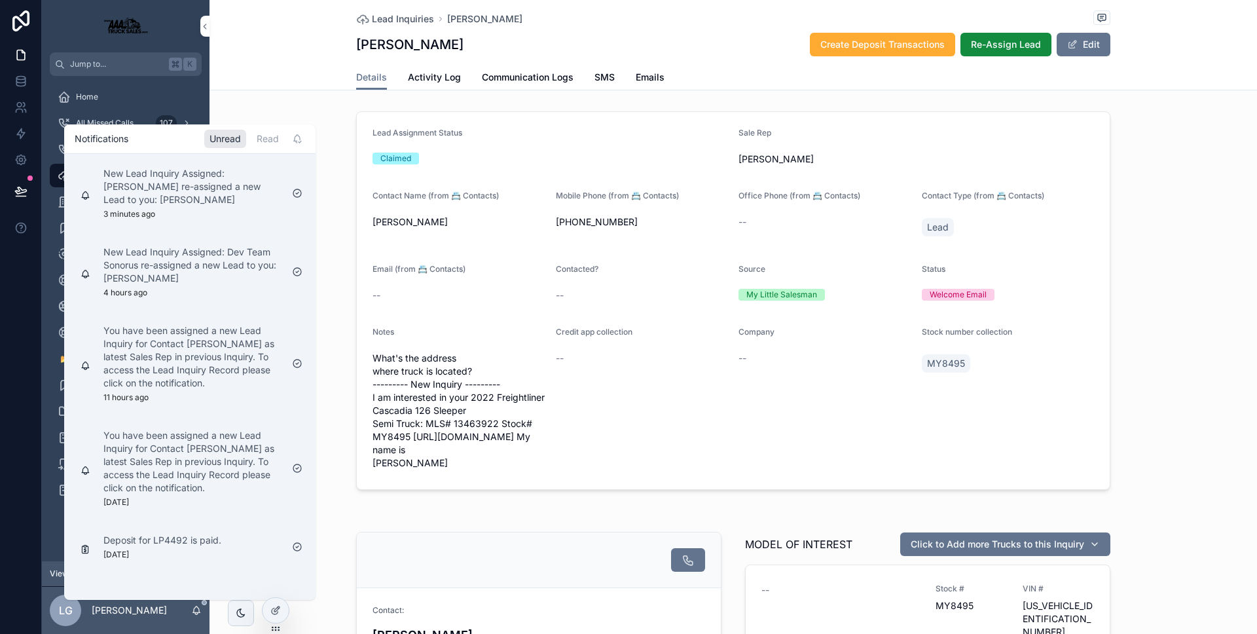
click at [253, 146] on div "Read" at bounding box center [267, 139] width 33 height 18
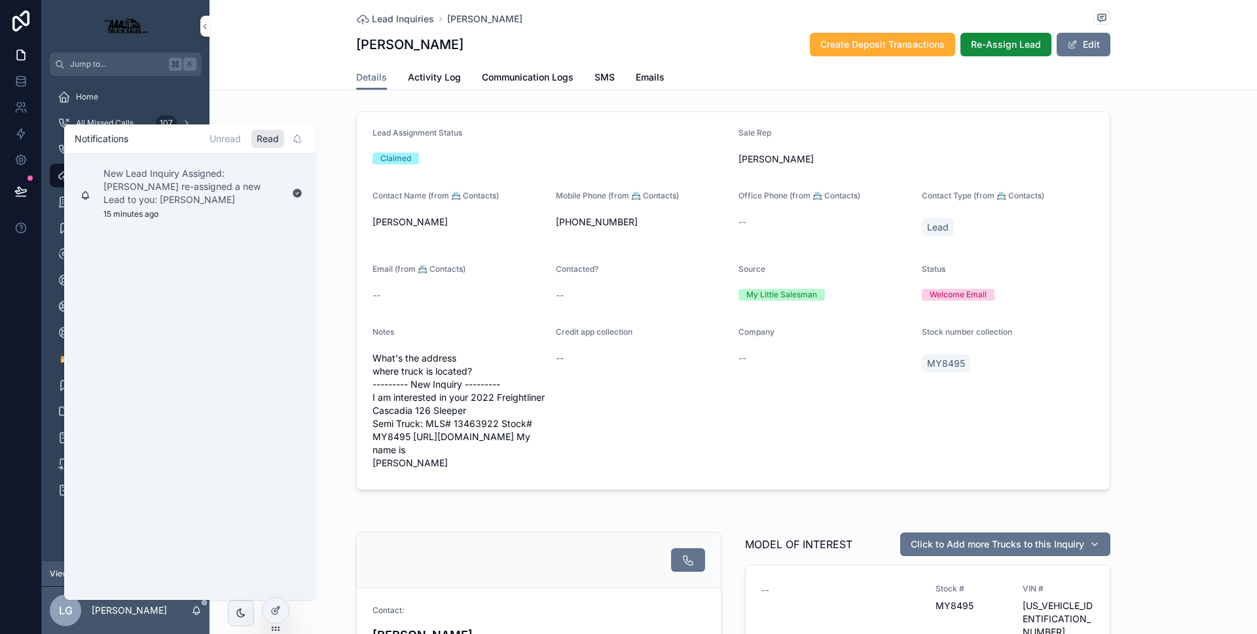
click at [234, 142] on div "Unread" at bounding box center [225, 139] width 42 height 18
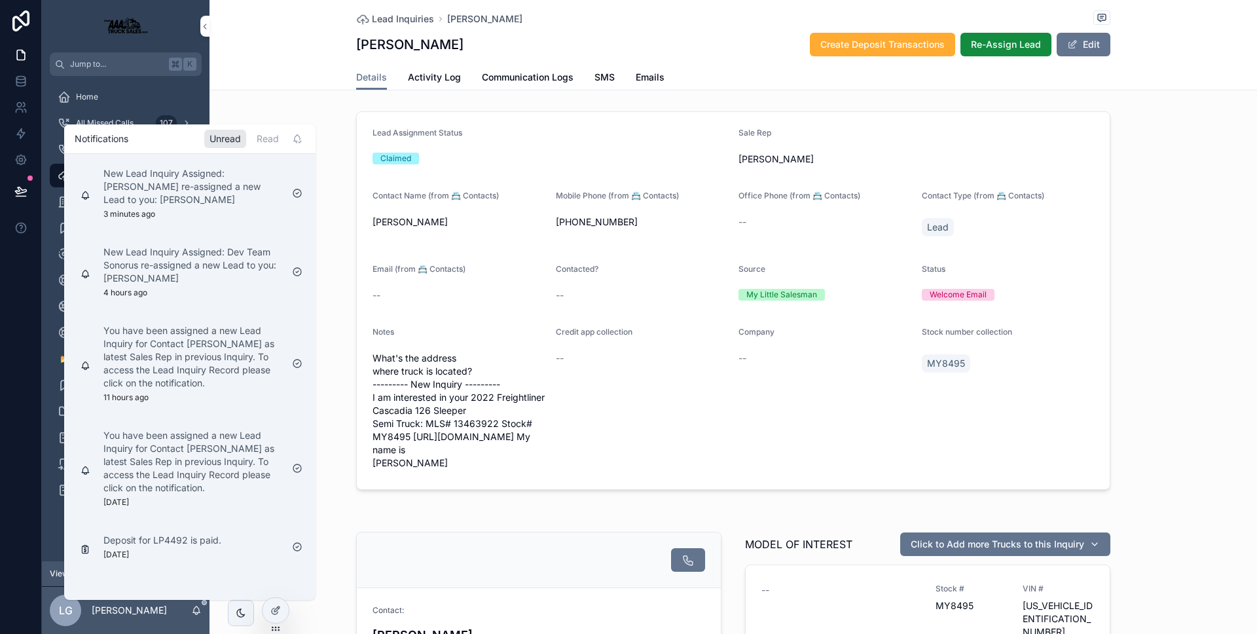
click at [266, 145] on div "Read" at bounding box center [267, 139] width 33 height 18
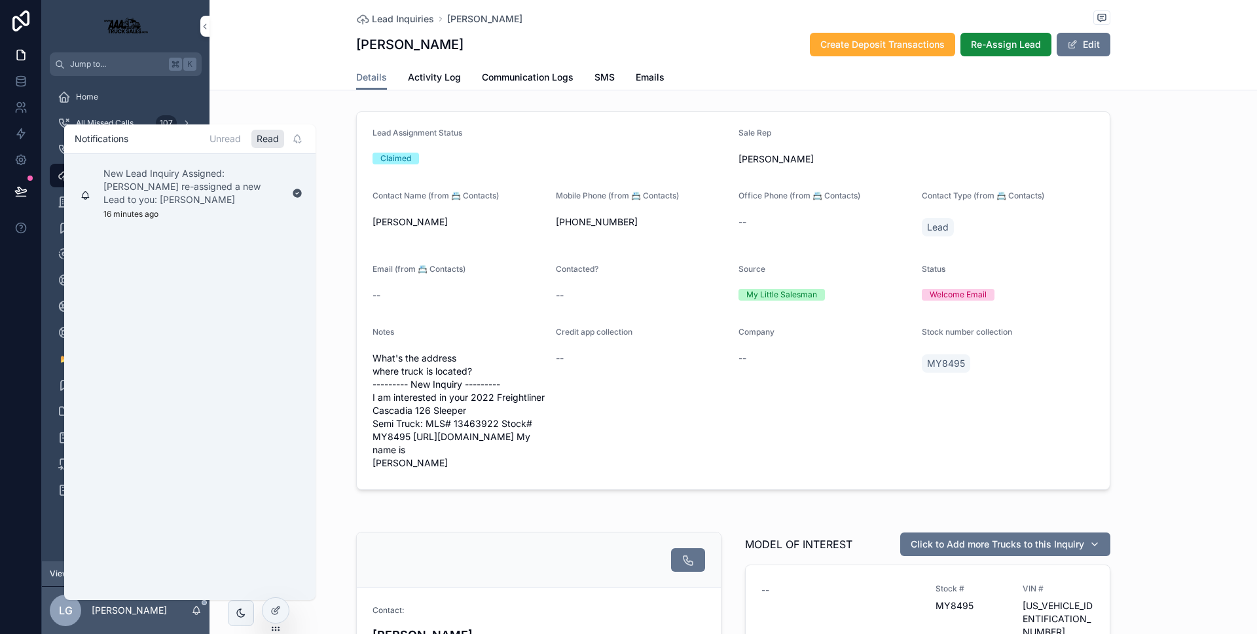
click at [238, 139] on div "Unread" at bounding box center [225, 139] width 42 height 18
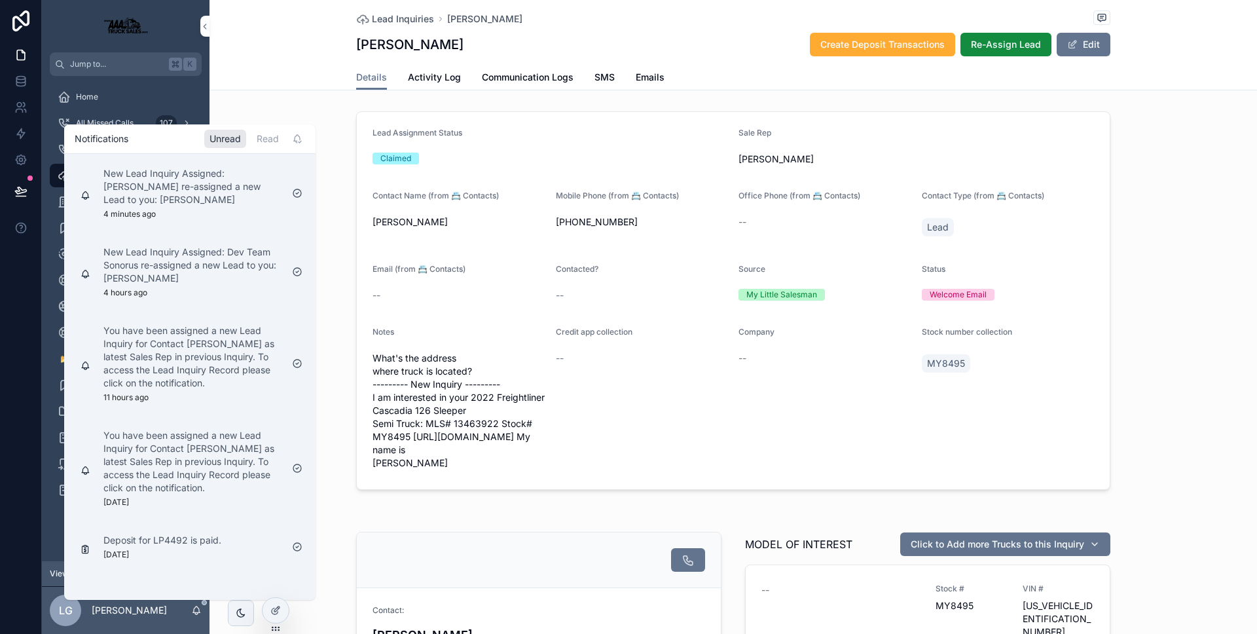
click at [265, 139] on div "Read" at bounding box center [267, 139] width 33 height 18
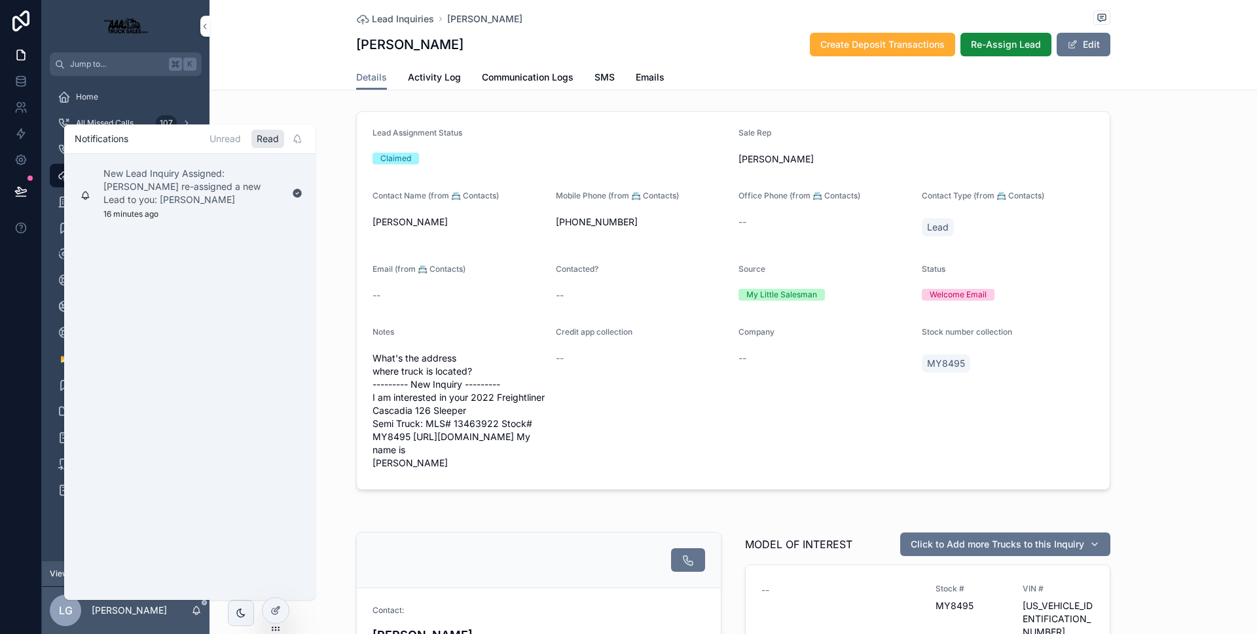
click at [231, 138] on div "Unread" at bounding box center [225, 139] width 42 height 18
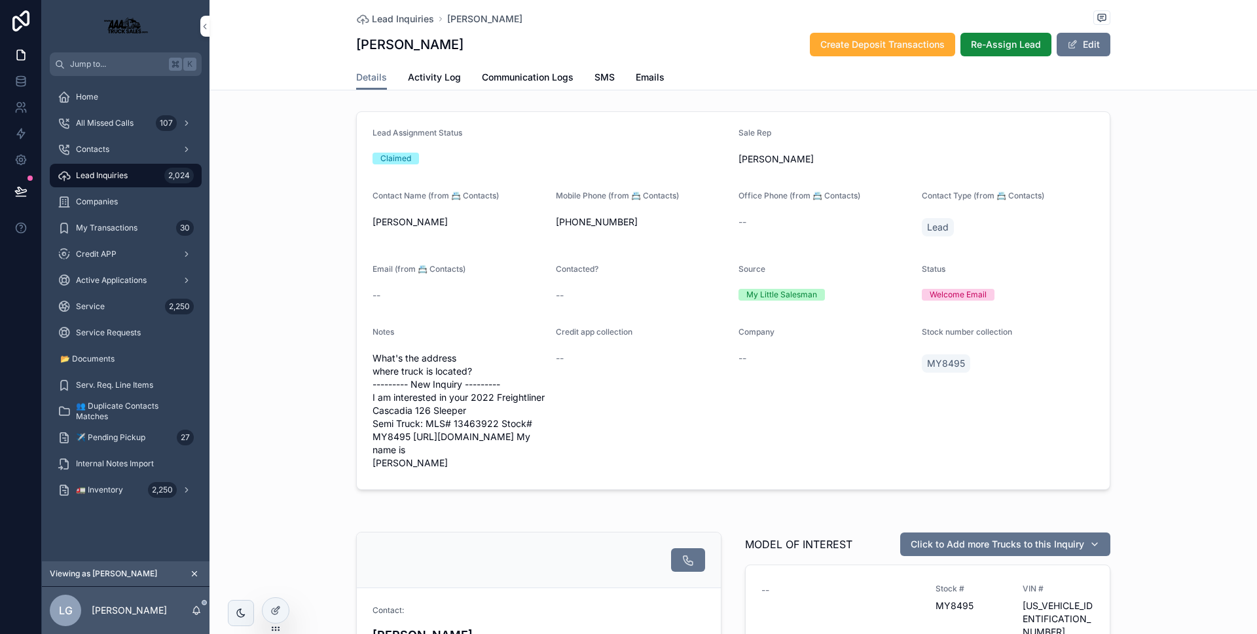
click at [301, 112] on div "Lead Assignment Status Claimed Sale Rep Luis Guerra Contact Name (from 📇 Contac…" at bounding box center [734, 300] width 1048 height 389
click at [197, 610] on icon "scrollable content" at bounding box center [196, 610] width 10 height 10
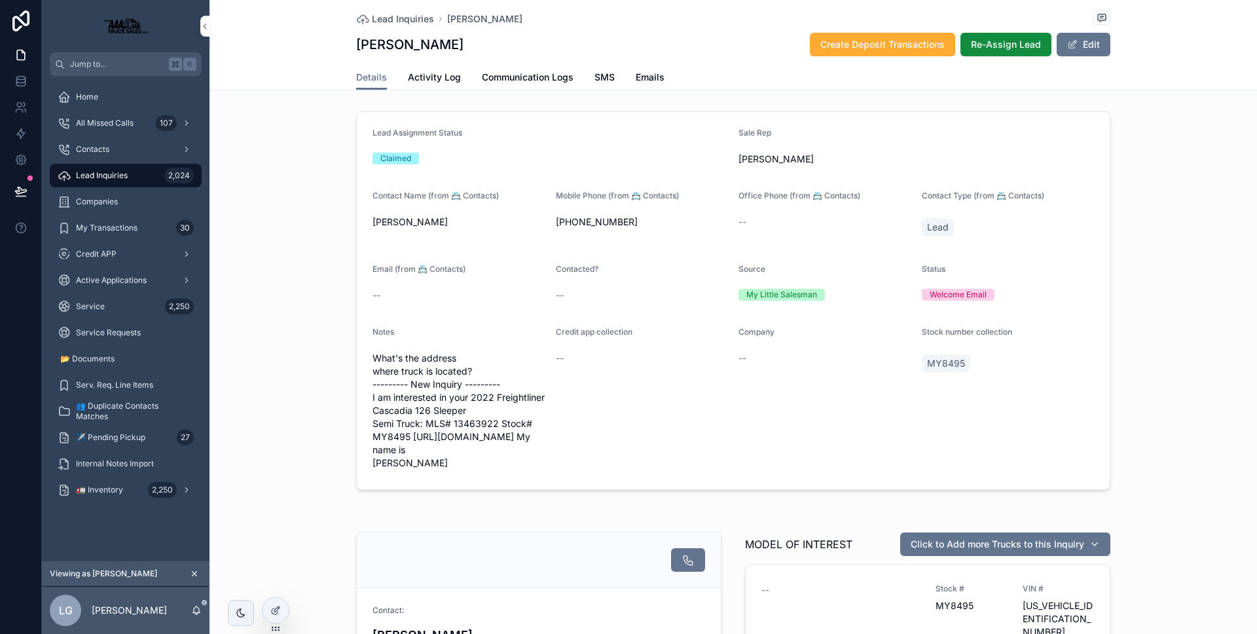
click at [0, 0] on icon at bounding box center [0, 0] width 0 height 0
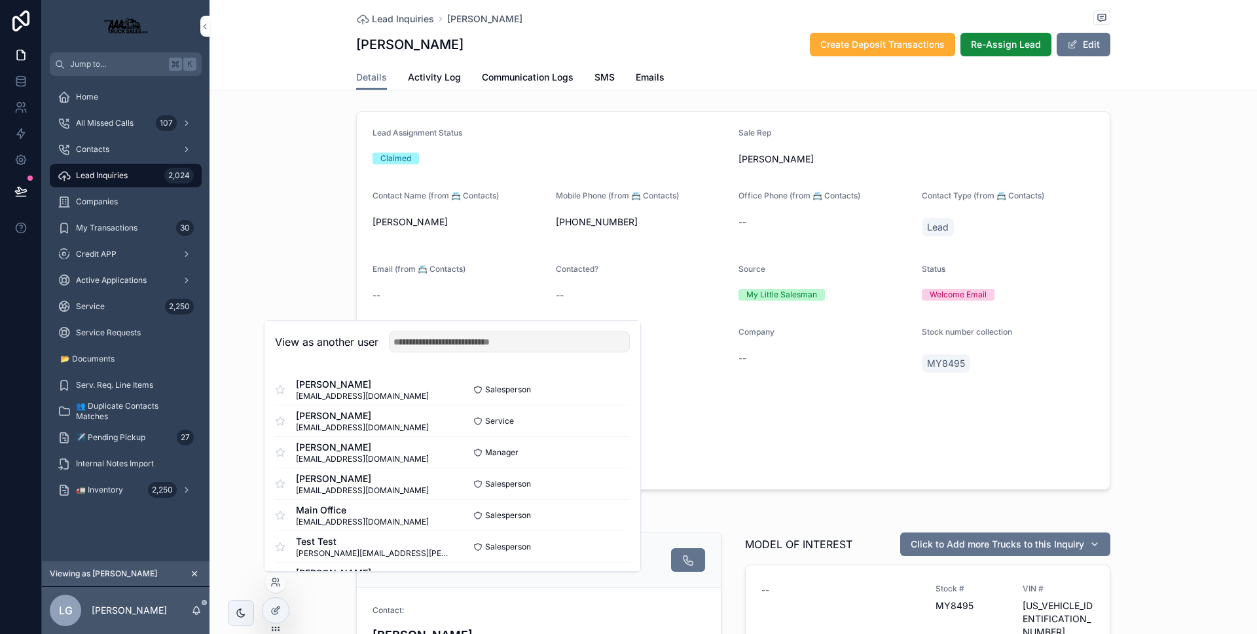
scroll to position [285, 0]
click at [0, 0] on button "Select" at bounding box center [0, 0] width 0 height 0
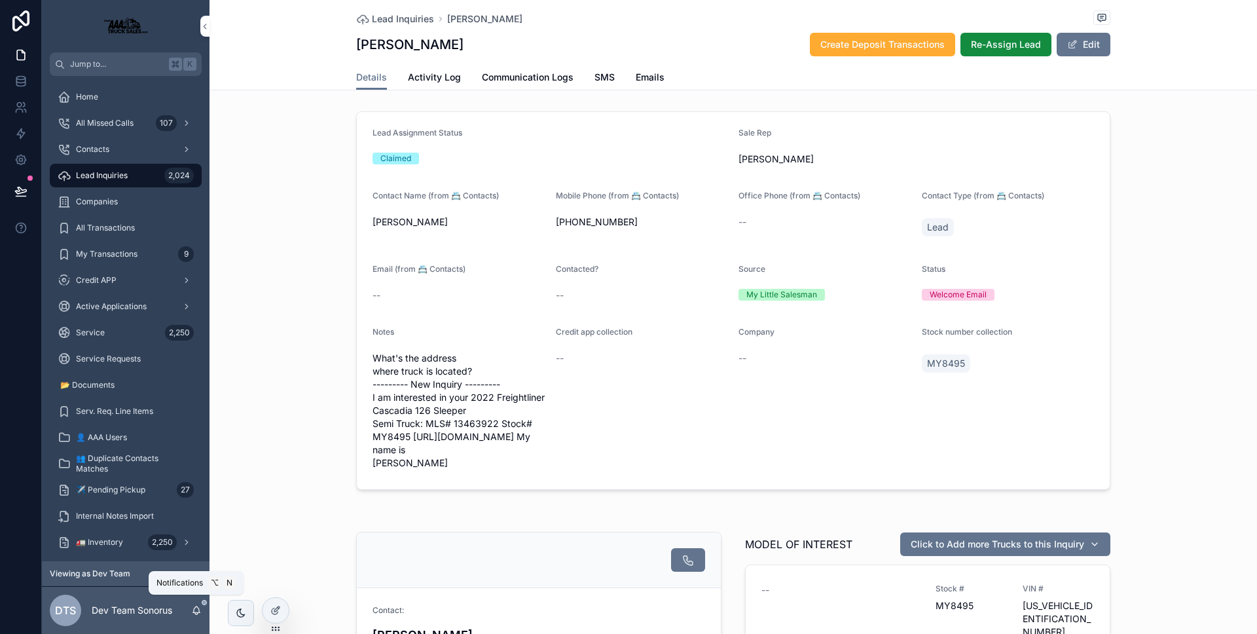
click at [195, 609] on icon "scrollable content" at bounding box center [196, 610] width 10 height 10
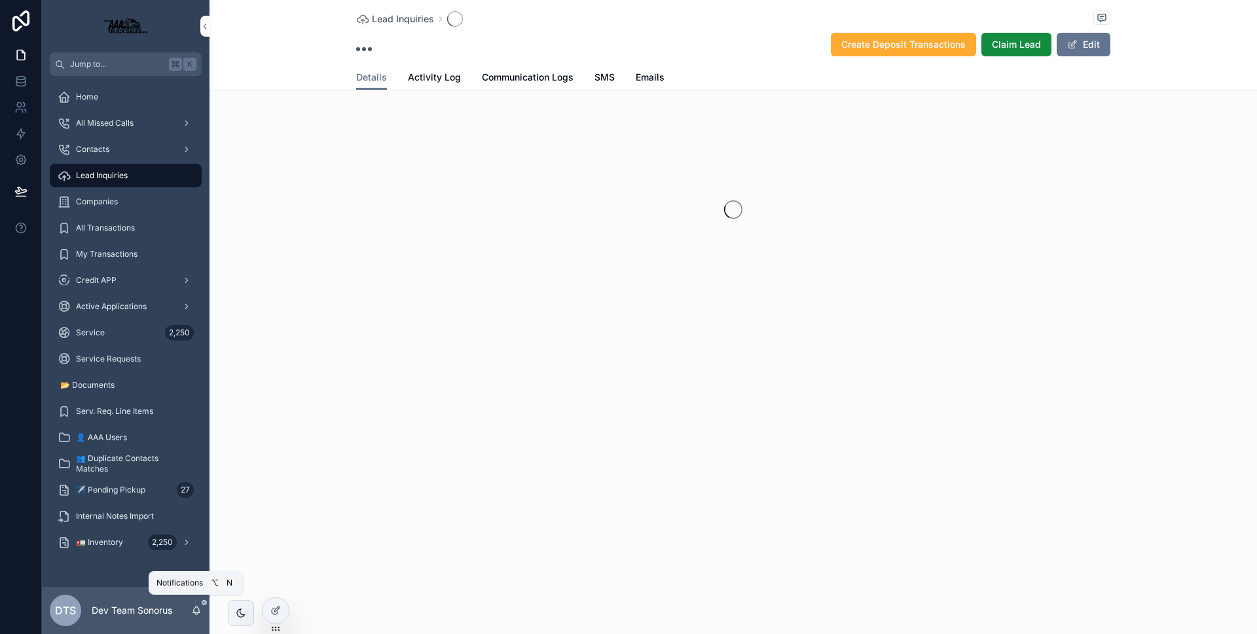
click at [194, 605] on icon "scrollable content" at bounding box center [196, 610] width 10 height 10
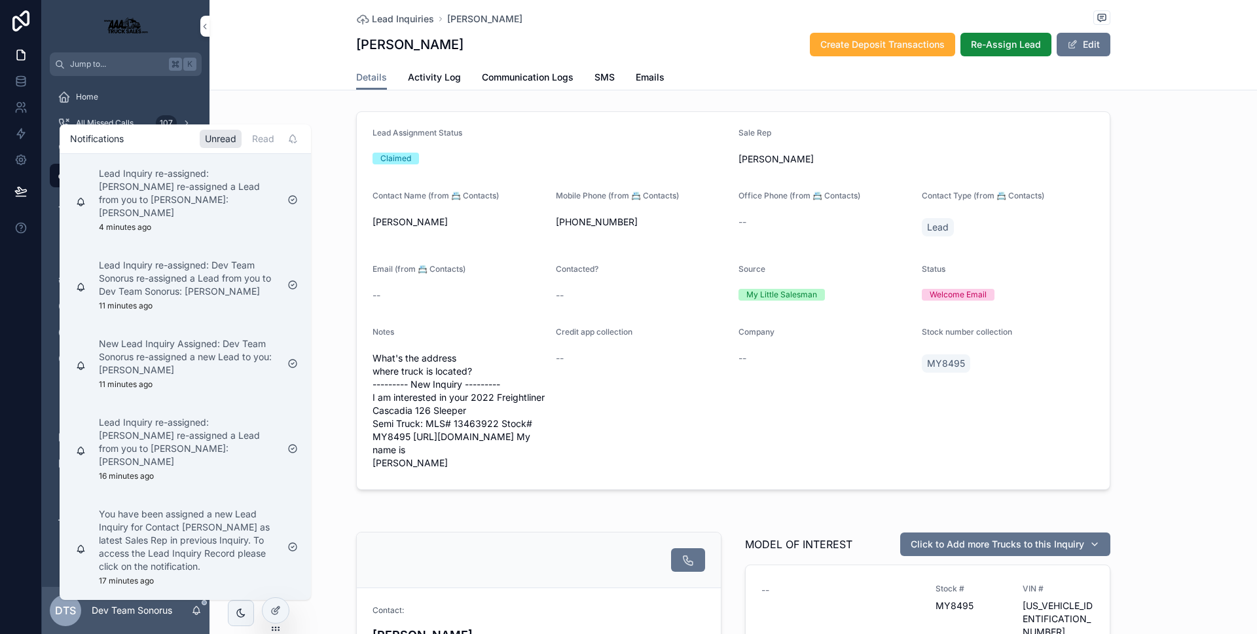
click at [255, 145] on div "Read" at bounding box center [263, 139] width 33 height 18
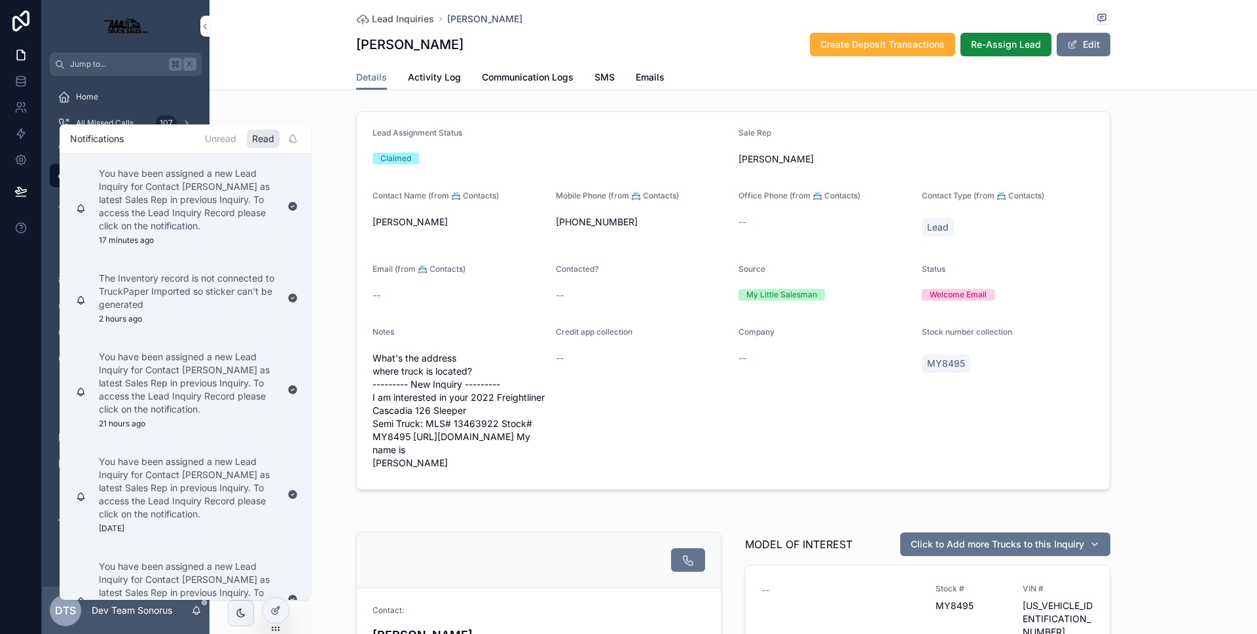
click at [227, 139] on div "Unread" at bounding box center [221, 139] width 42 height 18
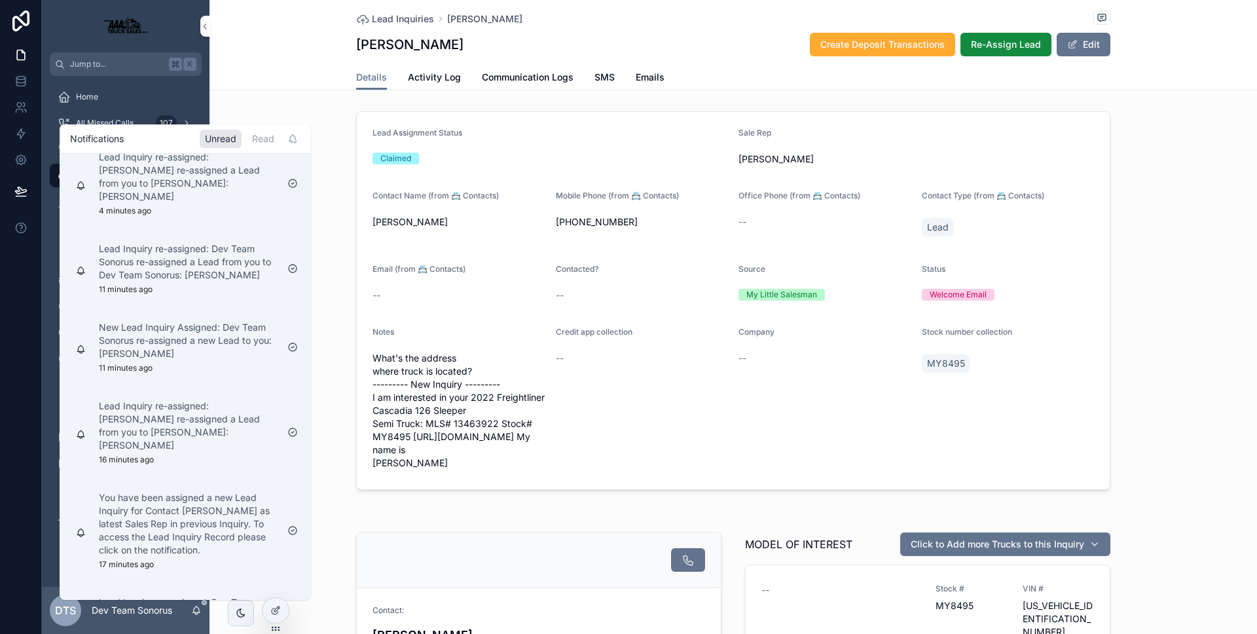
scroll to position [33, 0]
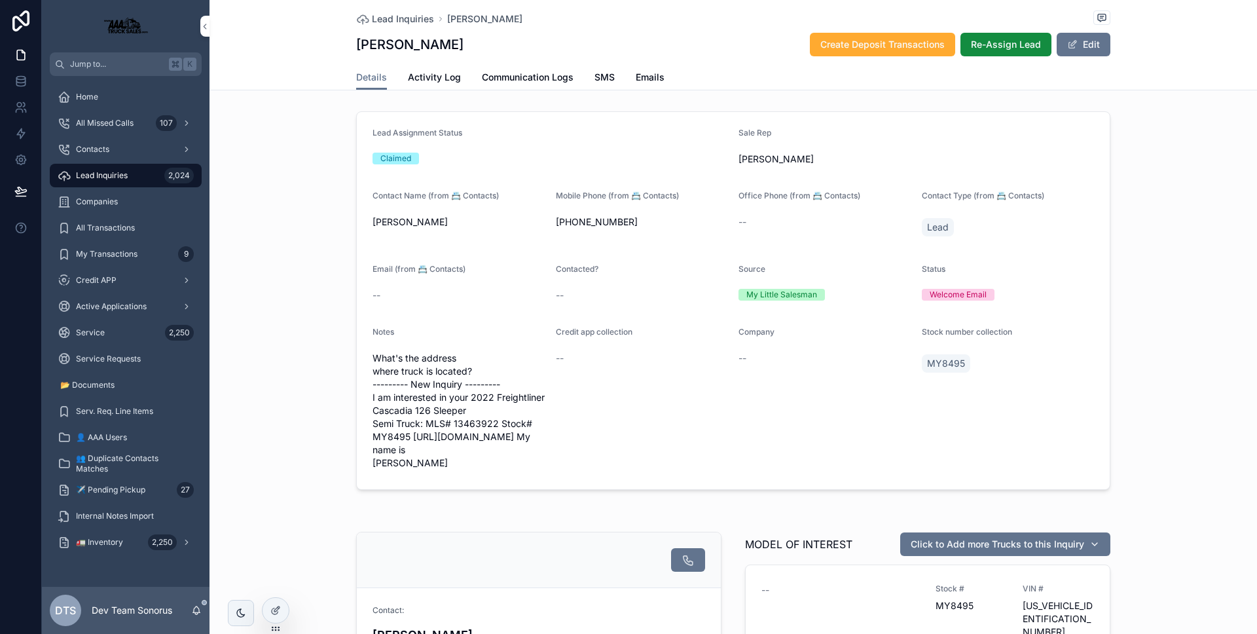
click at [267, 107] on div "Lead Assignment Status Claimed Sale Rep [PERSON_NAME] Contact Name (from 📇 Cont…" at bounding box center [734, 300] width 1048 height 389
click at [32, 18] on icon at bounding box center [21, 20] width 26 height 21
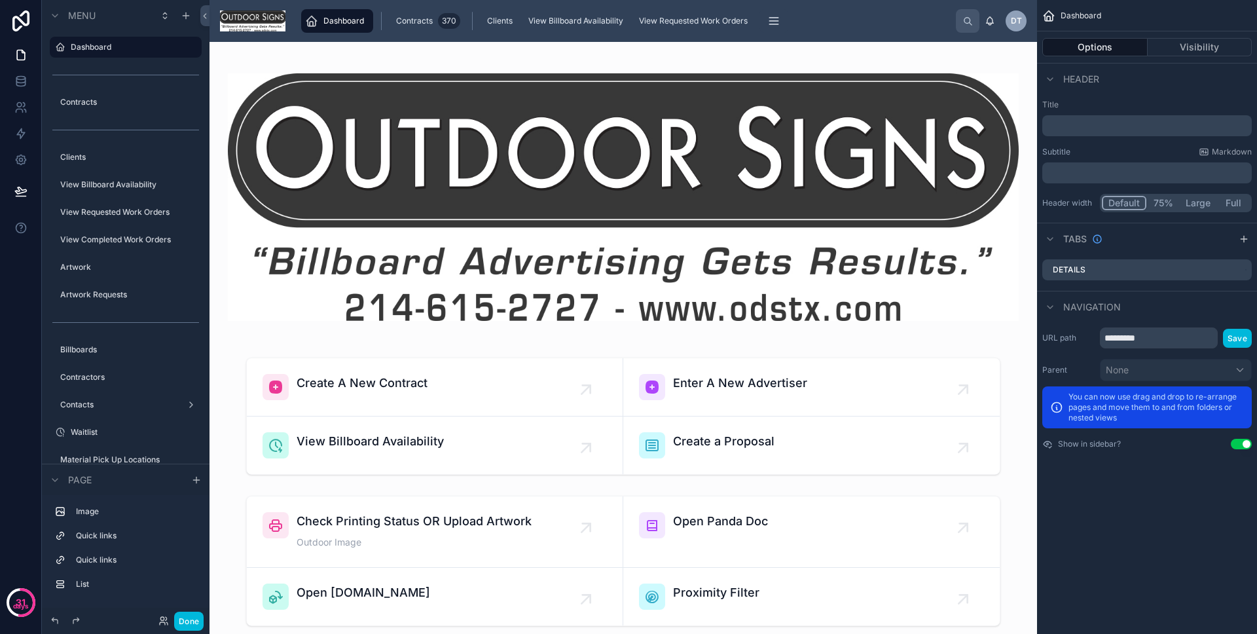
click at [193, 616] on button "Done" at bounding box center [188, 621] width 29 height 19
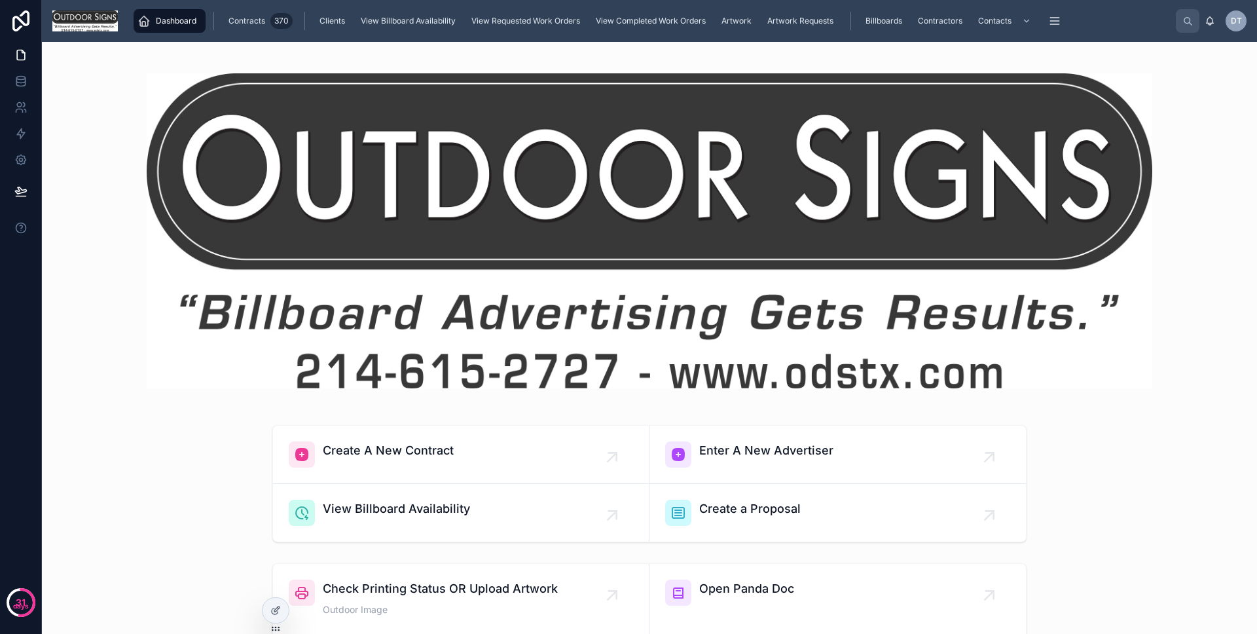
click at [902, 16] on div "Billboards" at bounding box center [885, 20] width 45 height 21
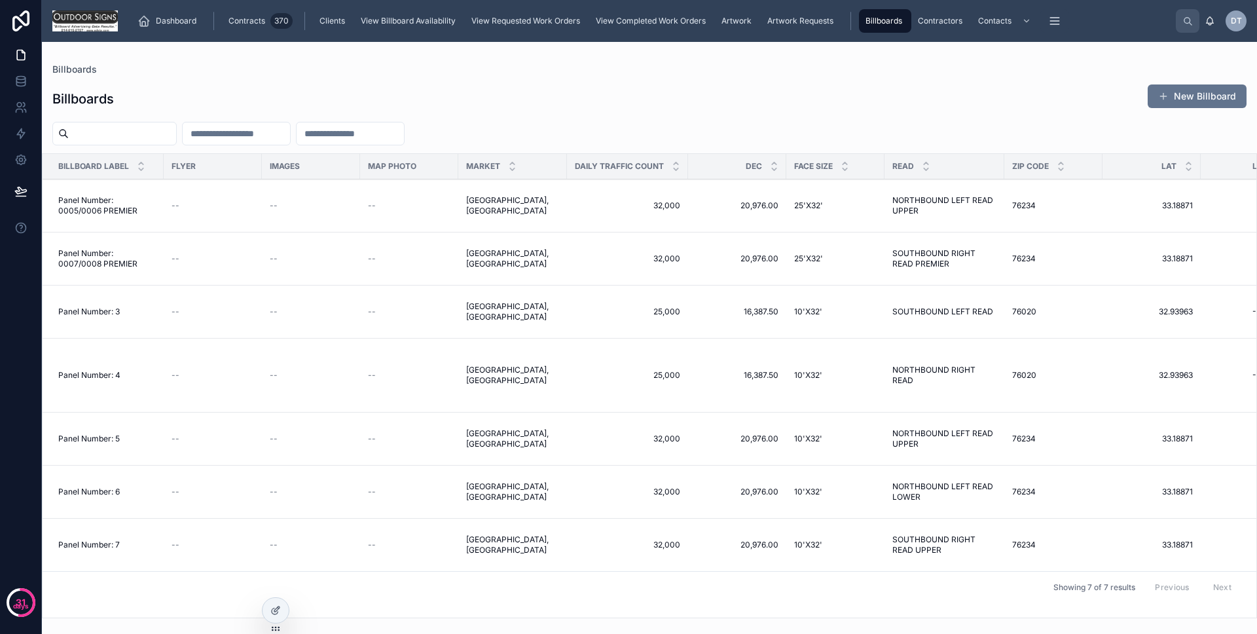
click at [192, 310] on div "--" at bounding box center [213, 311] width 83 height 10
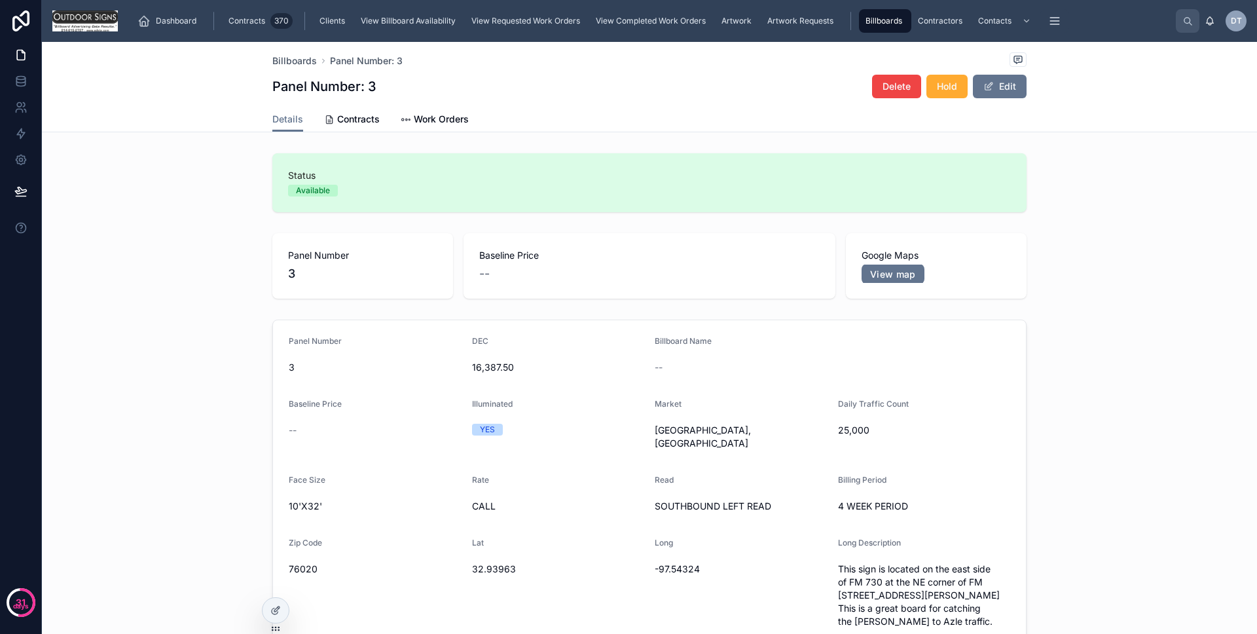
click at [944, 90] on span "Hold" at bounding box center [947, 86] width 20 height 13
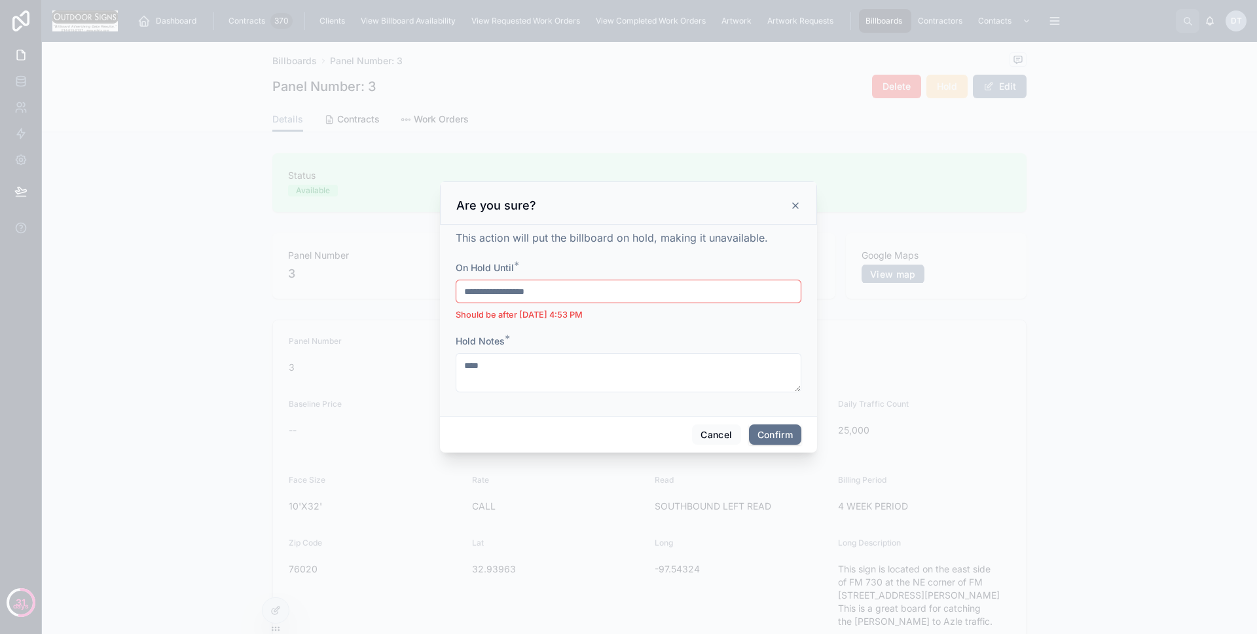
click at [573, 294] on input "**********" at bounding box center [628, 291] width 344 height 18
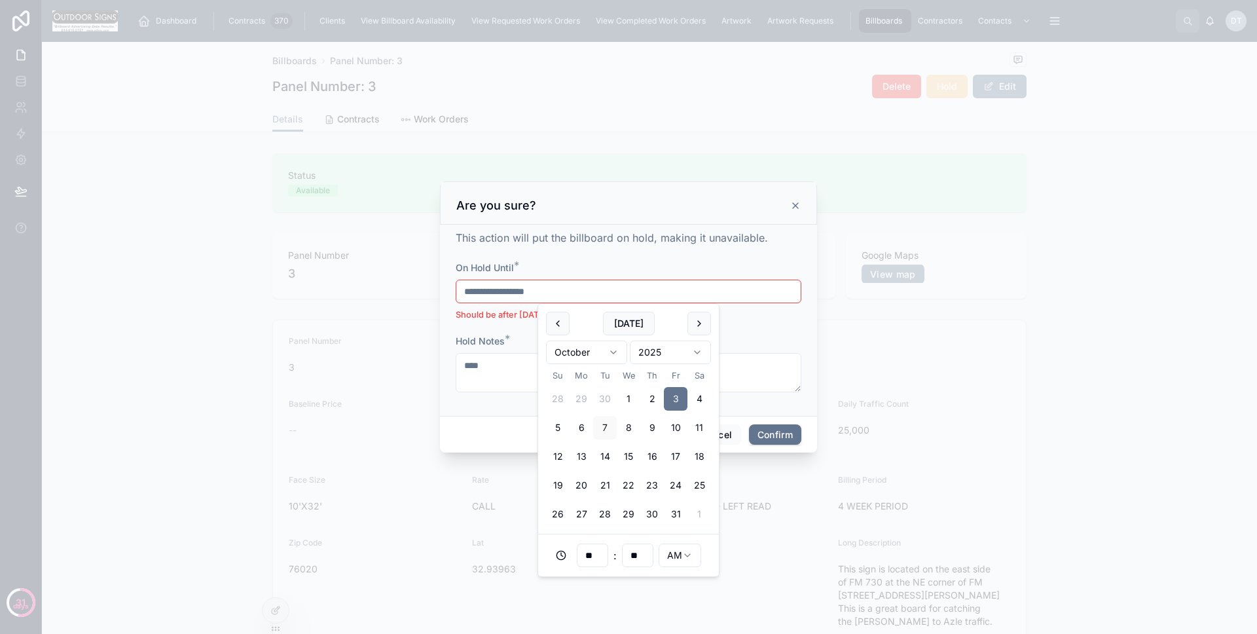
click at [640, 426] on button "9" at bounding box center [652, 428] width 24 height 24
type input "**********"
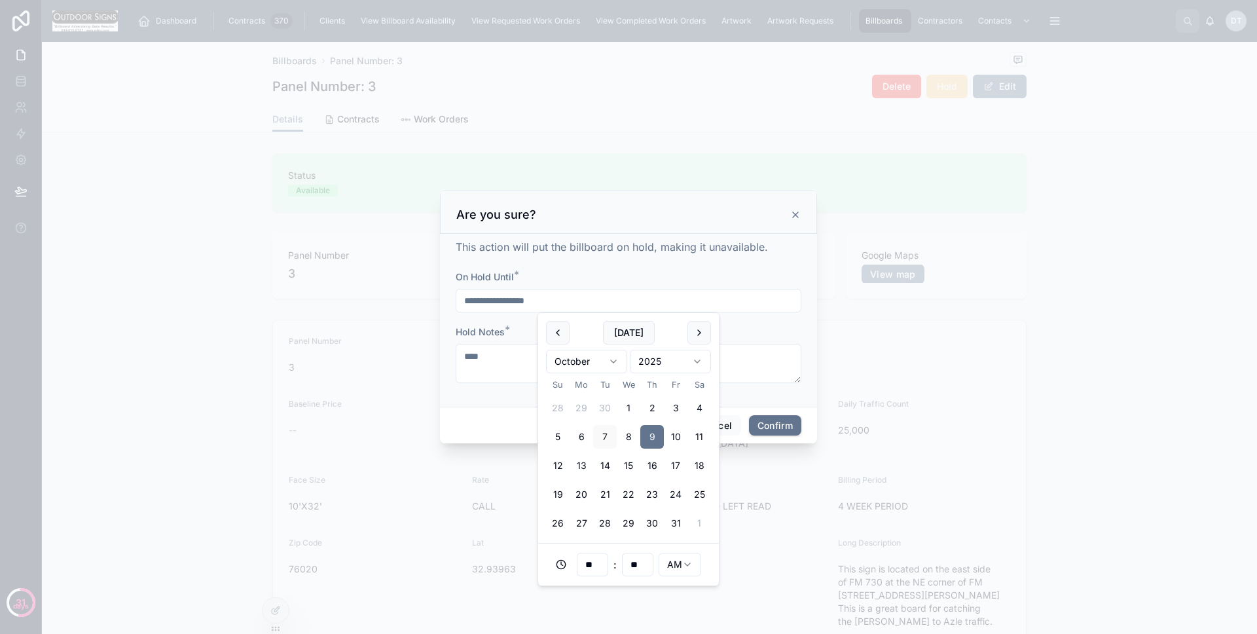
drag, startPoint x: 517, startPoint y: 332, endPoint x: 780, endPoint y: 380, distance: 267.0
click at [517, 331] on div "Hold Notes *" at bounding box center [629, 331] width 346 height 13
click at [718, 419] on button "Cancel" at bounding box center [716, 425] width 48 height 21
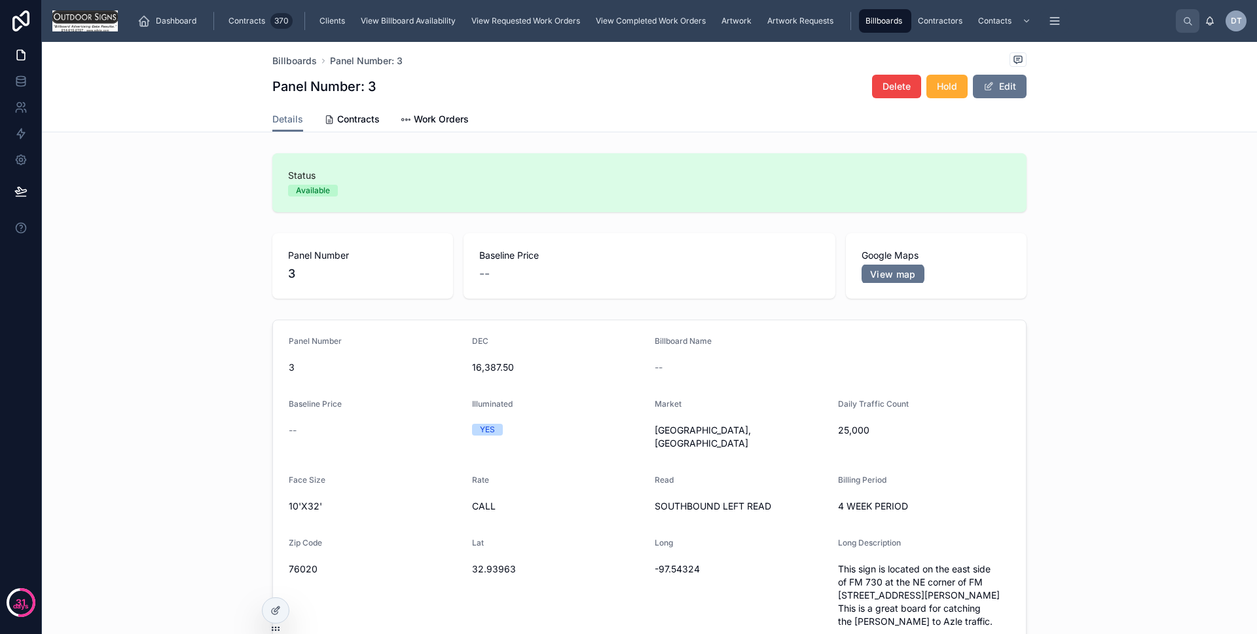
click at [185, 28] on div "Dashboard" at bounding box center [170, 20] width 64 height 21
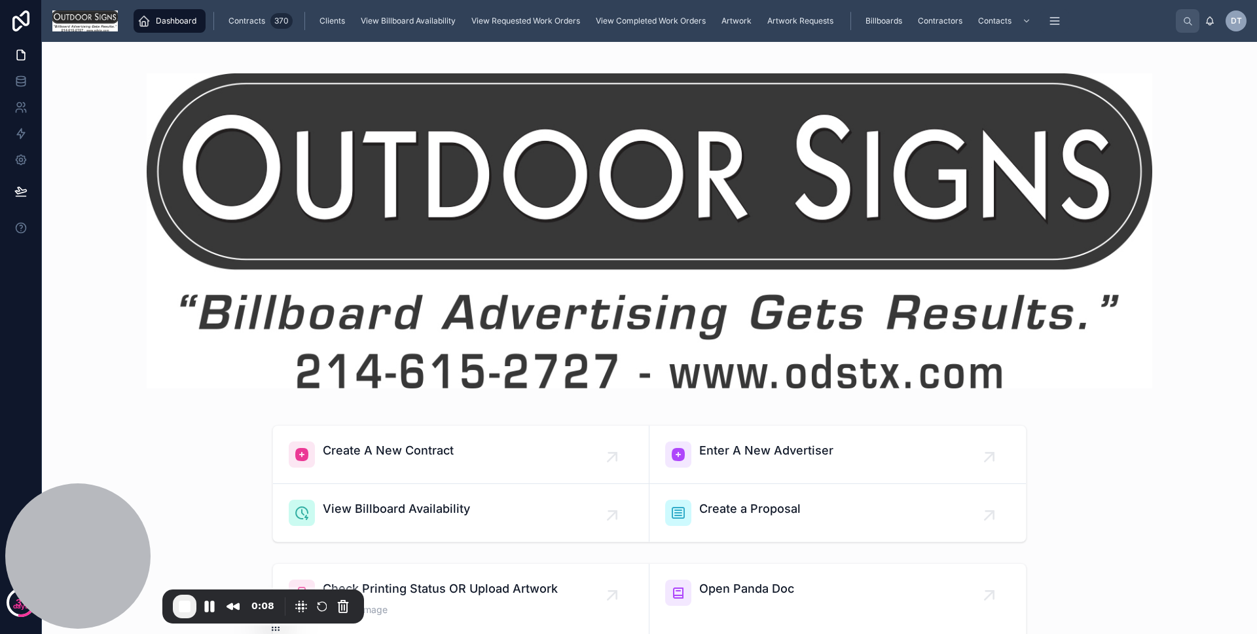
click at [900, 20] on span "Billboards" at bounding box center [884, 21] width 37 height 10
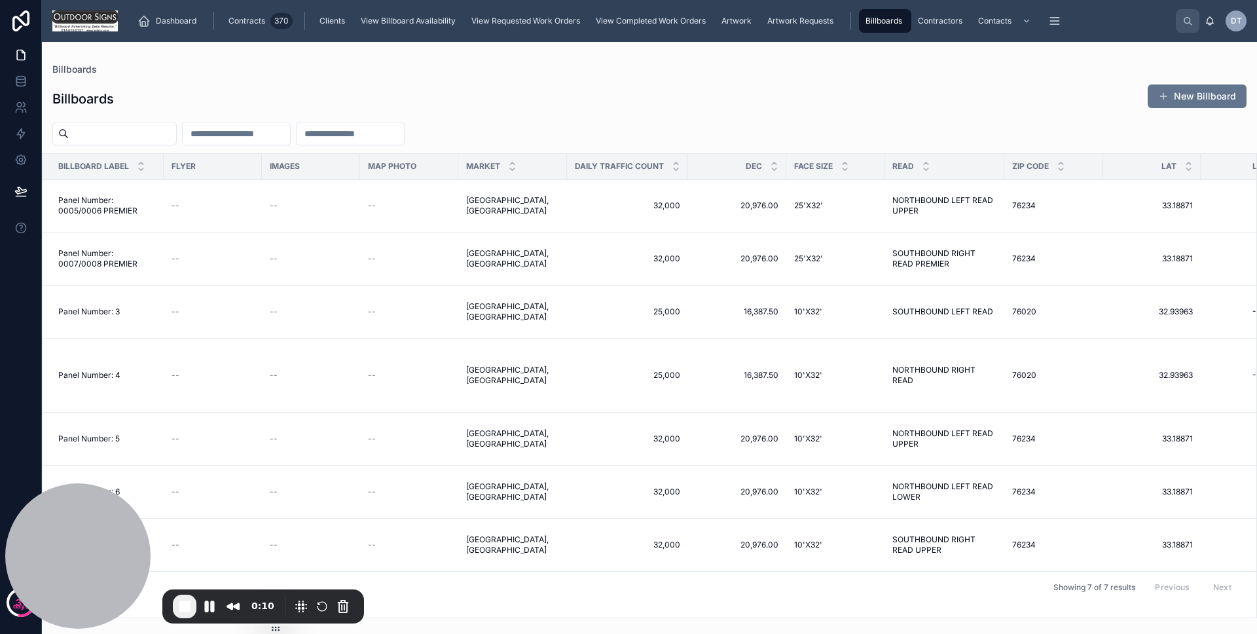
click at [150, 314] on div "Panel Number: 3 Panel Number: 3" at bounding box center [107, 311] width 98 height 10
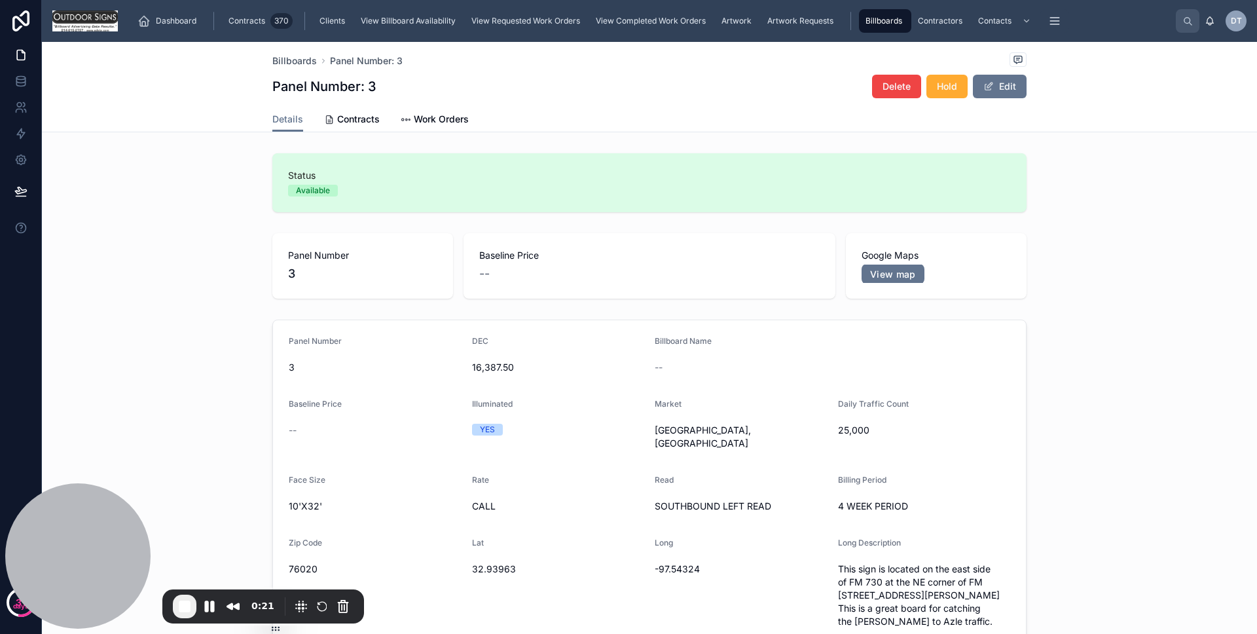
click at [955, 89] on button "Hold" at bounding box center [947, 87] width 41 height 24
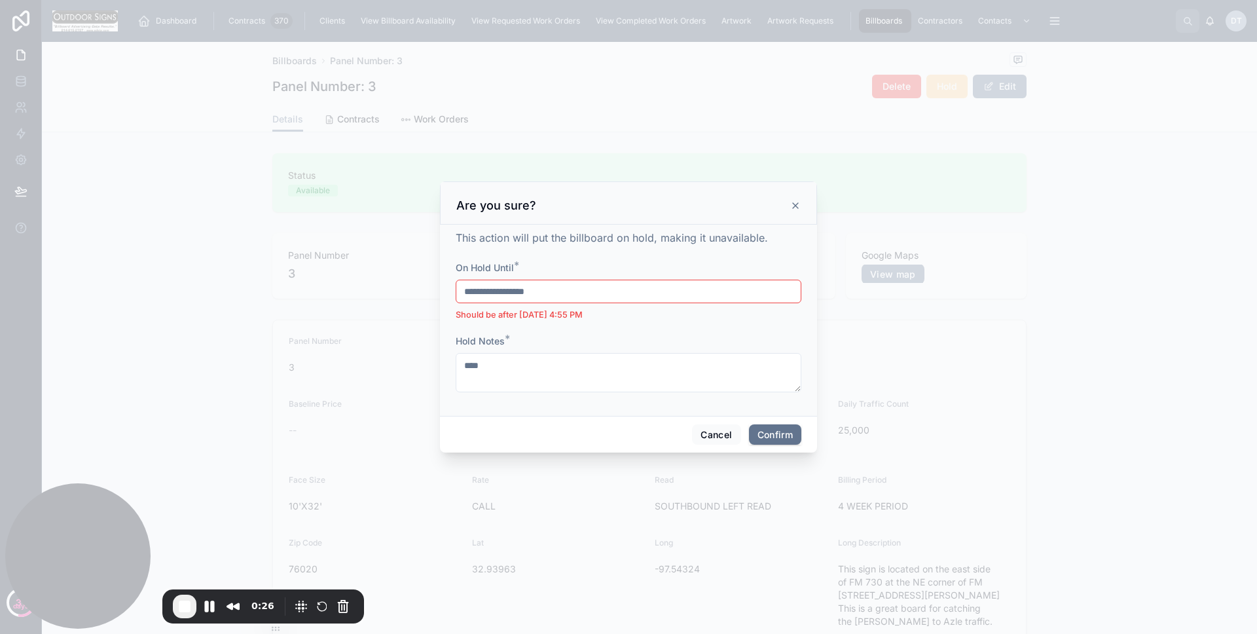
click at [561, 292] on input "**********" at bounding box center [628, 291] width 344 height 18
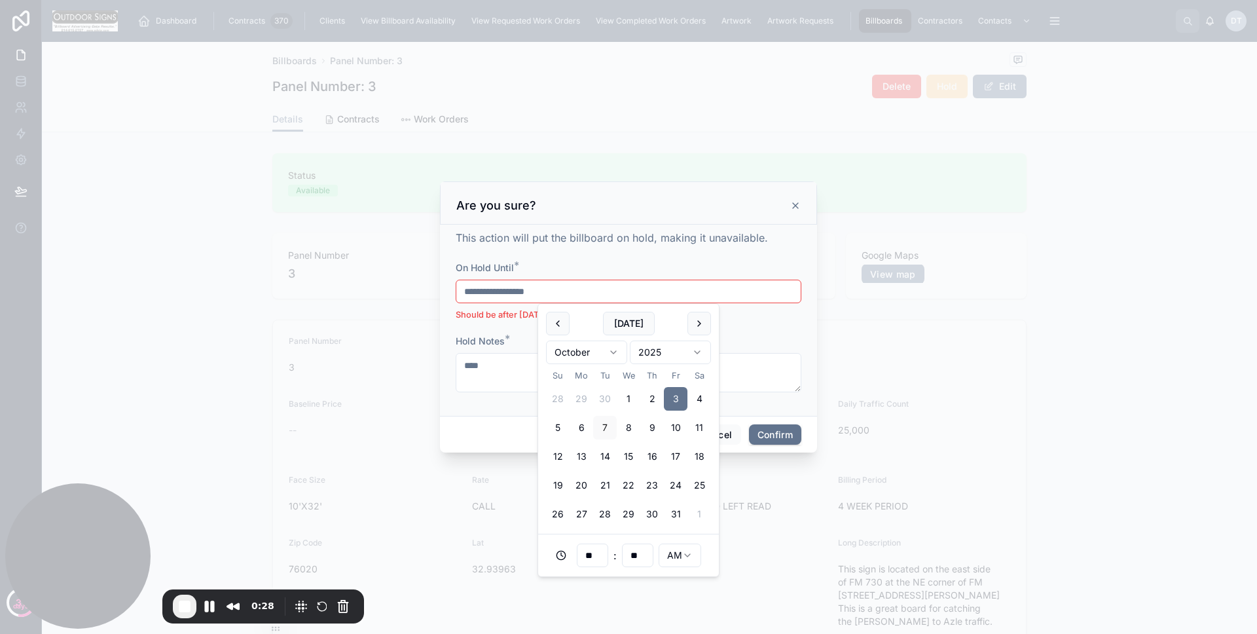
click at [629, 419] on button "8" at bounding box center [629, 428] width 24 height 24
type input "**********"
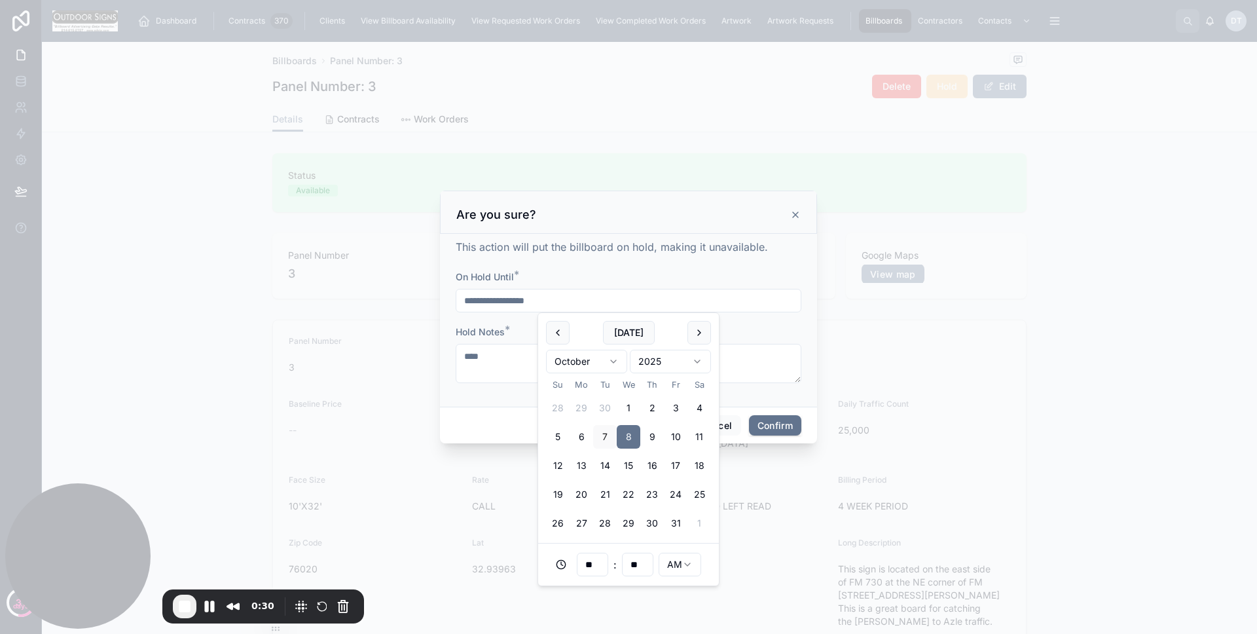
click at [528, 316] on form "**********" at bounding box center [629, 333] width 346 height 126
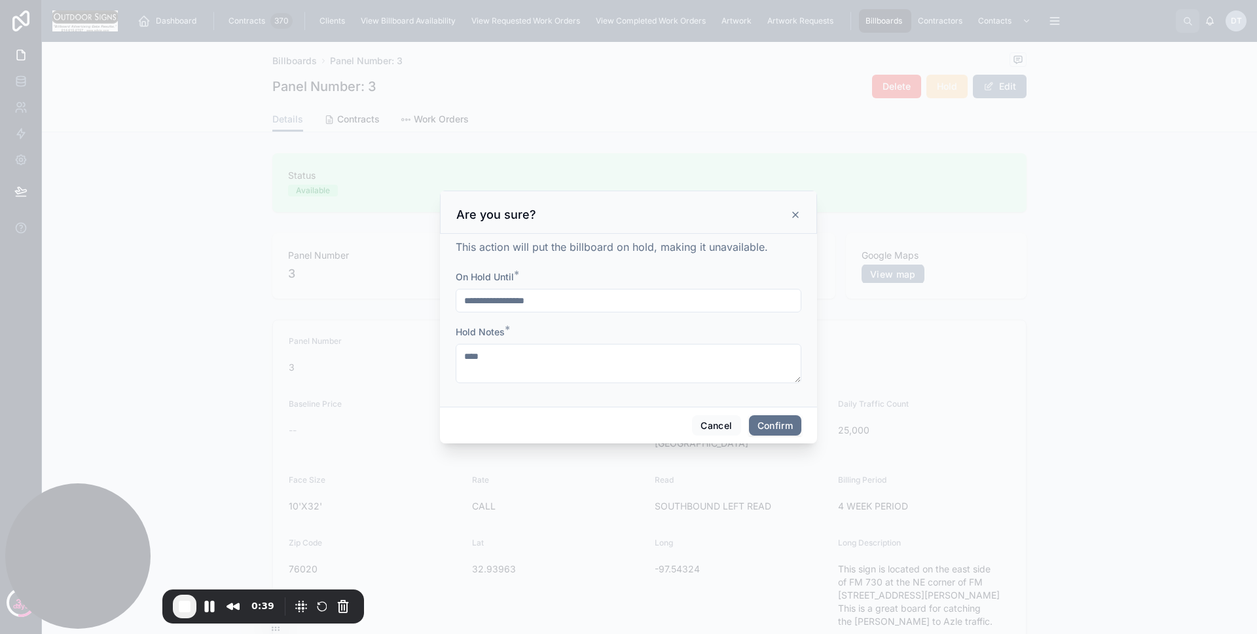
click at [781, 416] on button "Confirm" at bounding box center [775, 425] width 52 height 21
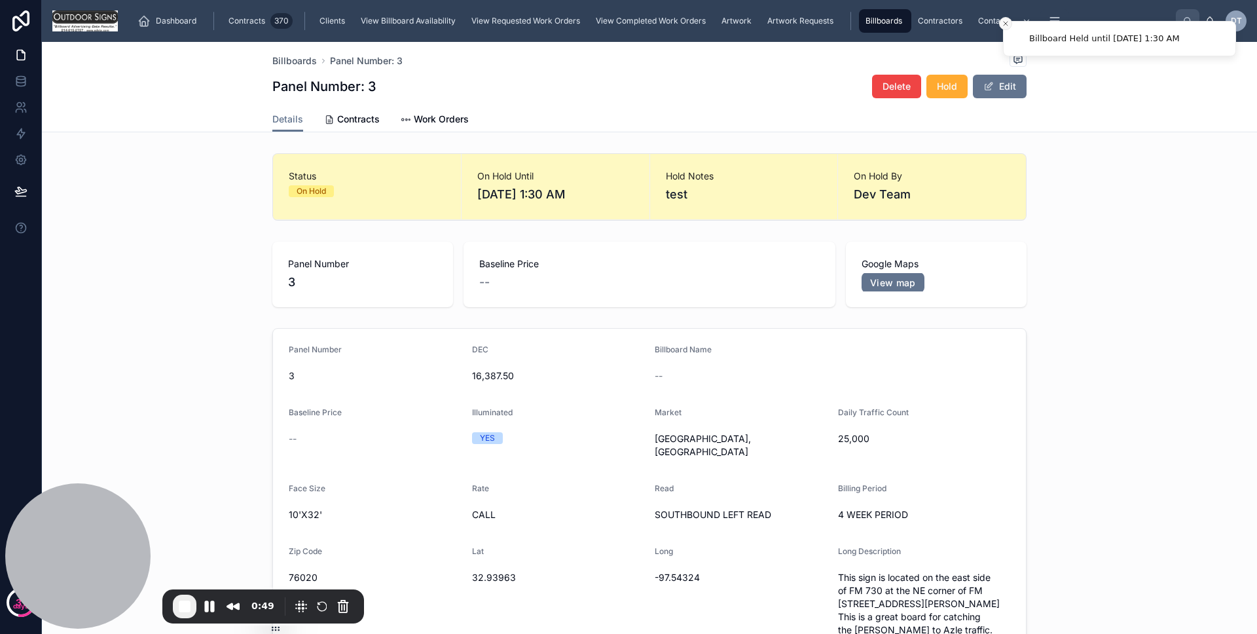
click at [1005, 25] on icon "Close toast" at bounding box center [1006, 24] width 8 height 8
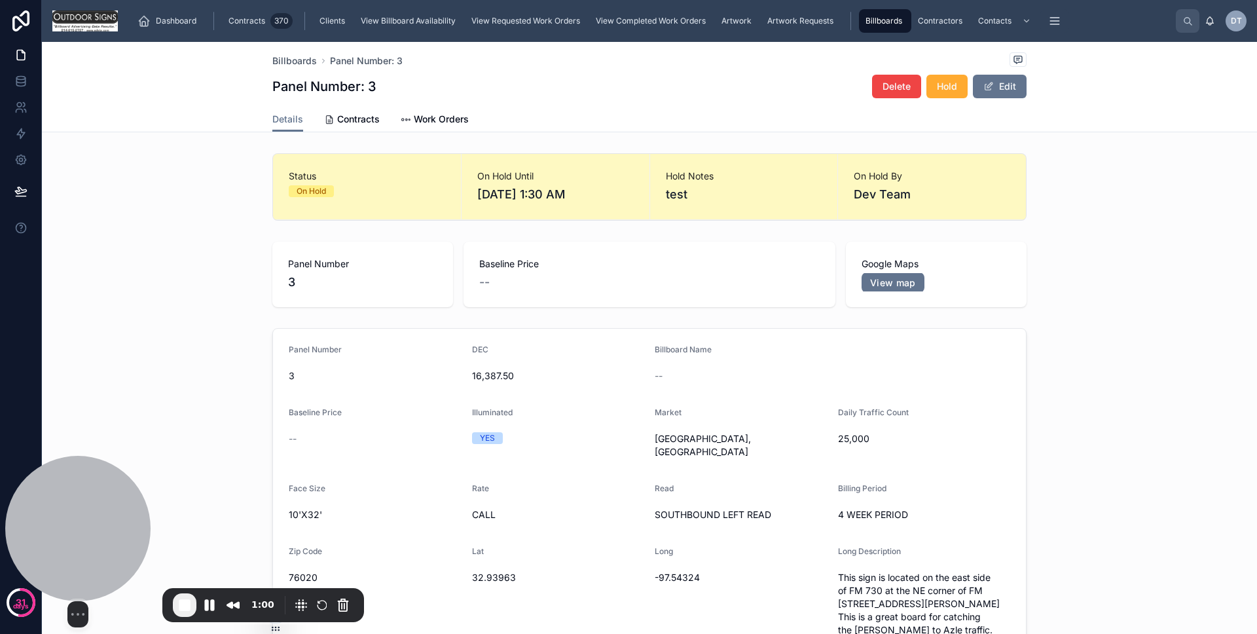
drag, startPoint x: 55, startPoint y: 545, endPoint x: 53, endPoint y: 490, distance: 55.7
click at [53, 490] on div at bounding box center [77, 528] width 145 height 145
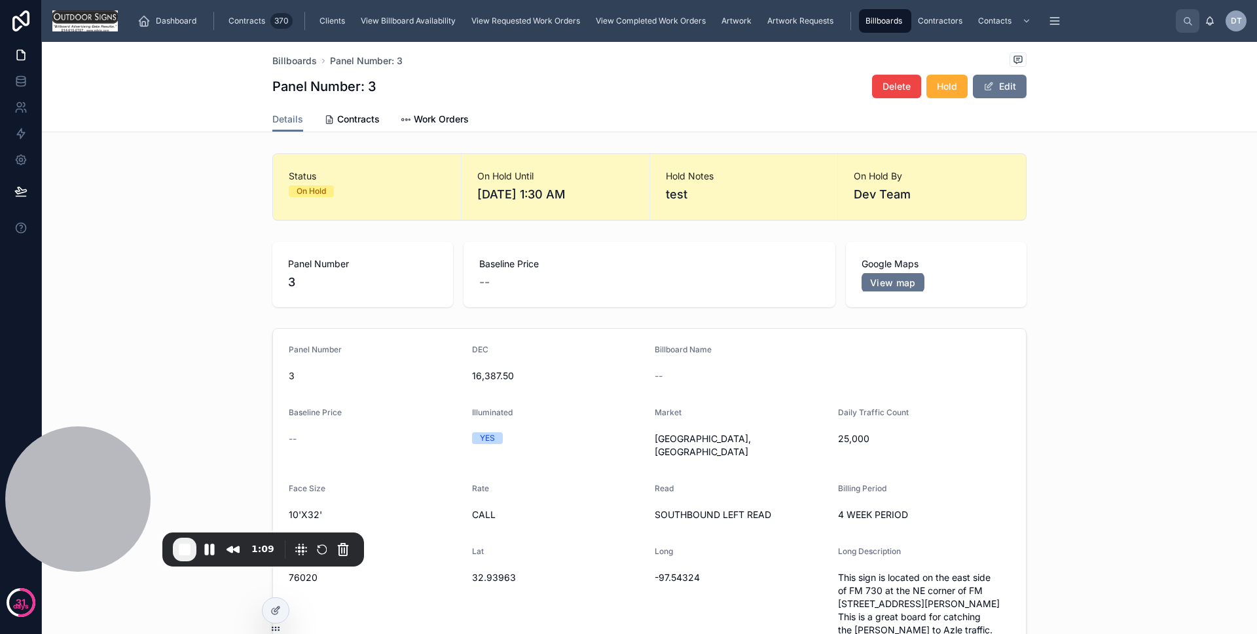
click at [189, 547] on span "End Recording" at bounding box center [185, 550] width 16 height 16
